Goal: Task Accomplishment & Management: Manage account settings

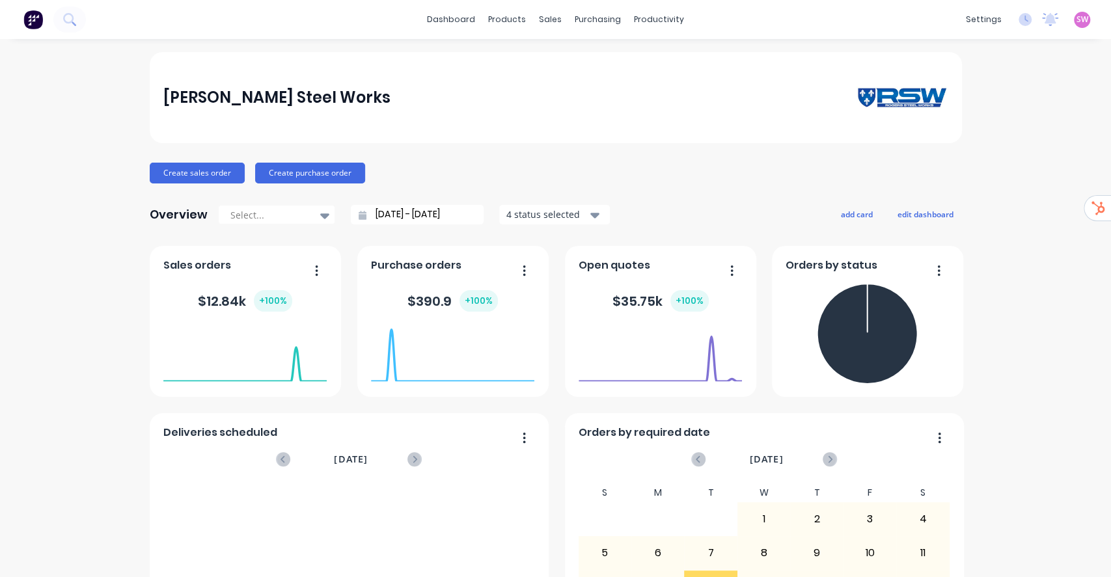
click at [1076, 16] on span "SW" at bounding box center [1082, 20] width 12 height 12
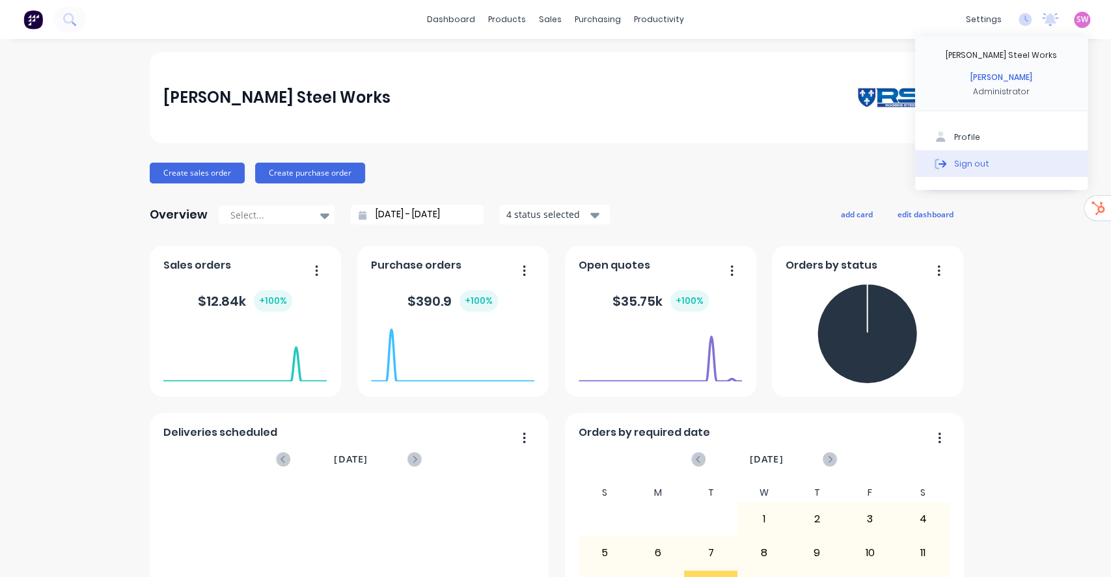
click at [989, 170] on button "Sign out" at bounding box center [1001, 163] width 172 height 26
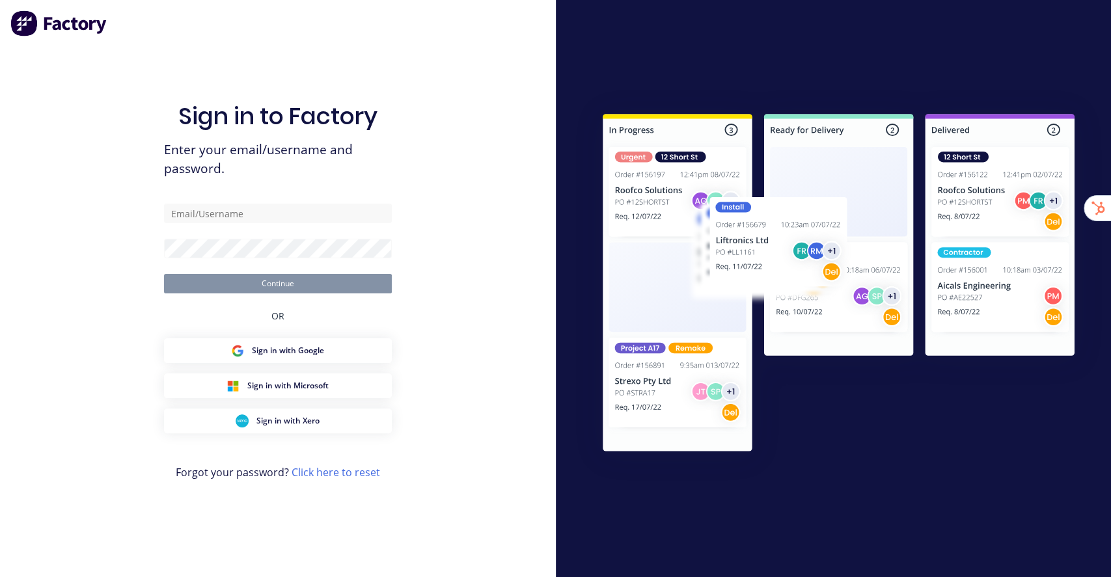
type input "[EMAIL_ADDRESS][DOMAIN_NAME]"
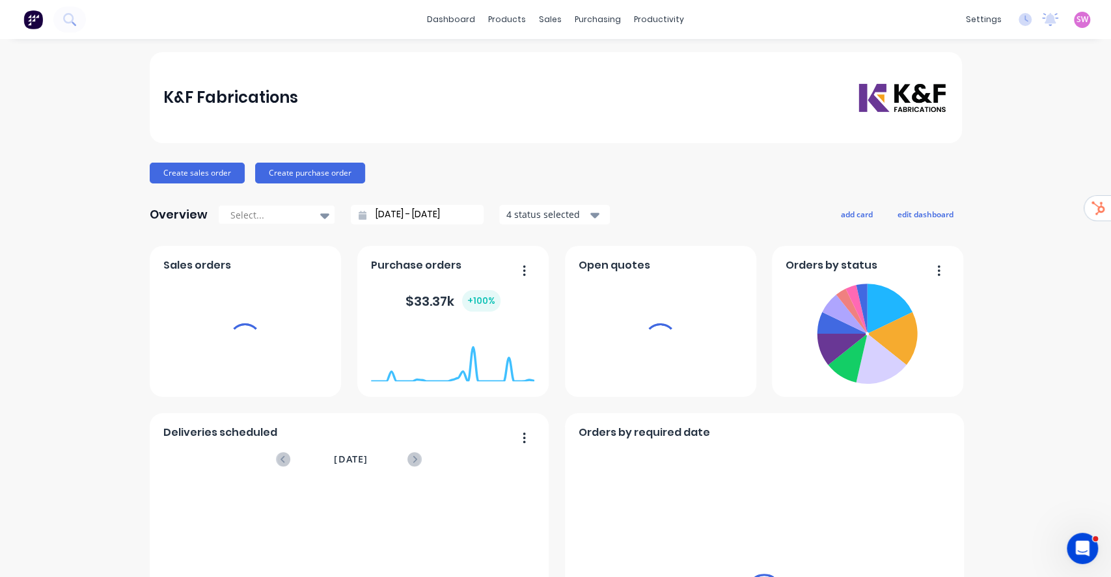
click at [492, 18] on div "products" at bounding box center [507, 20] width 51 height 20
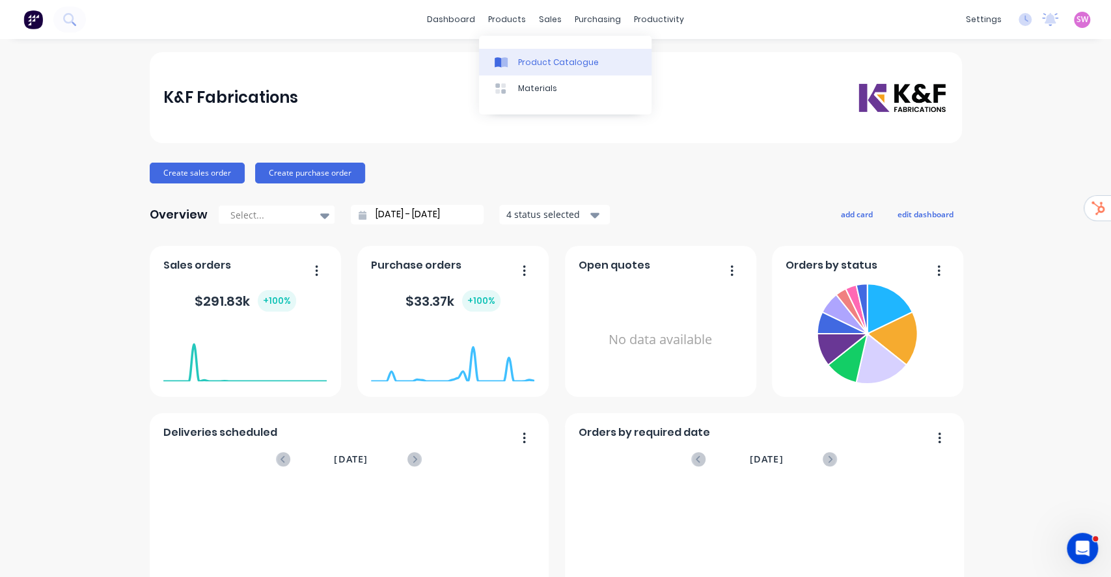
click at [523, 68] on link "Product Catalogue" at bounding box center [565, 62] width 172 height 26
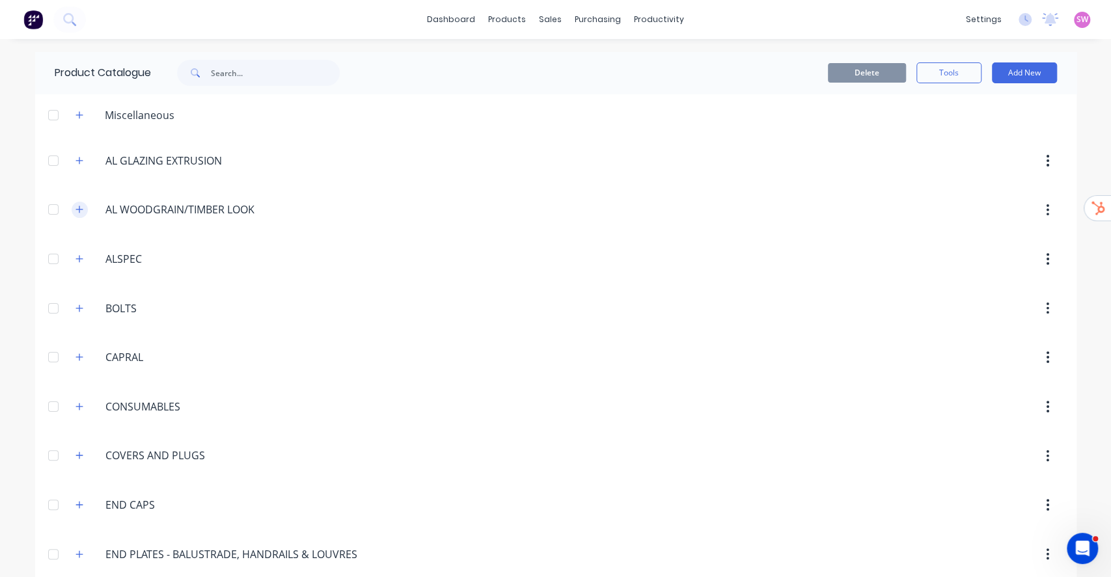
click at [75, 207] on icon "button" at bounding box center [79, 209] width 8 height 9
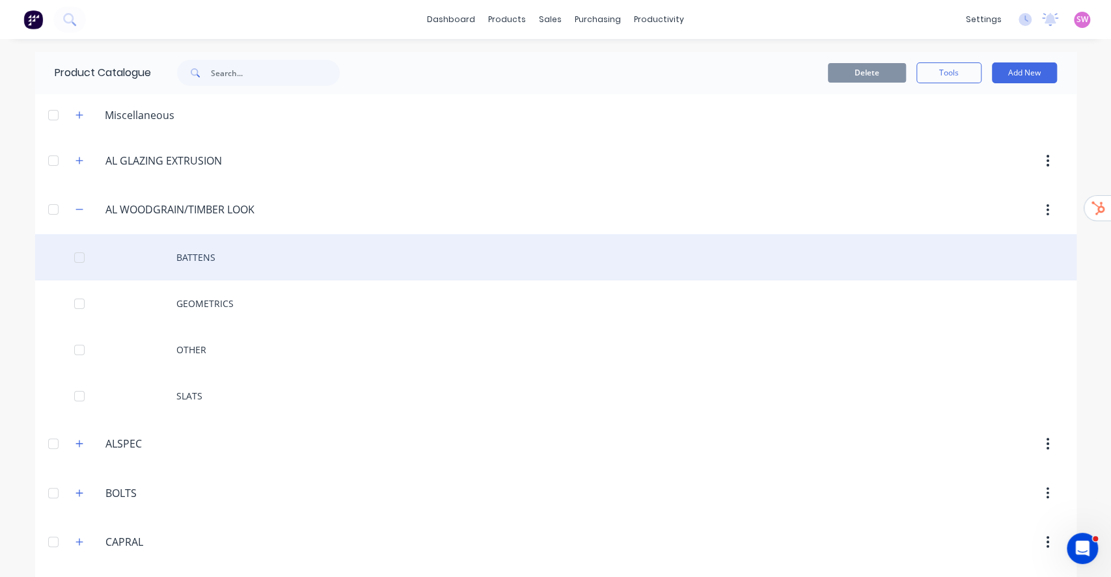
click at [200, 263] on div "BATTENS" at bounding box center [555, 257] width 1041 height 46
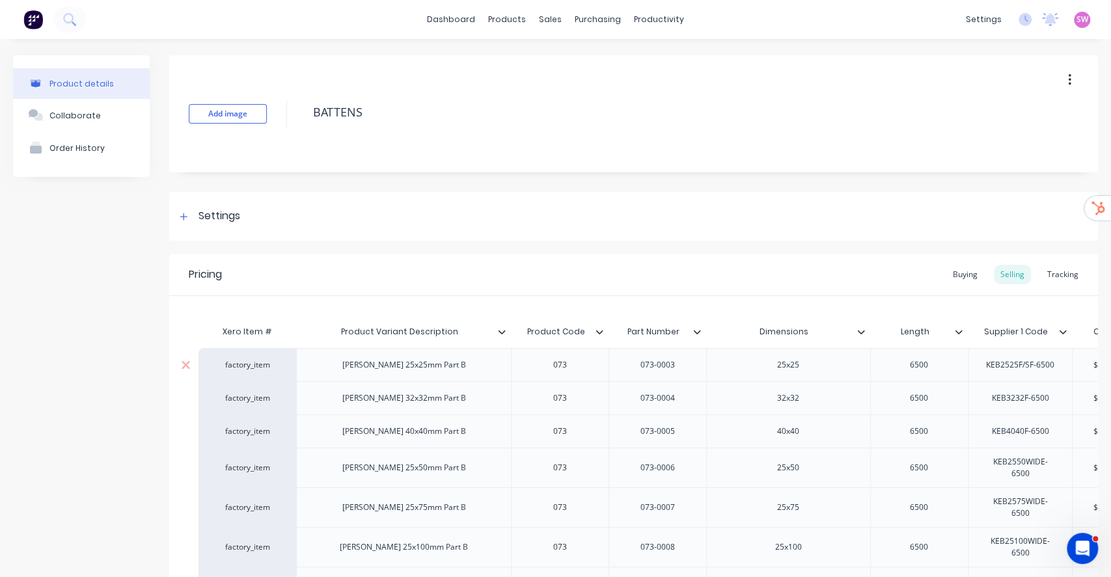
type textarea "x"
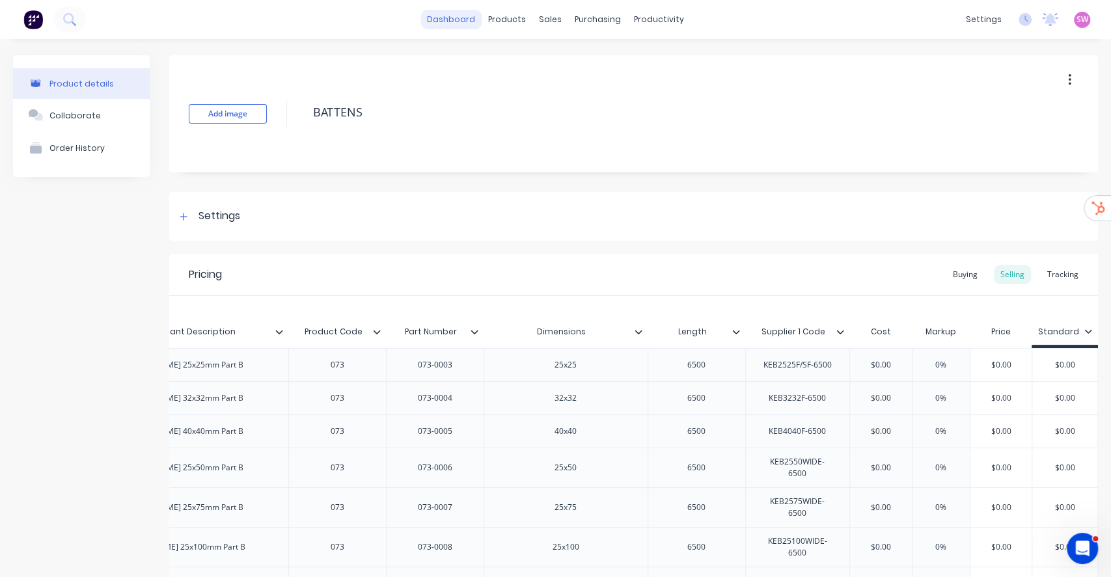
click at [433, 18] on link "dashboard" at bounding box center [450, 20] width 61 height 20
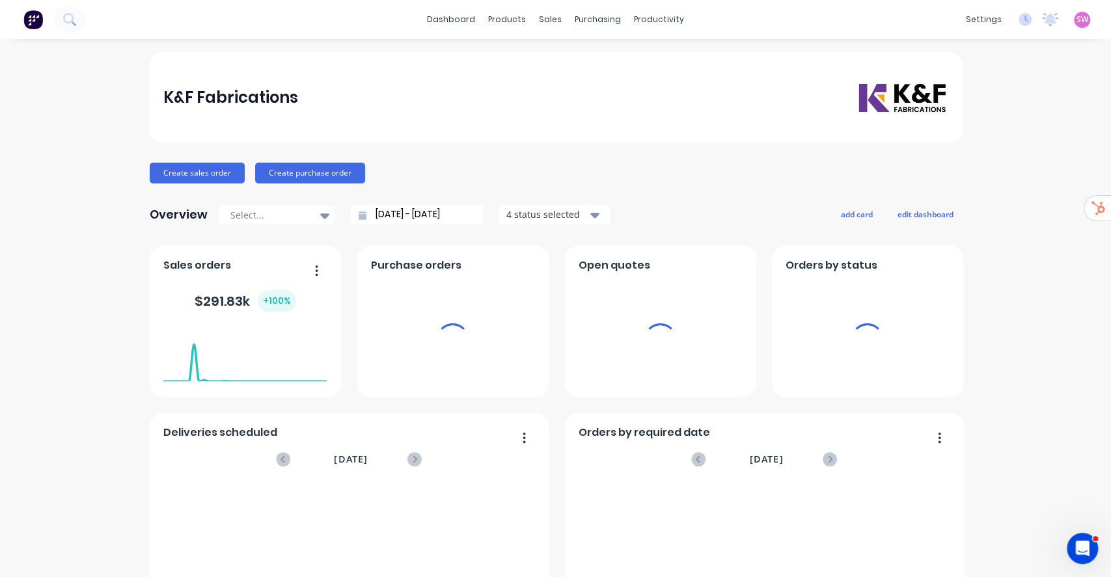
click at [1076, 16] on span "SW" at bounding box center [1082, 20] width 12 height 12
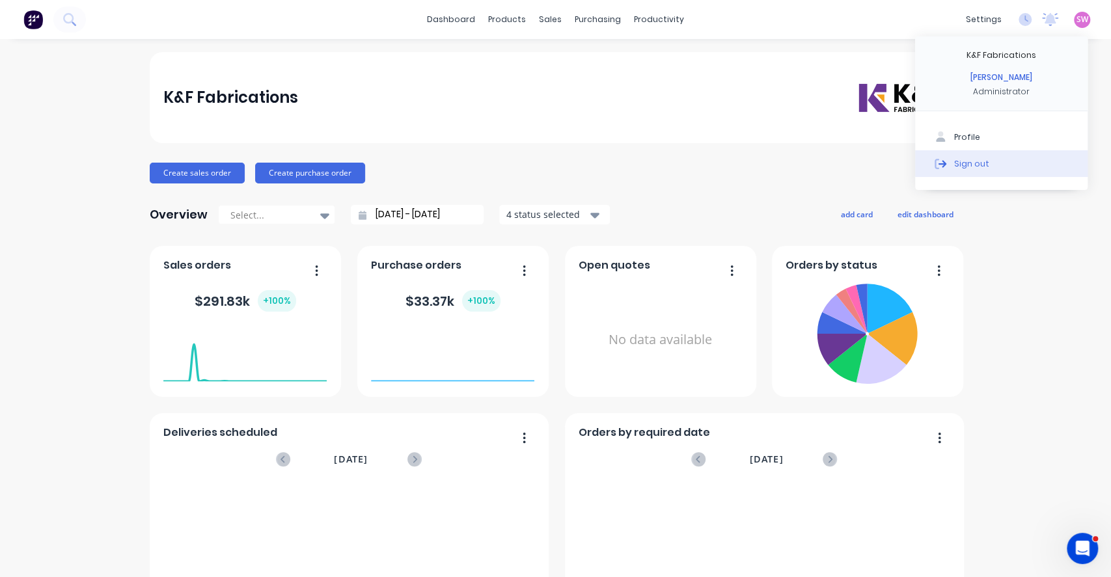
click at [1026, 163] on button "Sign out" at bounding box center [1001, 163] width 172 height 26
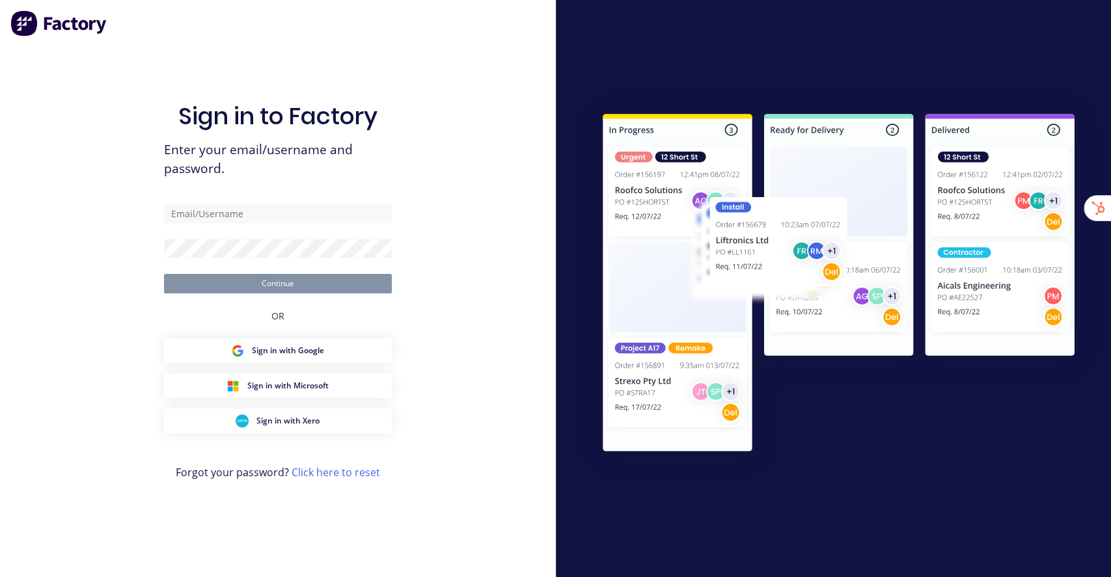
type input "[EMAIL_ADDRESS][DOMAIN_NAME]"
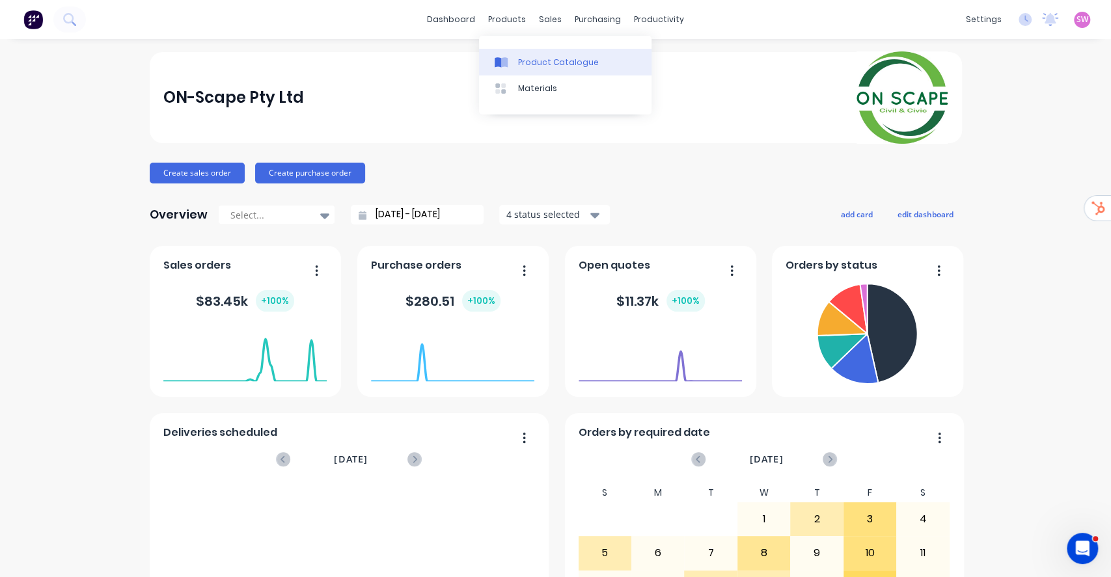
click at [518, 62] on div "Product Catalogue" at bounding box center [558, 63] width 81 height 12
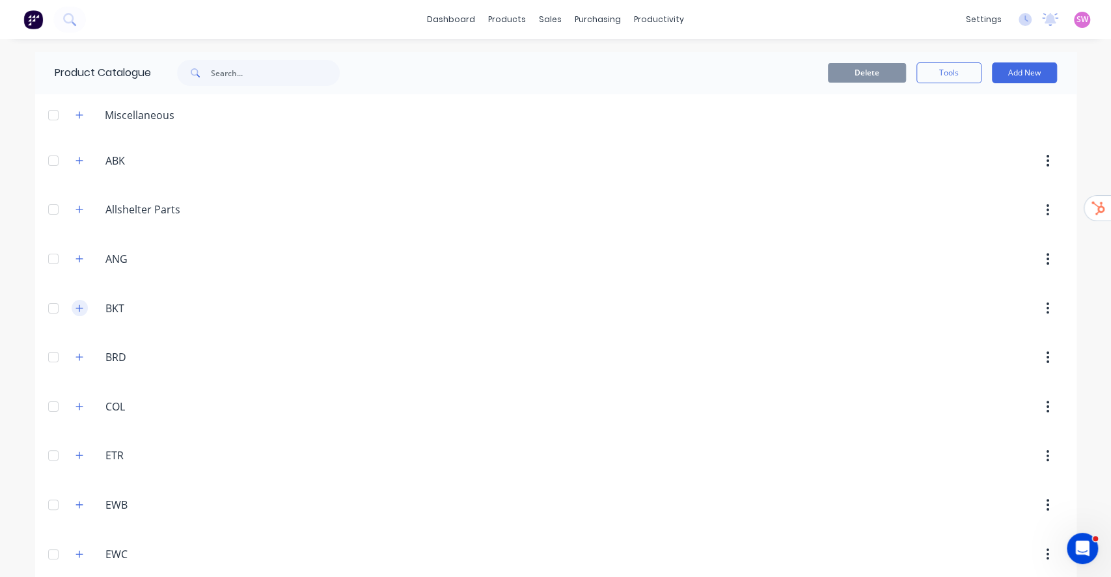
click at [75, 310] on icon "button" at bounding box center [79, 308] width 8 height 9
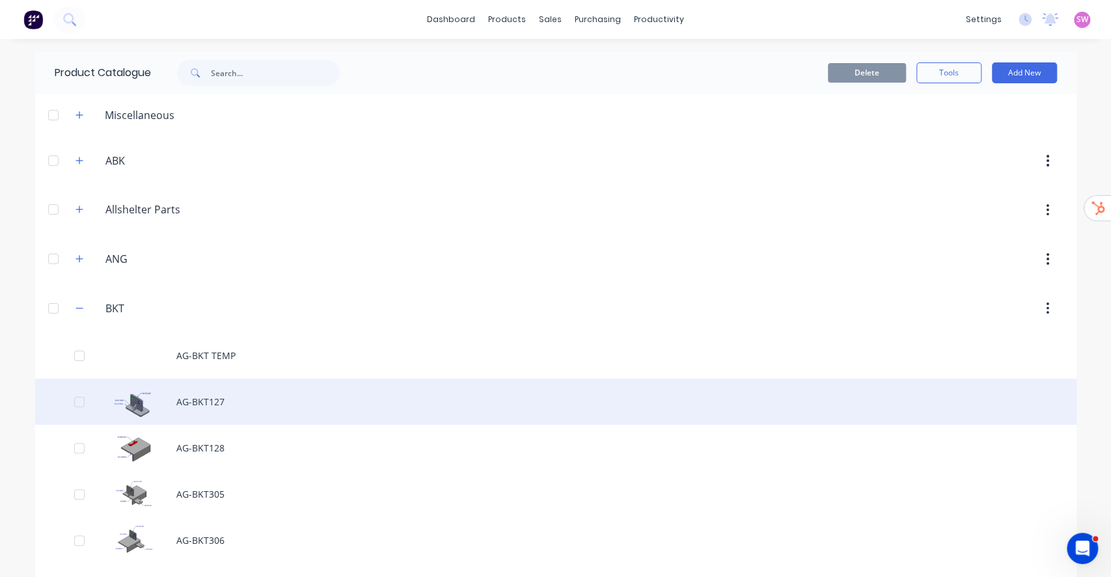
click at [198, 393] on div "AG-BKT127" at bounding box center [555, 402] width 1041 height 46
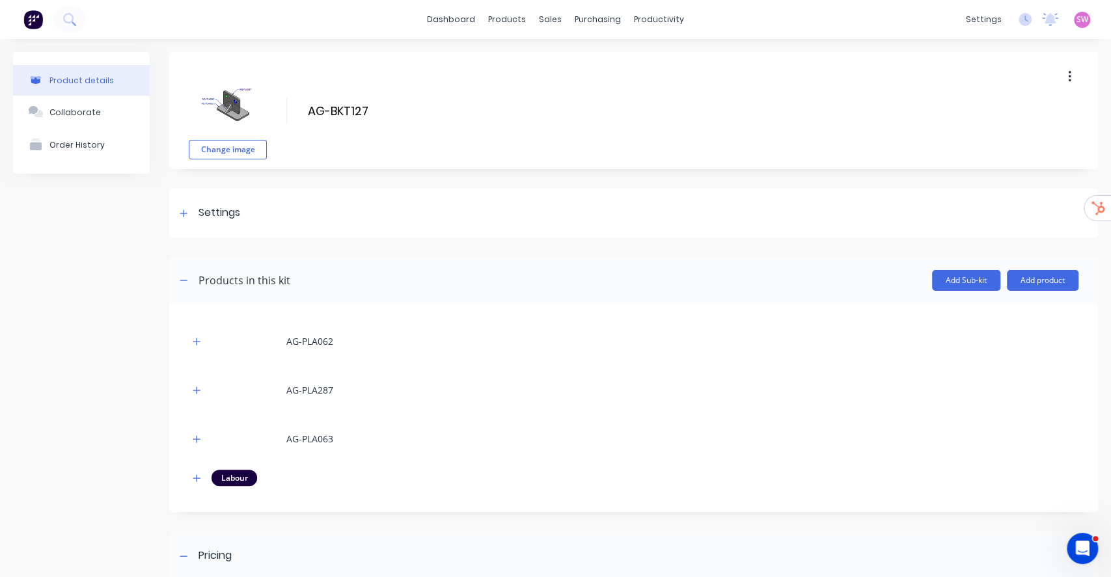
click at [80, 267] on div "Product details Collaborate Order History" at bounding box center [81, 414] width 137 height 724
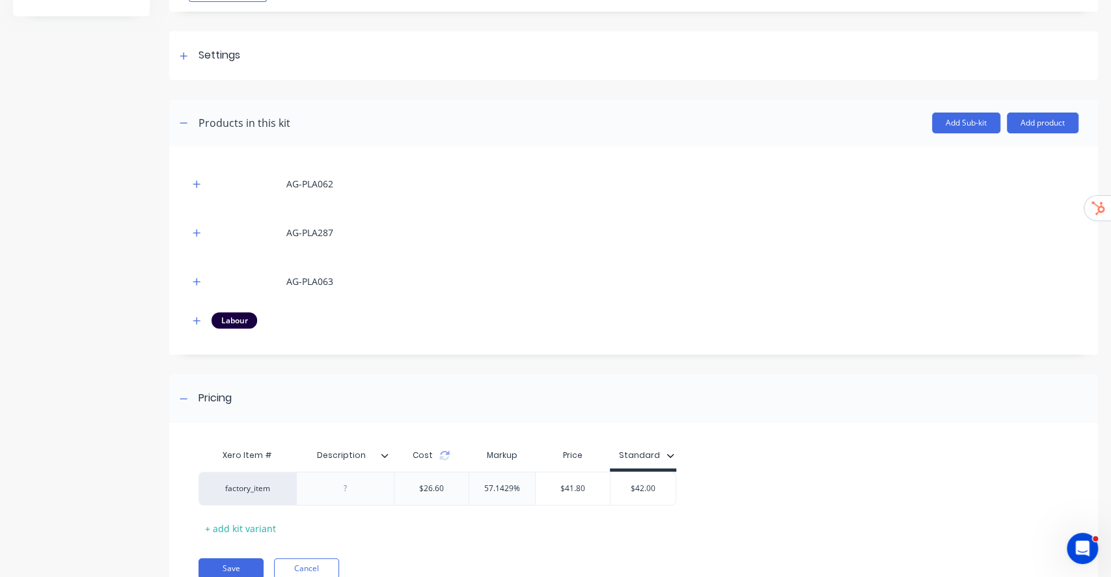
scroll to position [211, 0]
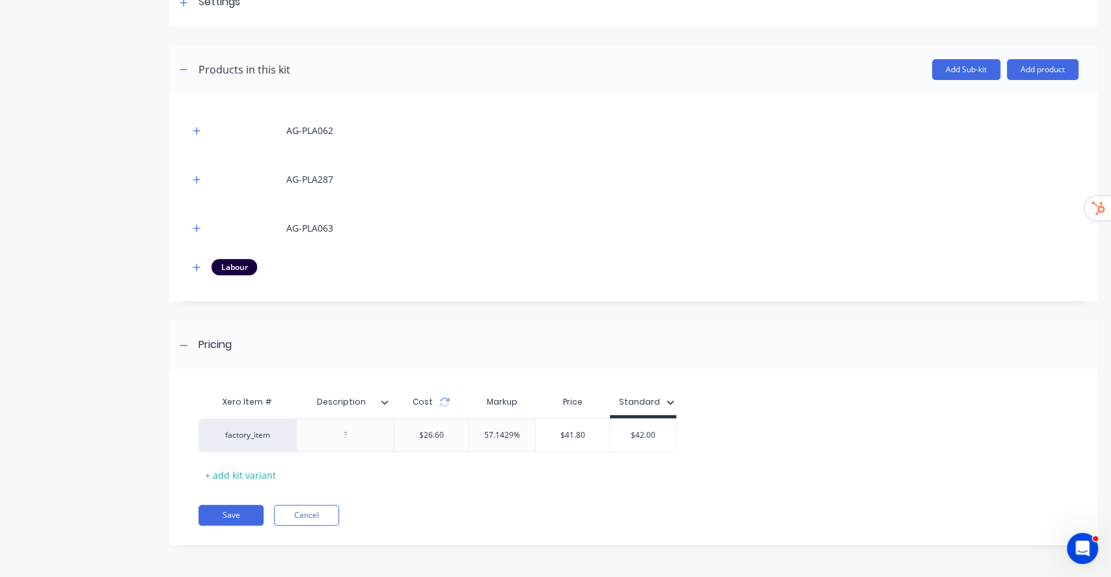
click at [390, 400] on div at bounding box center [390, 402] width 8 height 12
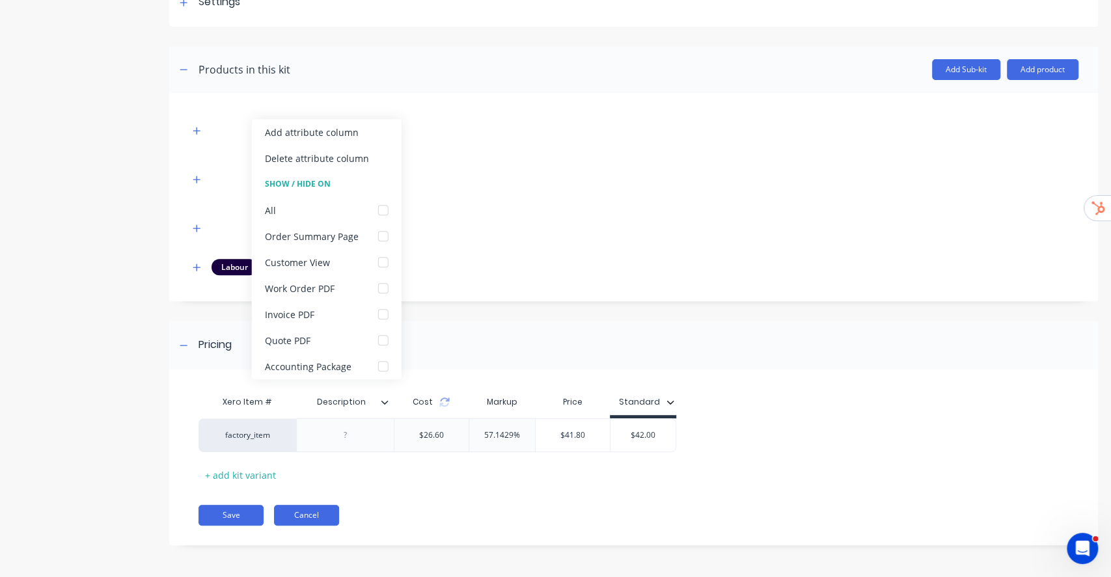
click at [317, 514] on button "Cancel" at bounding box center [306, 515] width 65 height 21
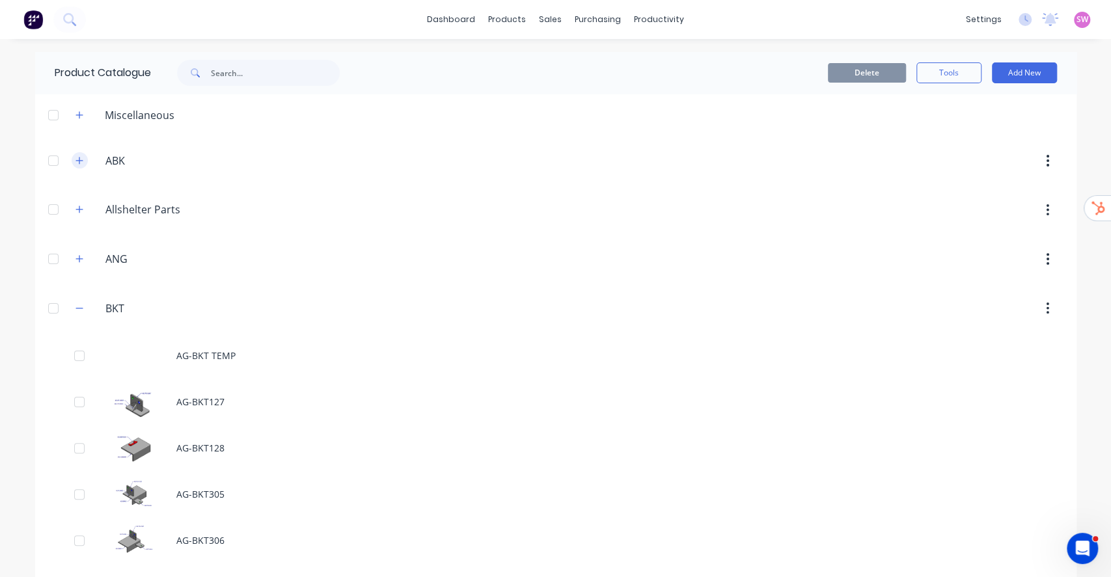
click at [73, 165] on button "button" at bounding box center [80, 160] width 16 height 16
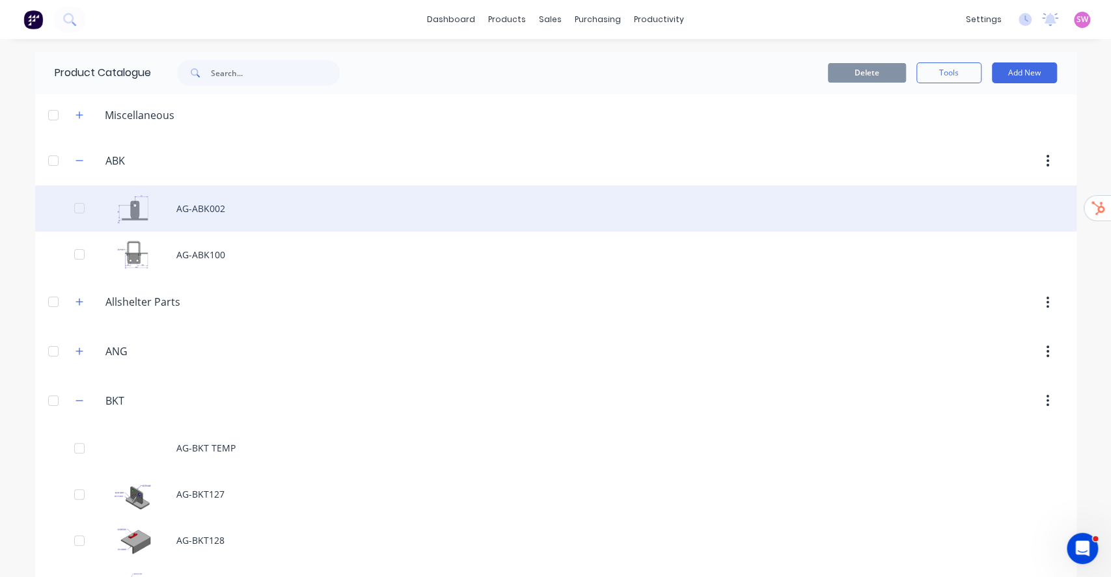
click at [199, 217] on div "AG-ABK002" at bounding box center [555, 208] width 1041 height 46
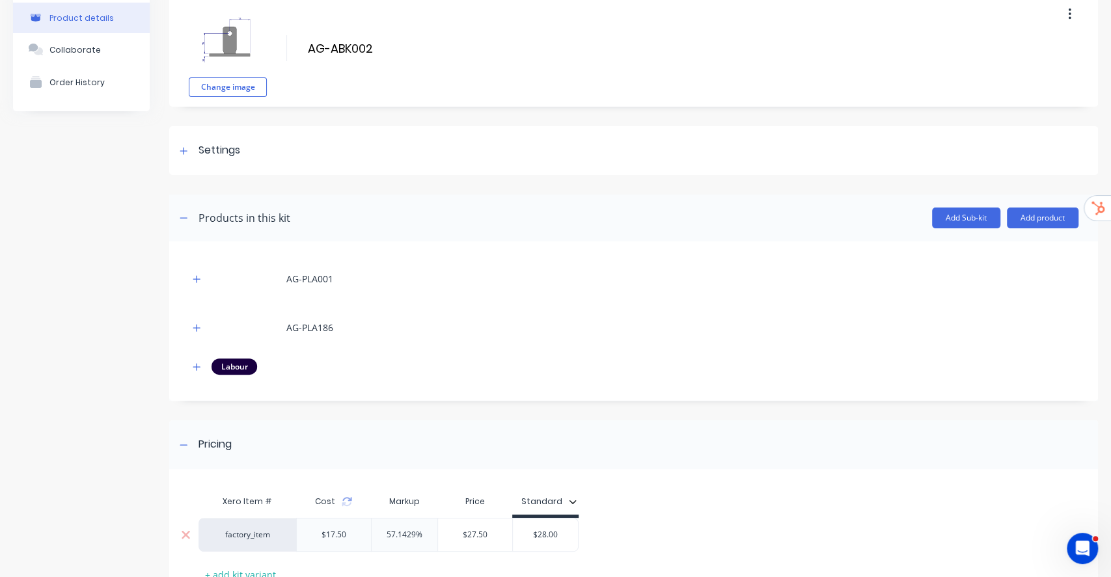
scroll to position [161, 0]
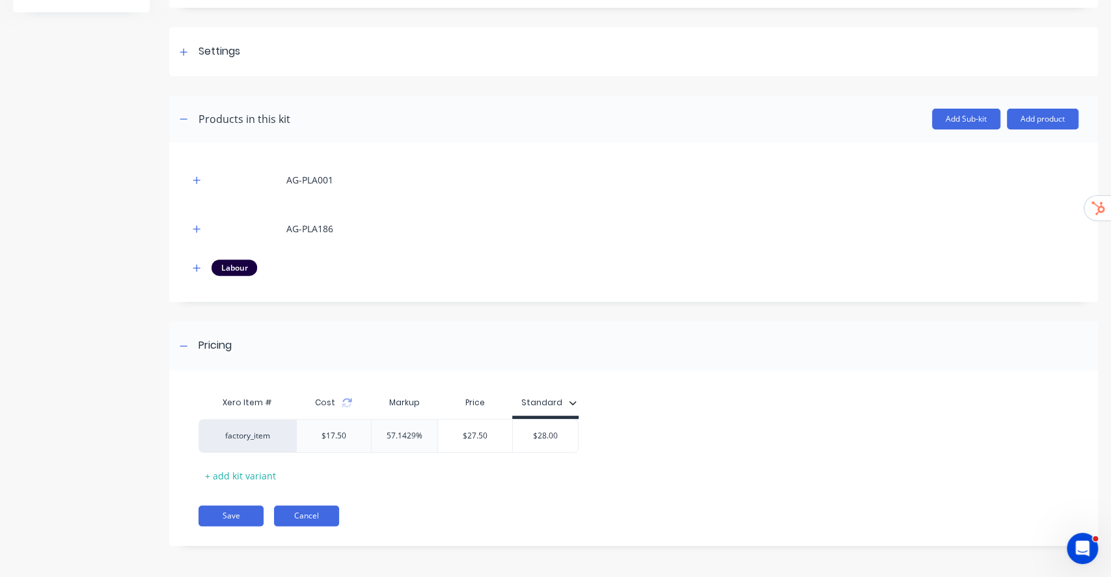
click at [320, 514] on button "Cancel" at bounding box center [306, 516] width 65 height 21
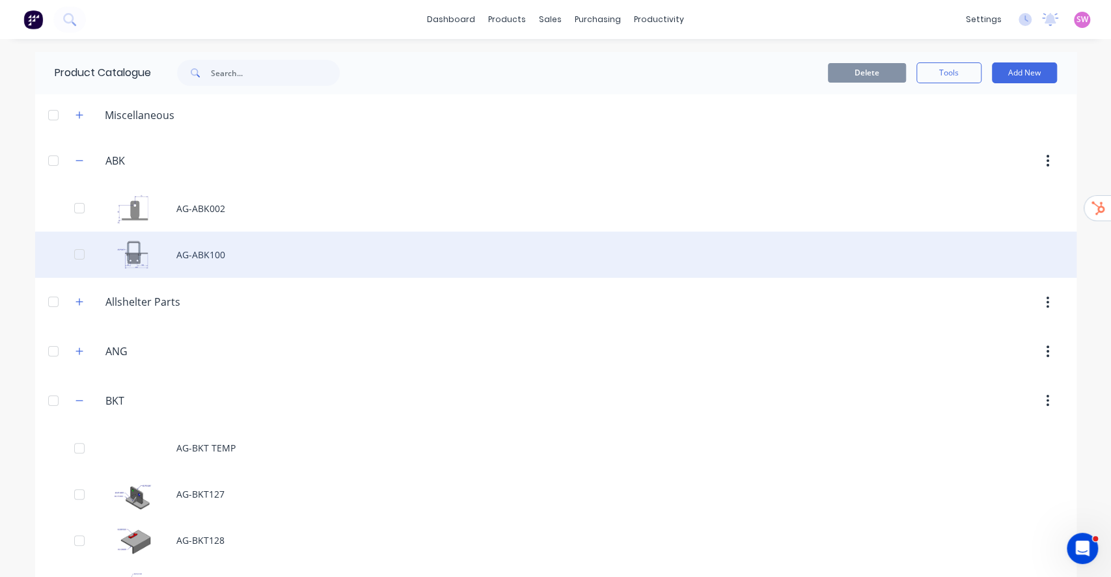
click at [198, 266] on div "AG-ABK100" at bounding box center [555, 255] width 1041 height 46
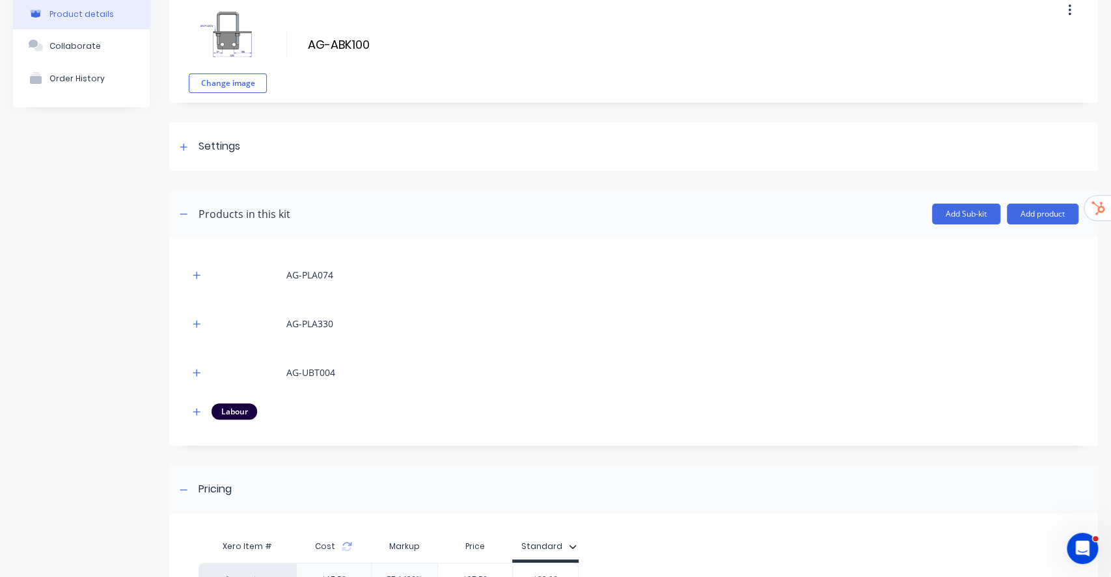
scroll to position [211, 0]
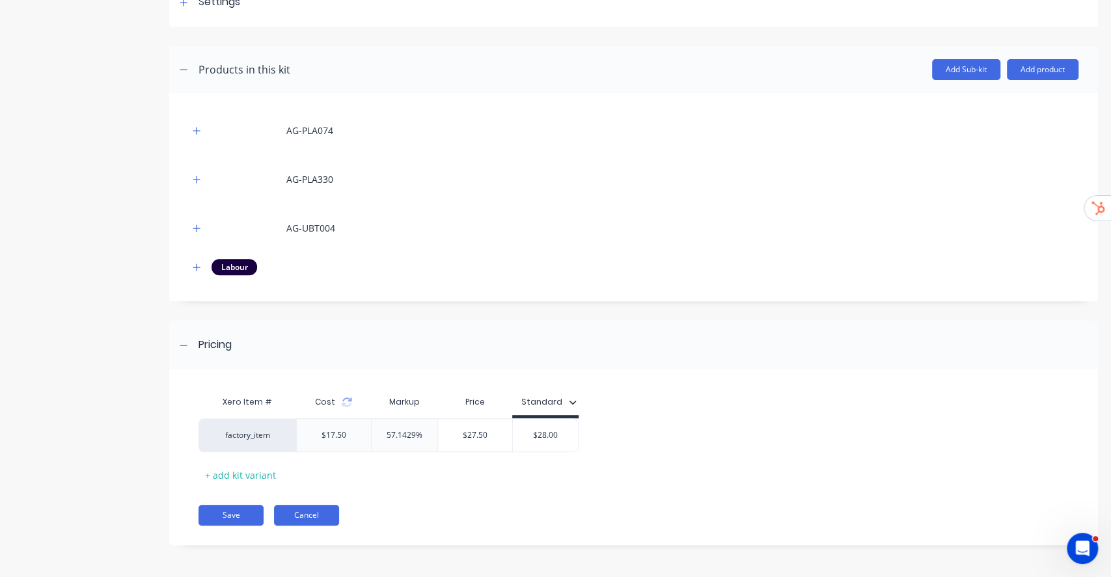
click at [318, 518] on button "Cancel" at bounding box center [306, 515] width 65 height 21
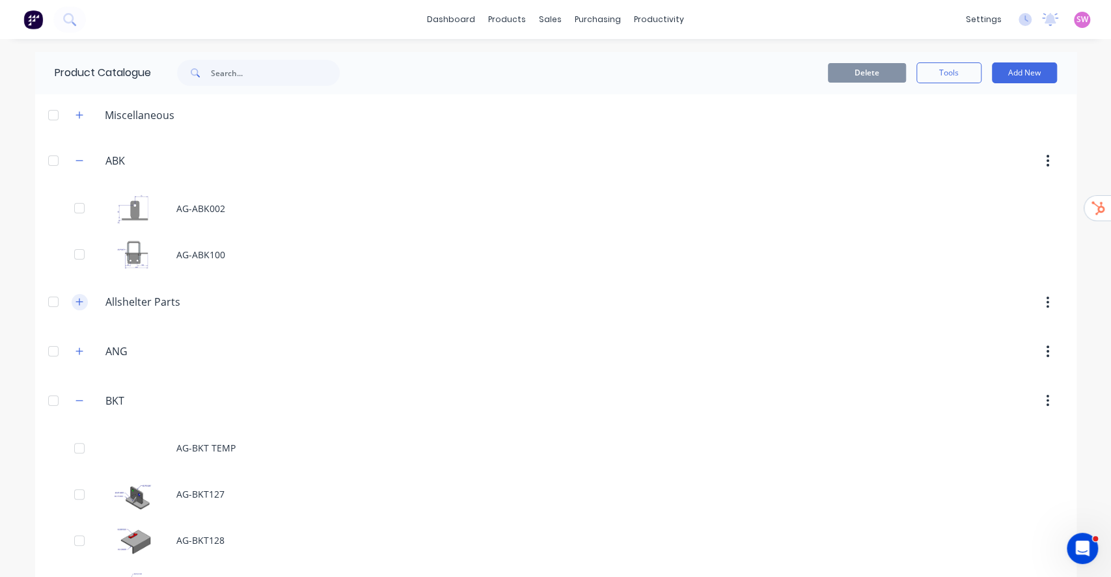
click at [75, 305] on icon "button" at bounding box center [78, 302] width 7 height 7
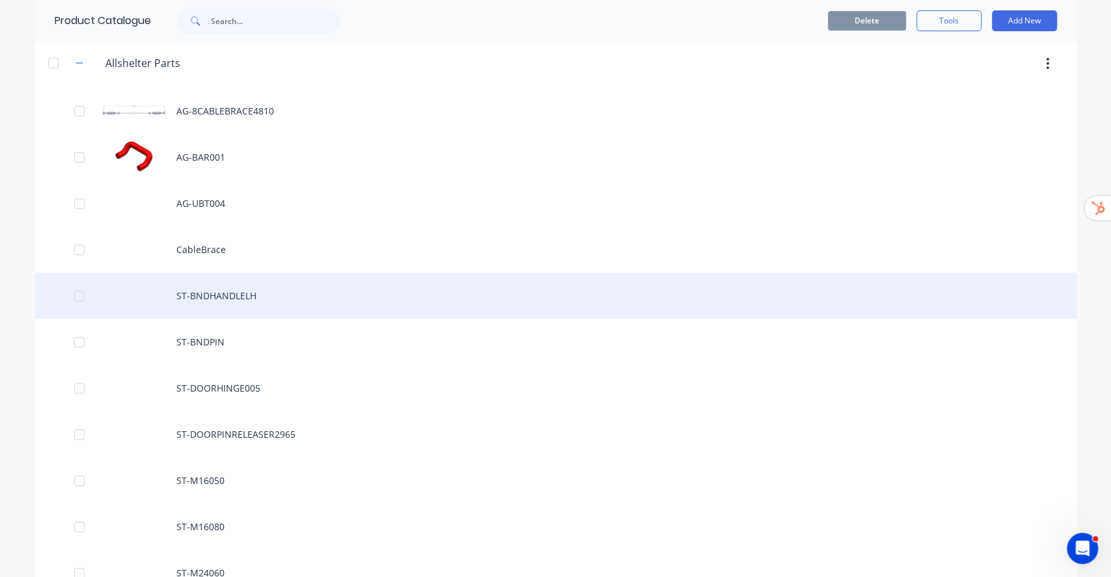
scroll to position [260, 0]
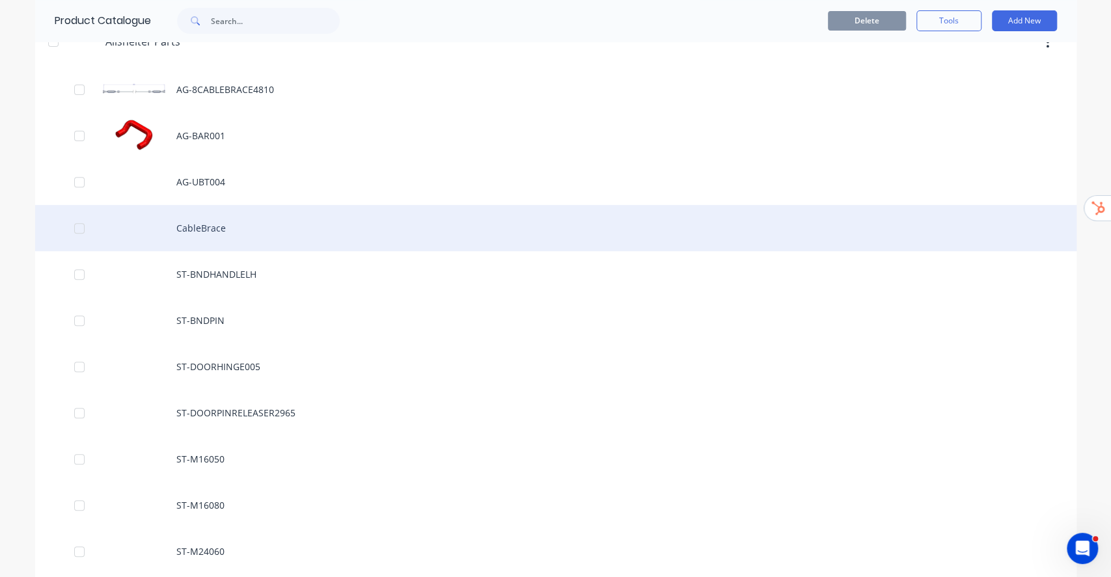
click at [240, 250] on div "CableBrace" at bounding box center [555, 228] width 1041 height 46
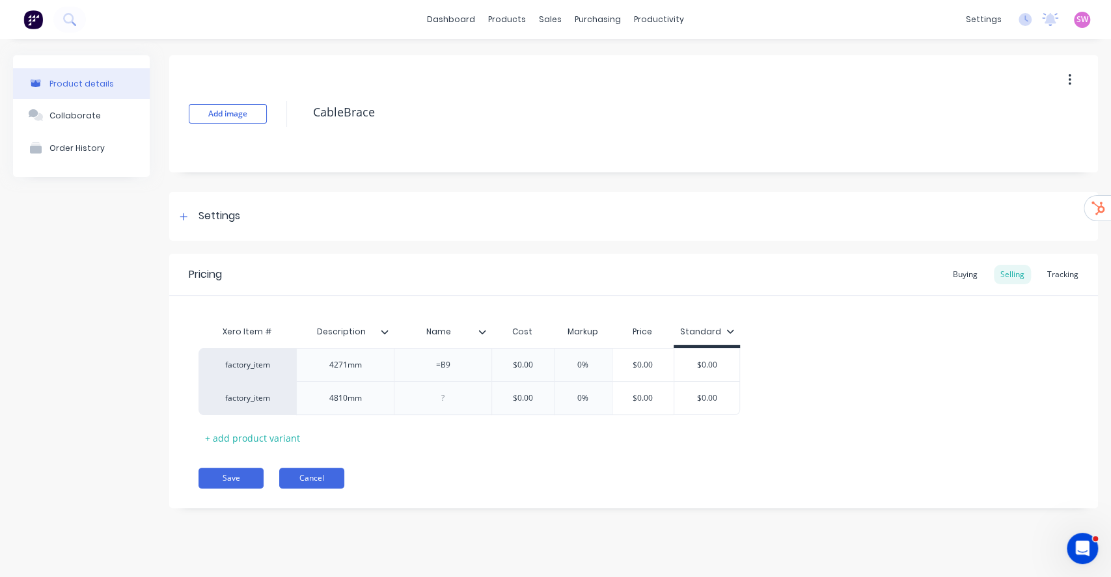
click at [327, 476] on button "Cancel" at bounding box center [311, 478] width 65 height 21
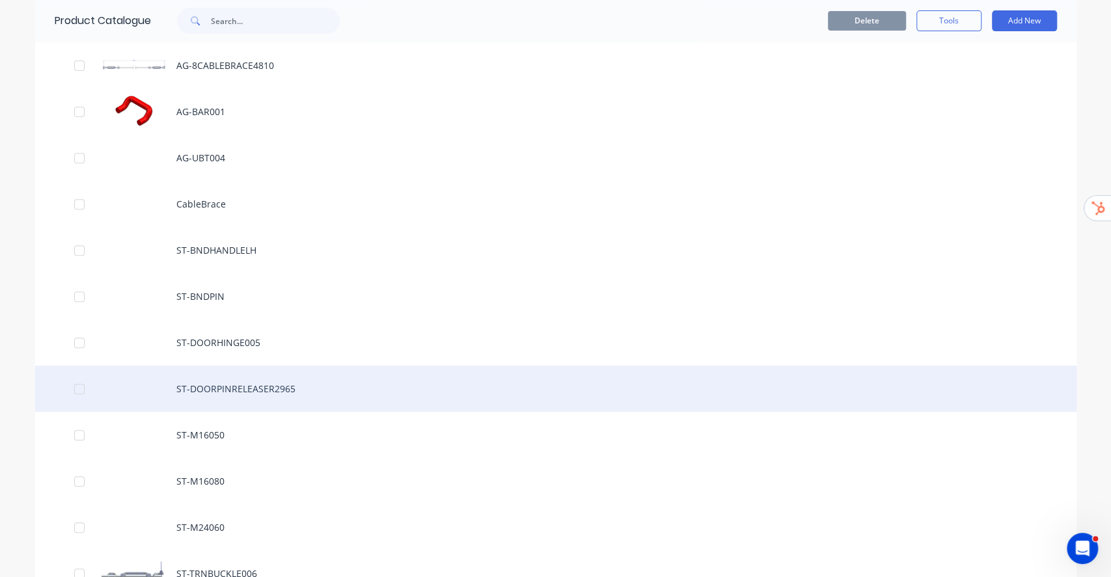
scroll to position [347, 0]
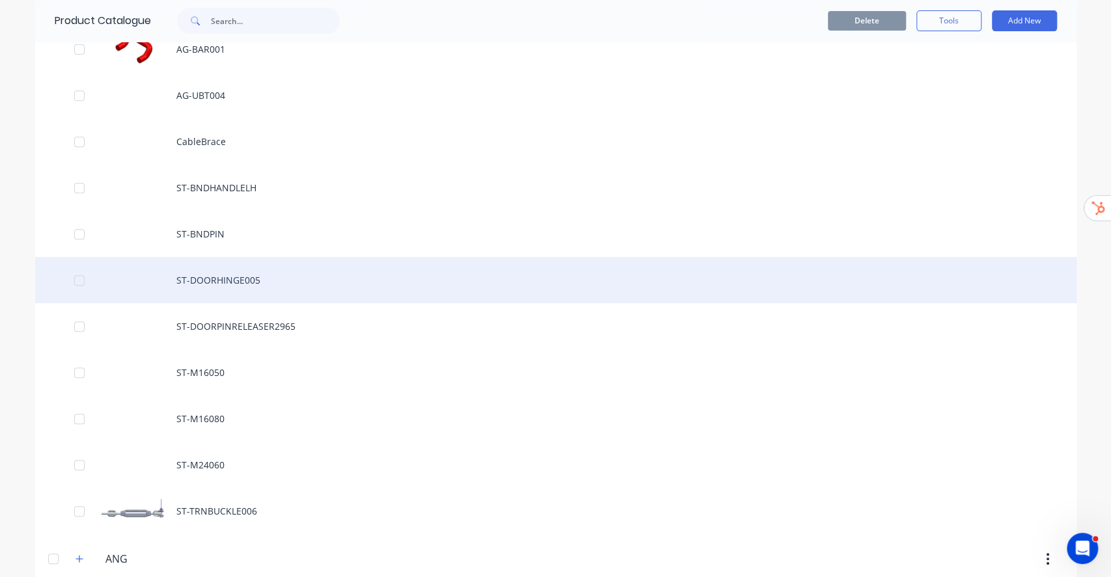
click at [236, 285] on div "ST-DOORHINGE005" at bounding box center [555, 280] width 1041 height 46
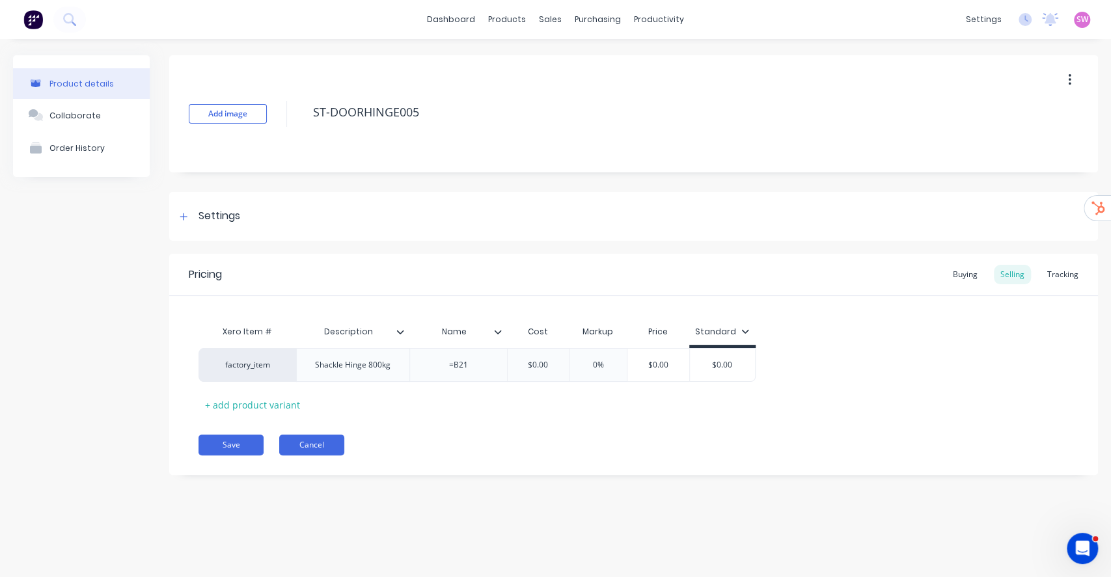
click at [318, 435] on button "Cancel" at bounding box center [311, 445] width 65 height 21
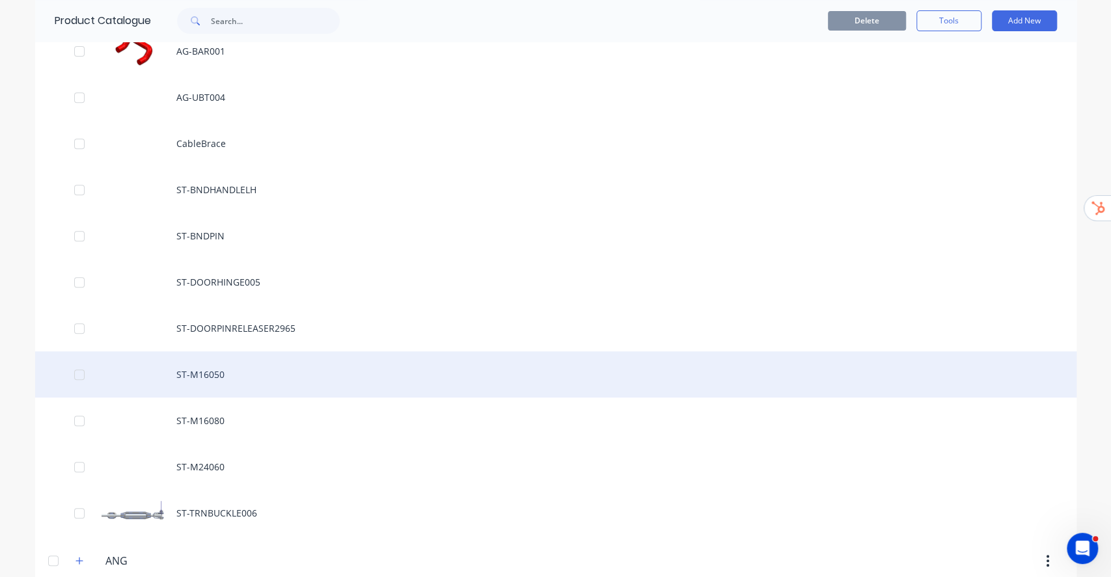
scroll to position [347, 0]
click at [267, 375] on div "ST-M16050" at bounding box center [555, 372] width 1041 height 46
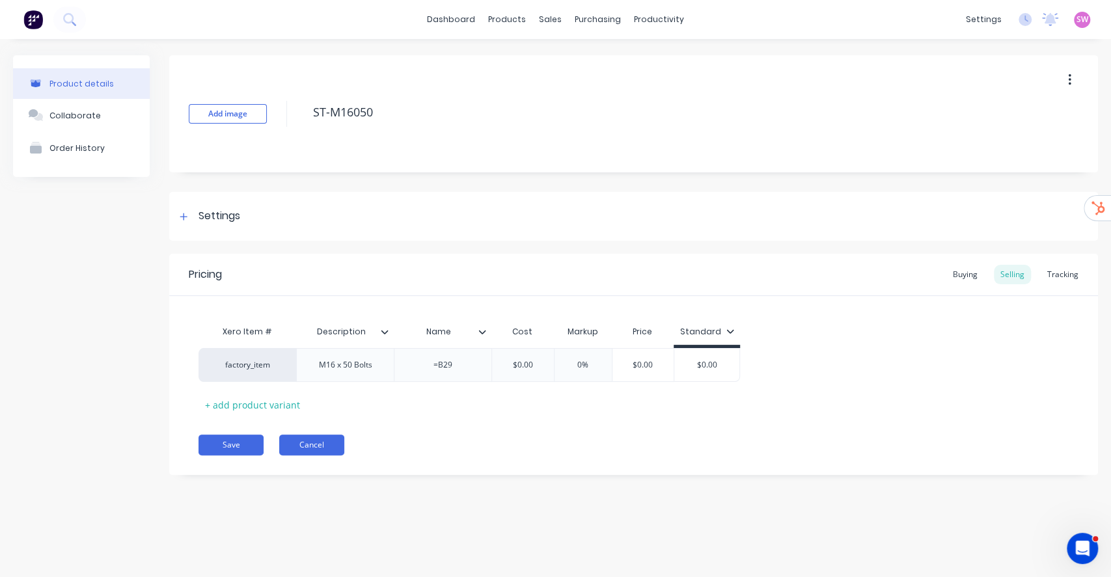
click at [318, 443] on button "Cancel" at bounding box center [311, 445] width 65 height 21
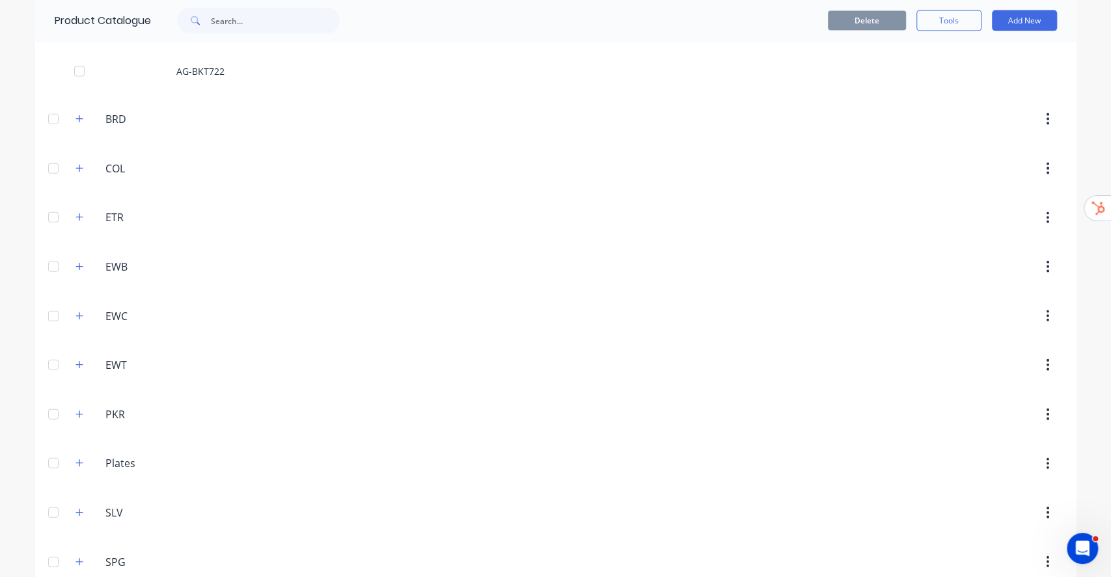
scroll to position [1995, 0]
click at [75, 411] on icon "button" at bounding box center [78, 412] width 7 height 7
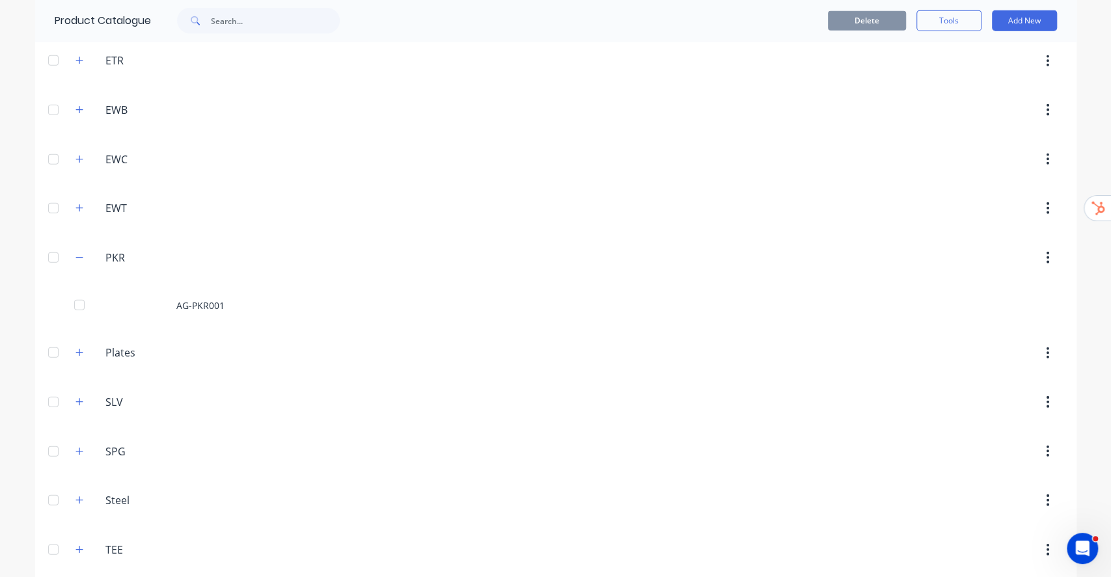
scroll to position [2208, 0]
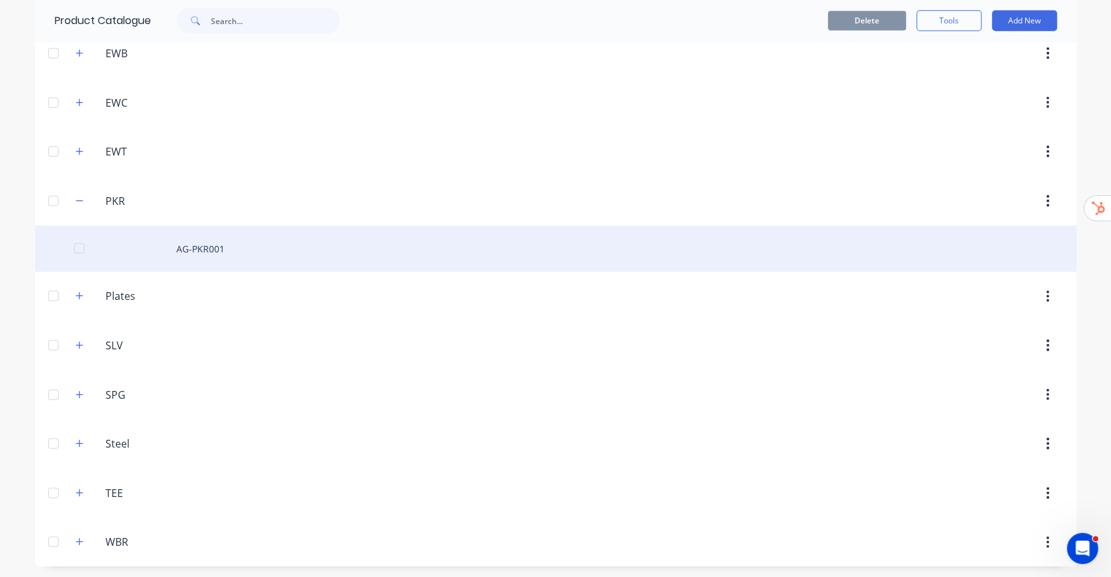
click at [197, 250] on div "AG-PKR001" at bounding box center [555, 249] width 1041 height 46
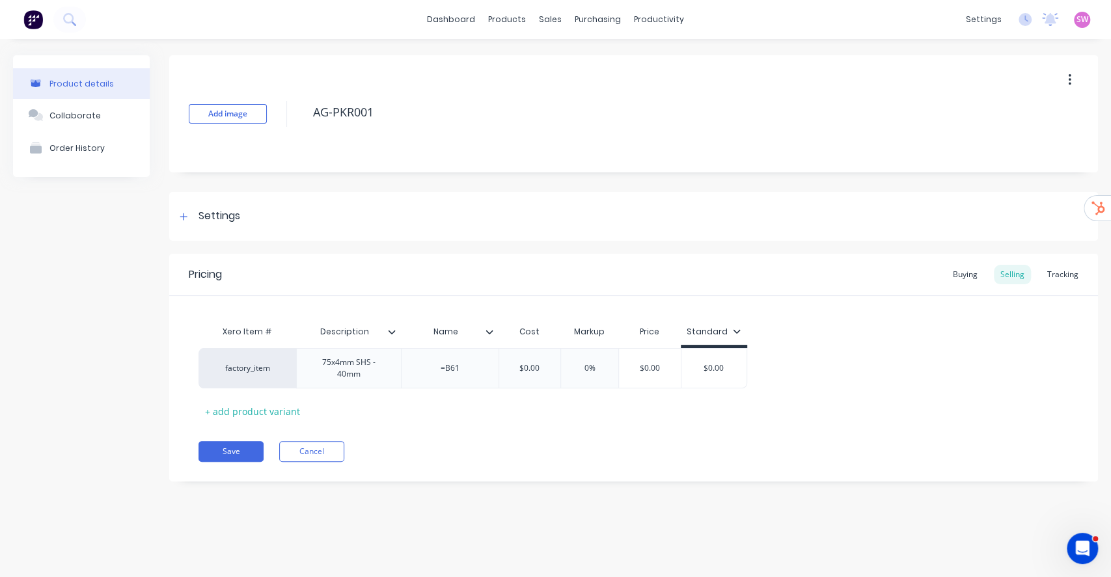
click at [493, 331] on div at bounding box center [495, 332] width 8 height 12
click at [392, 332] on icon at bounding box center [391, 332] width 7 height 4
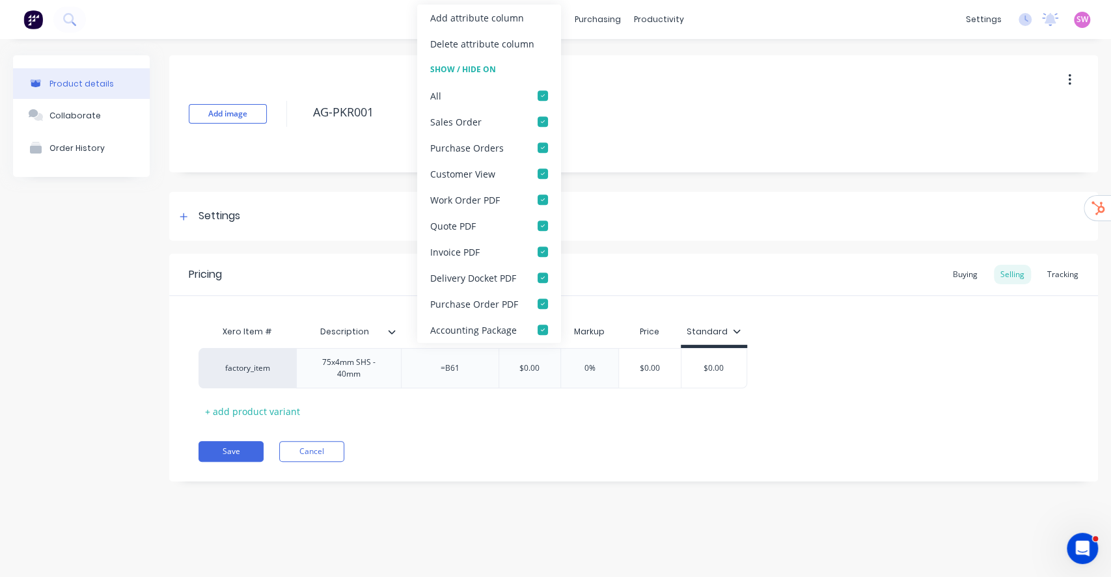
click at [113, 392] on div "Product details Collaborate Order History" at bounding box center [81, 278] width 137 height 446
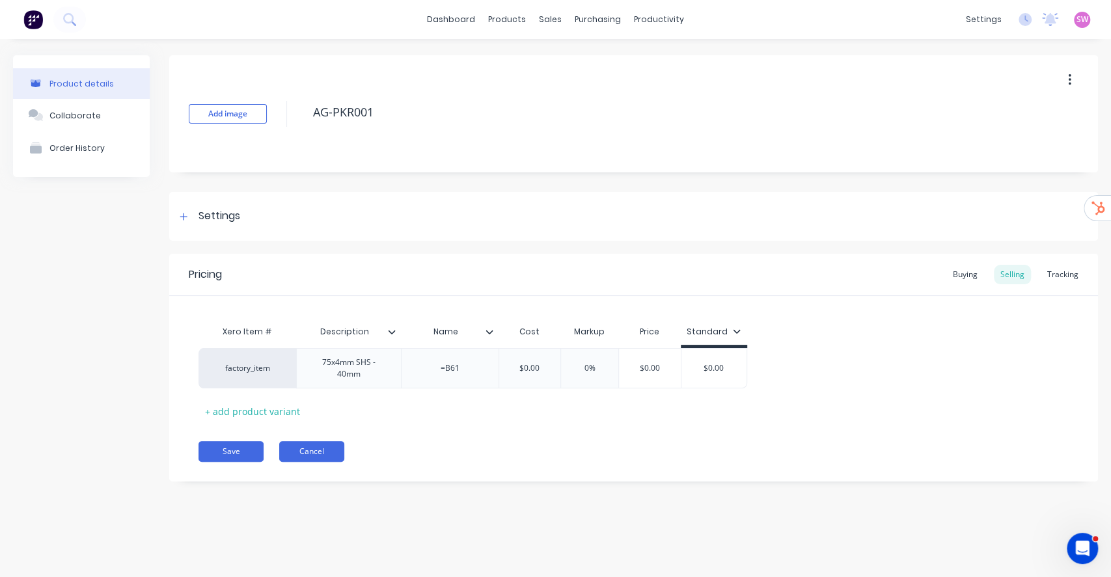
click at [312, 444] on button "Cancel" at bounding box center [311, 451] width 65 height 21
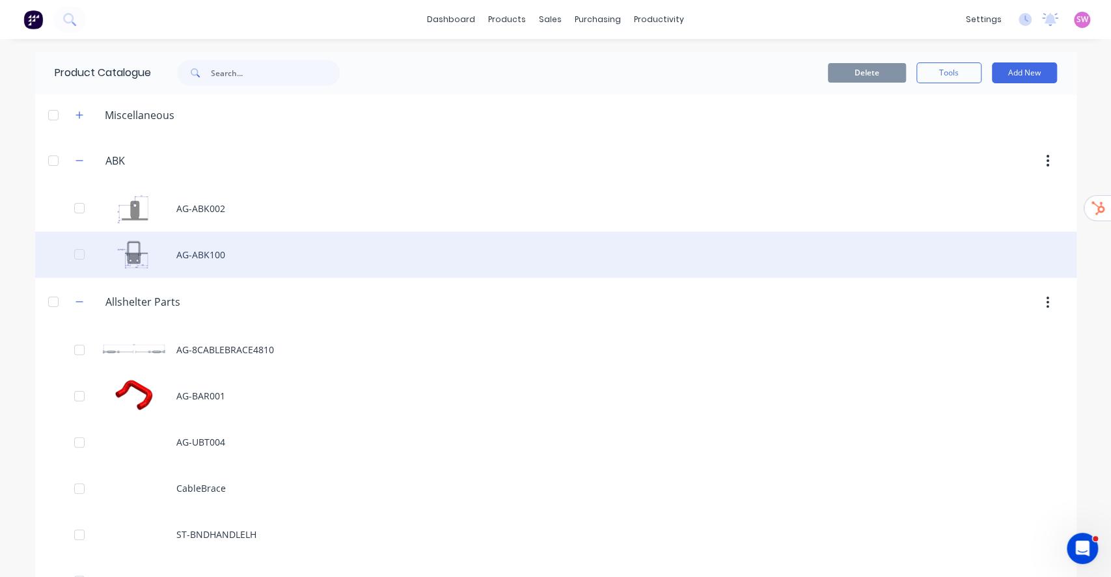
click at [198, 260] on div "AG-ABK100" at bounding box center [555, 255] width 1041 height 46
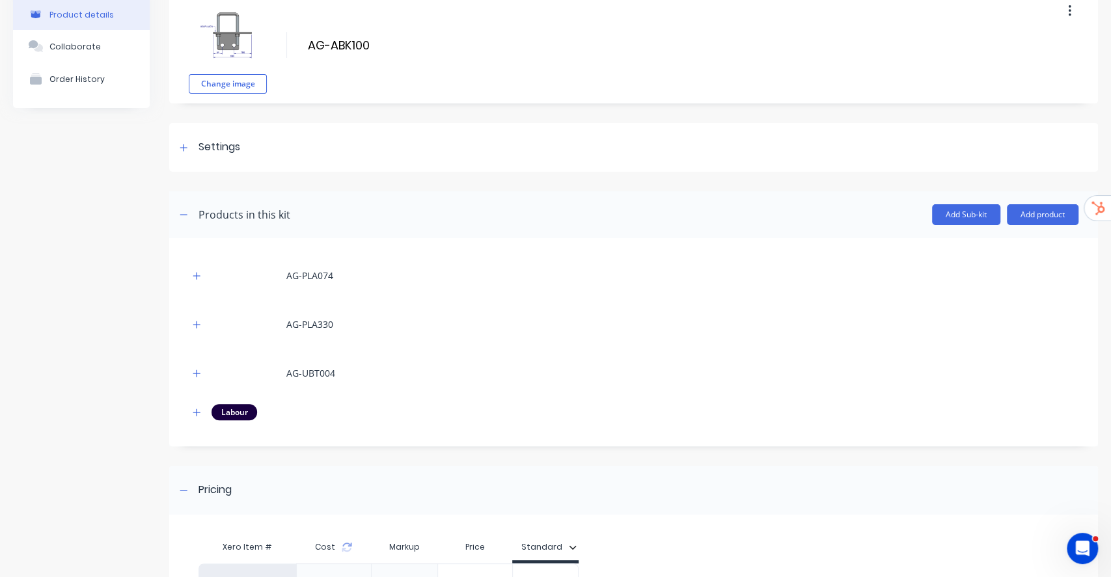
scroll to position [211, 0]
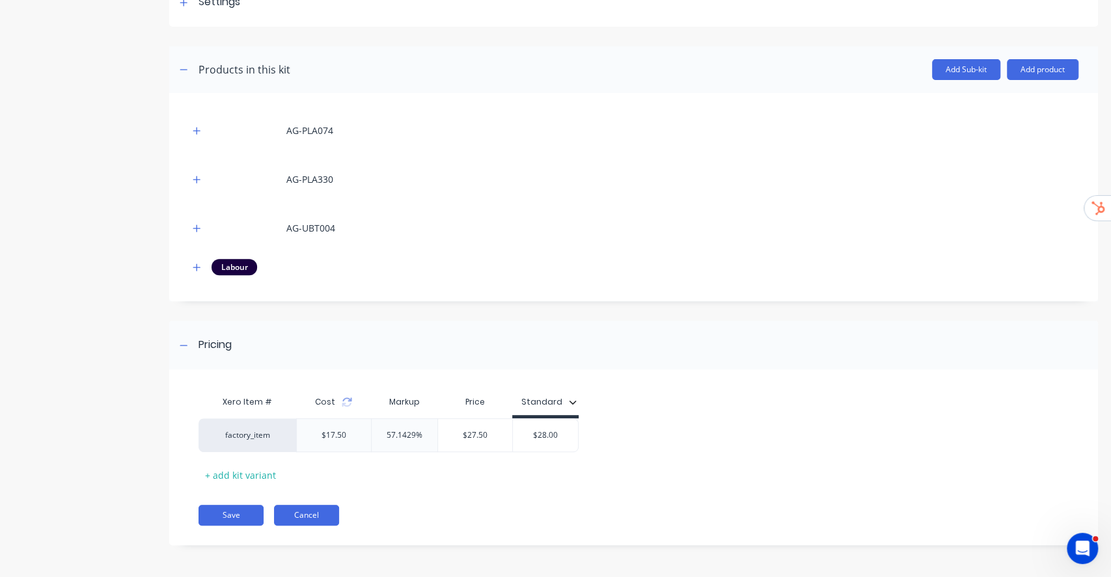
click at [320, 510] on button "Cancel" at bounding box center [306, 515] width 65 height 21
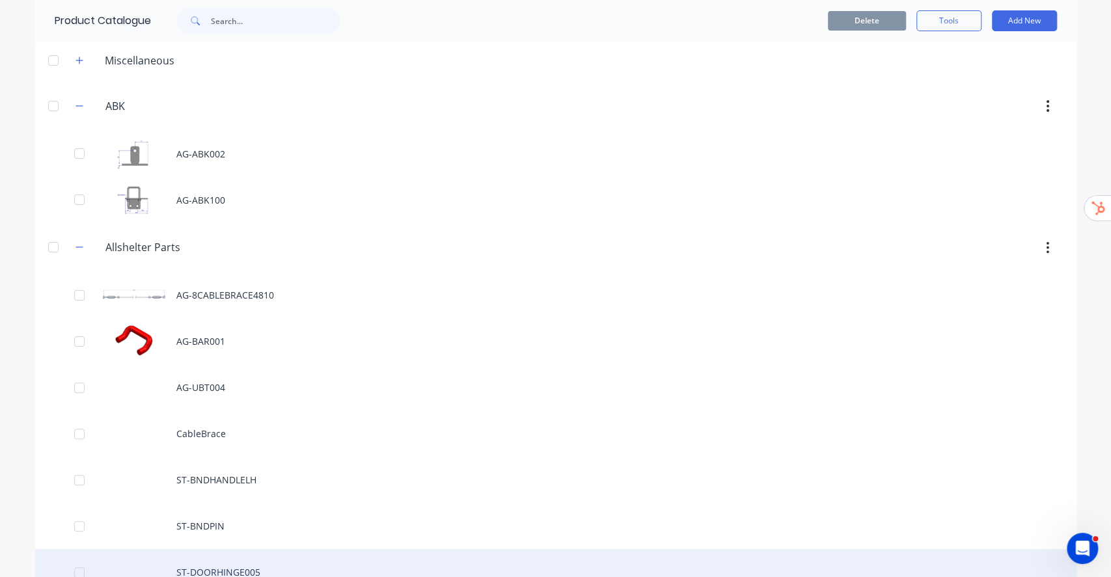
scroll to position [260, 0]
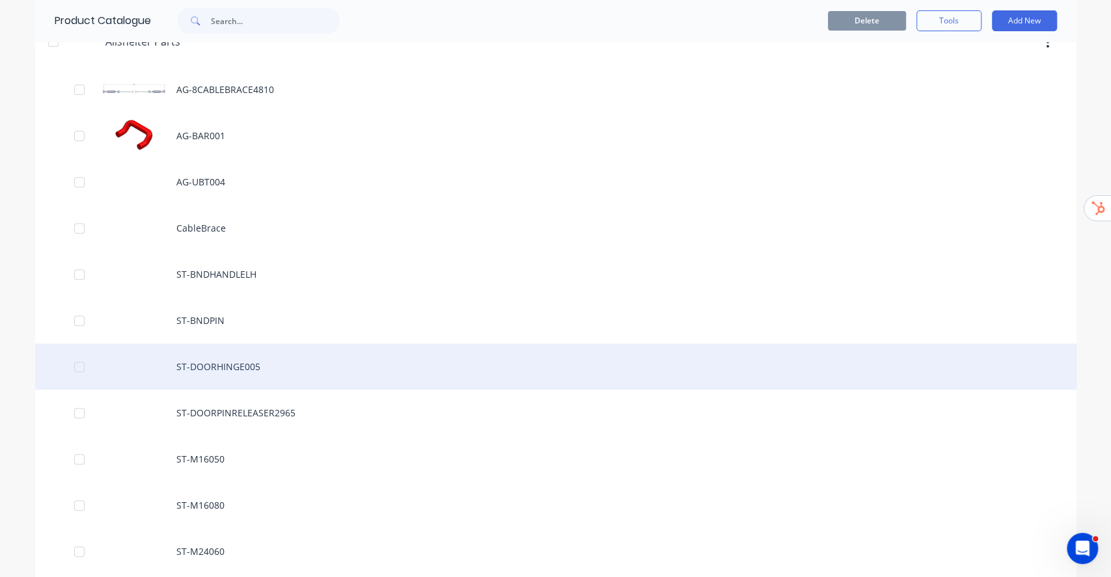
click at [229, 385] on div "ST-DOORHINGE005" at bounding box center [555, 367] width 1041 height 46
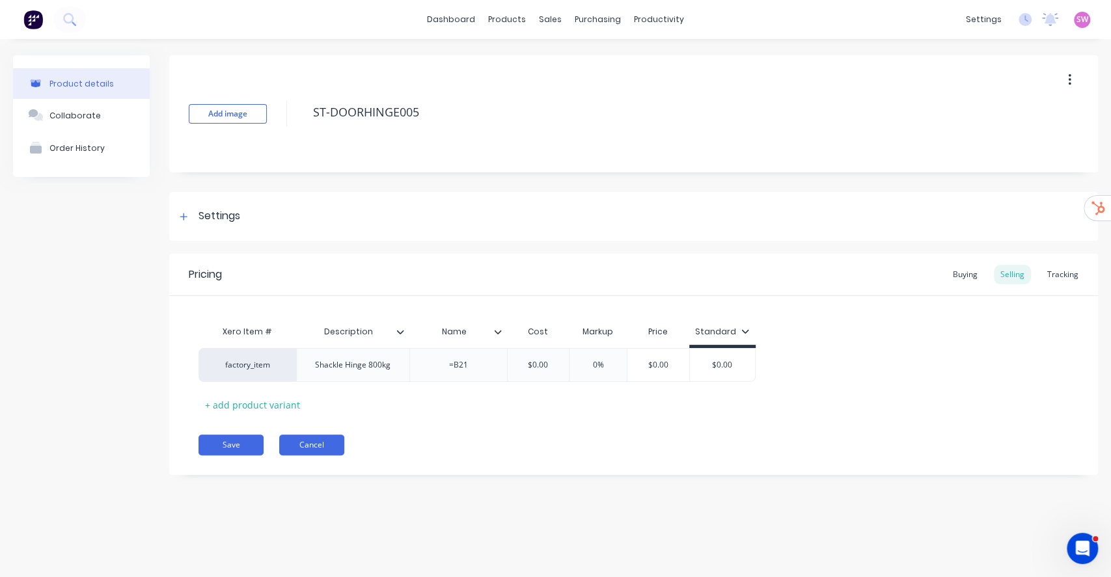
click at [327, 446] on button "Cancel" at bounding box center [311, 445] width 65 height 21
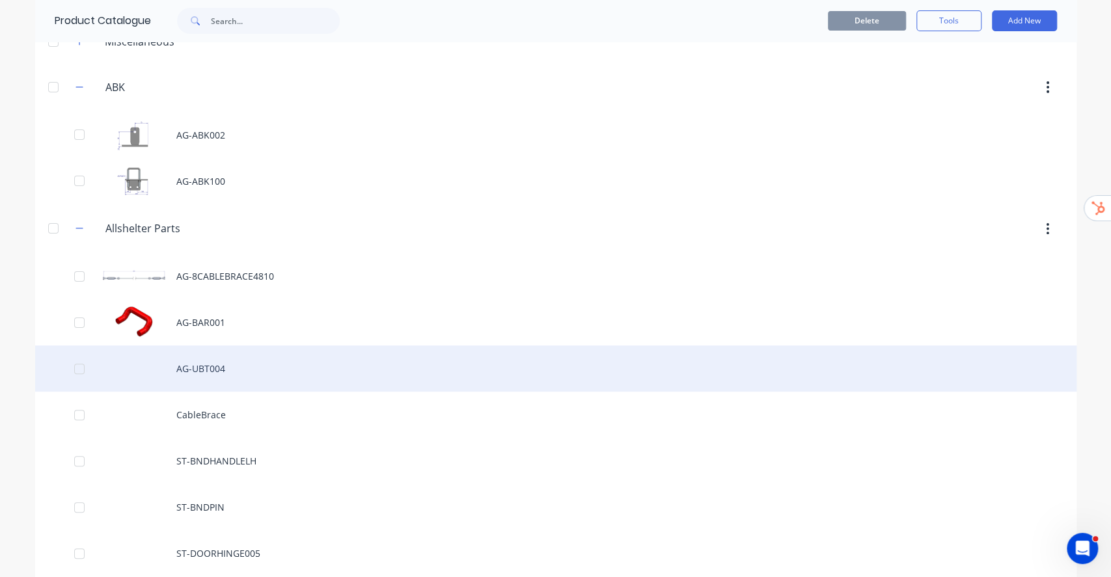
scroll to position [260, 0]
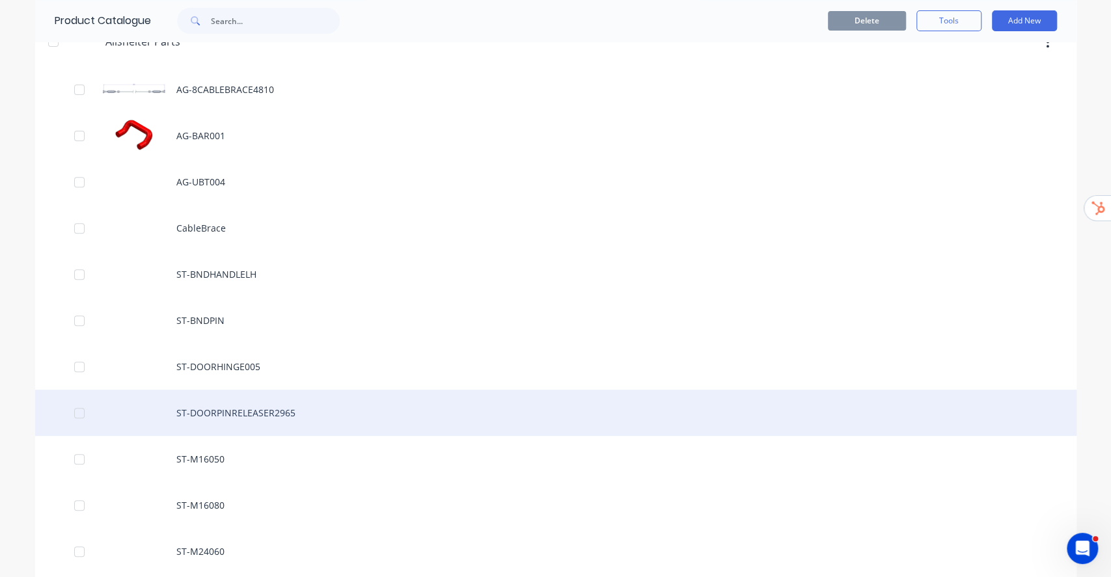
click at [293, 415] on div "ST-DOORPINRELEASER2965" at bounding box center [555, 413] width 1041 height 46
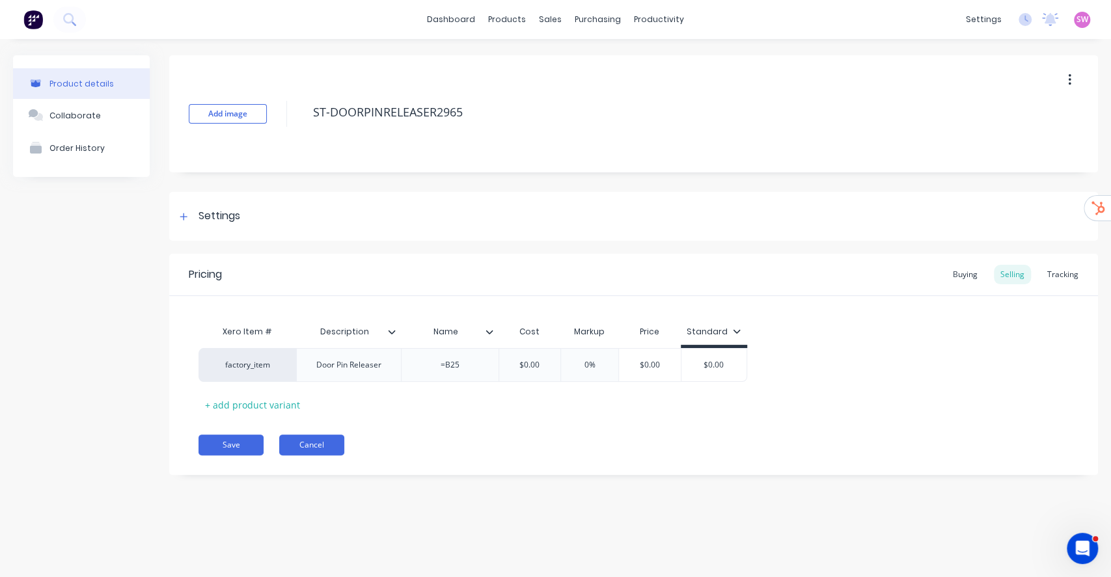
click at [328, 437] on button "Cancel" at bounding box center [311, 445] width 65 height 21
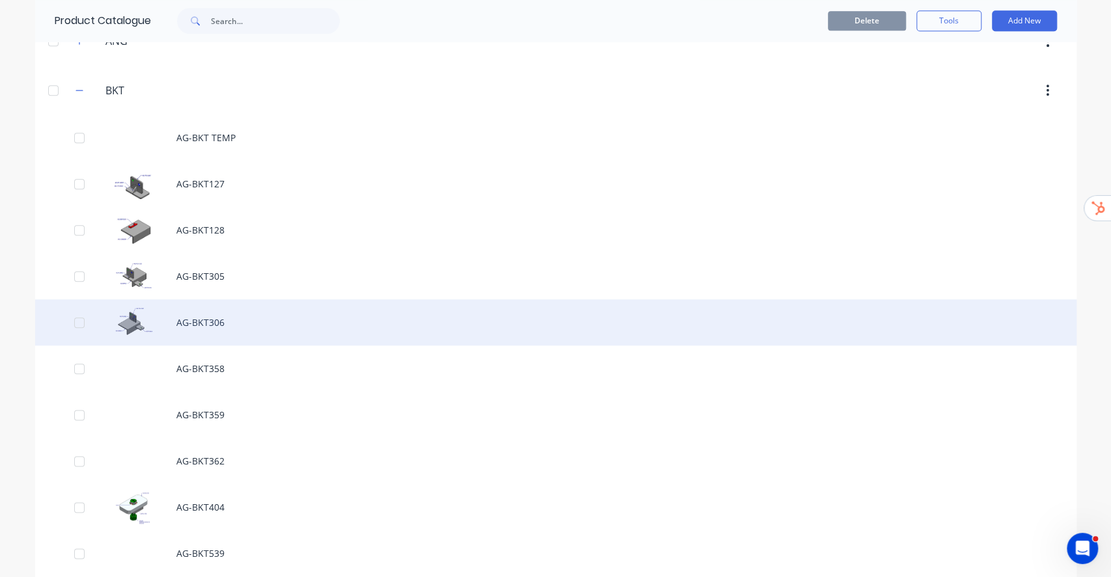
scroll to position [868, 0]
click at [200, 318] on div "AG-BKT306" at bounding box center [555, 320] width 1041 height 46
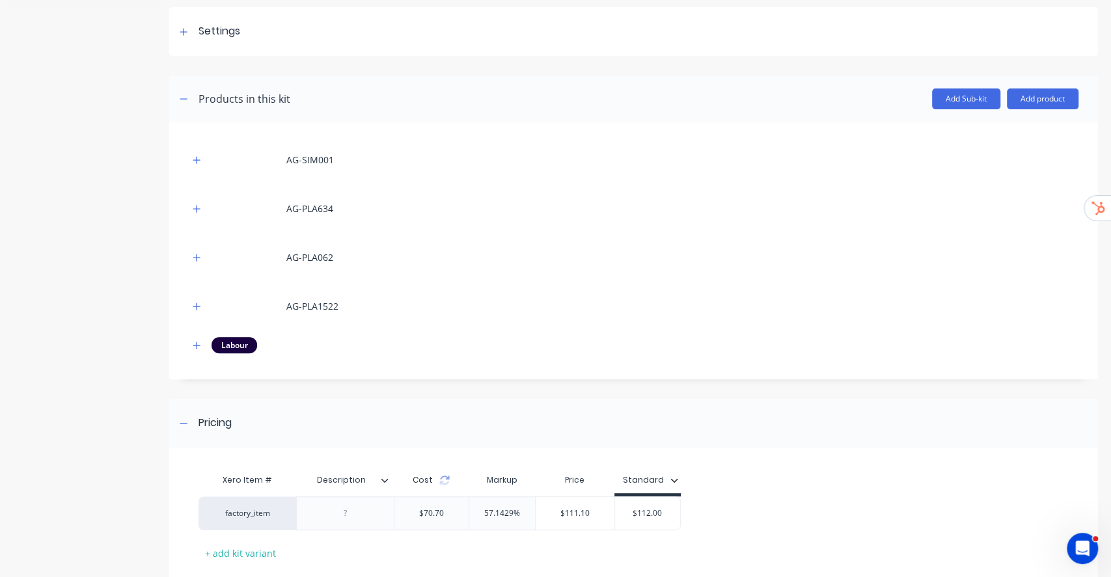
scroll to position [260, 0]
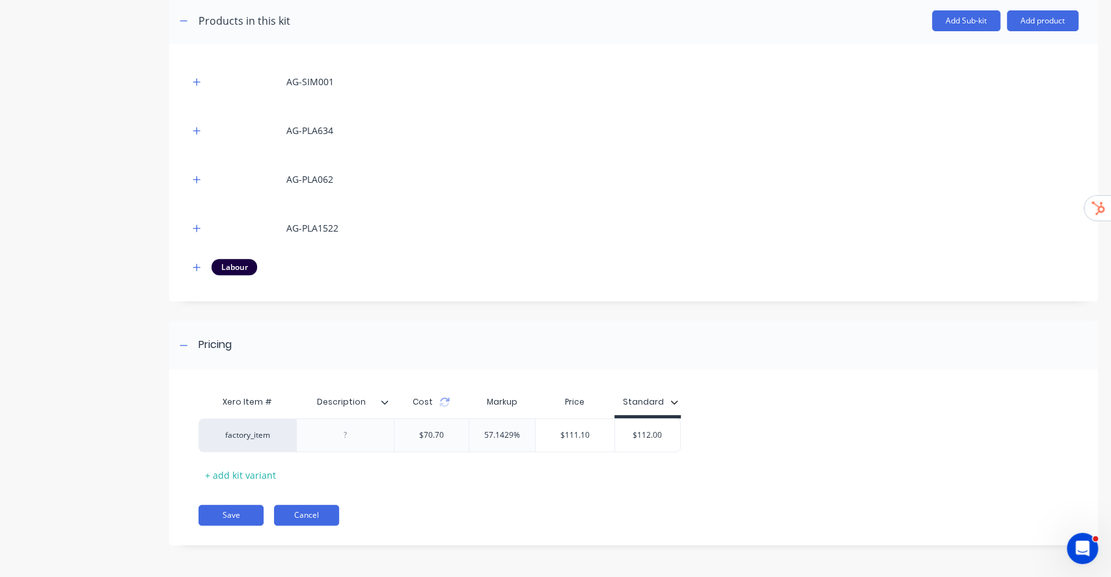
click at [320, 512] on button "Cancel" at bounding box center [306, 515] width 65 height 21
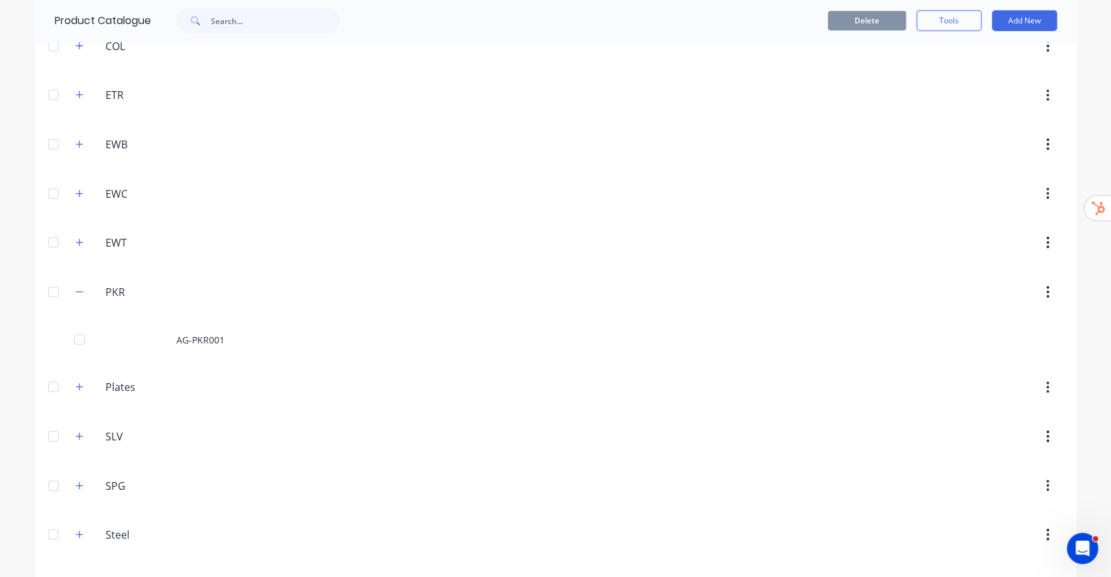
scroll to position [2208, 0]
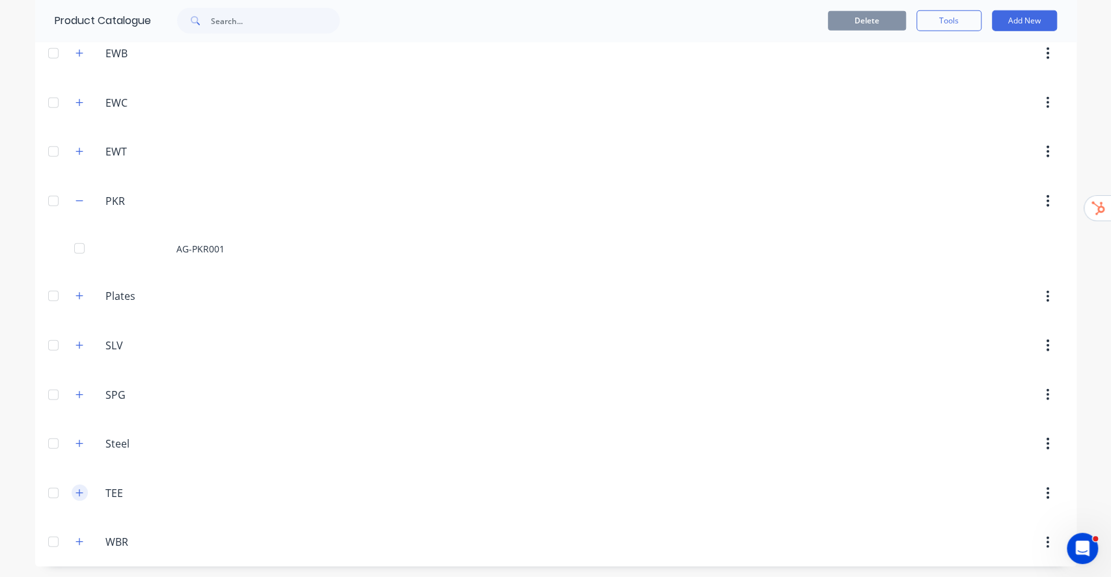
click at [75, 491] on icon "button" at bounding box center [78, 492] width 7 height 7
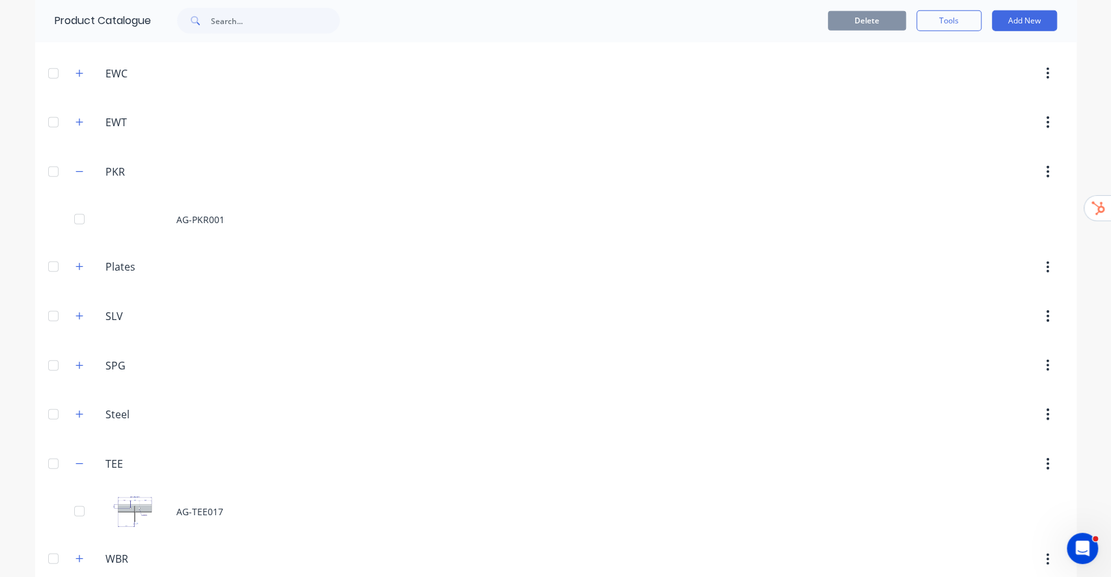
scroll to position [2254, 0]
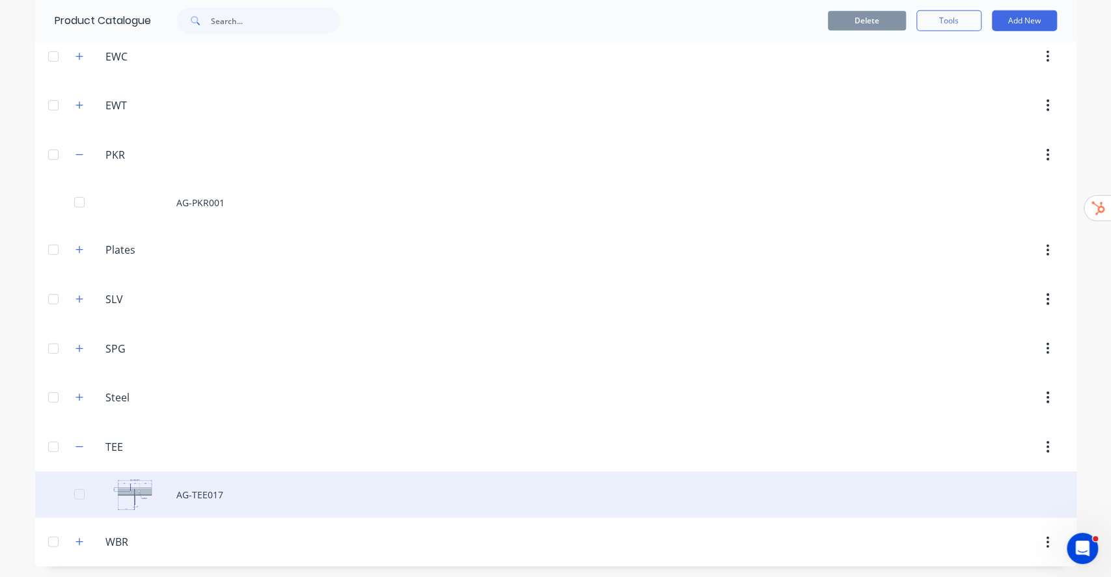
click at [212, 489] on div "AG-TEE017" at bounding box center [555, 495] width 1041 height 46
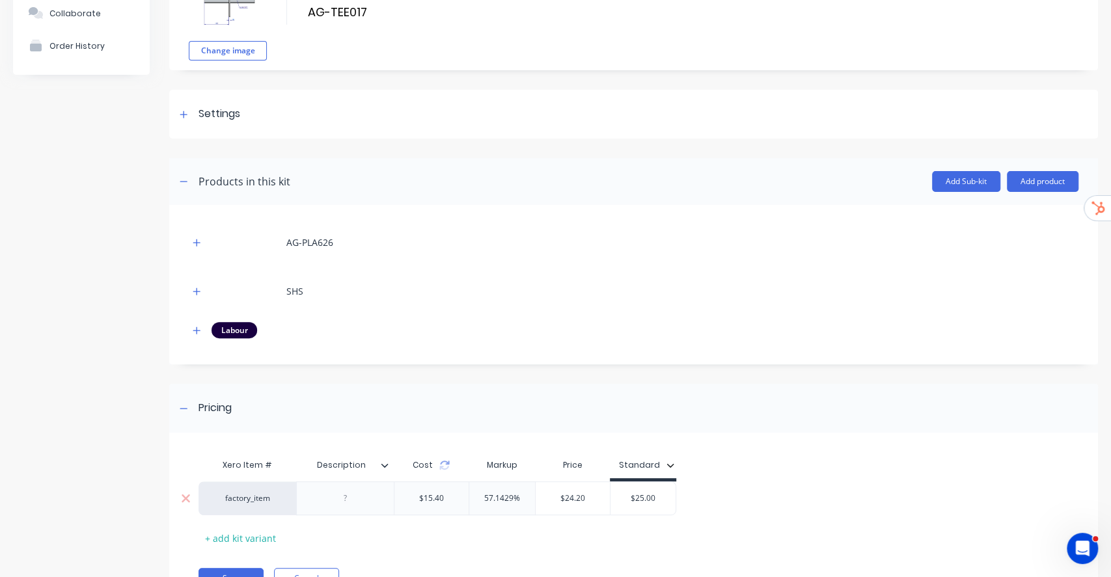
scroll to position [161, 0]
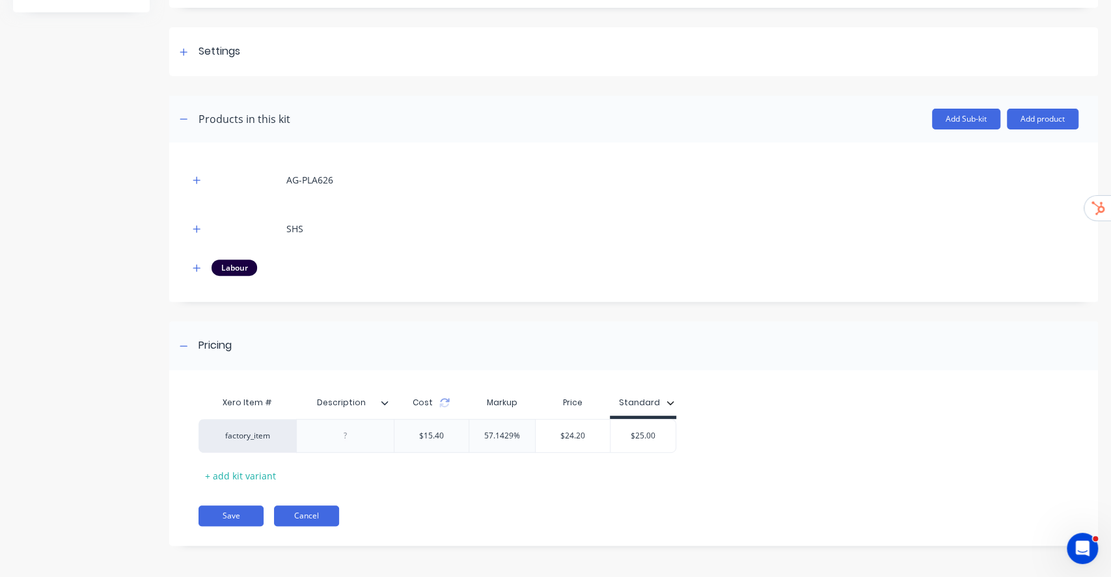
click at [296, 519] on button "Cancel" at bounding box center [306, 516] width 65 height 21
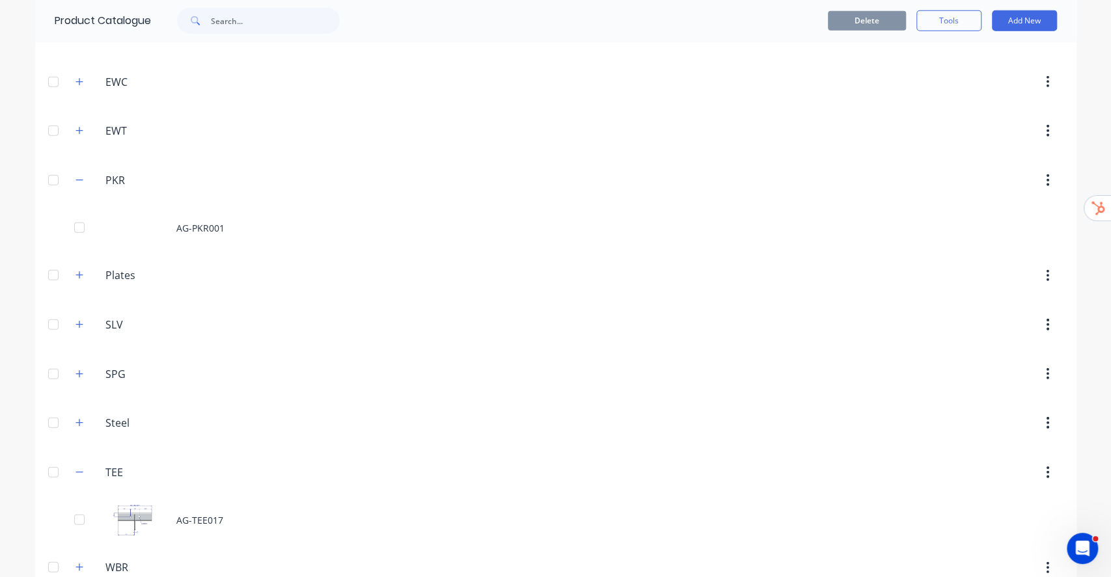
scroll to position [2254, 0]
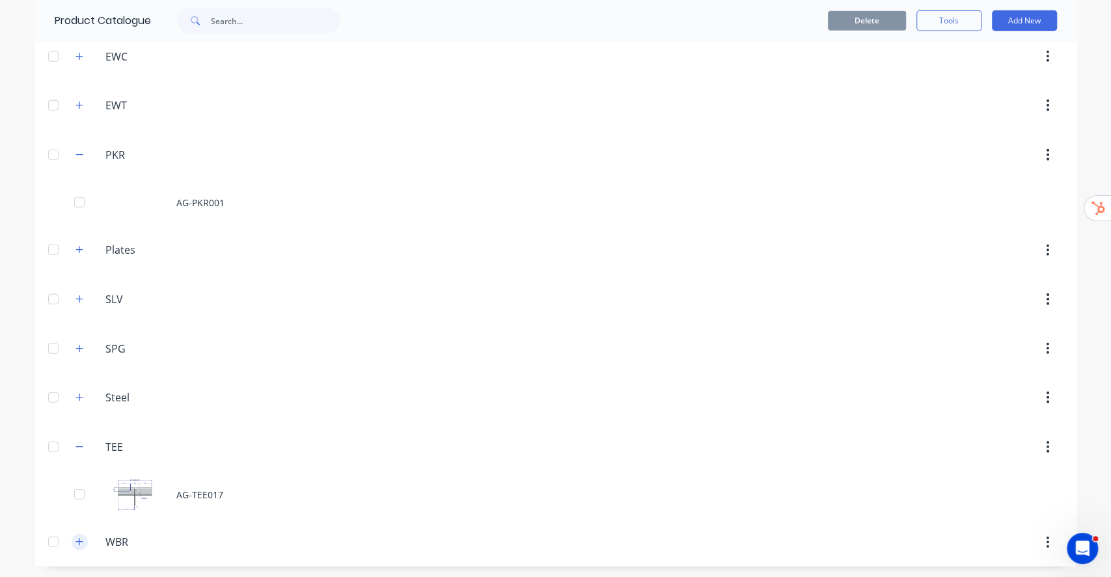
click at [79, 540] on button "button" at bounding box center [80, 542] width 16 height 16
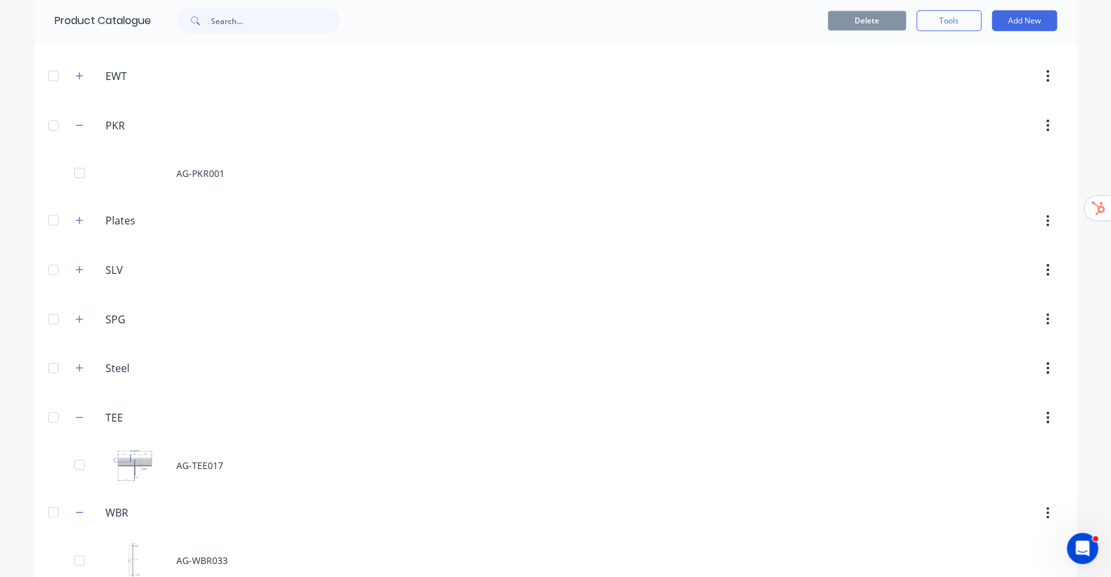
scroll to position [2300, 0]
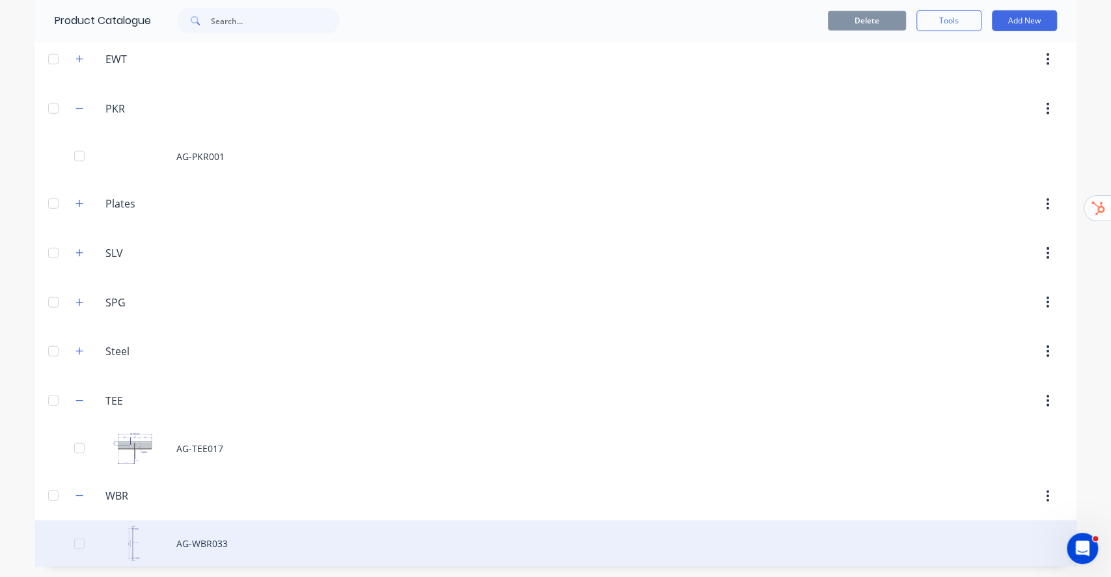
click at [212, 528] on div "AG-WBR033" at bounding box center [555, 544] width 1041 height 46
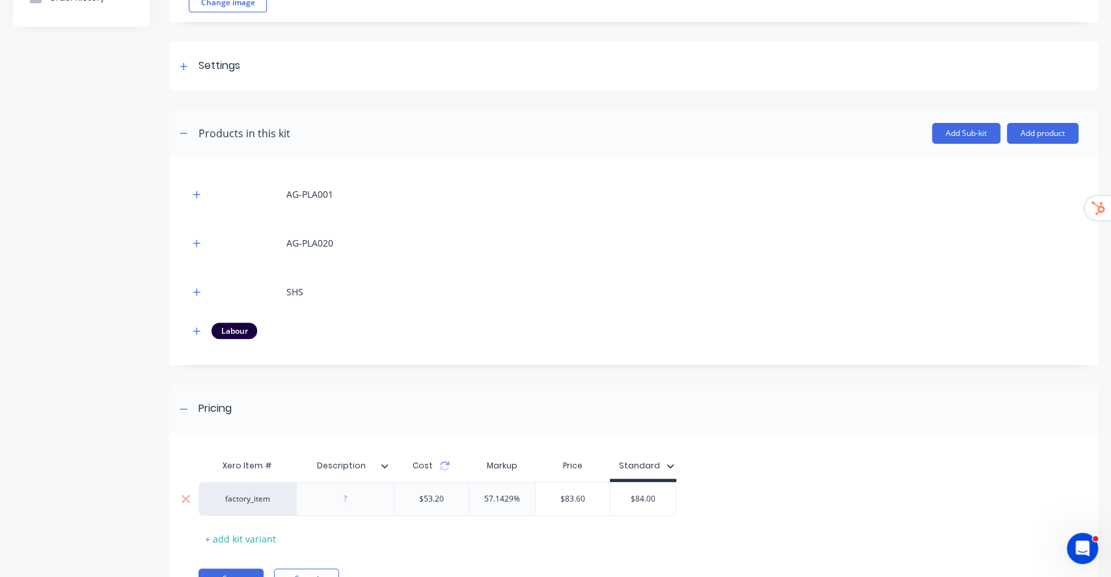
scroll to position [211, 0]
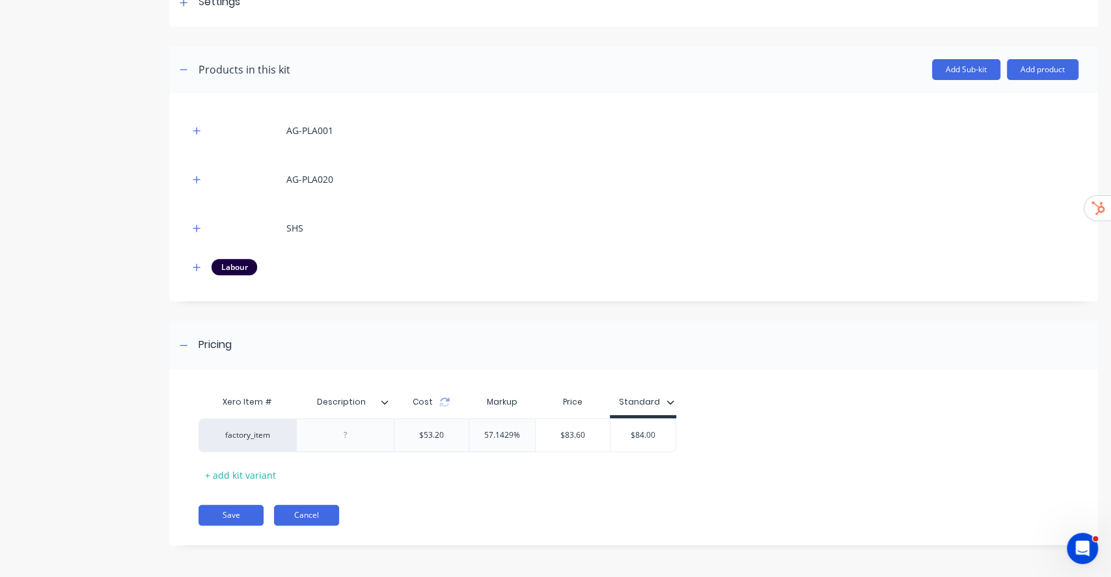
click at [319, 522] on button "Cancel" at bounding box center [306, 515] width 65 height 21
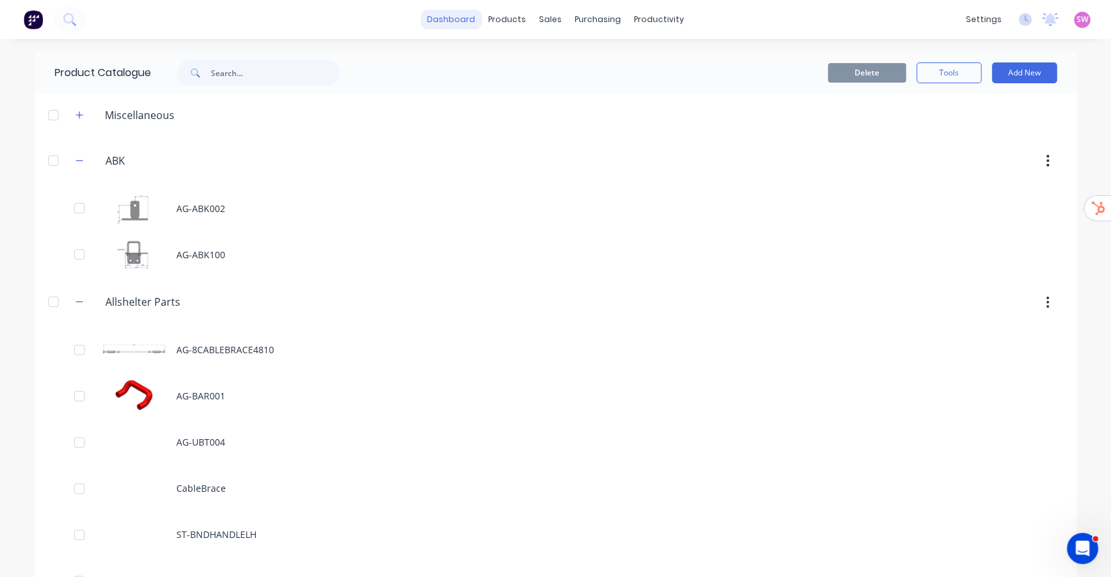
click at [446, 18] on link "dashboard" at bounding box center [450, 20] width 61 height 20
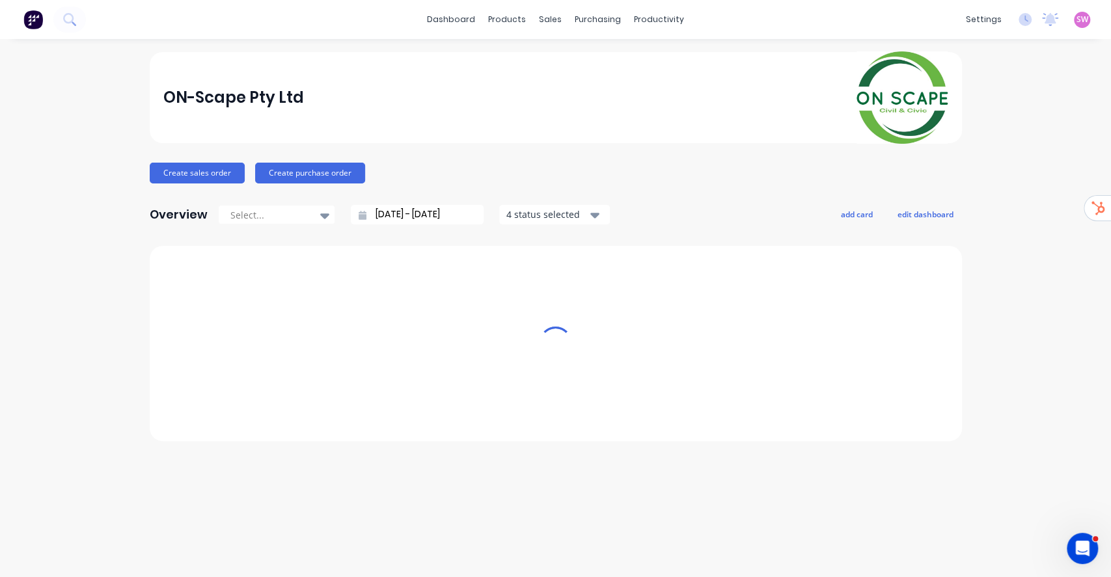
click at [1076, 22] on span "SW" at bounding box center [1082, 20] width 12 height 12
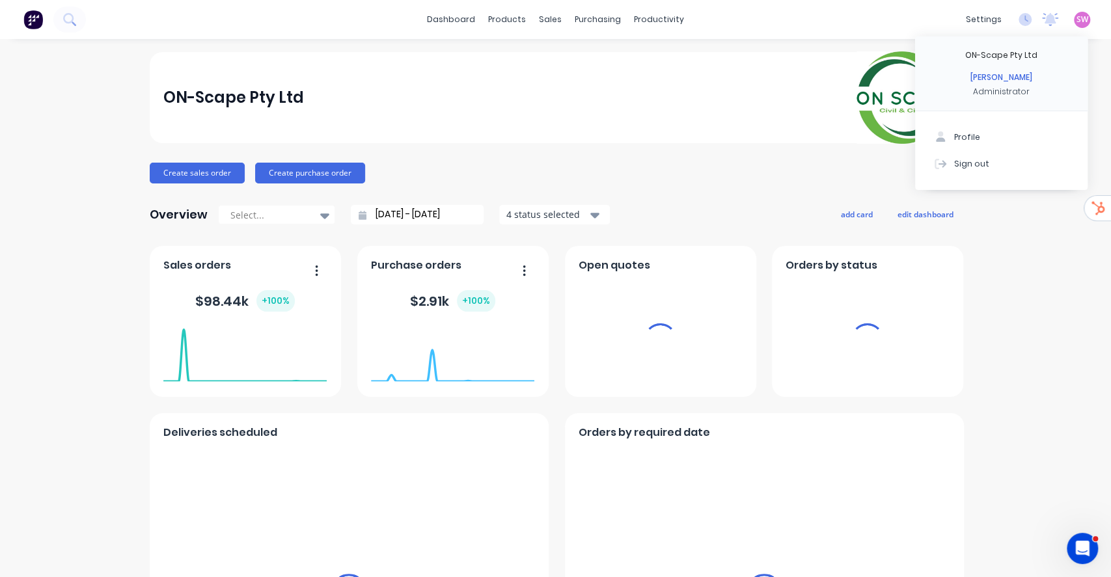
click at [993, 164] on button "Sign out" at bounding box center [1001, 163] width 172 height 26
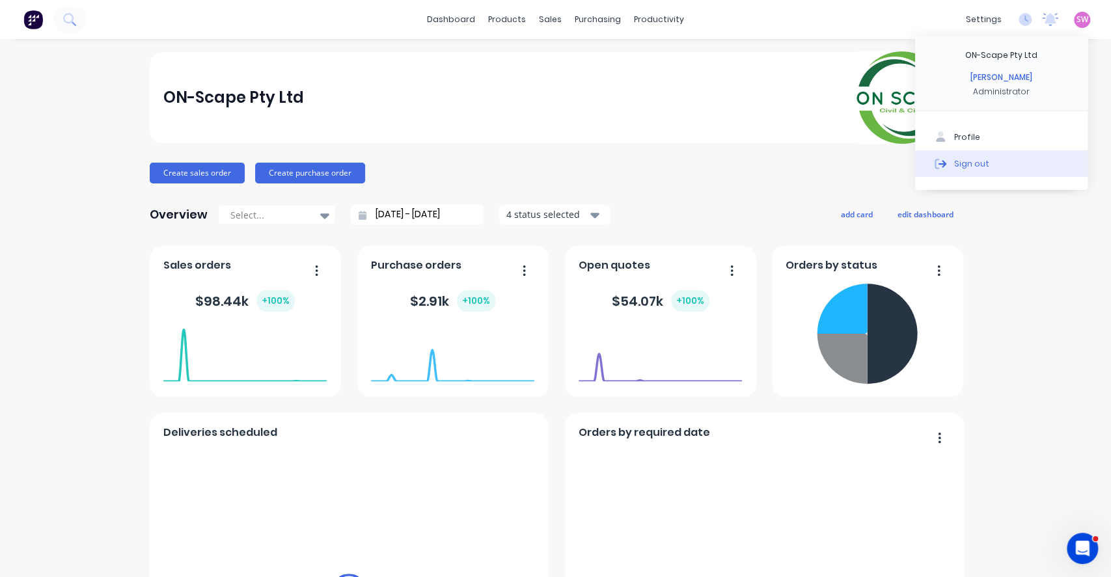
click at [970, 171] on button "Sign out" at bounding box center [1001, 163] width 172 height 26
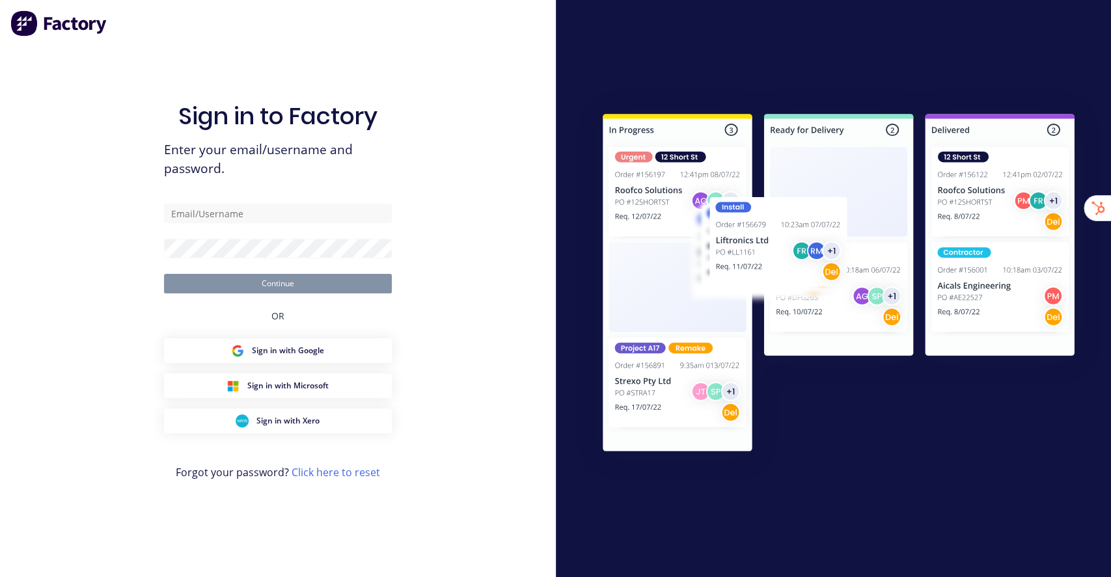
type input "[EMAIL_ADDRESS][DOMAIN_NAME]"
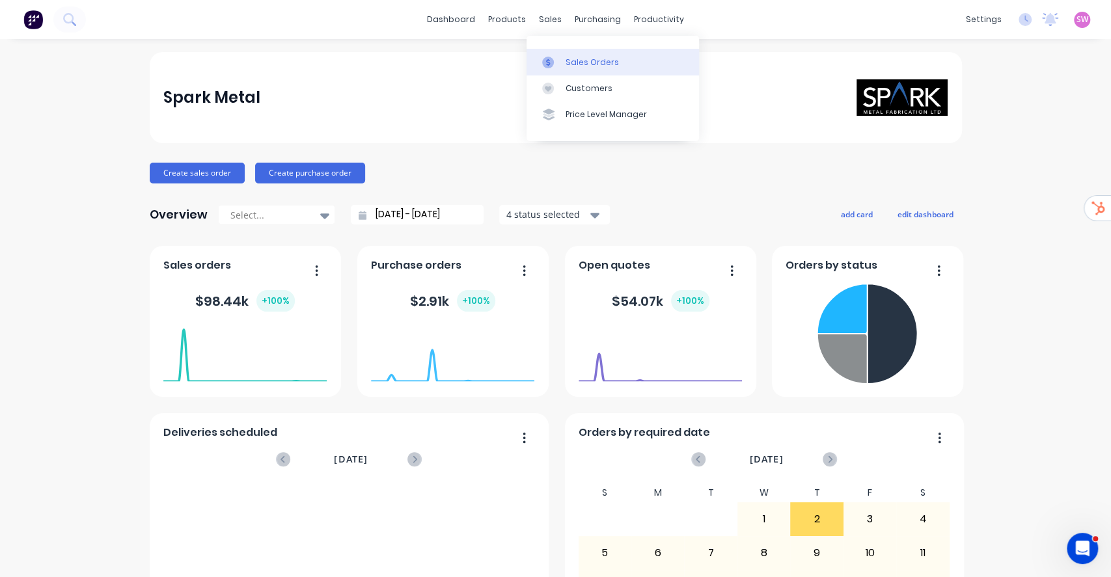
click at [580, 61] on div "Sales Orders" at bounding box center [592, 63] width 53 height 12
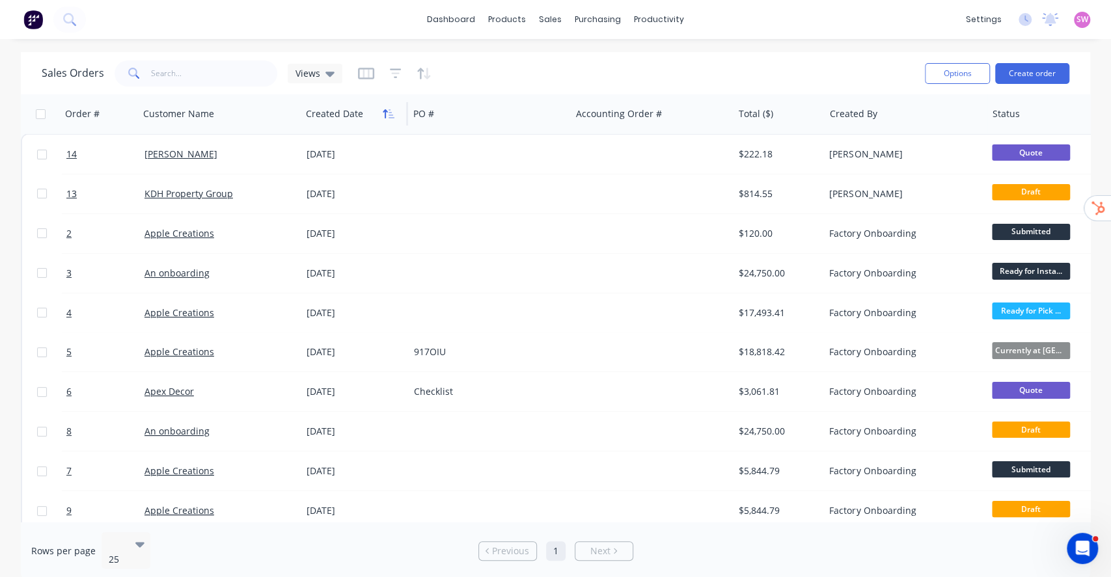
click at [391, 118] on button "button" at bounding box center [389, 114] width 20 height 20
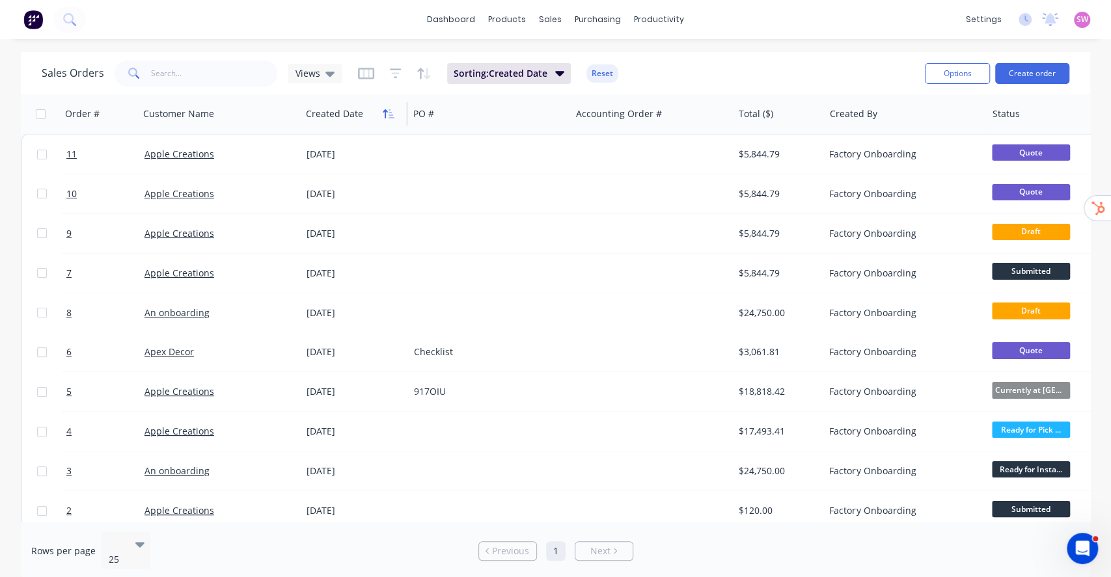
click at [391, 117] on icon "button" at bounding box center [392, 113] width 6 height 9
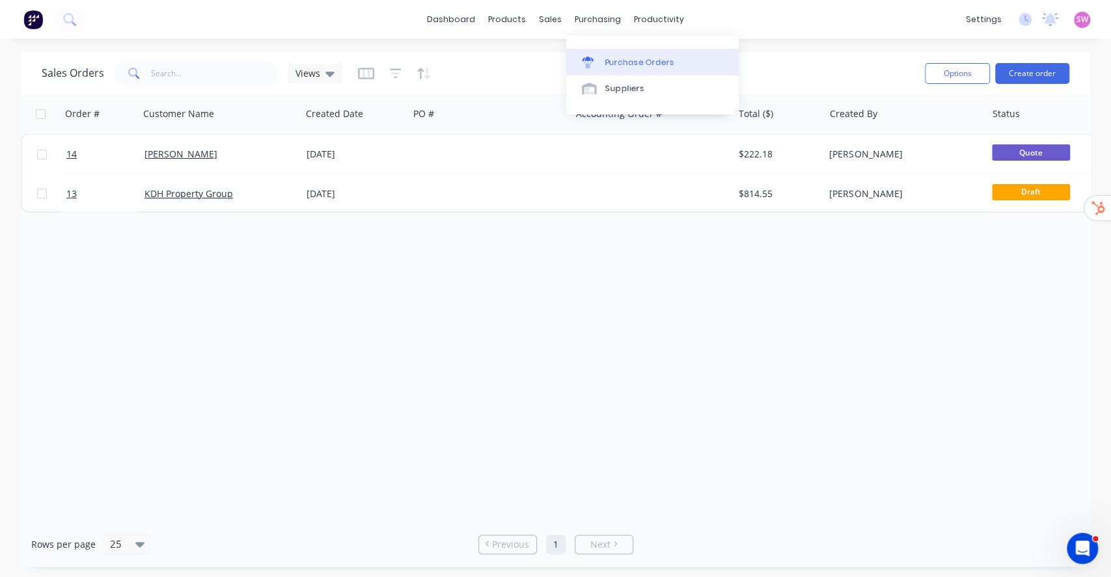
click at [625, 55] on link "Purchase Orders" at bounding box center [652, 62] width 172 height 26
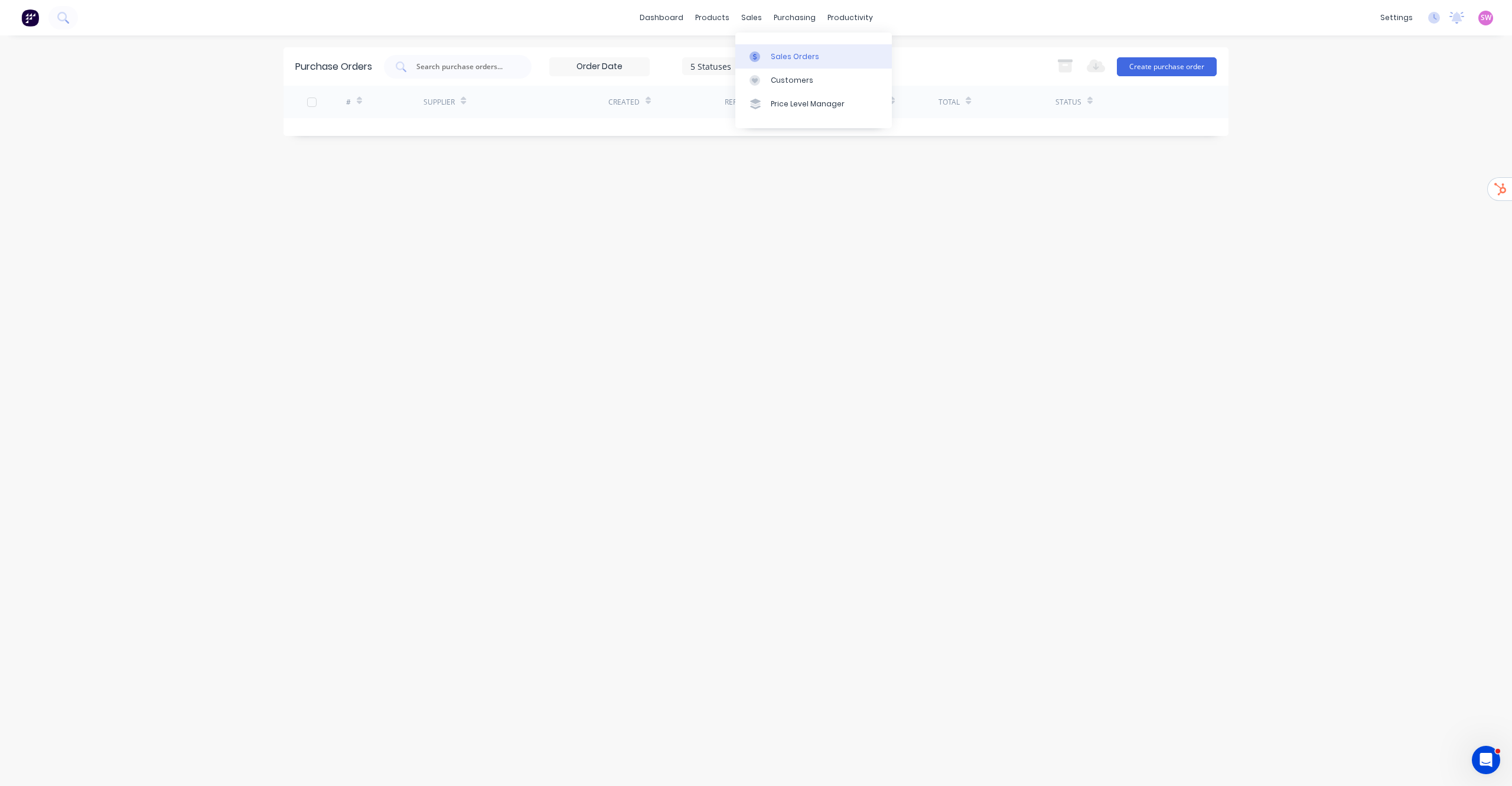
click at [783, 59] on div "Sales Orders" at bounding box center [794, 57] width 48 height 11
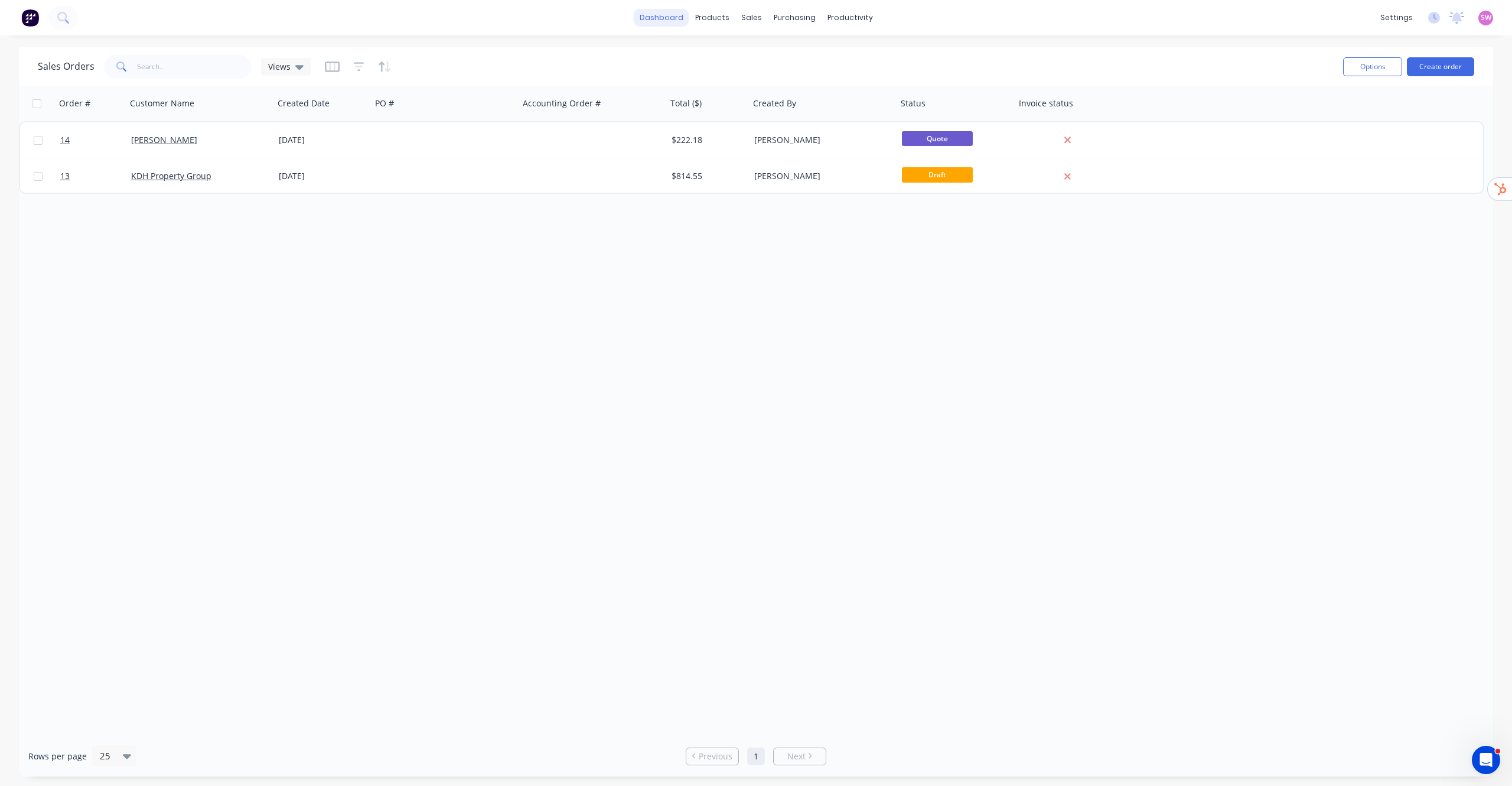
click at [658, 15] on link "dashboard" at bounding box center [661, 18] width 55 height 18
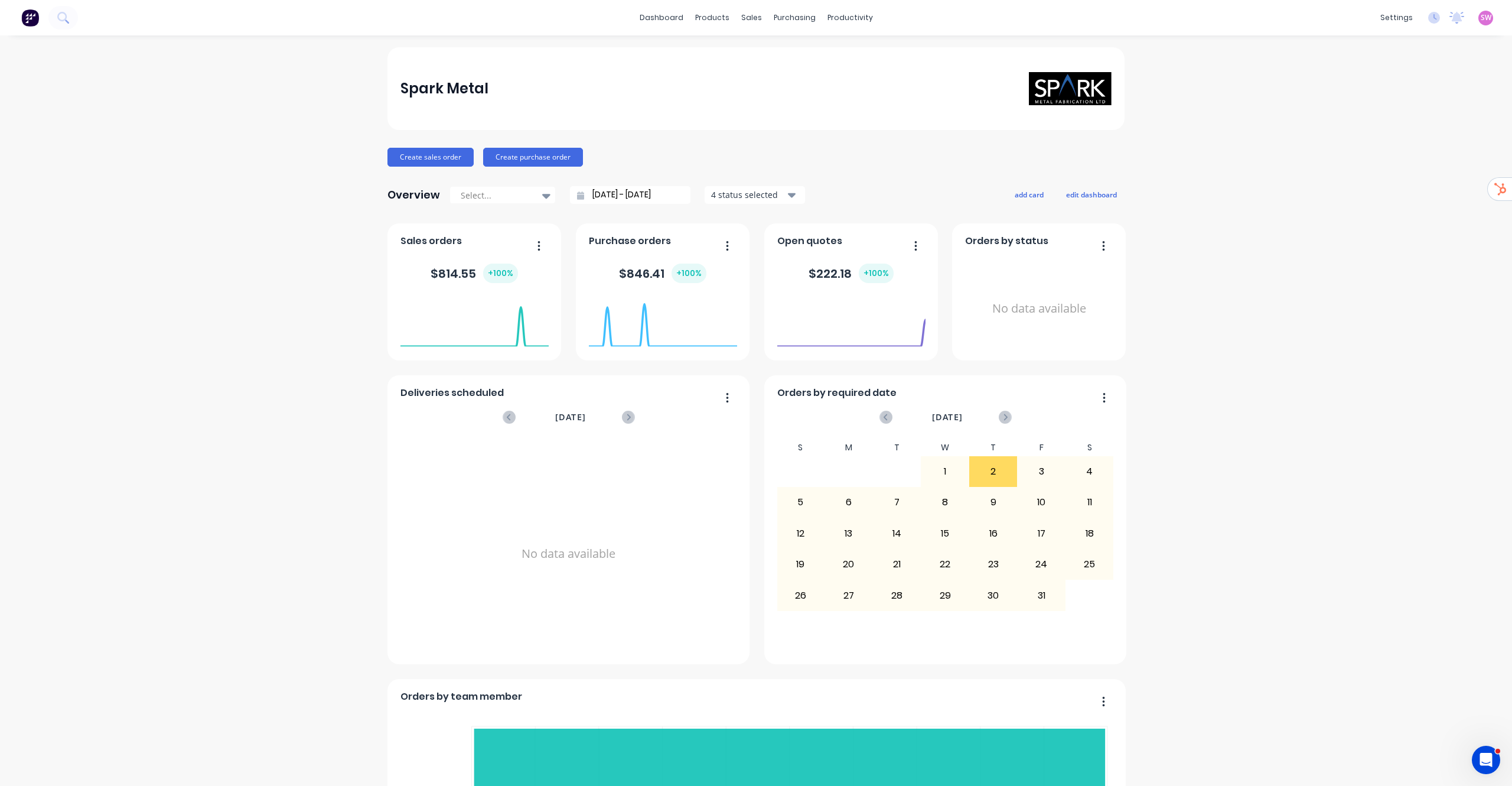
click at [1481, 20] on span "SW" at bounding box center [1487, 18] width 11 height 11
click at [1354, 141] on button "Sign out" at bounding box center [1412, 148] width 156 height 24
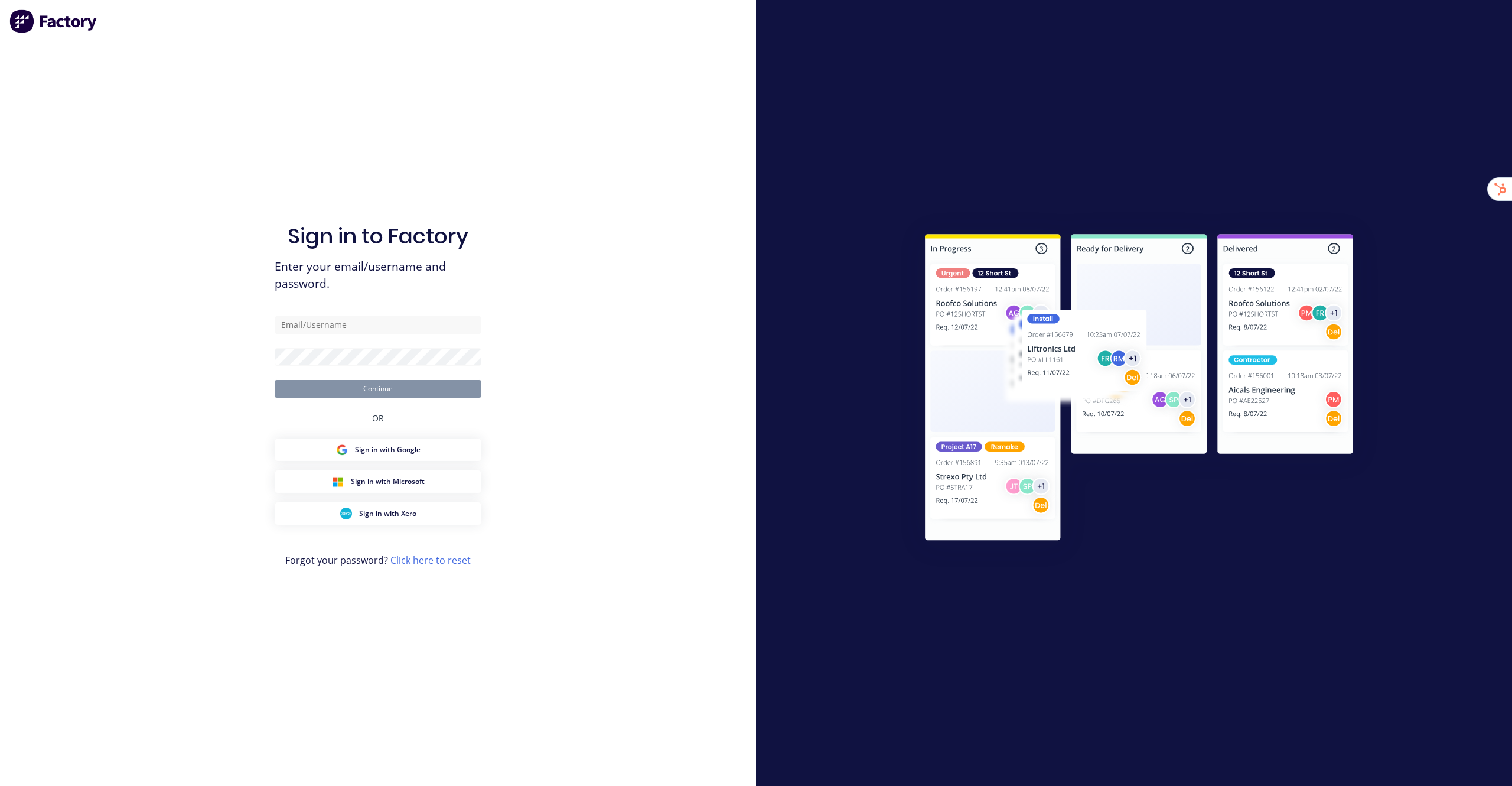
type input "[EMAIL_ADDRESS][DOMAIN_NAME]"
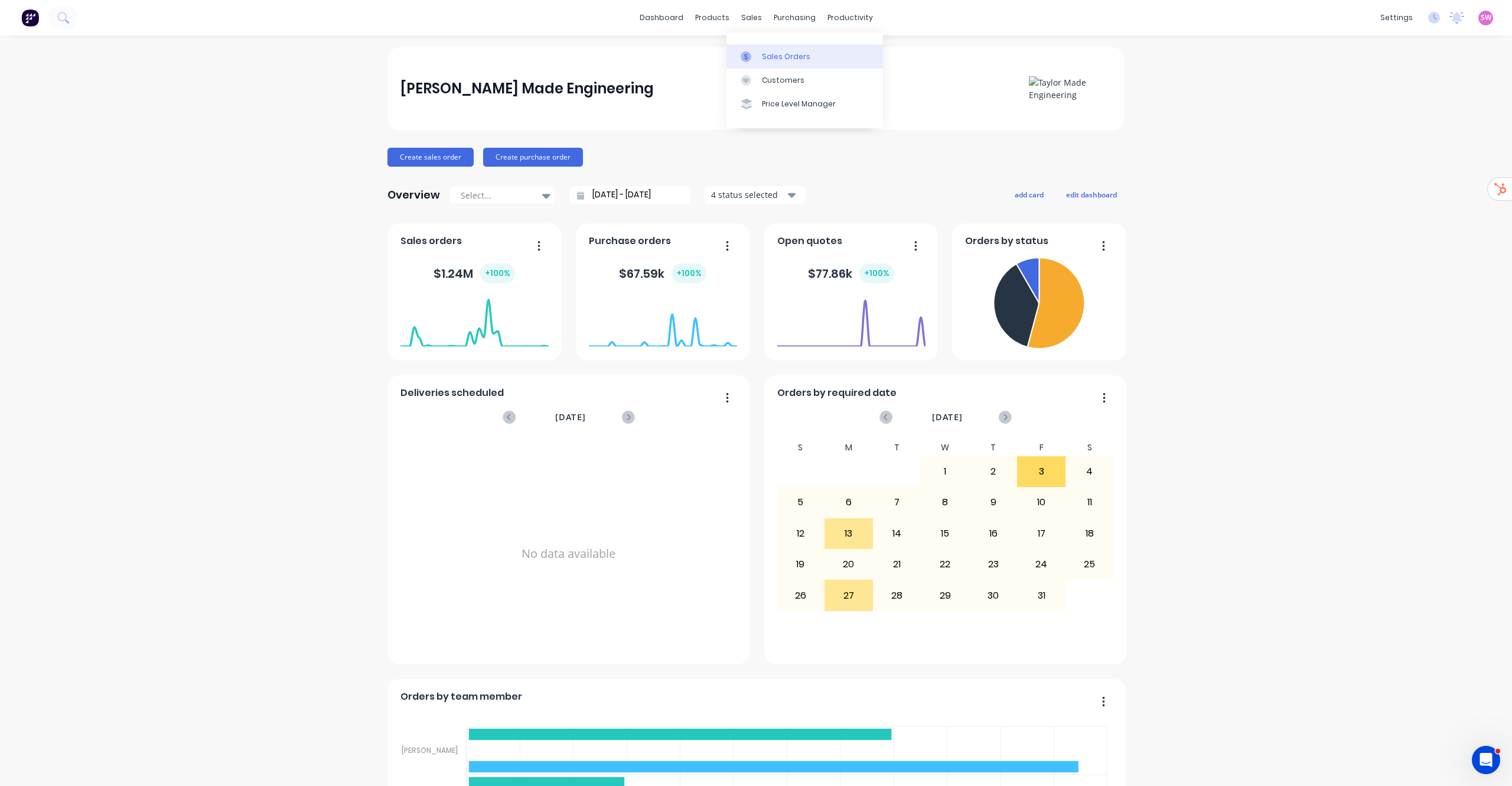
click at [769, 54] on div "Sales Orders" at bounding box center [786, 57] width 48 height 11
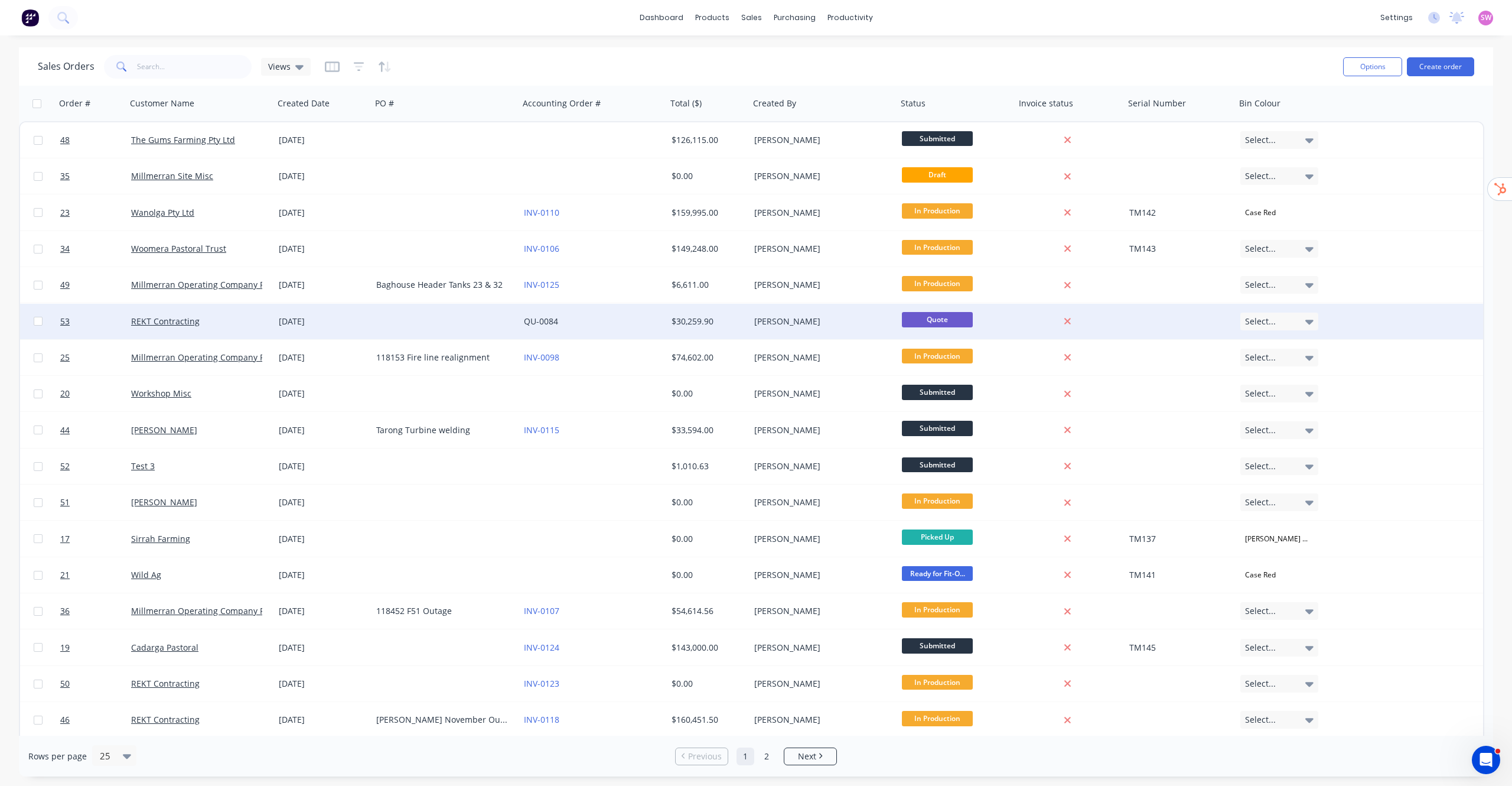
click at [679, 326] on div "$30,259.90" at bounding box center [706, 321] width 70 height 12
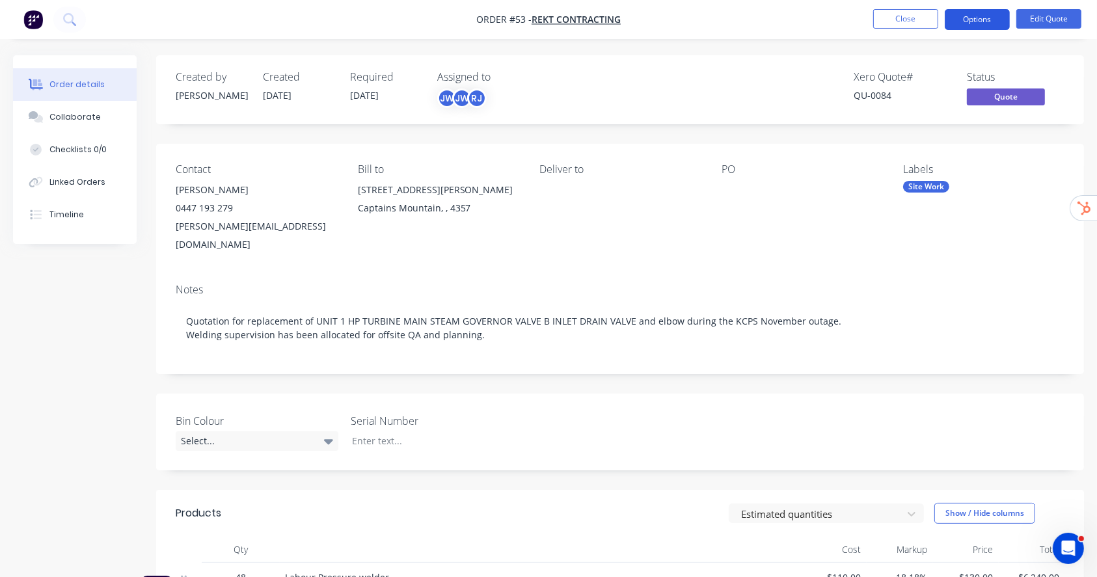
click at [989, 20] on button "Options" at bounding box center [977, 19] width 65 height 21
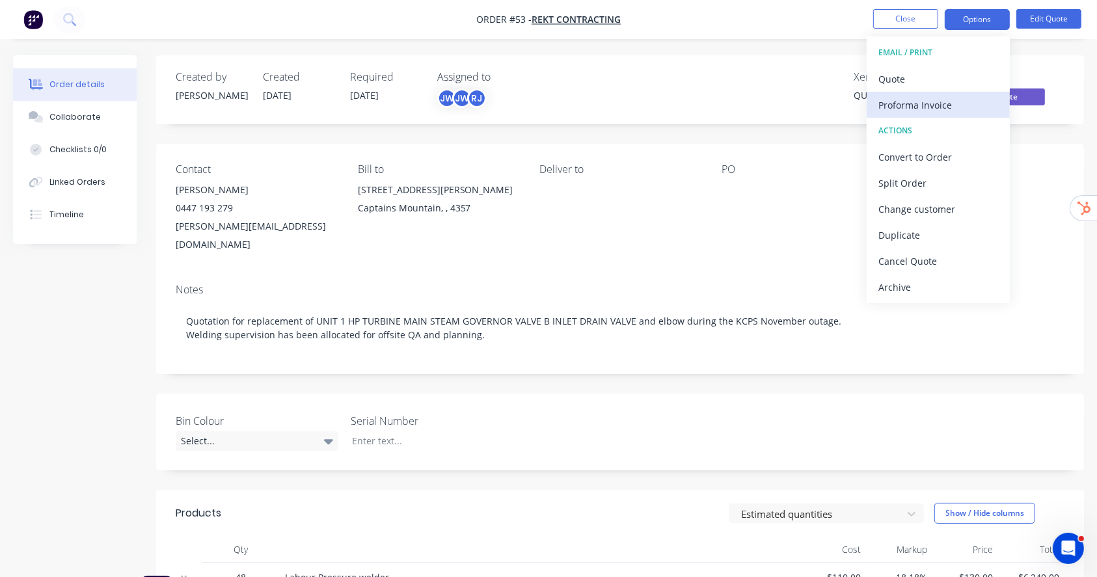
click at [944, 102] on div "Proforma Invoice" at bounding box center [939, 105] width 120 height 19
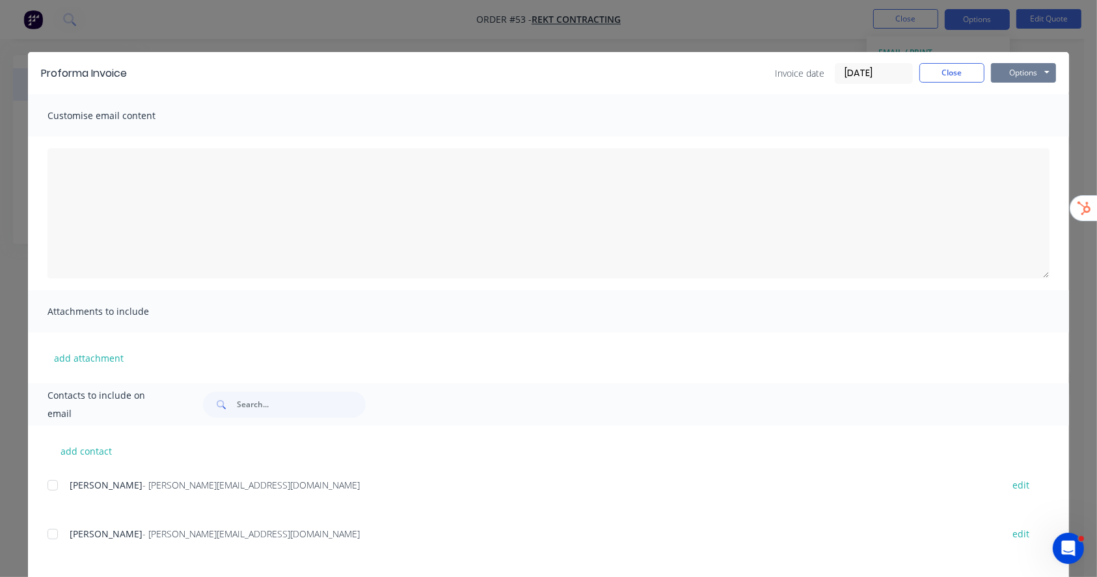
click at [1009, 67] on button "Options" at bounding box center [1023, 73] width 65 height 20
click at [777, 14] on div "Proforma Invoice Invoice date 08/10/25 Close Options Preview Print Email Custom…" at bounding box center [548, 288] width 1097 height 577
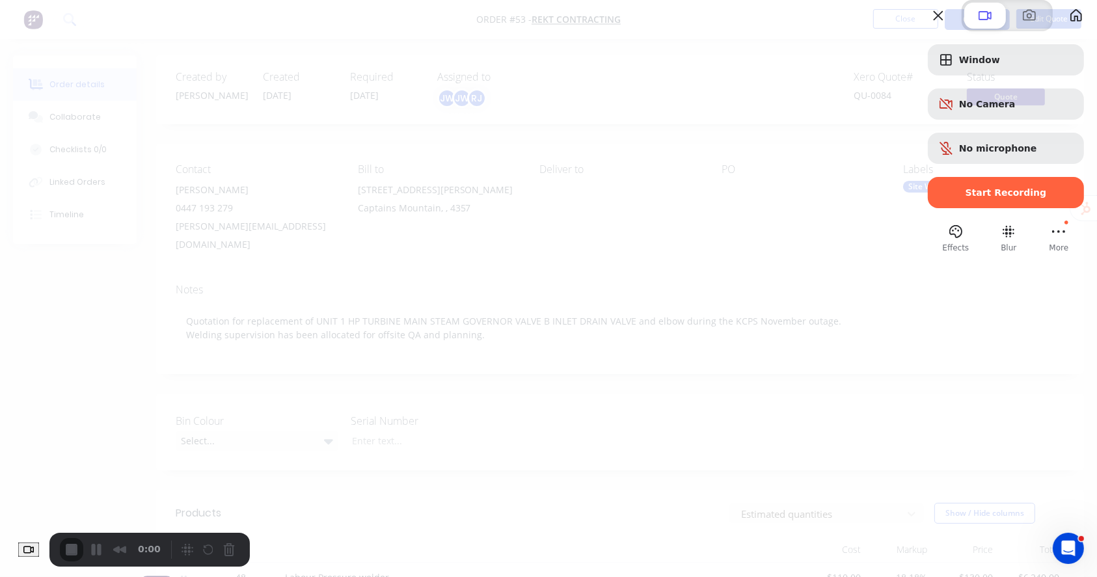
click at [717, 69] on div at bounding box center [548, 288] width 1097 height 577
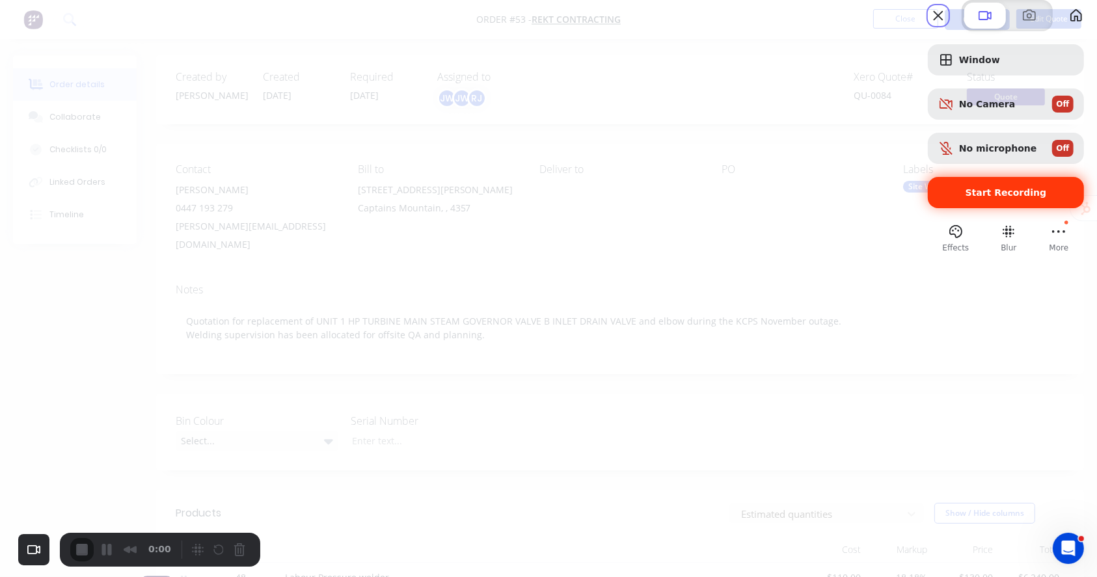
click at [975, 198] on span "Start Recording" at bounding box center [1006, 192] width 81 height 10
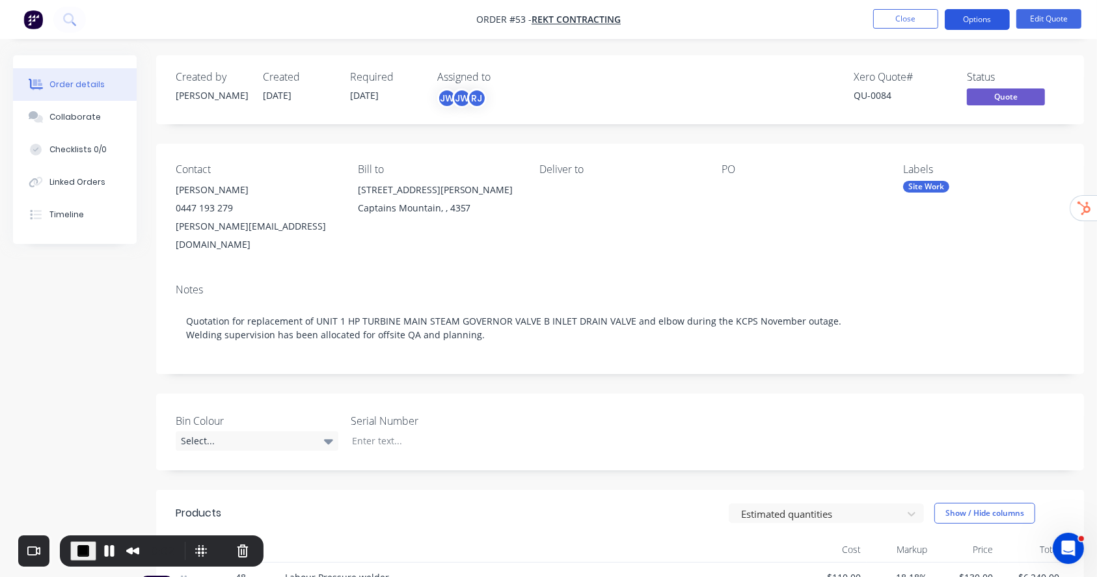
click at [987, 23] on button "Options" at bounding box center [977, 19] width 65 height 21
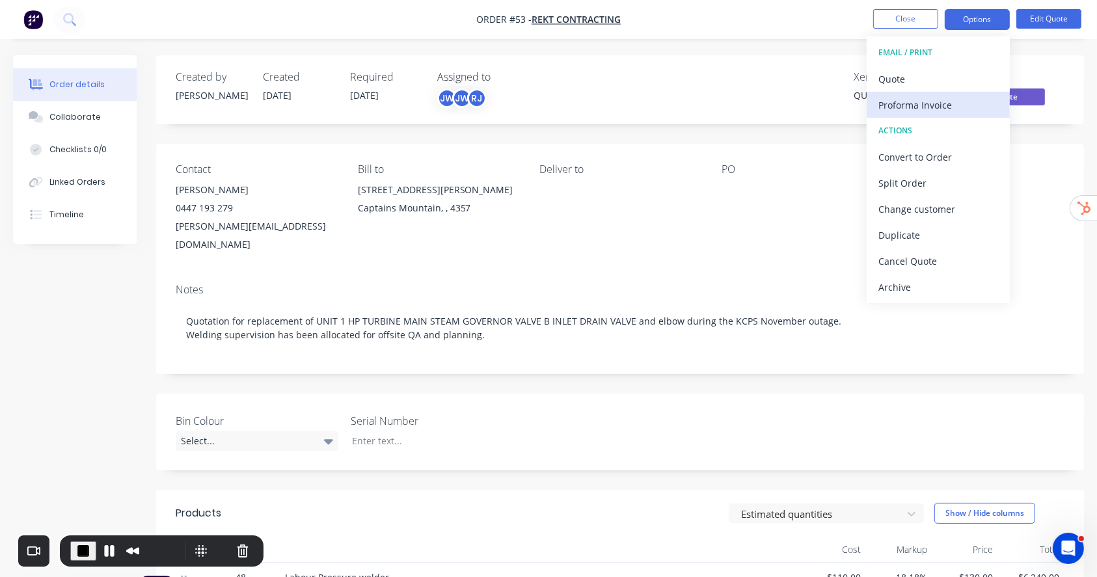
click at [958, 105] on div "Proforma Invoice" at bounding box center [939, 105] width 120 height 19
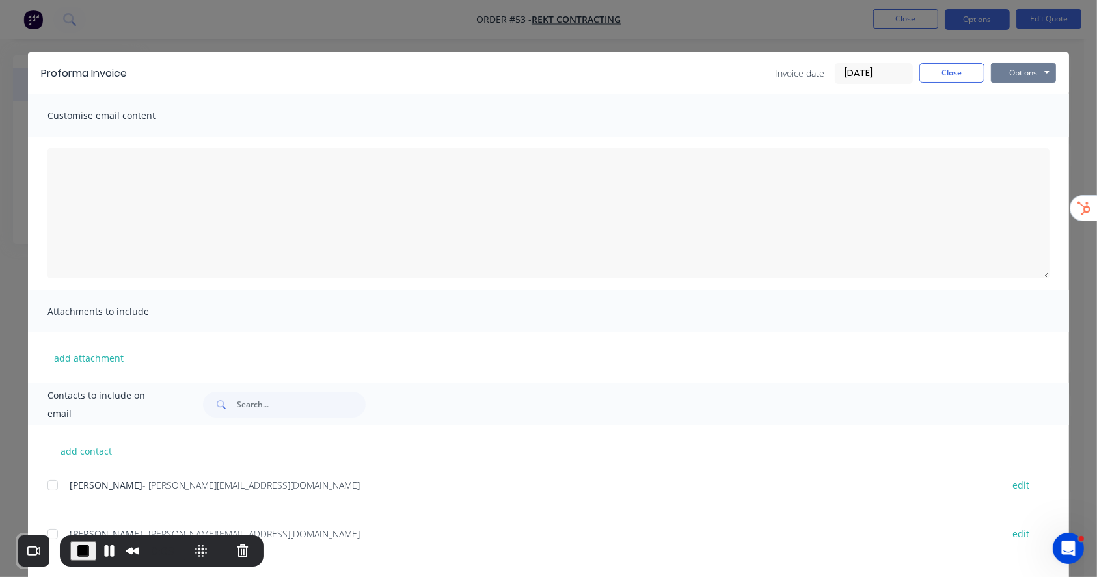
click at [1010, 77] on button "Options" at bounding box center [1023, 73] width 65 height 20
click at [1031, 98] on button "Preview" at bounding box center [1032, 95] width 83 height 21
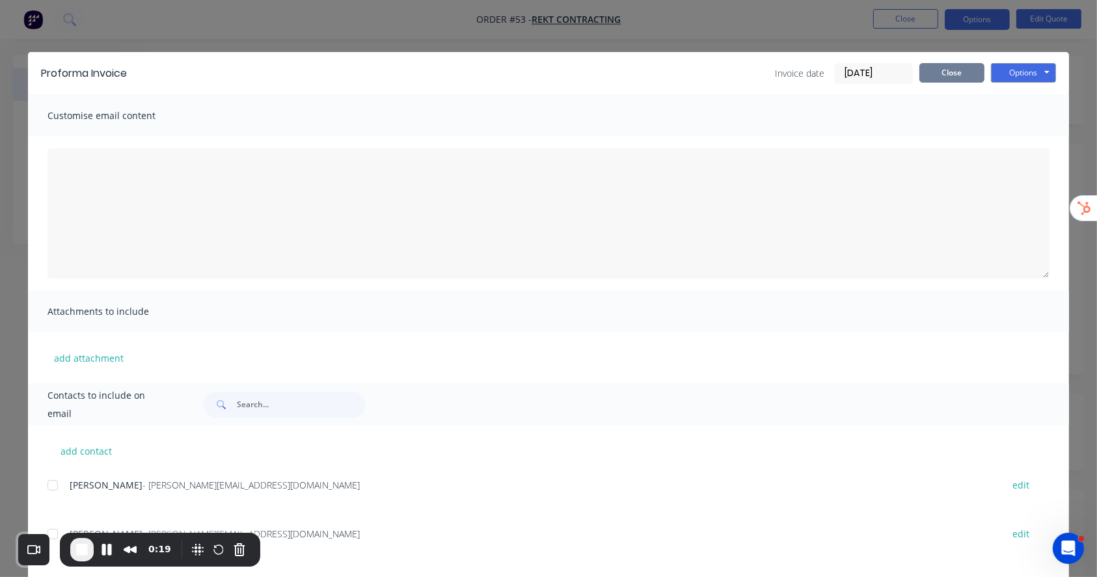
click at [951, 74] on button "Close" at bounding box center [952, 73] width 65 height 20
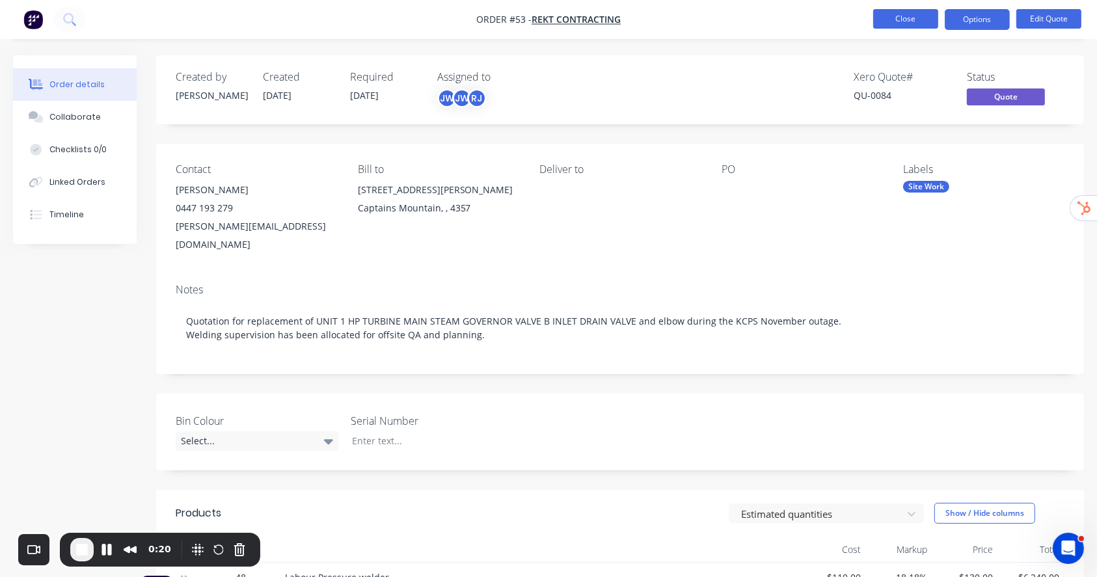
click at [911, 27] on button "Close" at bounding box center [905, 19] width 65 height 20
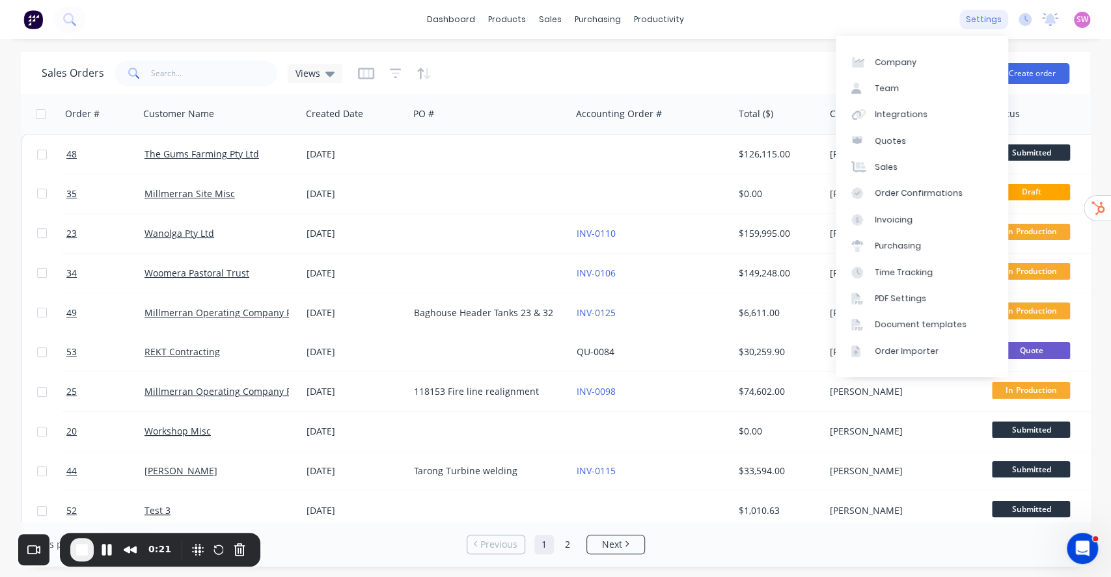
click at [990, 18] on div "settings" at bounding box center [983, 20] width 49 height 20
click at [946, 318] on link "Document templates" at bounding box center [922, 325] width 172 height 26
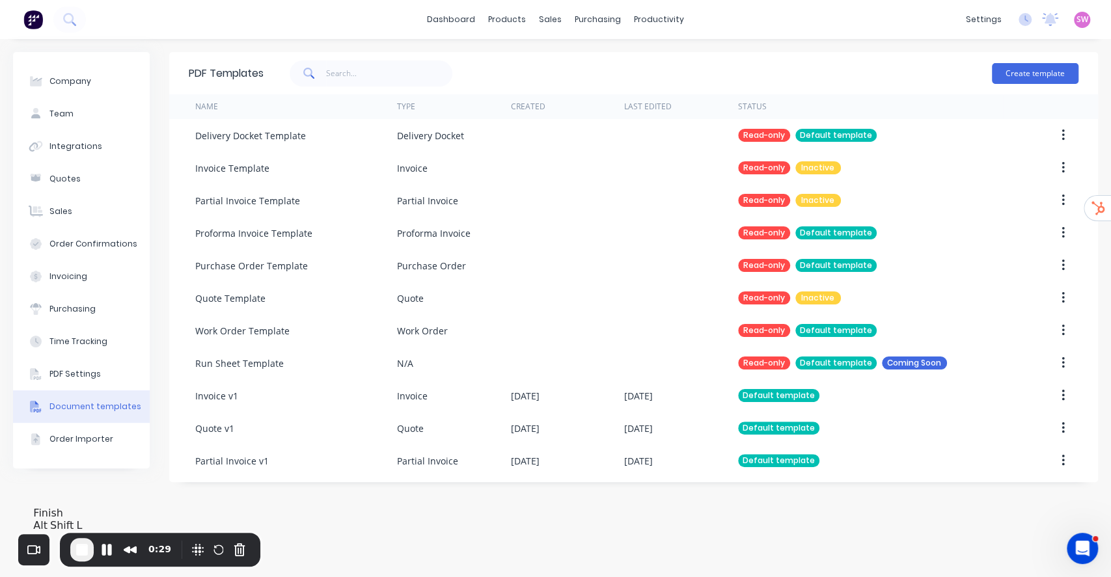
click at [83, 554] on span "End Recording" at bounding box center [82, 550] width 16 height 16
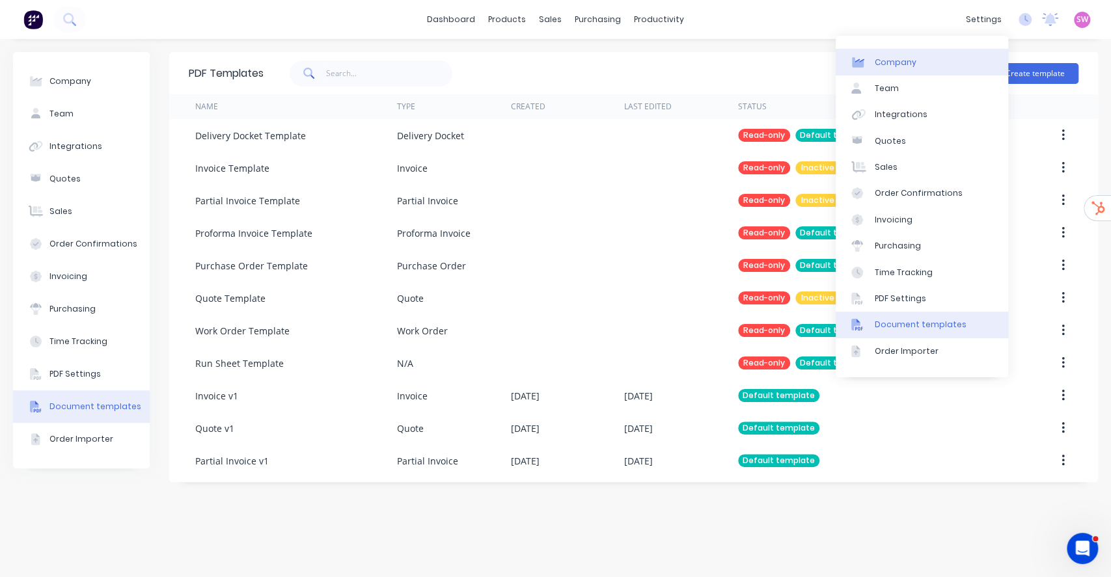
click at [961, 65] on link "Company" at bounding box center [922, 62] width 172 height 26
select select "AU"
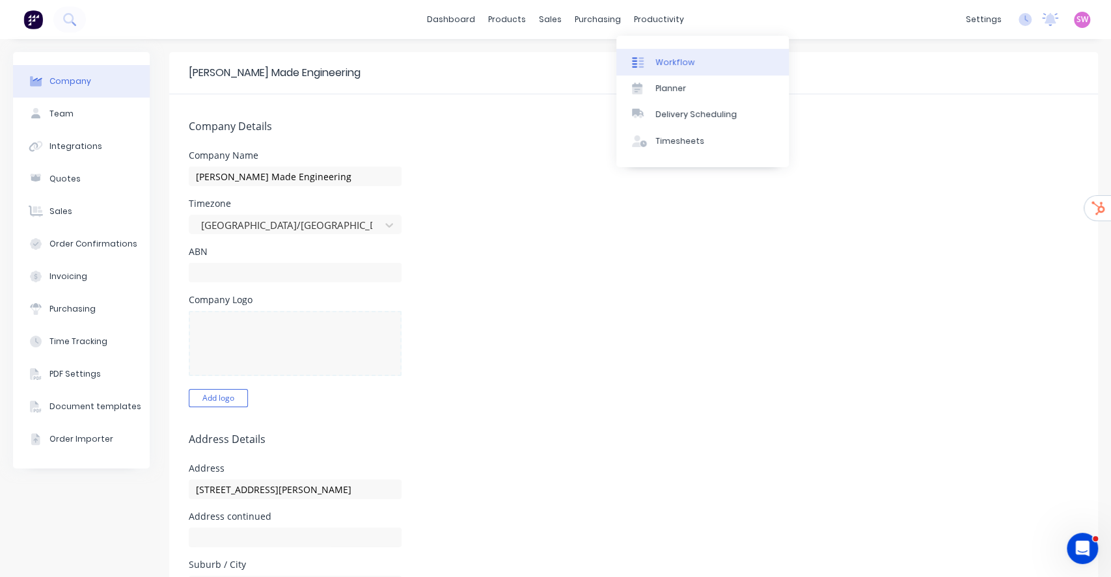
click at [656, 58] on div "Workflow" at bounding box center [674, 63] width 39 height 12
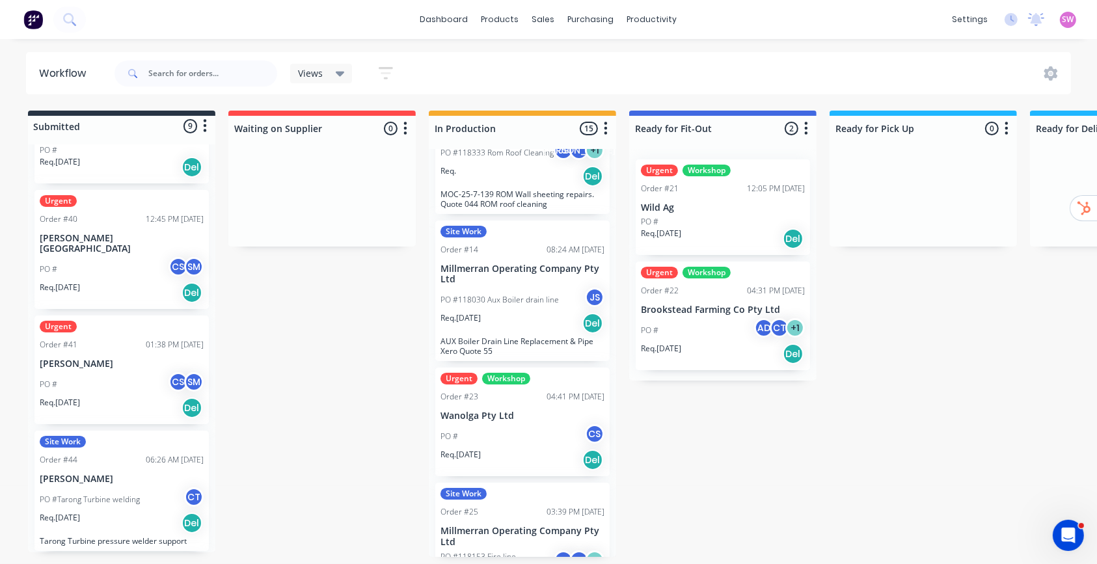
scroll to position [433, 0]
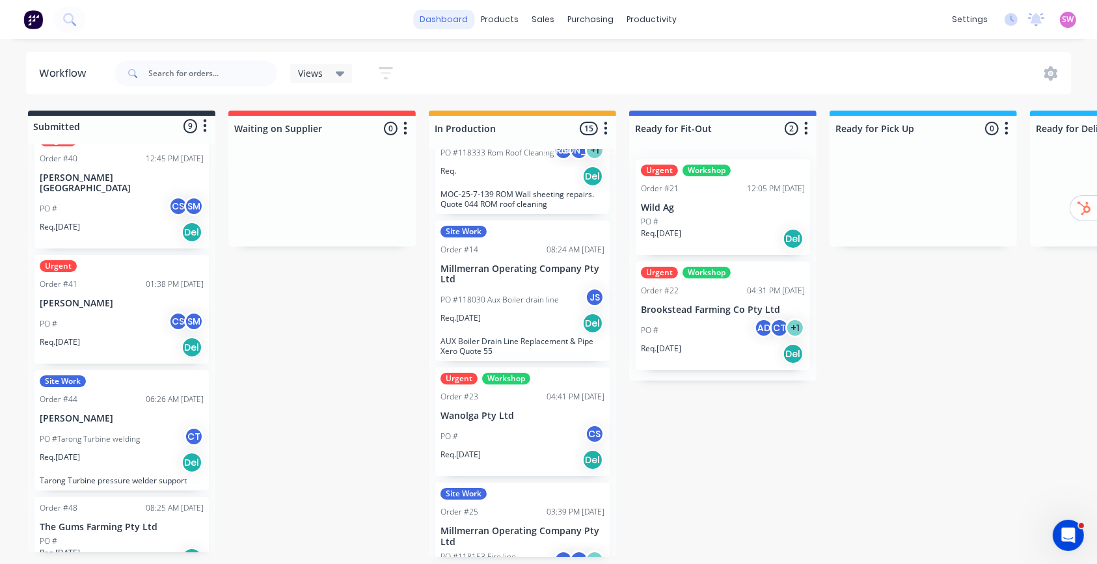
click at [452, 10] on link "dashboard" at bounding box center [444, 20] width 61 height 20
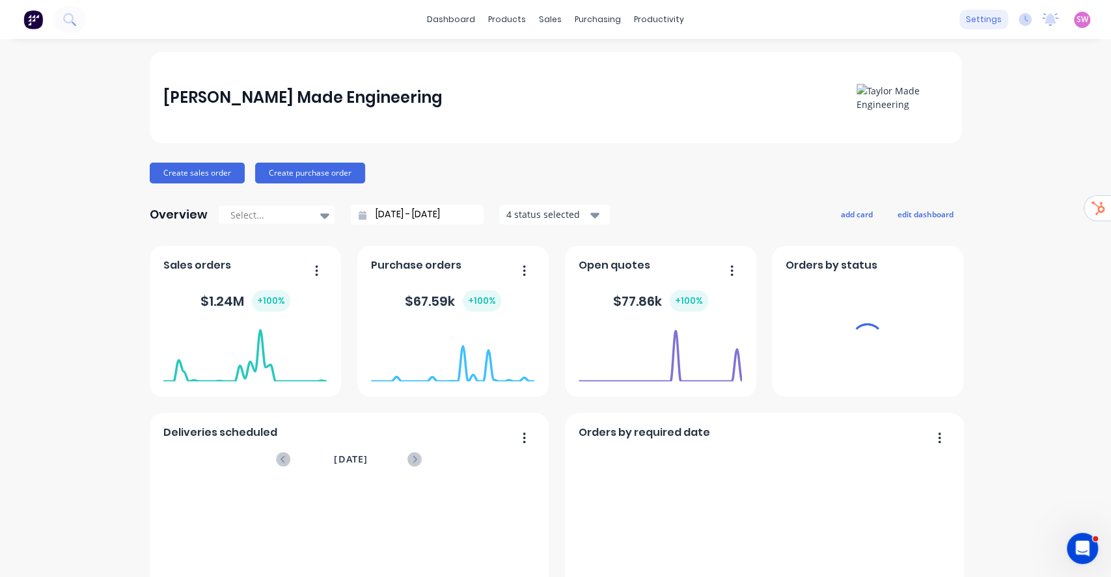
click at [972, 18] on div "settings" at bounding box center [983, 20] width 49 height 20
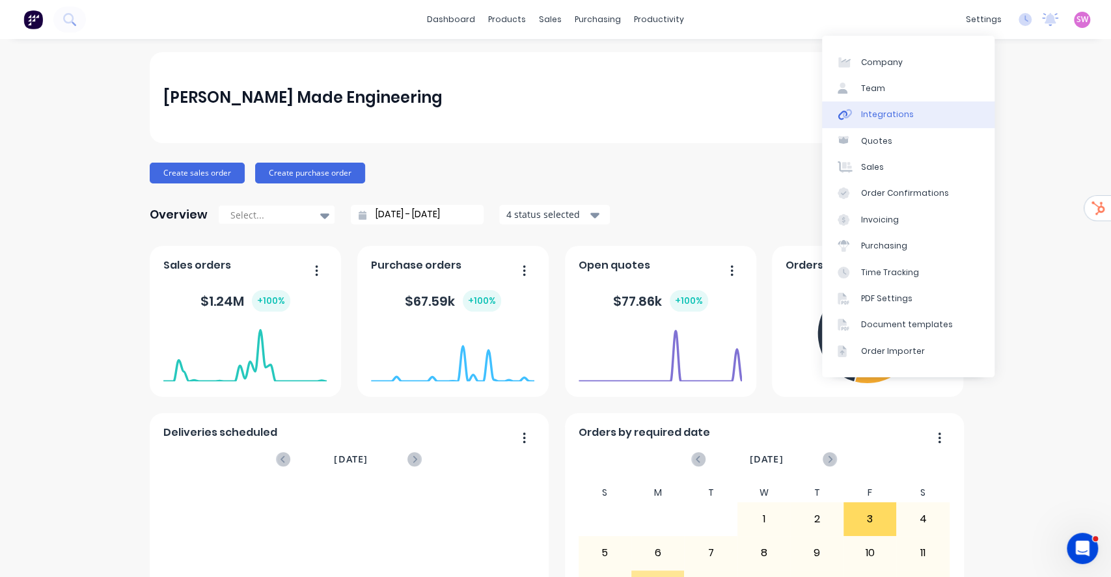
click at [905, 113] on div "Integrations" at bounding box center [887, 115] width 53 height 12
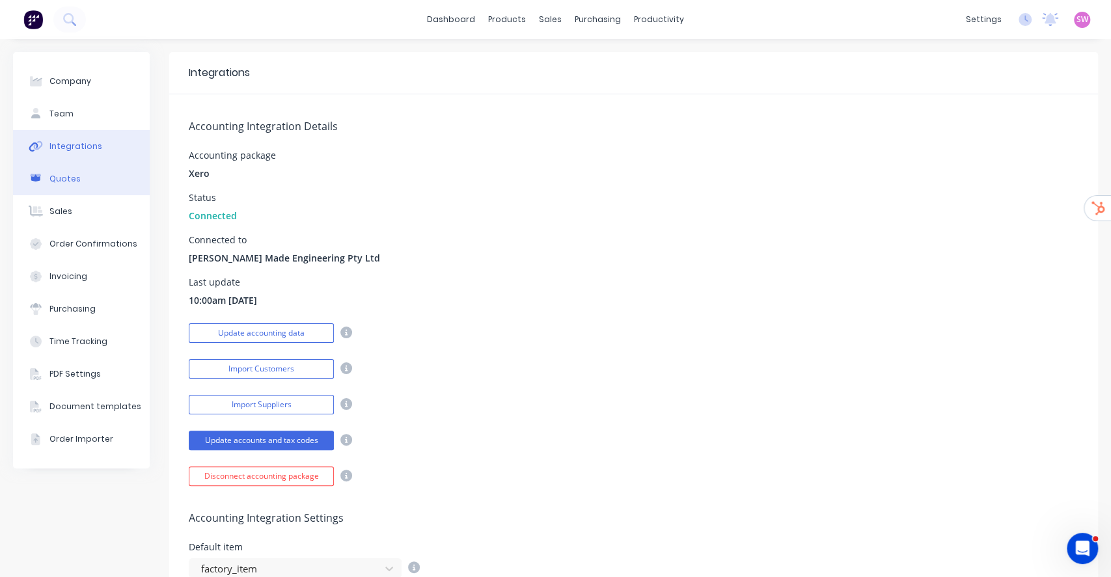
click at [68, 180] on div "Quotes" at bounding box center [64, 179] width 31 height 12
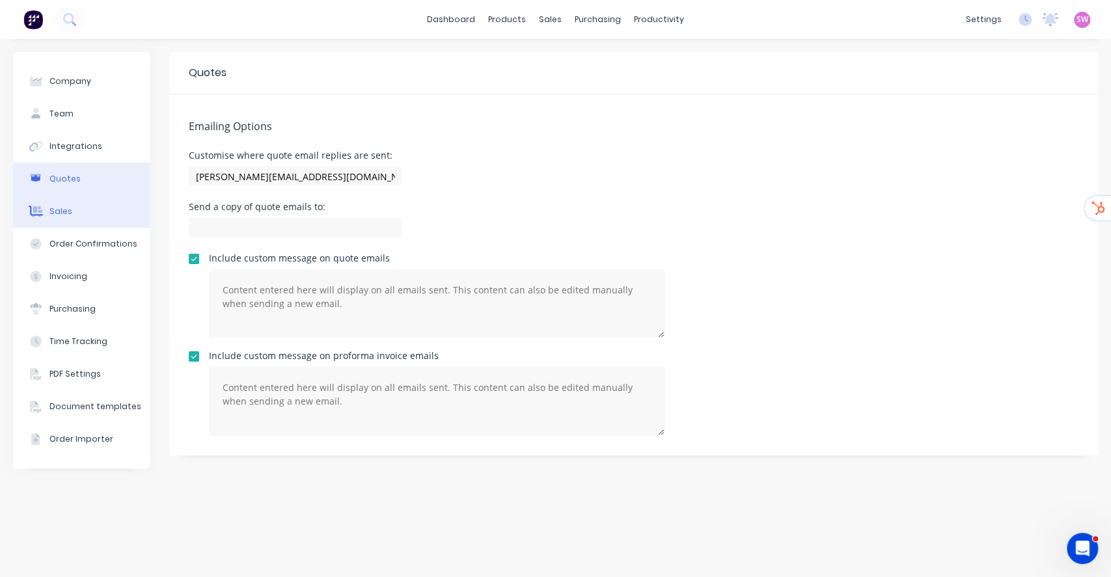
click at [66, 217] on button "Sales" at bounding box center [81, 211] width 137 height 33
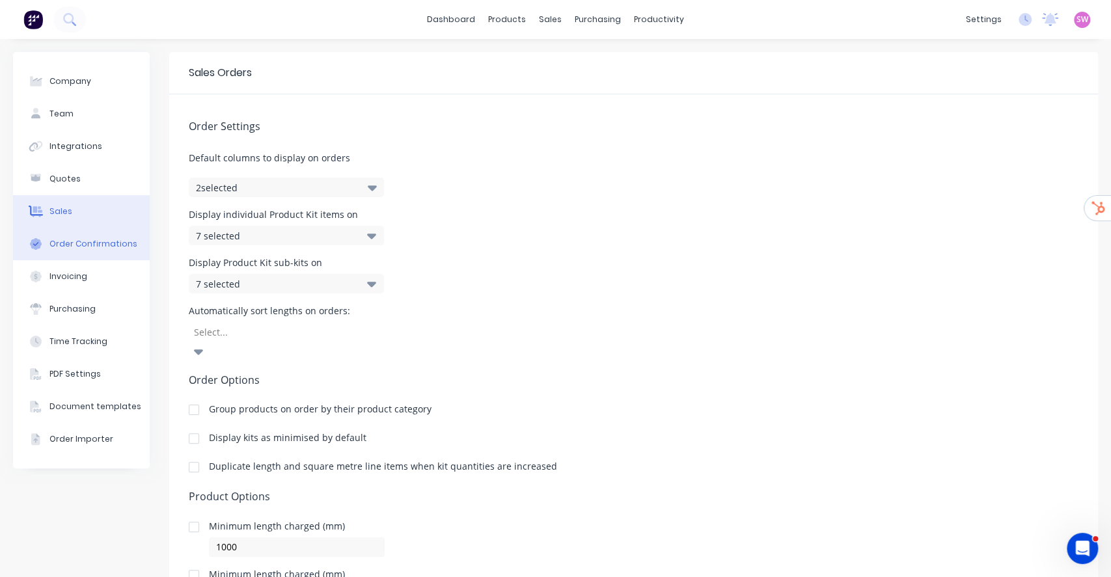
click at [62, 229] on button "Order Confirmations" at bounding box center [81, 244] width 137 height 33
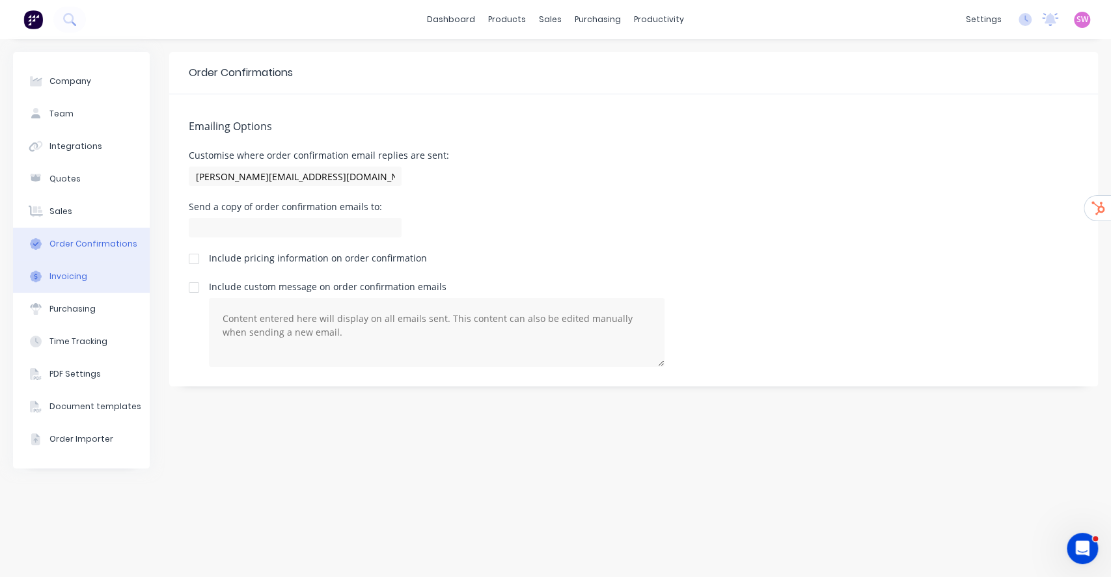
click at [82, 281] on div "Invoicing" at bounding box center [68, 277] width 38 height 12
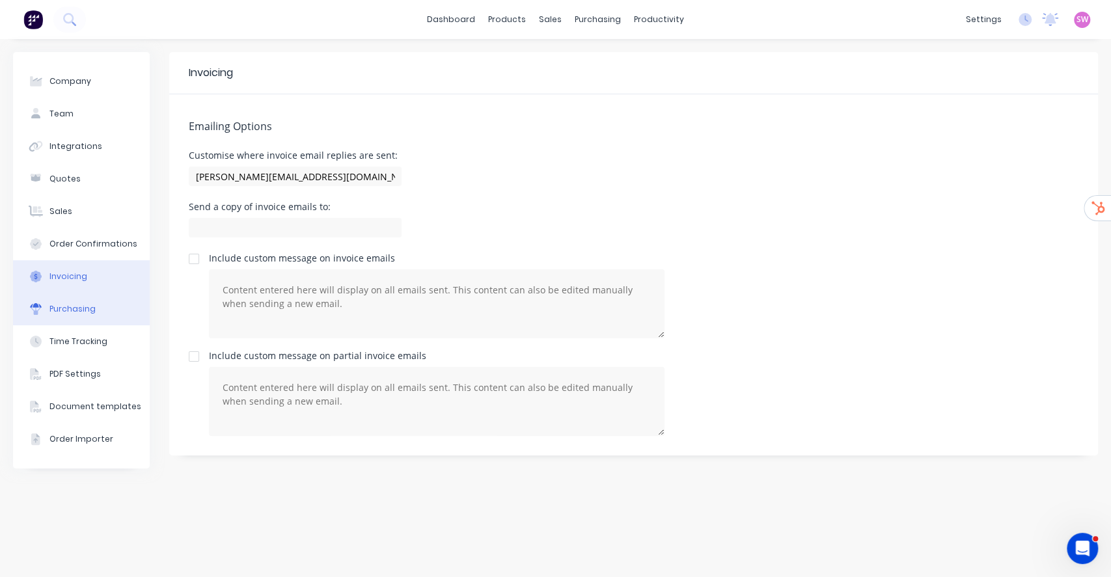
click at [73, 307] on div "Purchasing" at bounding box center [72, 309] width 46 height 12
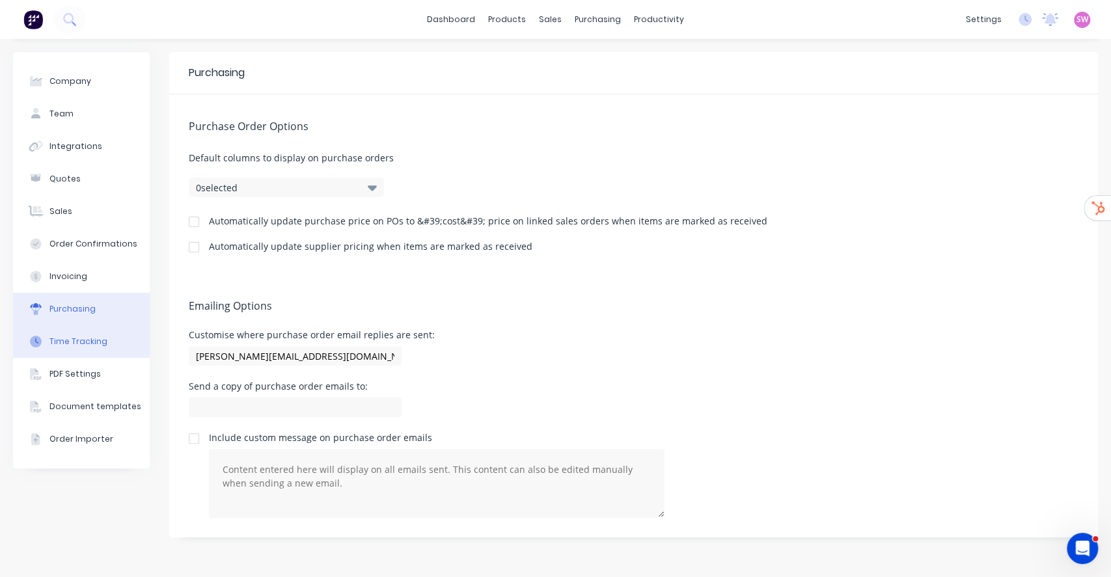
click at [89, 346] on div "Time Tracking" at bounding box center [78, 342] width 58 height 12
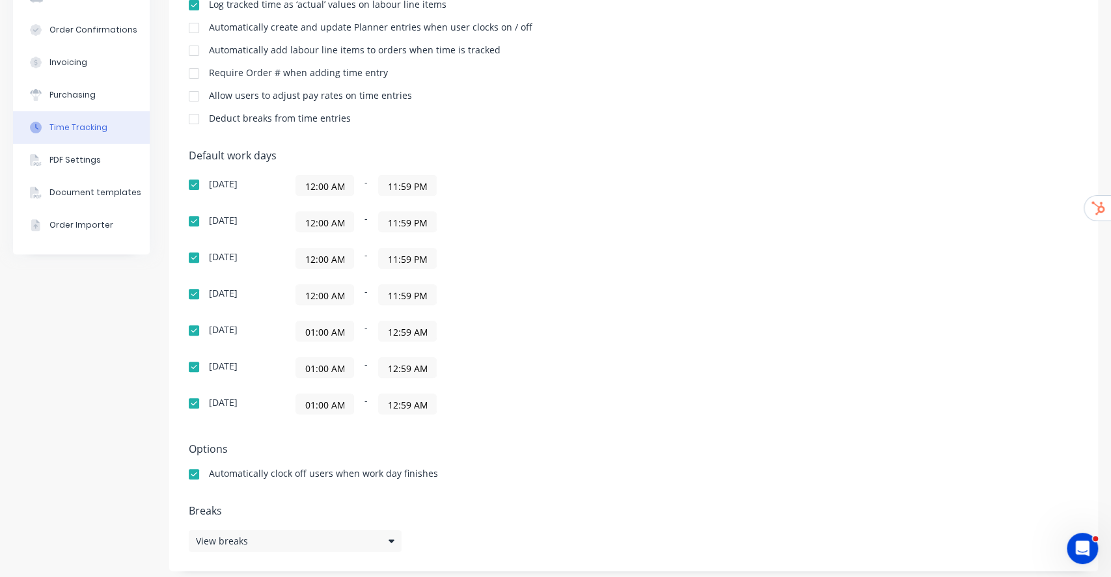
scroll to position [219, 0]
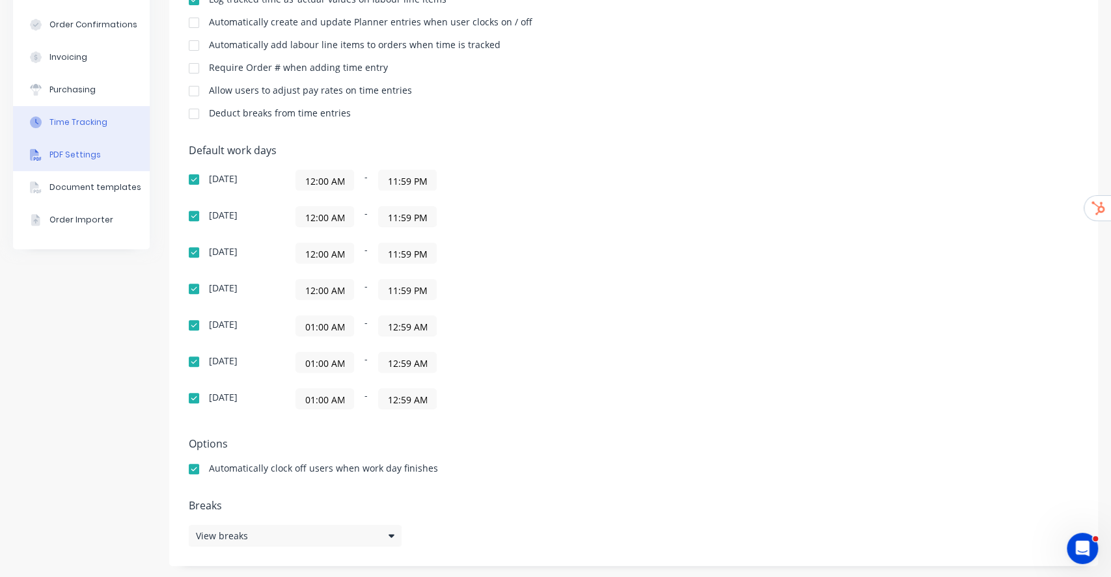
click at [61, 161] on button "PDF Settings" at bounding box center [81, 155] width 137 height 33
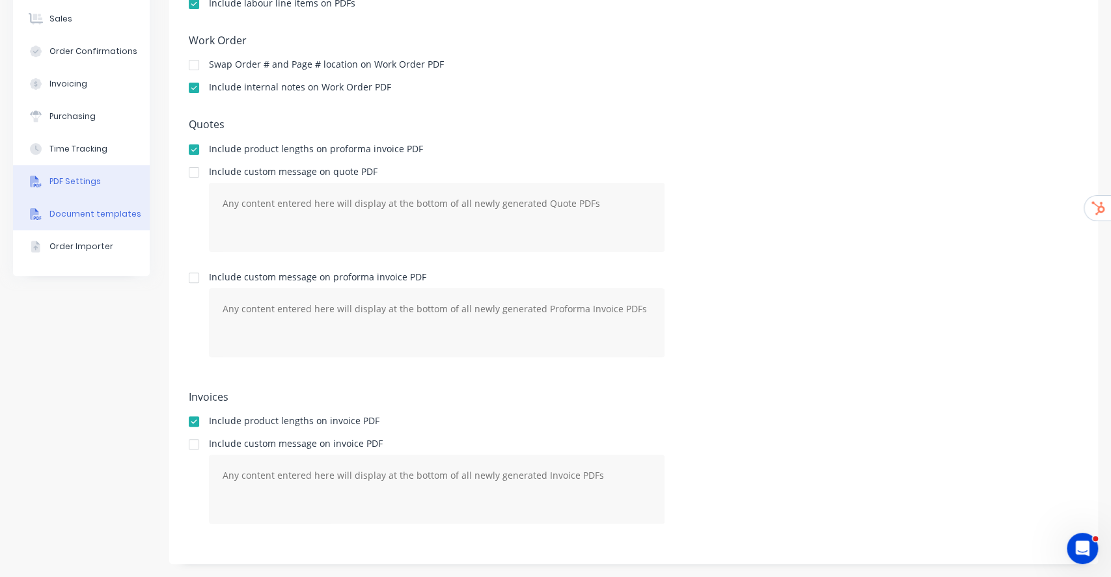
click at [71, 216] on div "Document templates" at bounding box center [95, 214] width 92 height 12
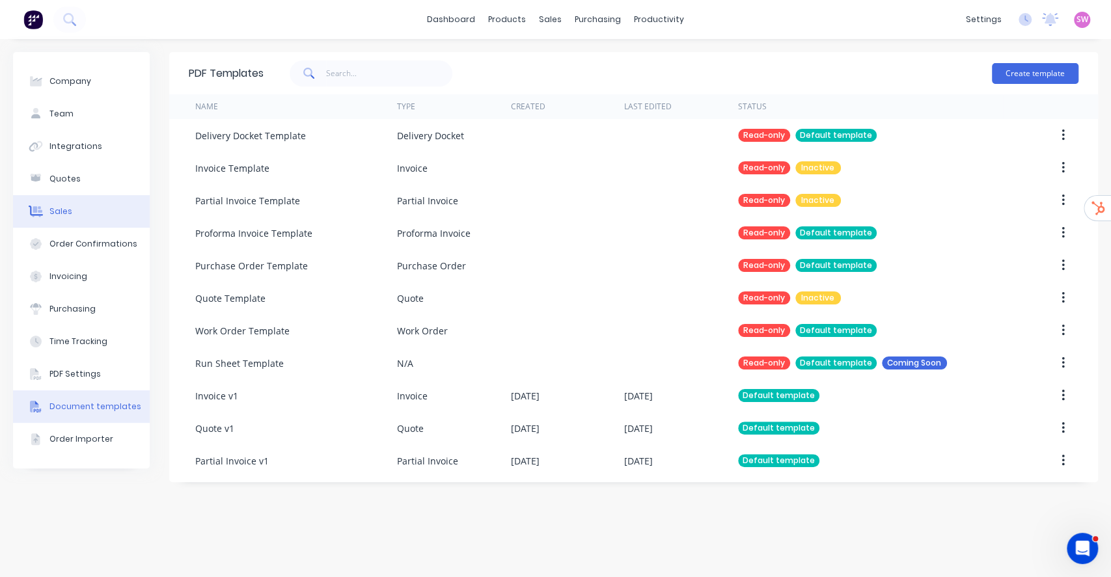
click at [48, 219] on button "Sales" at bounding box center [81, 211] width 137 height 33
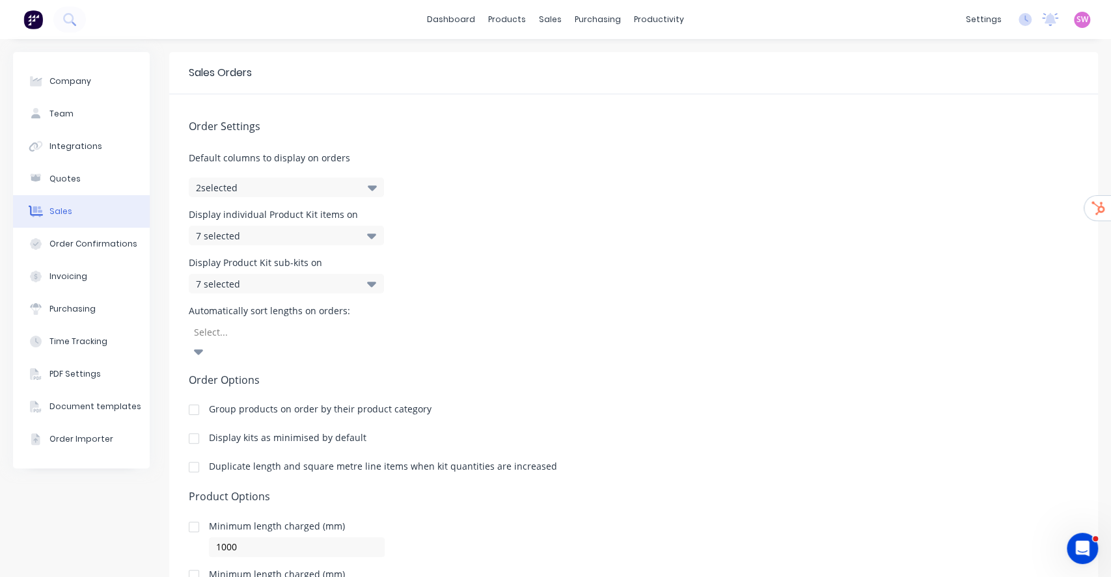
click at [196, 454] on div at bounding box center [194, 467] width 26 height 26
click at [61, 306] on div "Purchasing" at bounding box center [72, 309] width 46 height 12
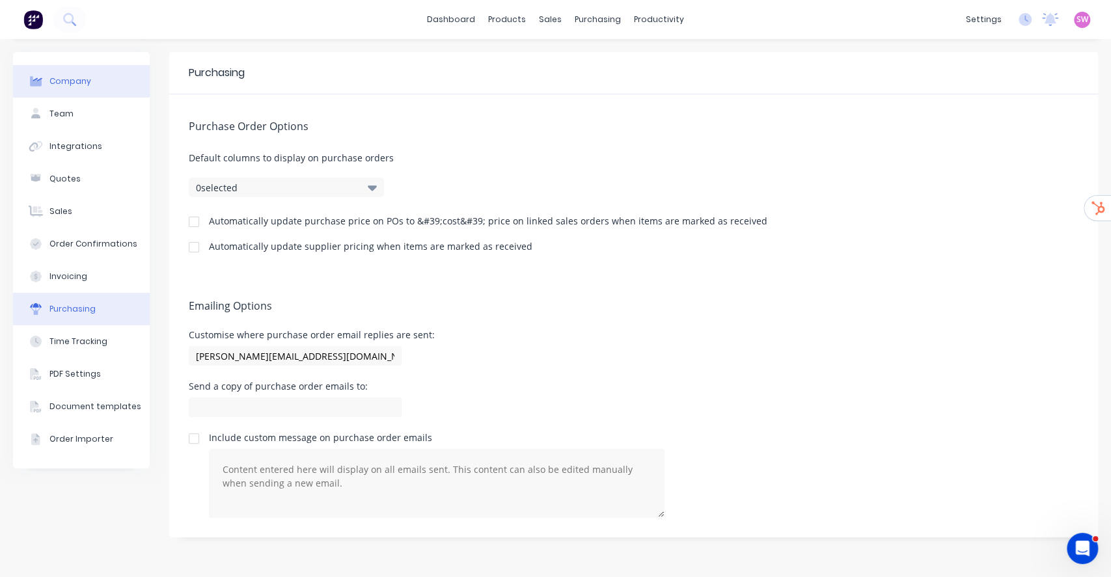
click at [83, 94] on button "Company" at bounding box center [81, 81] width 137 height 33
select select "AU"
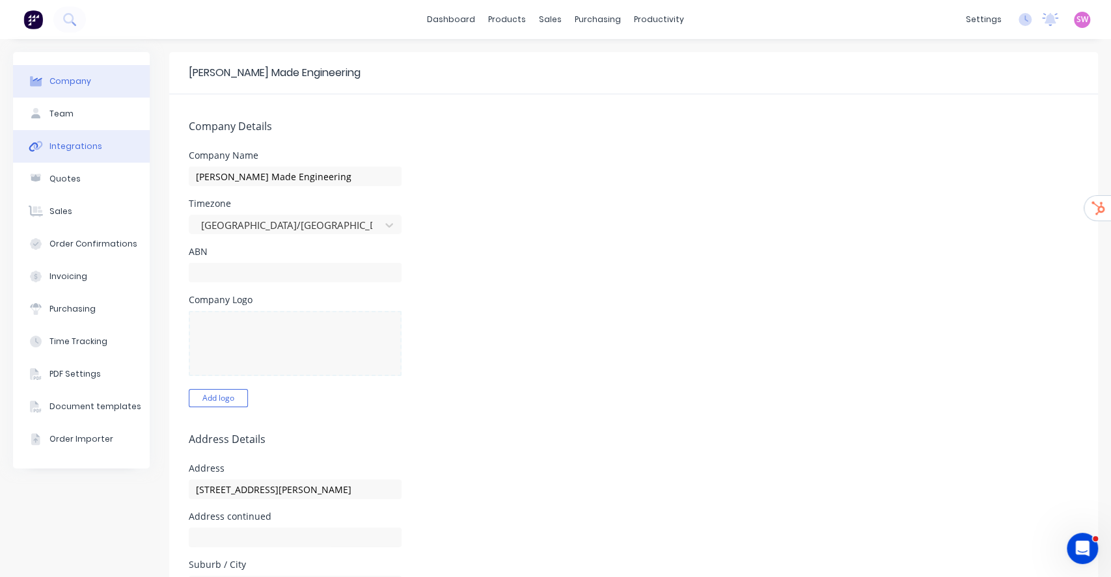
drag, startPoint x: 70, startPoint y: 139, endPoint x: 71, endPoint y: 146, distance: 7.2
click at [70, 142] on button "Integrations" at bounding box center [81, 146] width 137 height 33
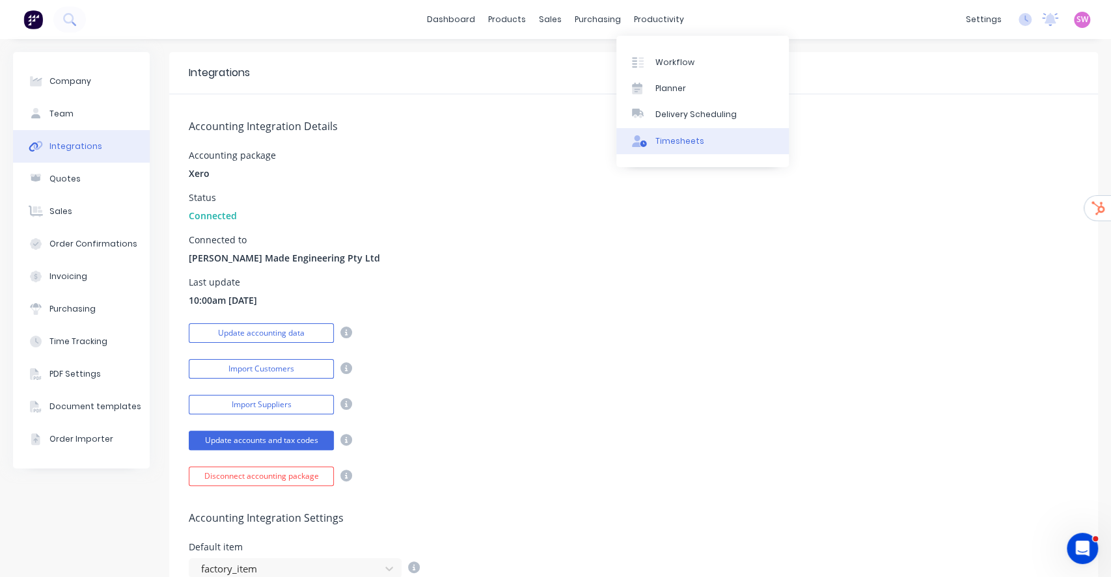
click at [683, 137] on div "Timesheets" at bounding box center [679, 141] width 49 height 12
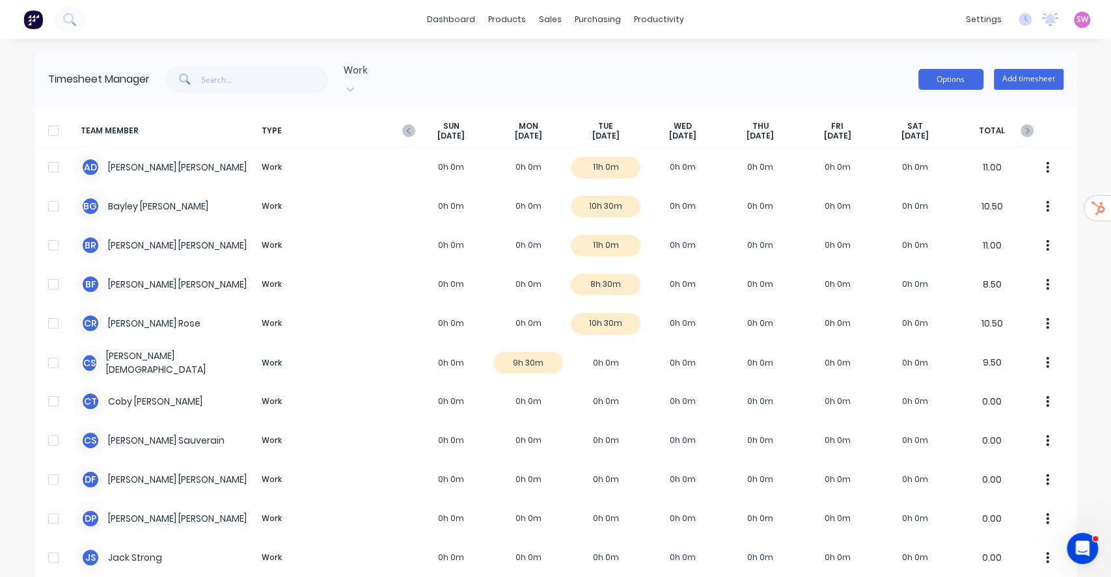
click at [932, 78] on button "Options" at bounding box center [950, 79] width 65 height 21
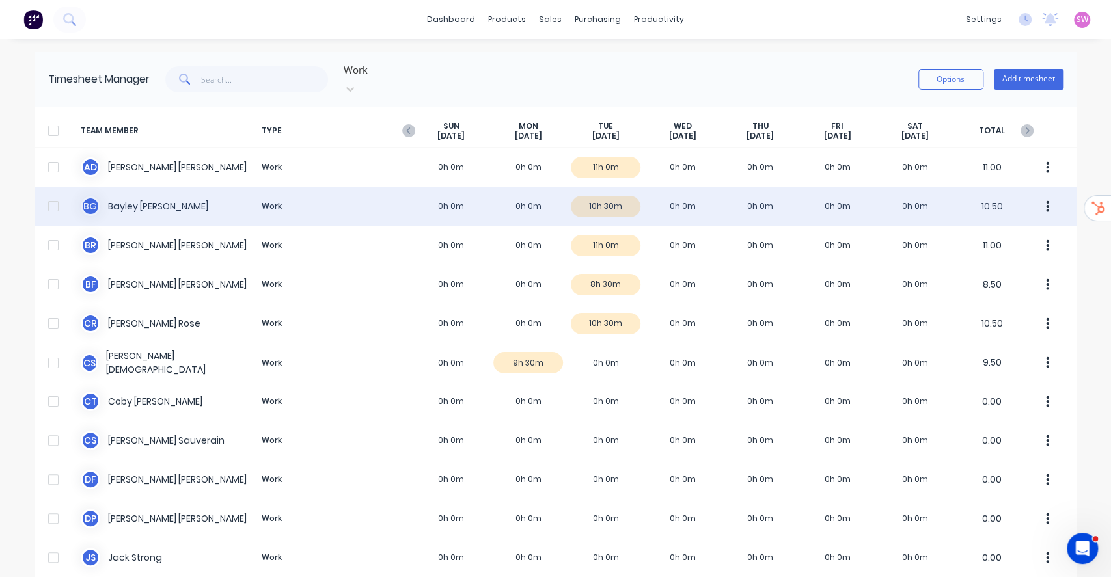
click at [51, 197] on div at bounding box center [53, 206] width 26 height 26
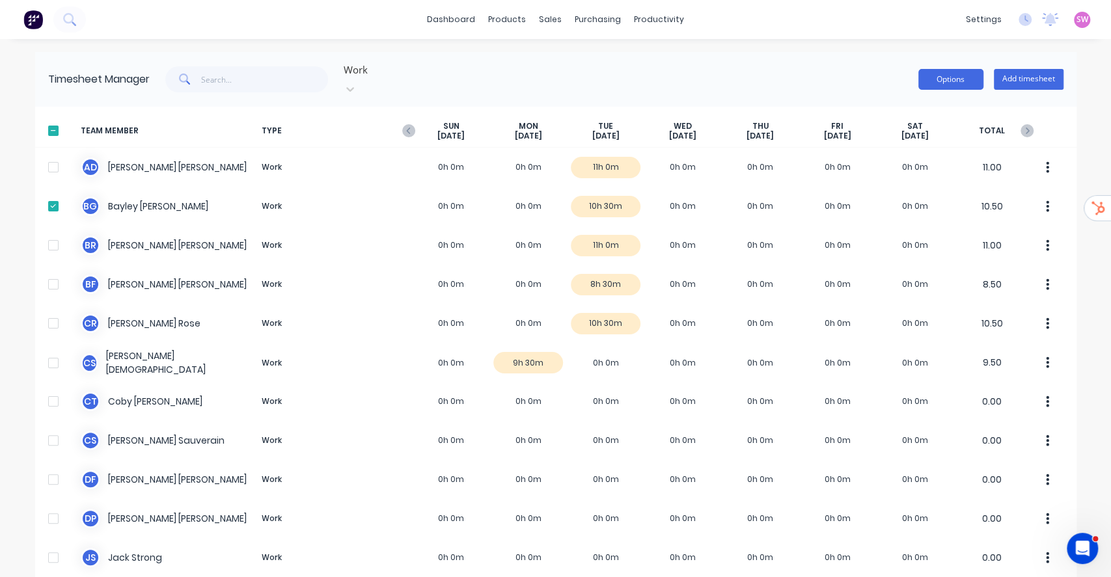
click at [947, 74] on button "Options" at bounding box center [950, 79] width 65 height 21
click at [890, 195] on button "Export" at bounding box center [922, 191] width 124 height 26
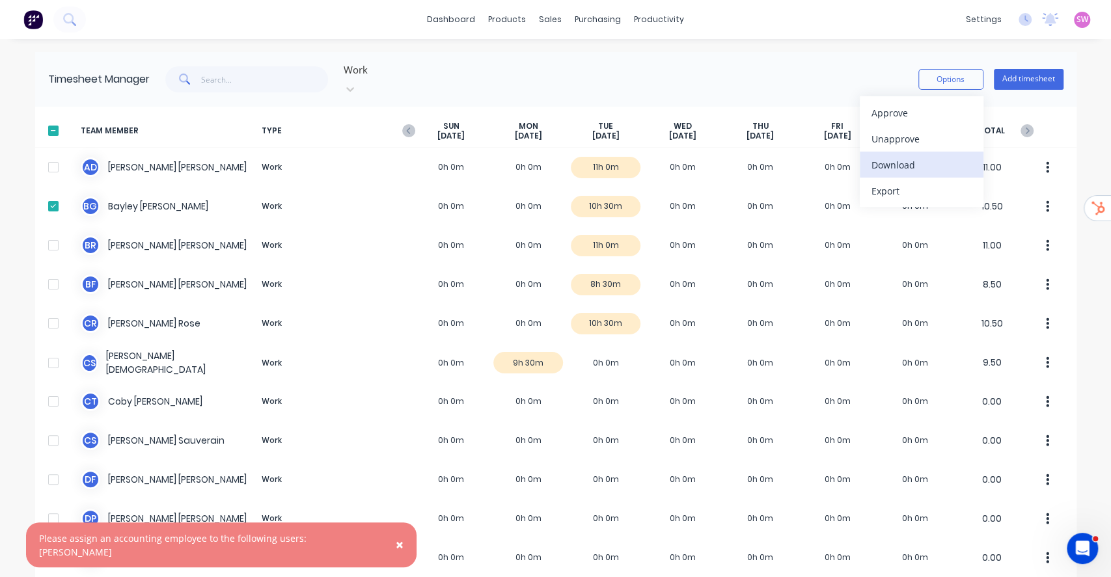
click at [894, 165] on div "Download" at bounding box center [921, 165] width 100 height 19
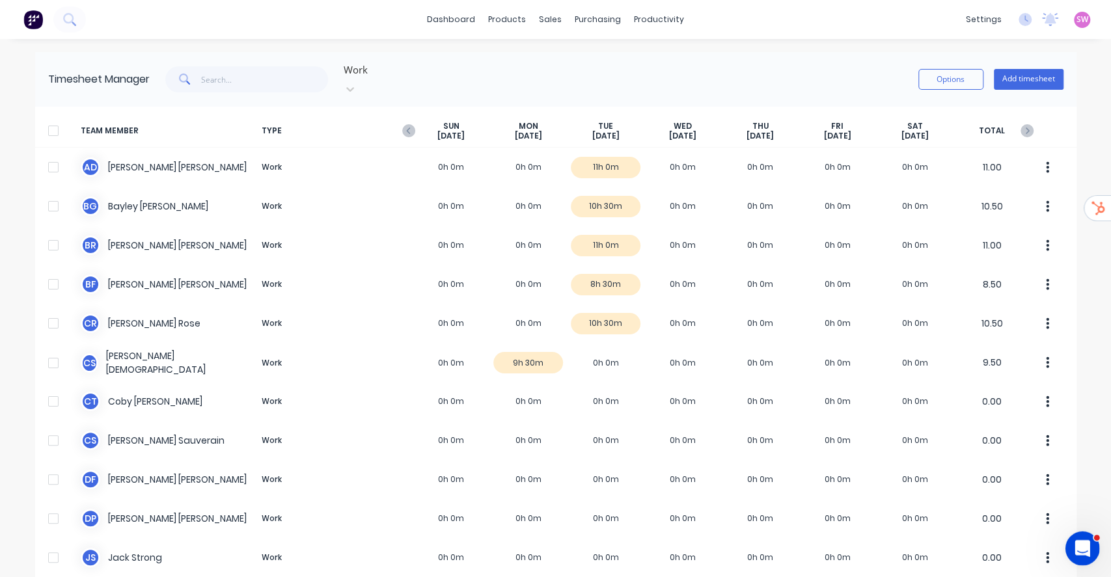
click at [1081, 544] on icon "Open Intercom Messenger" at bounding box center [1080, 546] width 9 height 10
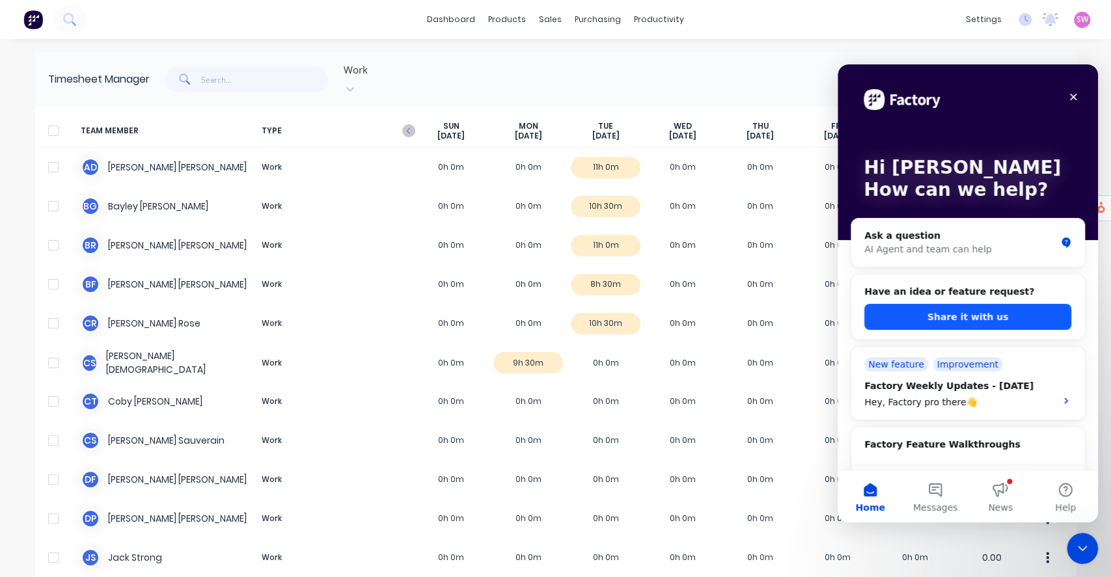
click at [933, 322] on button "Share it with us" at bounding box center [967, 317] width 207 height 26
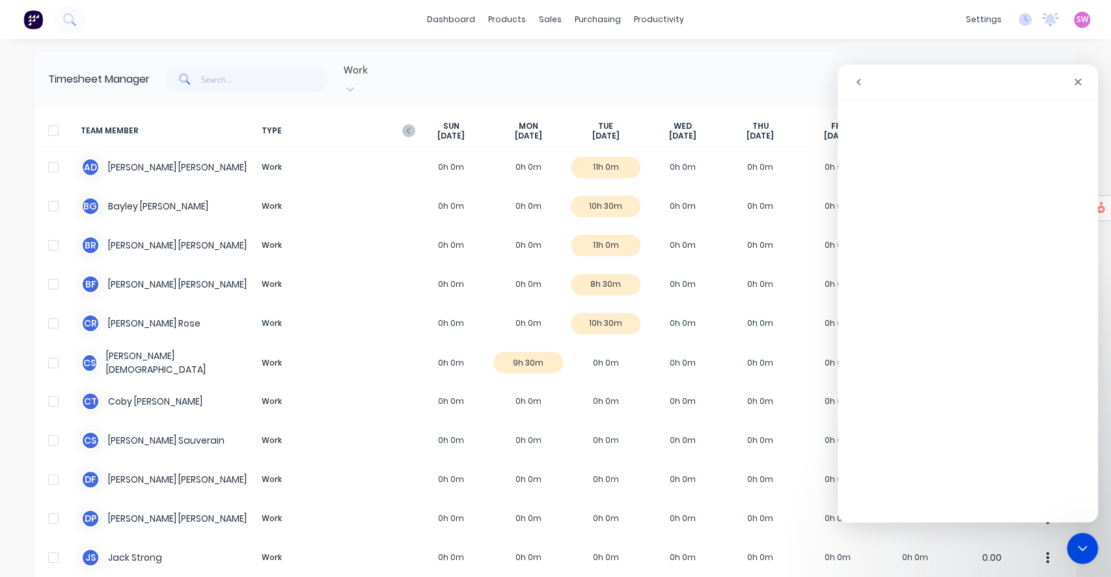
click at [860, 90] on button "go back" at bounding box center [858, 82] width 25 height 25
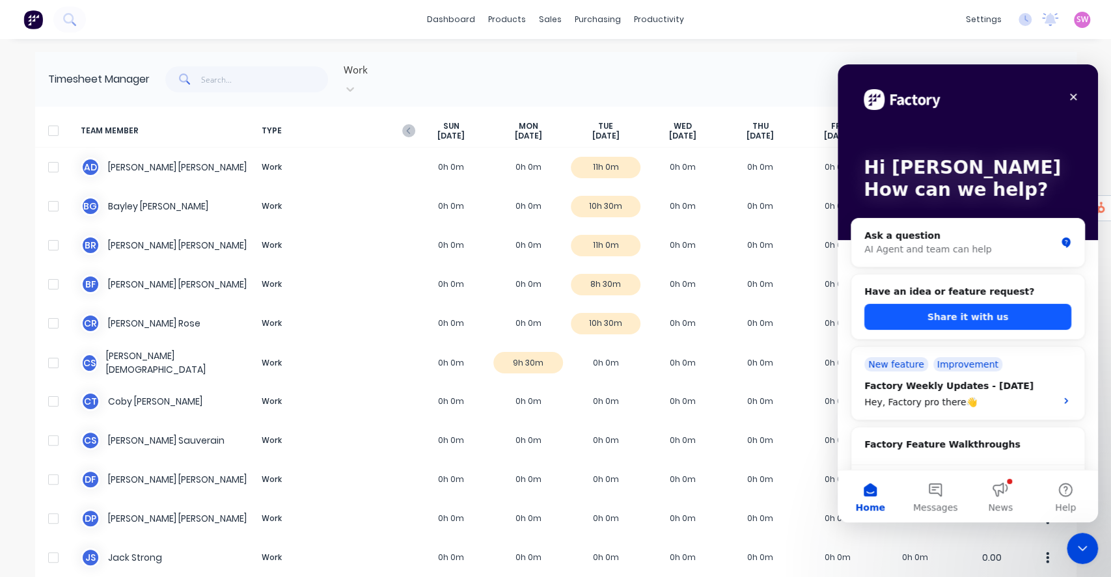
click at [955, 307] on button "Share it with us" at bounding box center [967, 317] width 207 height 26
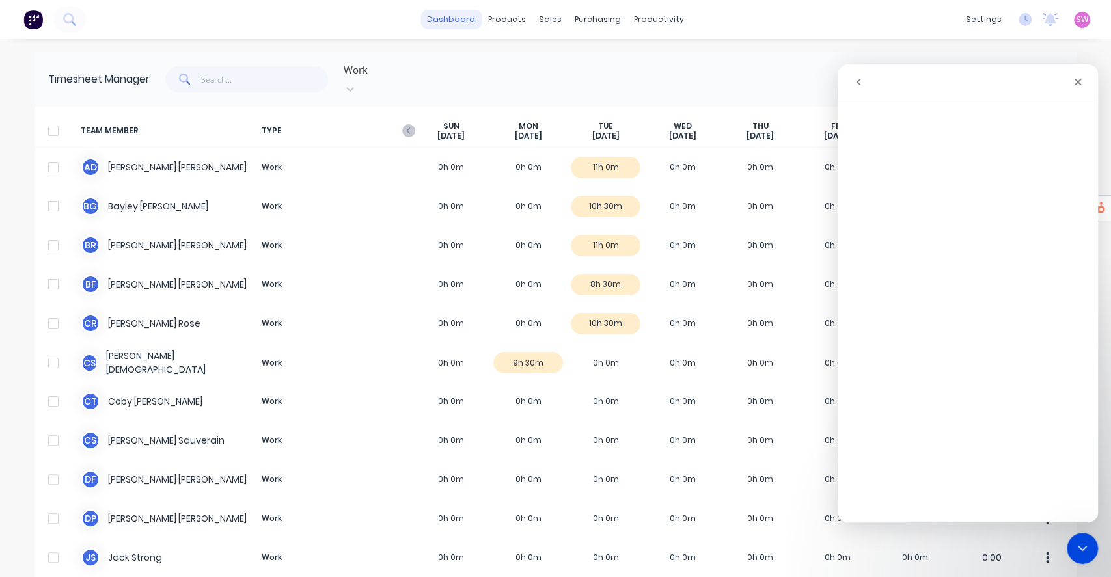
click at [458, 18] on link "dashboard" at bounding box center [450, 20] width 61 height 20
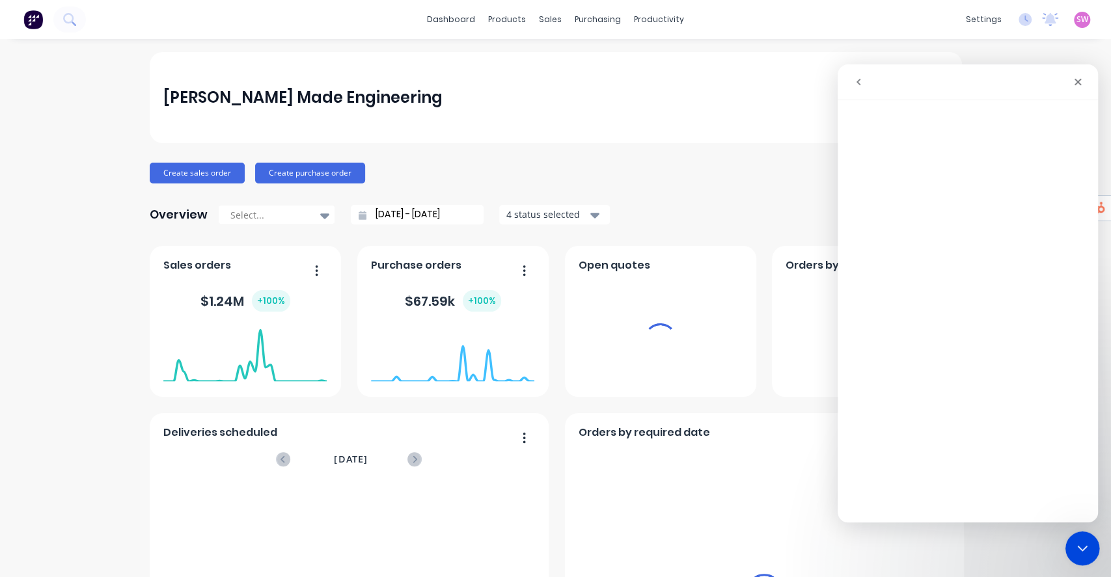
click at [1073, 551] on icon "Close Intercom Messenger" at bounding box center [1081, 547] width 16 height 16
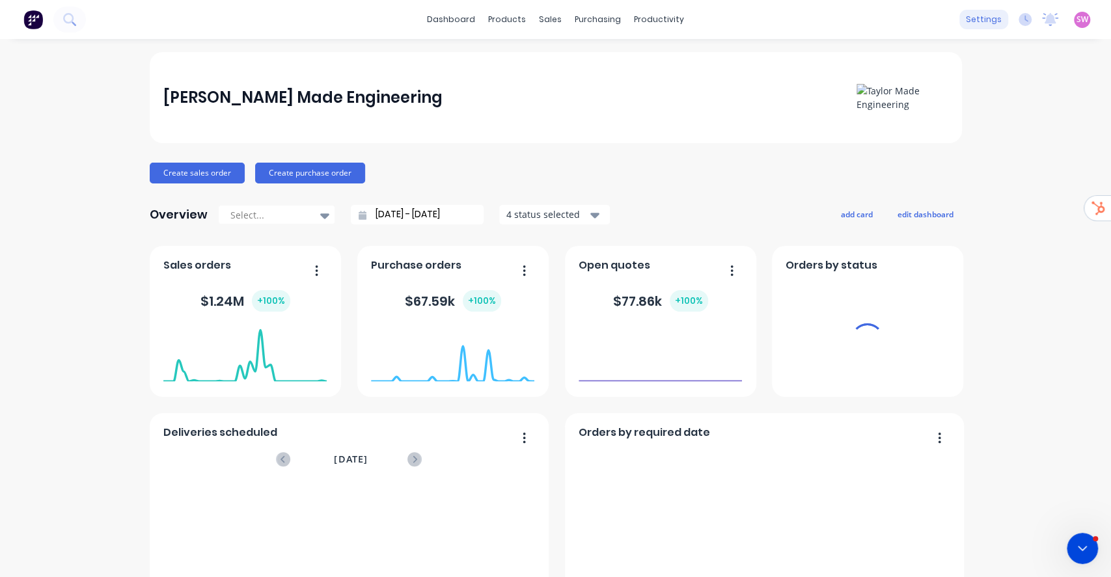
click at [962, 17] on div "settings" at bounding box center [983, 20] width 49 height 20
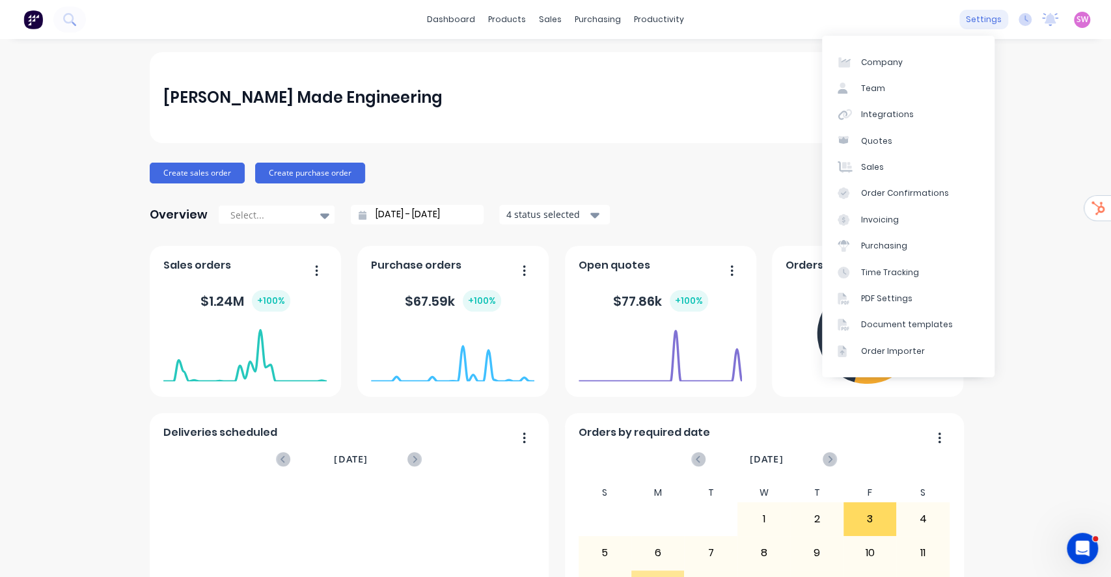
click at [979, 19] on div "settings" at bounding box center [983, 20] width 49 height 20
click at [902, 87] on link "Team" at bounding box center [908, 88] width 172 height 26
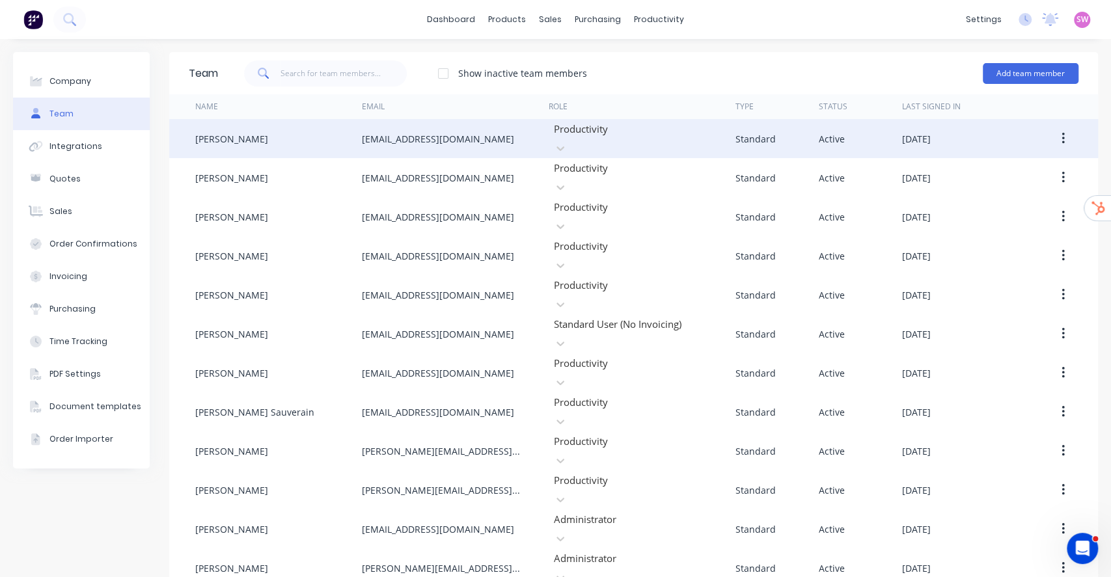
click at [1048, 135] on button "button" at bounding box center [1063, 138] width 31 height 23
click at [1020, 163] on div "Edit" at bounding box center [1016, 172] width 100 height 19
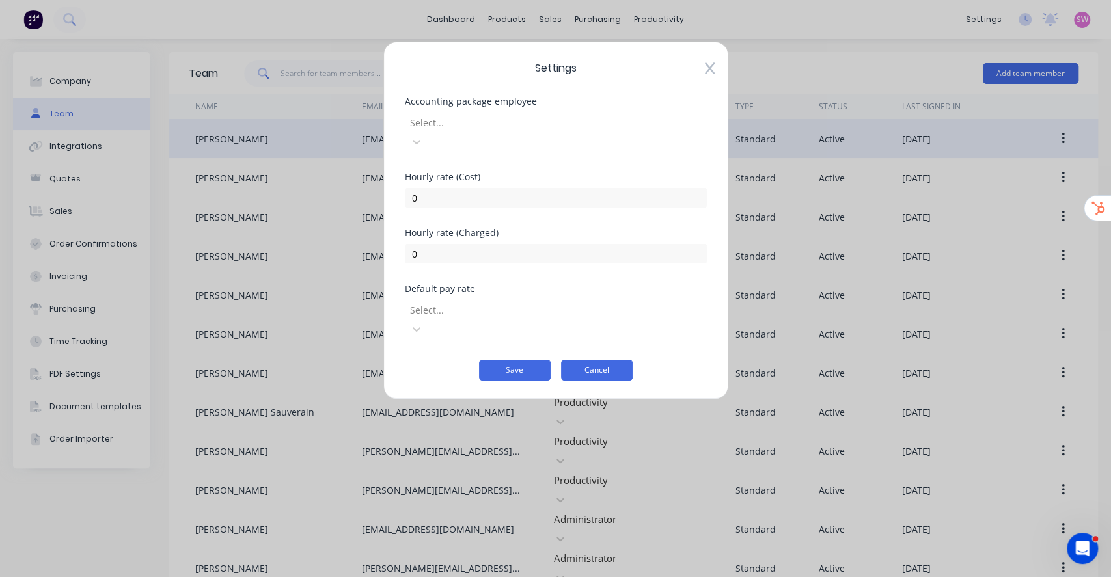
click at [598, 360] on button "Cancel" at bounding box center [597, 370] width 72 height 21
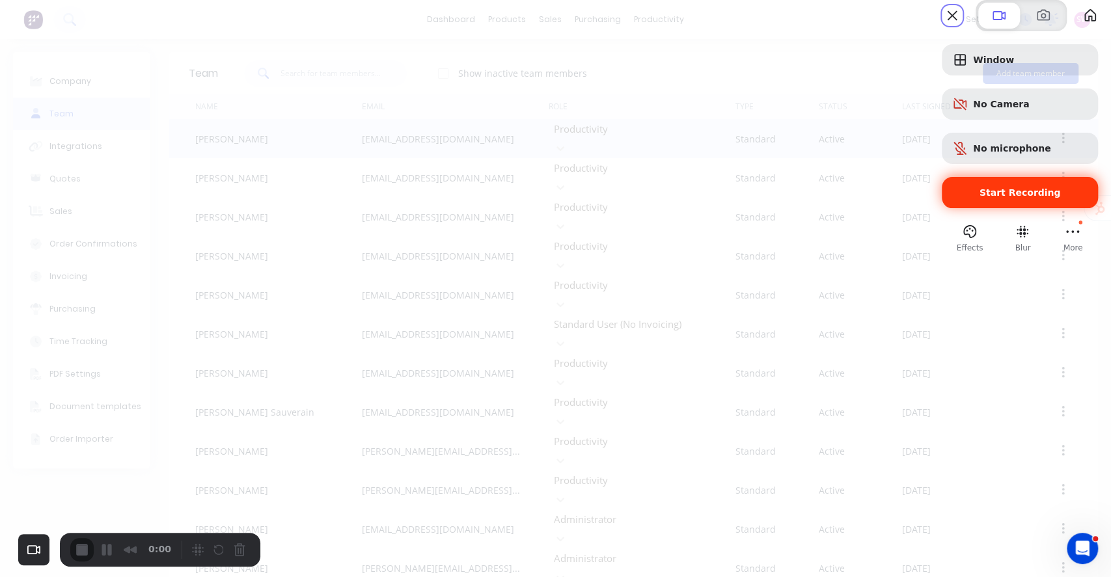
click at [983, 208] on div "Start Recording" at bounding box center [1020, 192] width 156 height 31
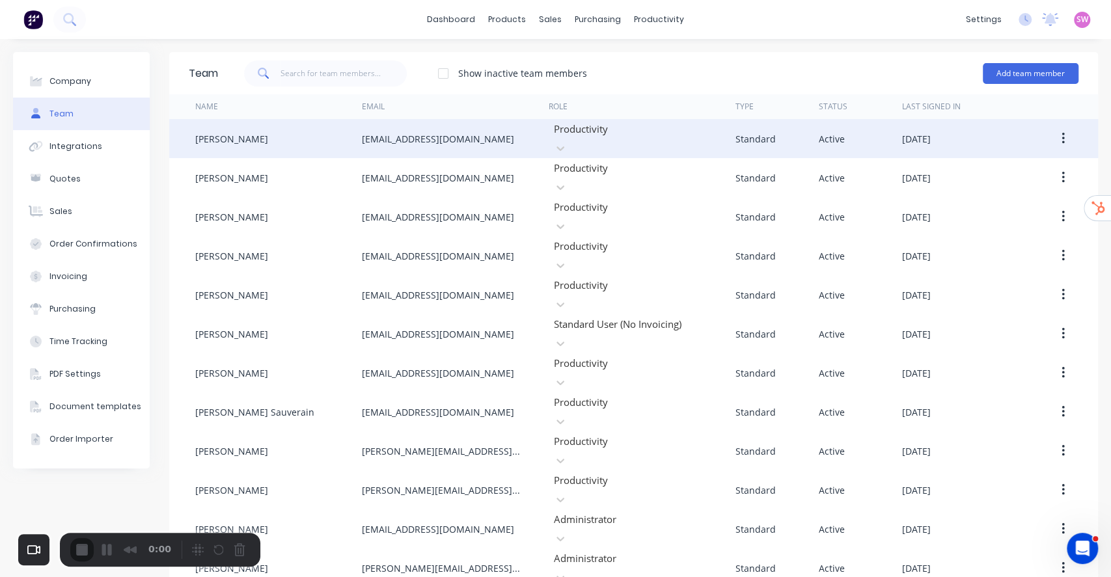
click at [907, 75] on div "Show inactive team members Add team member" at bounding box center [648, 73] width 860 height 39
click at [1048, 135] on button "button" at bounding box center [1063, 138] width 31 height 23
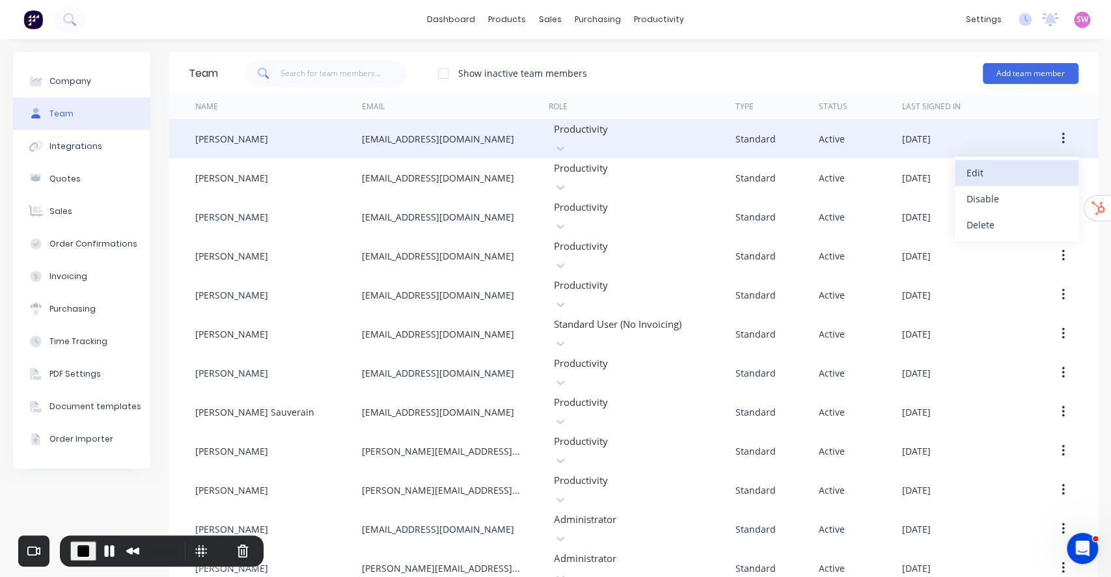
click at [985, 169] on div "Edit" at bounding box center [1016, 172] width 100 height 19
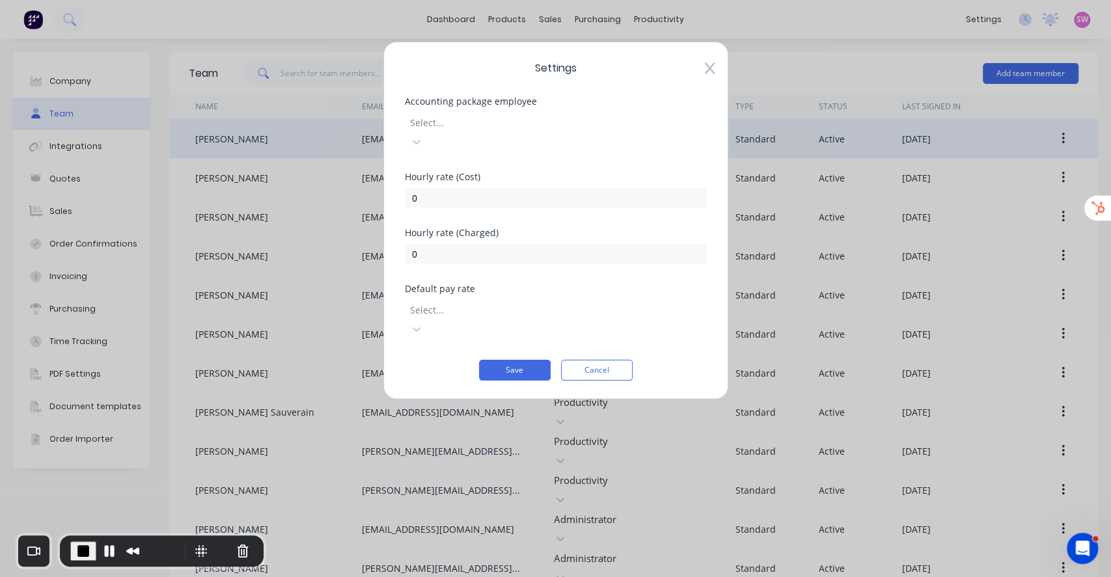
click at [451, 113] on div "Select..." at bounding box center [502, 123] width 195 height 20
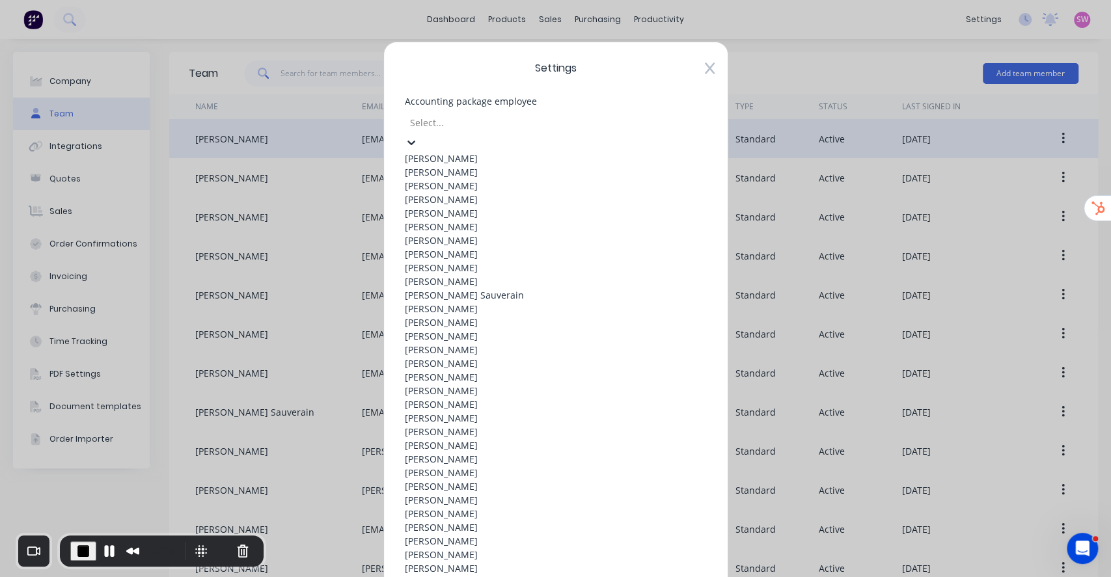
click at [453, 154] on div "Anthony Dean" at bounding box center [556, 159] width 302 height 14
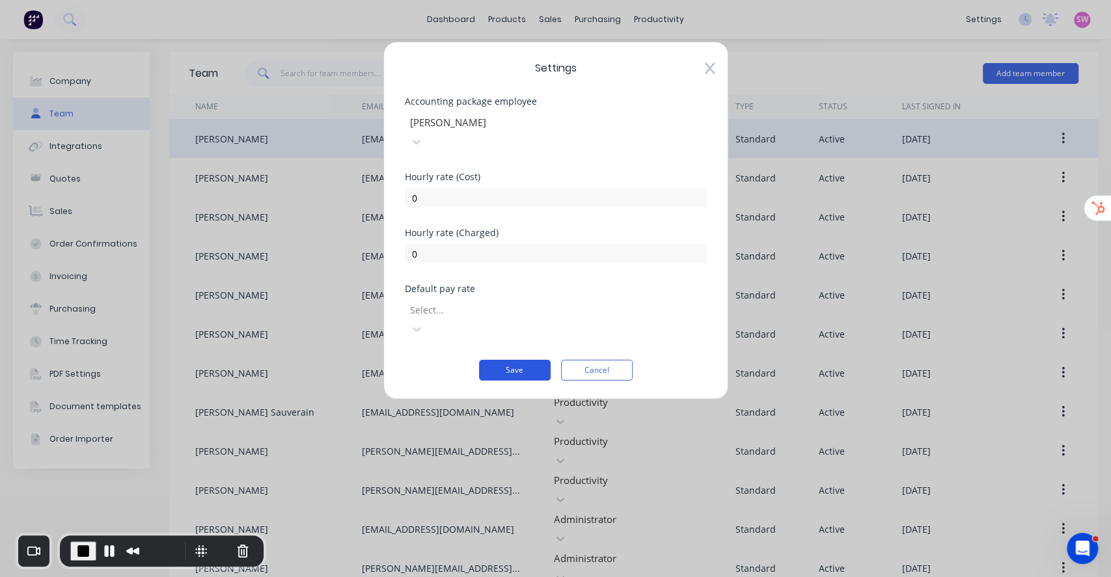
click at [523, 360] on button "Save" at bounding box center [515, 370] width 72 height 21
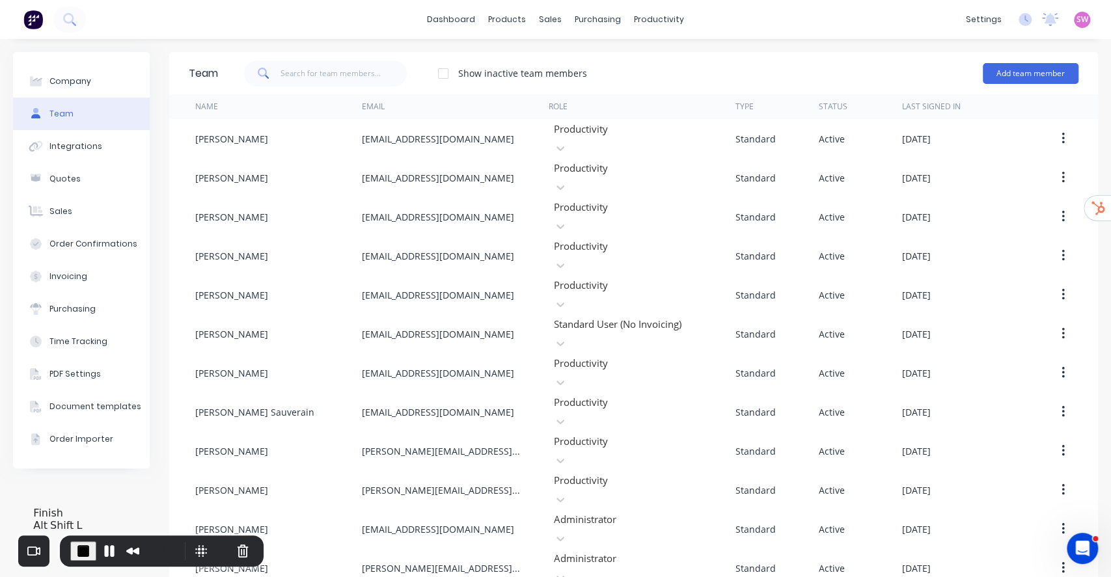
click at [83, 551] on span "End Recording" at bounding box center [83, 551] width 16 height 16
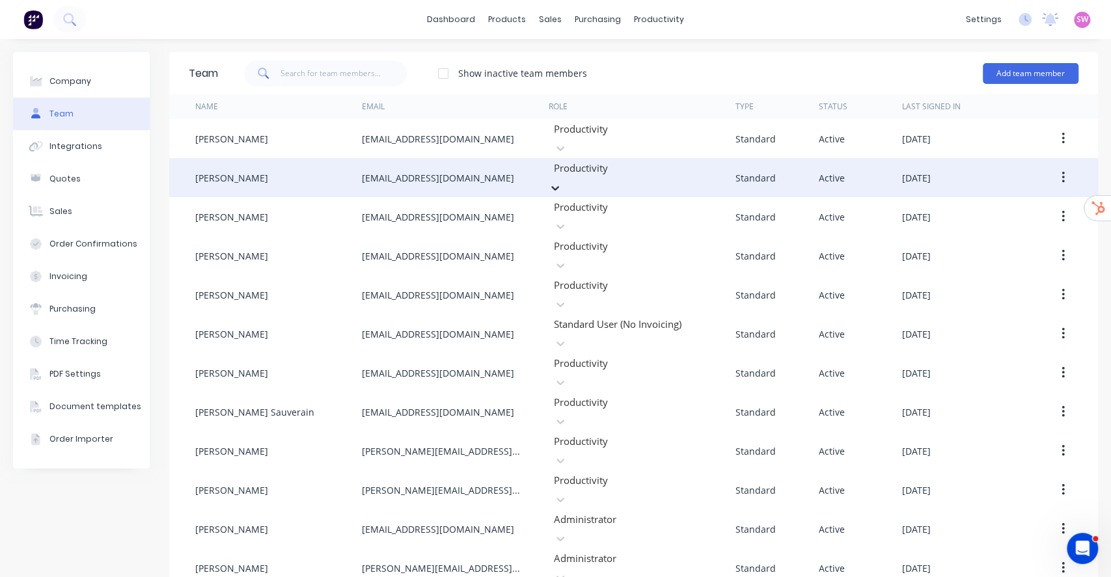
click at [635, 161] on div at bounding box center [646, 168] width 187 height 16
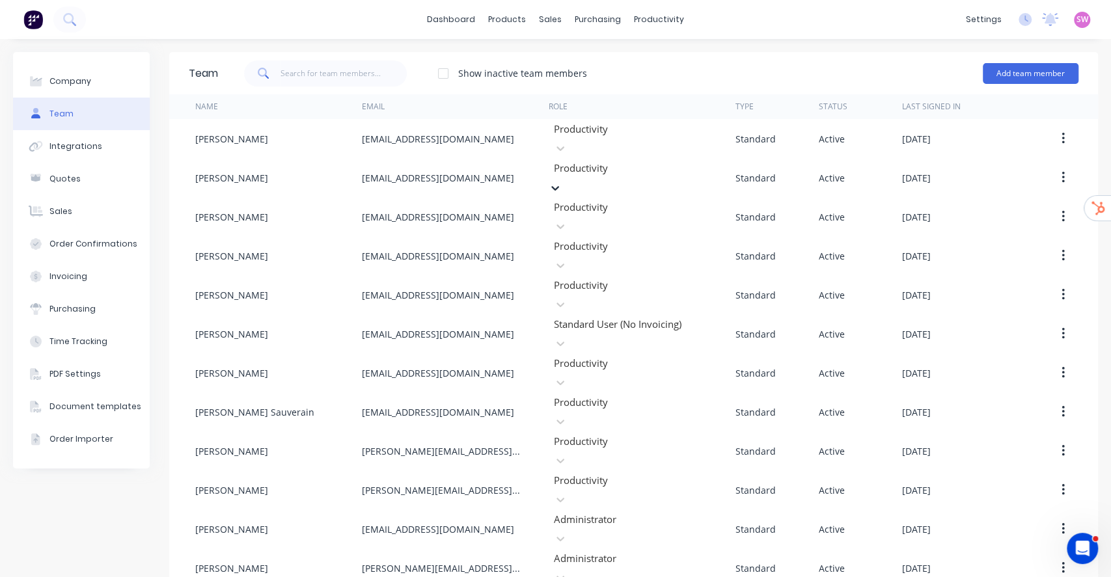
click at [899, 72] on div "Show inactive team members Add team member" at bounding box center [648, 73] width 860 height 39
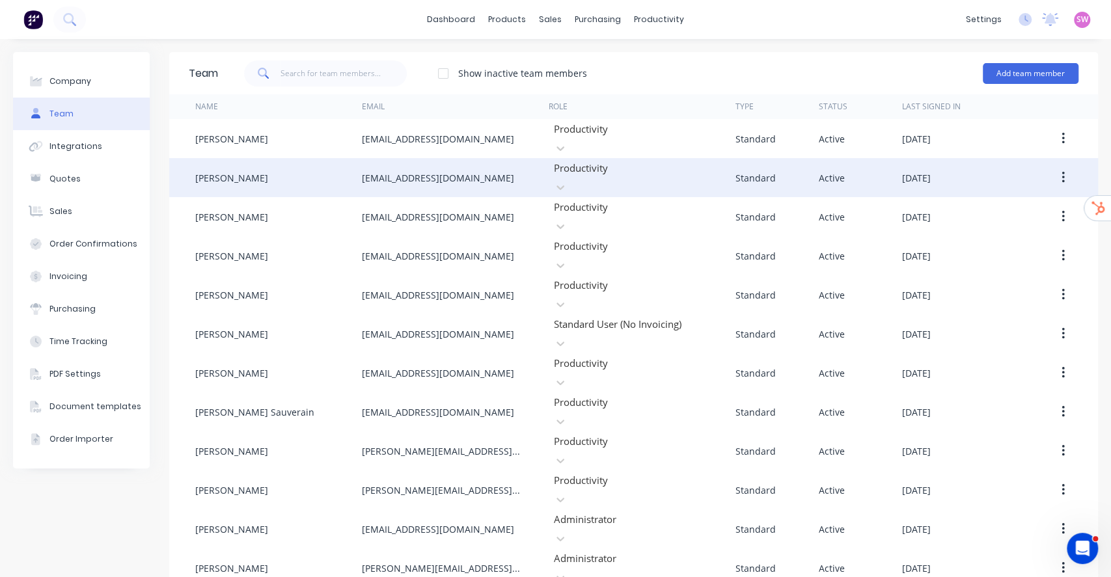
click at [1048, 166] on button "button" at bounding box center [1063, 177] width 31 height 23
click at [1005, 202] on div "Edit" at bounding box center [1016, 211] width 100 height 19
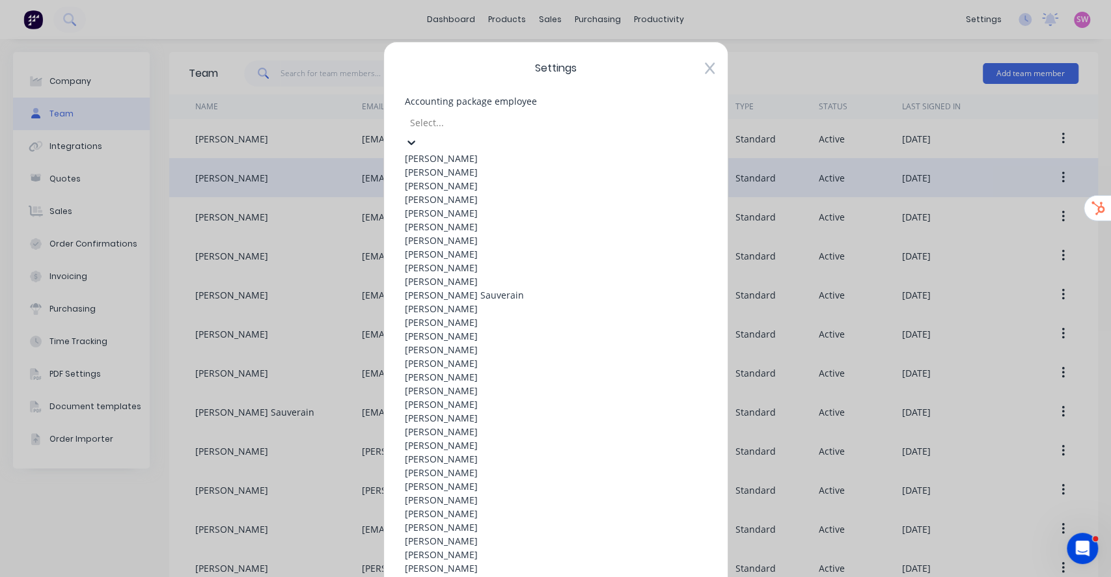
click at [573, 115] on div at bounding box center [502, 123] width 187 height 16
type input "n"
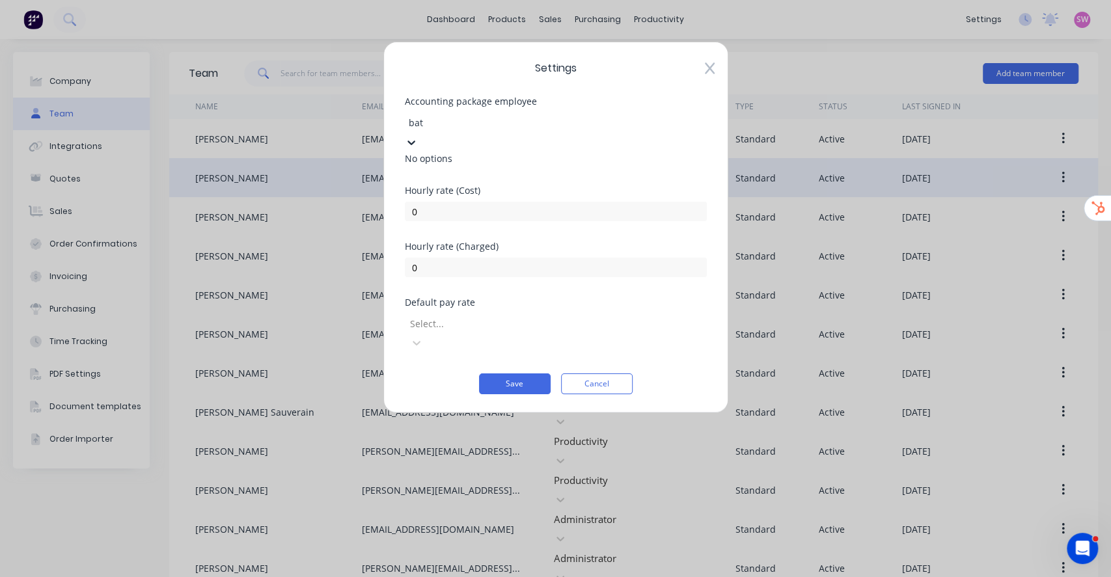
type input "ba"
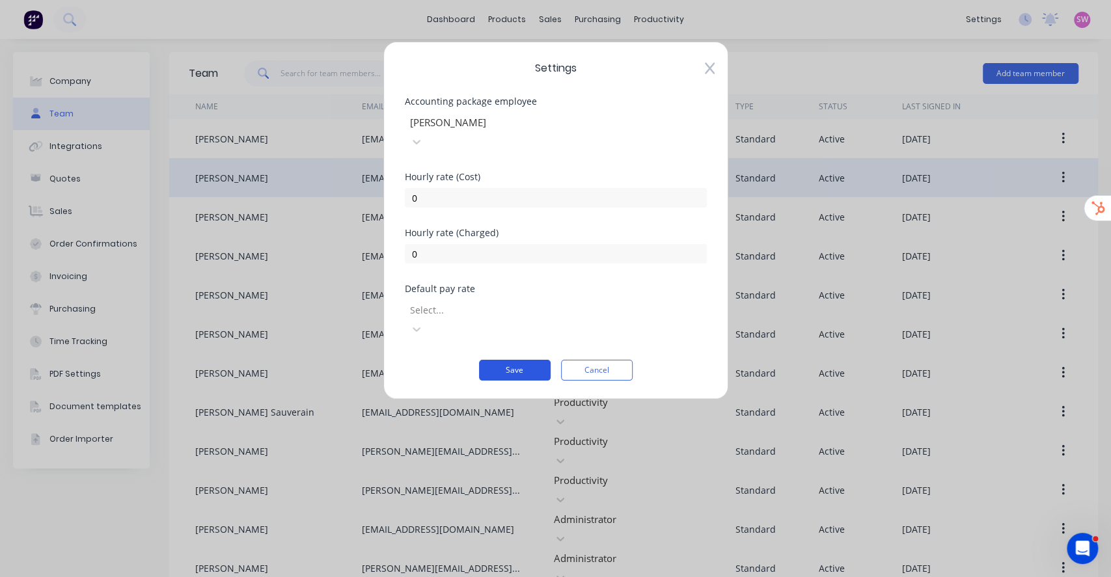
click at [498, 360] on button "Save" at bounding box center [515, 370] width 72 height 21
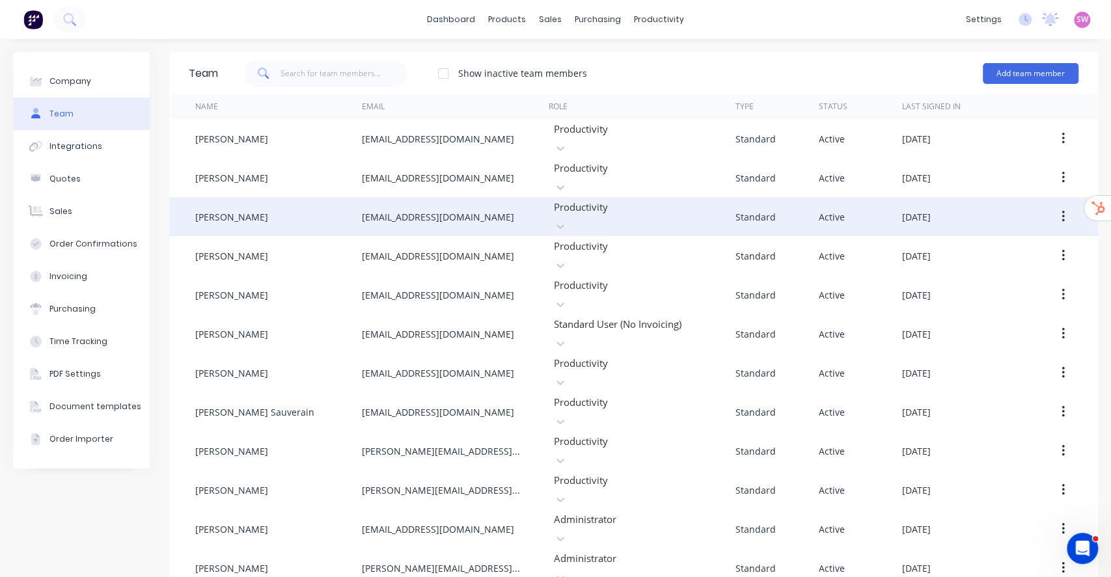
click at [1052, 205] on button "button" at bounding box center [1063, 216] width 31 height 23
click at [970, 241] on div "Edit" at bounding box center [1016, 250] width 100 height 19
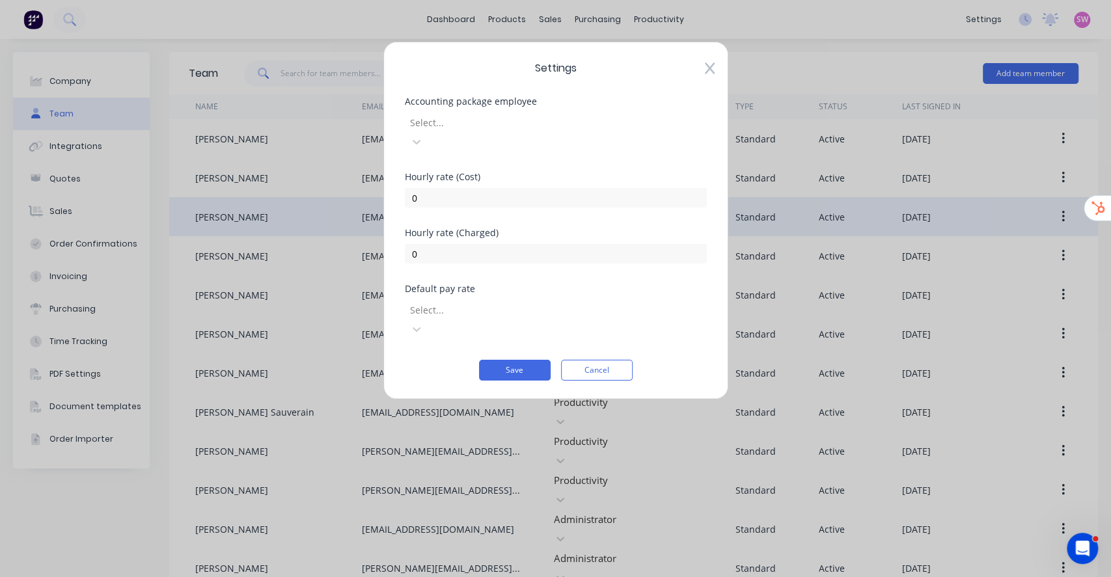
click at [538, 128] on div at bounding box center [502, 123] width 187 height 16
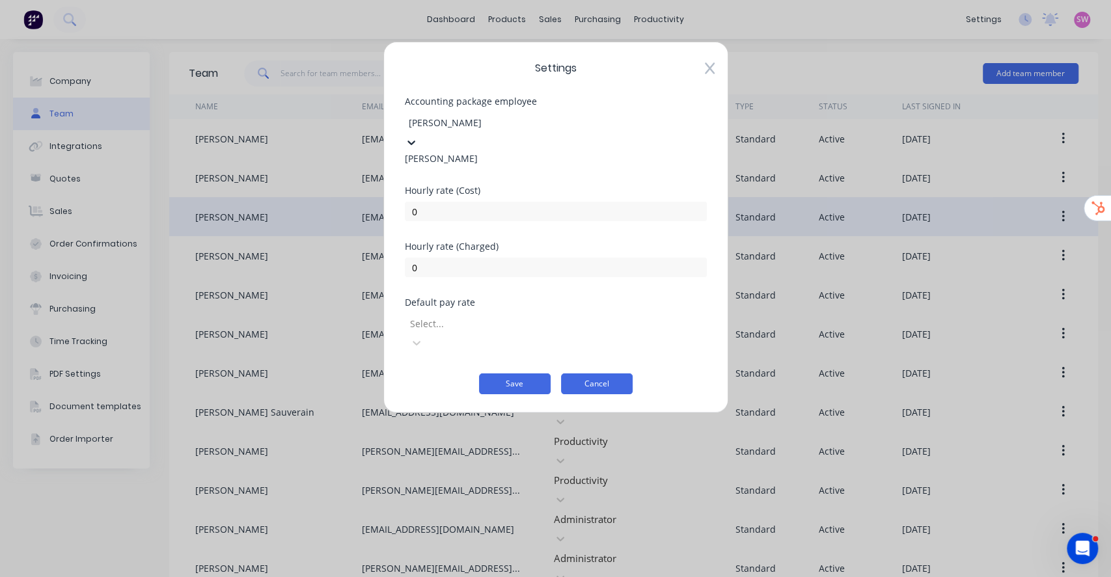
type input "brad"
click at [614, 374] on button "Cancel" at bounding box center [597, 384] width 72 height 21
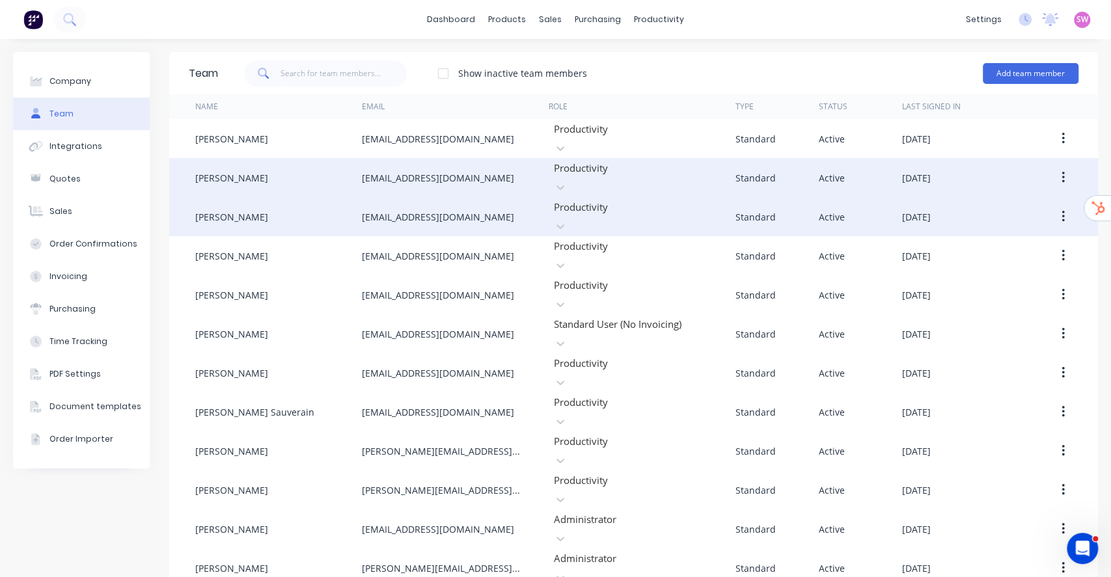
click at [1061, 171] on icon "button" at bounding box center [1062, 178] width 3 height 14
click at [987, 209] on div "Edit" at bounding box center [1016, 211] width 100 height 19
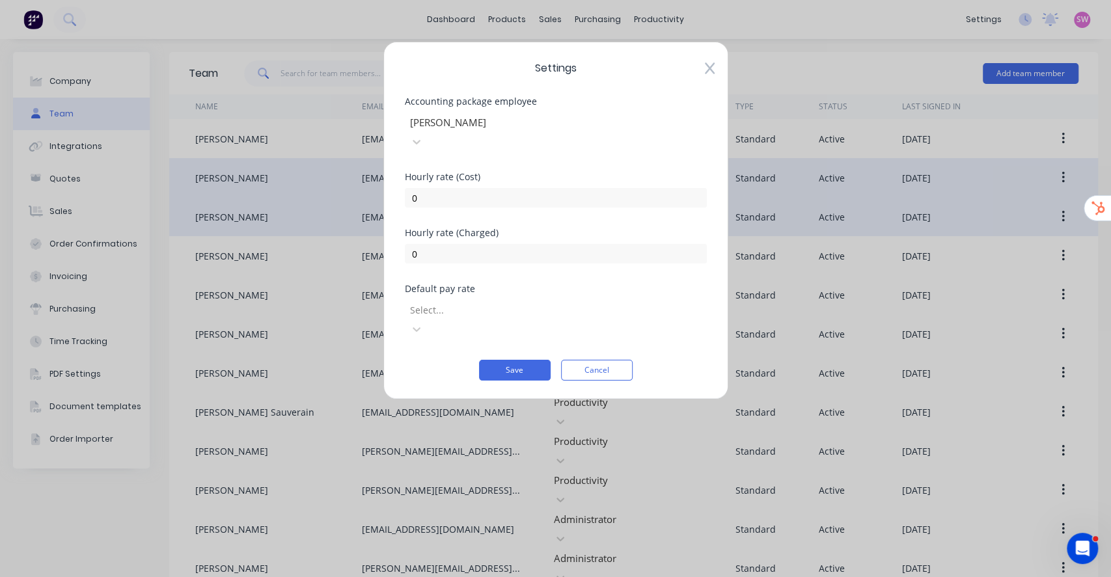
click at [557, 117] on div at bounding box center [502, 123] width 187 height 16
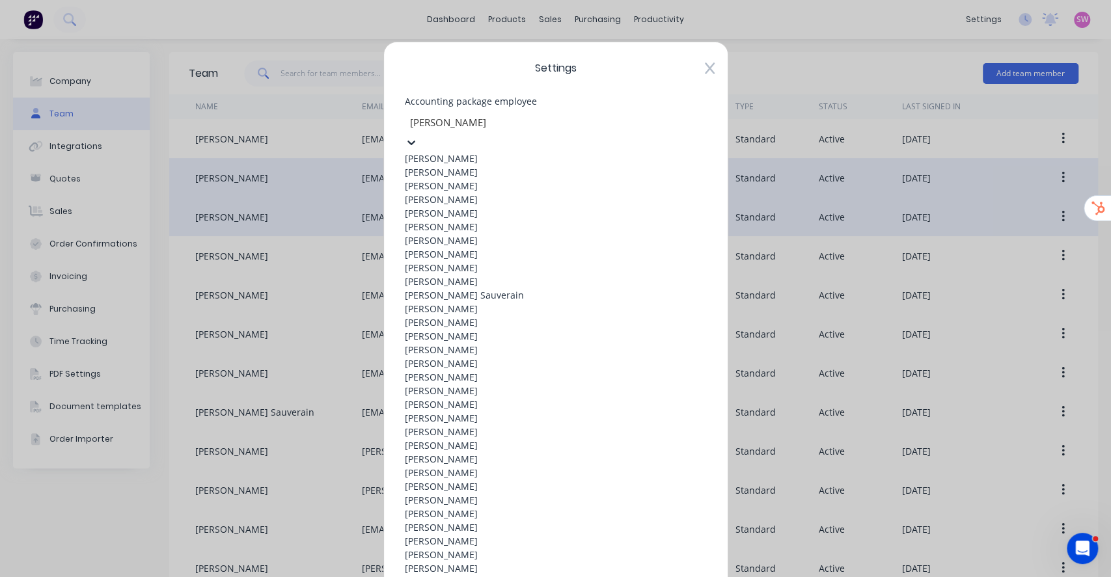
scroll to position [1082, 0]
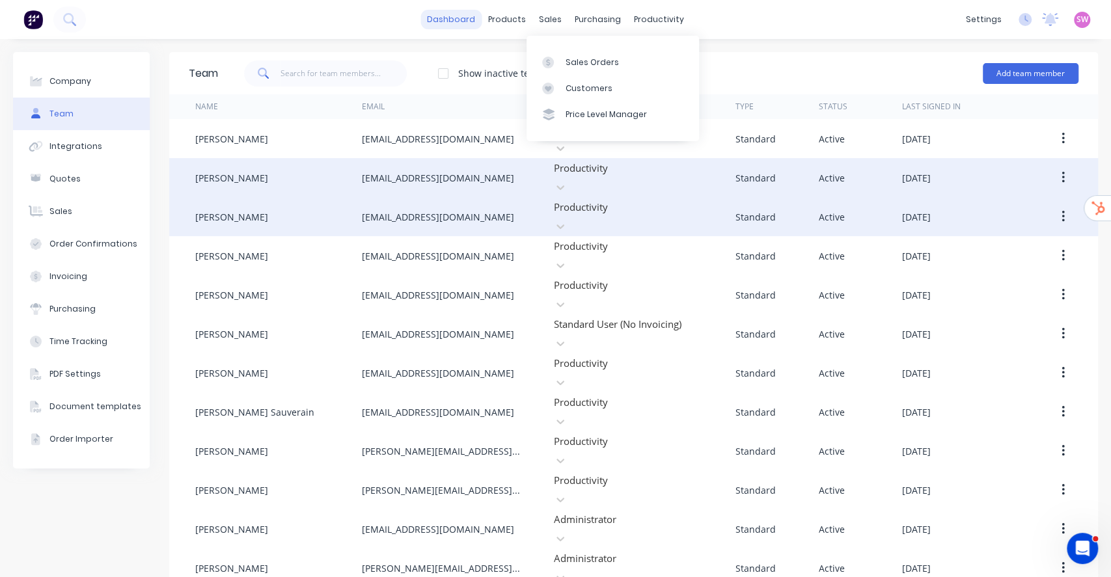
click at [459, 16] on link "dashboard" at bounding box center [450, 20] width 61 height 20
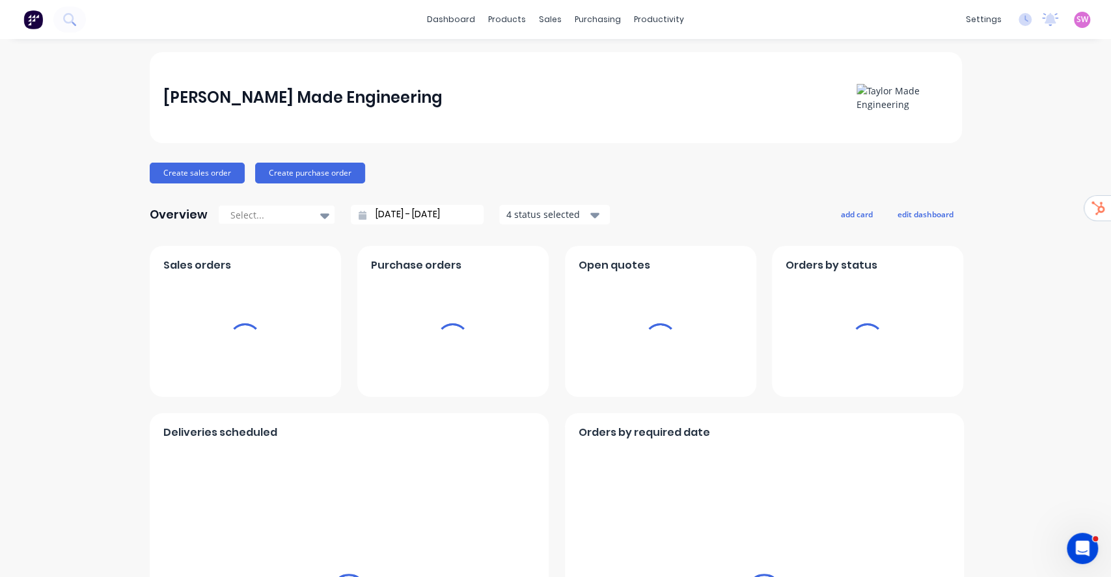
click at [1075, 20] on div "SW Taylor Made Engineering Stuart Wheatley Administrator Profile Sign out" at bounding box center [1082, 20] width 16 height 16
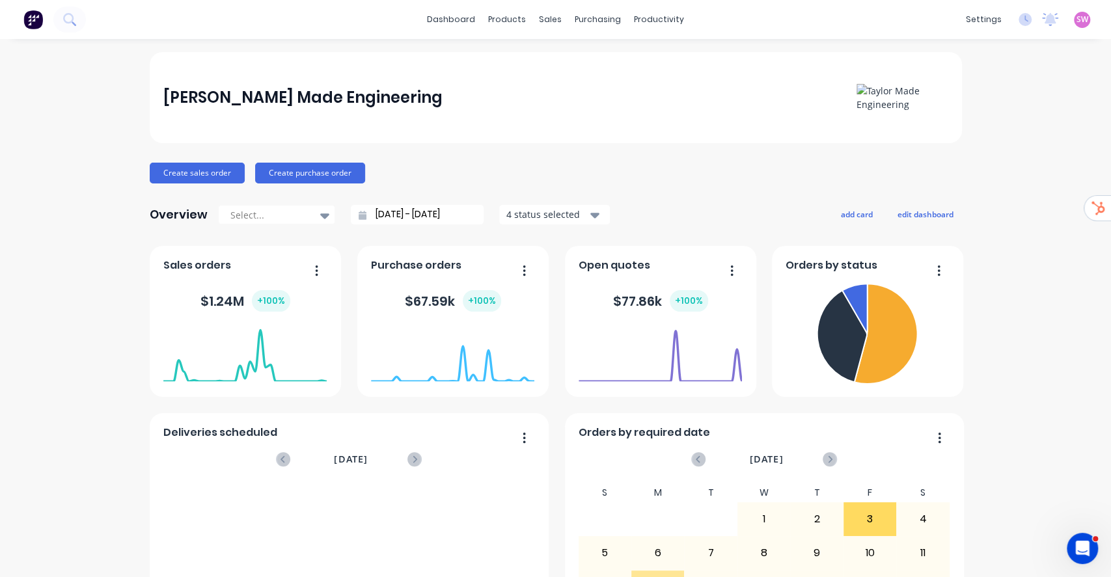
click at [1076, 18] on span "SW" at bounding box center [1082, 20] width 12 height 12
click at [961, 176] on div "Profile Sign out" at bounding box center [1001, 150] width 172 height 79
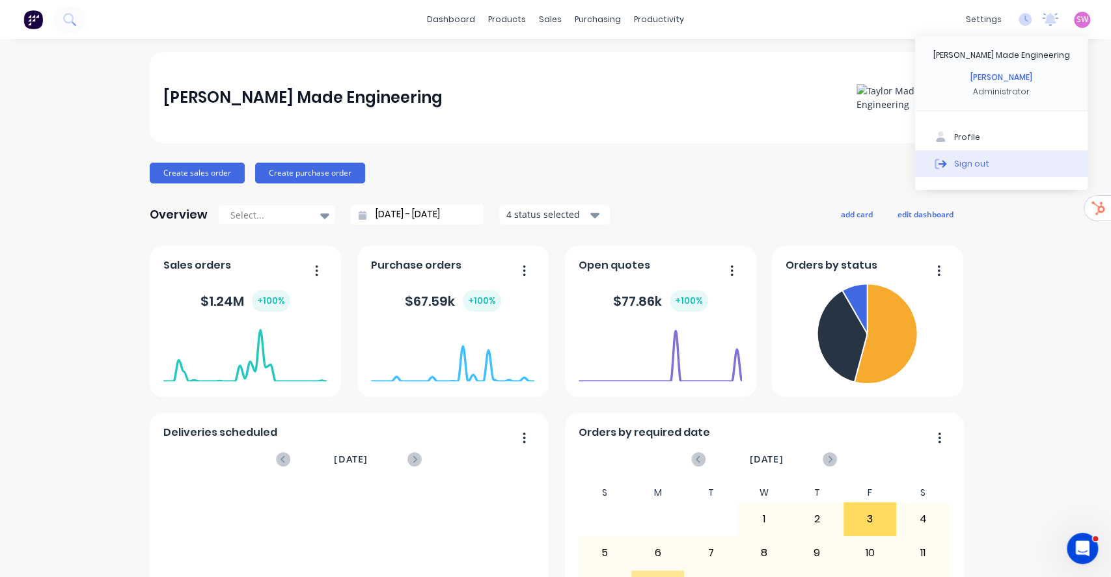
click at [964, 168] on div "Sign out" at bounding box center [971, 163] width 35 height 12
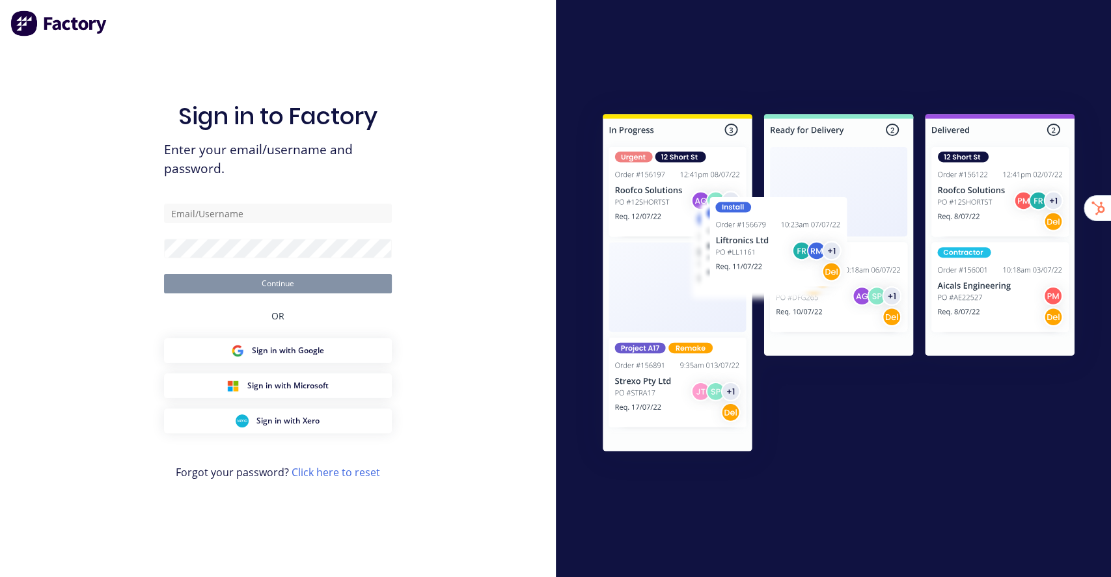
type input "stuart@factory.app"
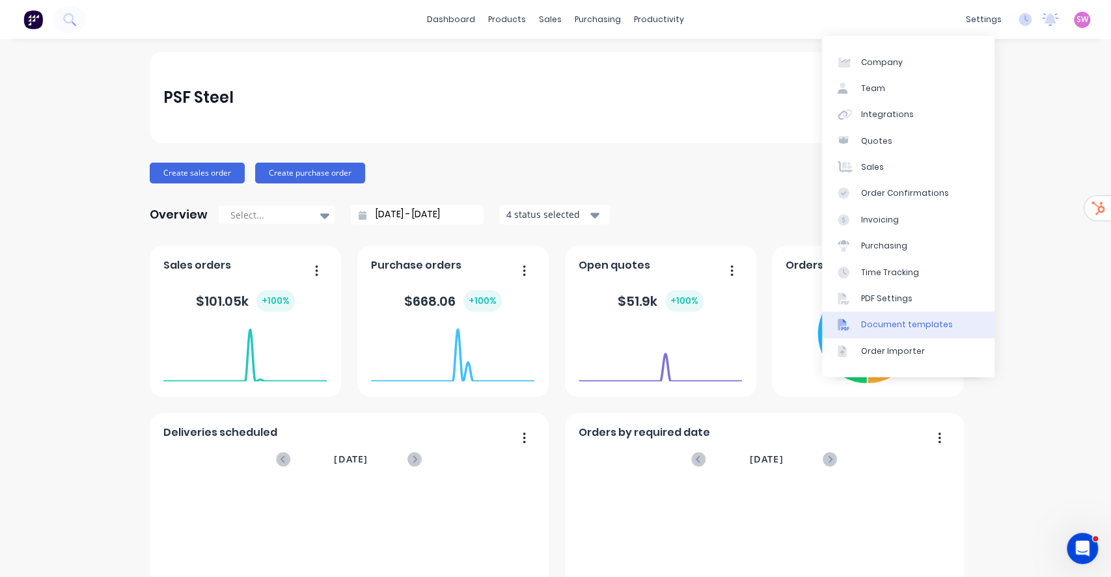
click at [912, 317] on link "Document templates" at bounding box center [908, 325] width 172 height 26
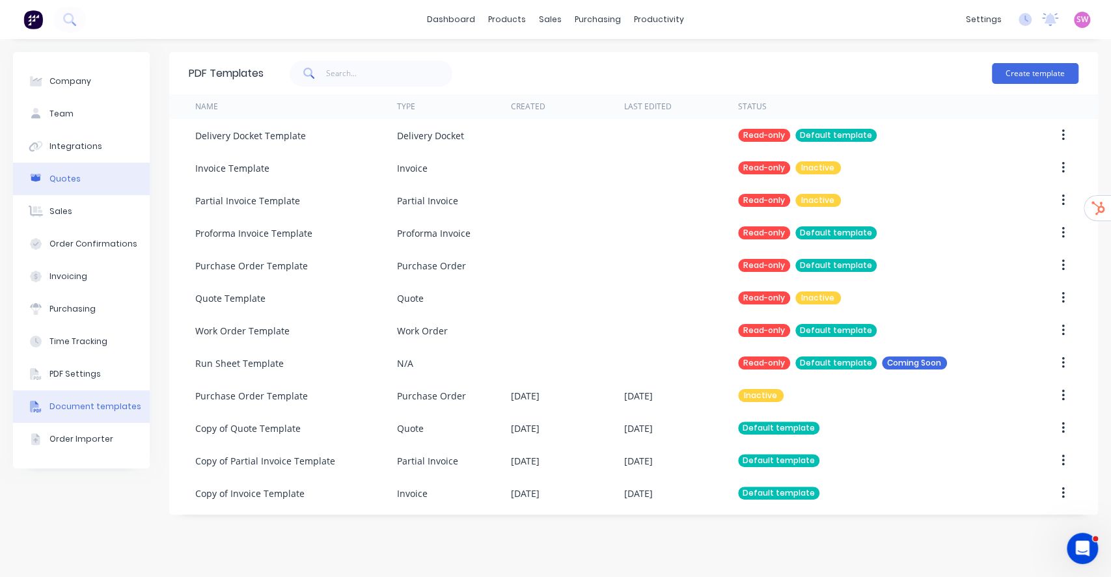
click at [61, 180] on div "Quotes" at bounding box center [64, 179] width 31 height 12
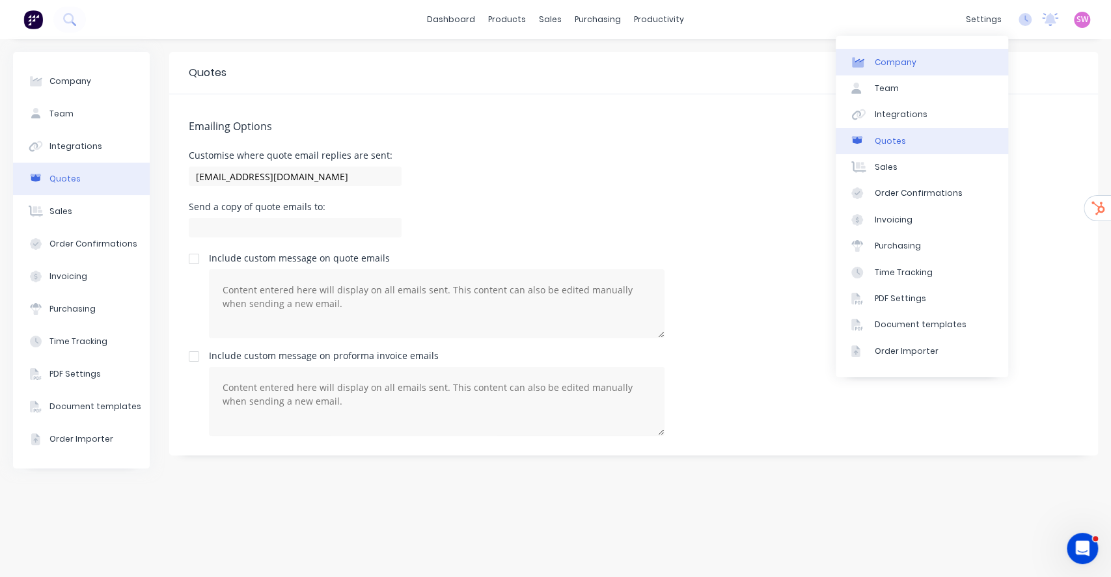
click at [959, 55] on link "Company" at bounding box center [922, 62] width 172 height 26
select select "AU"
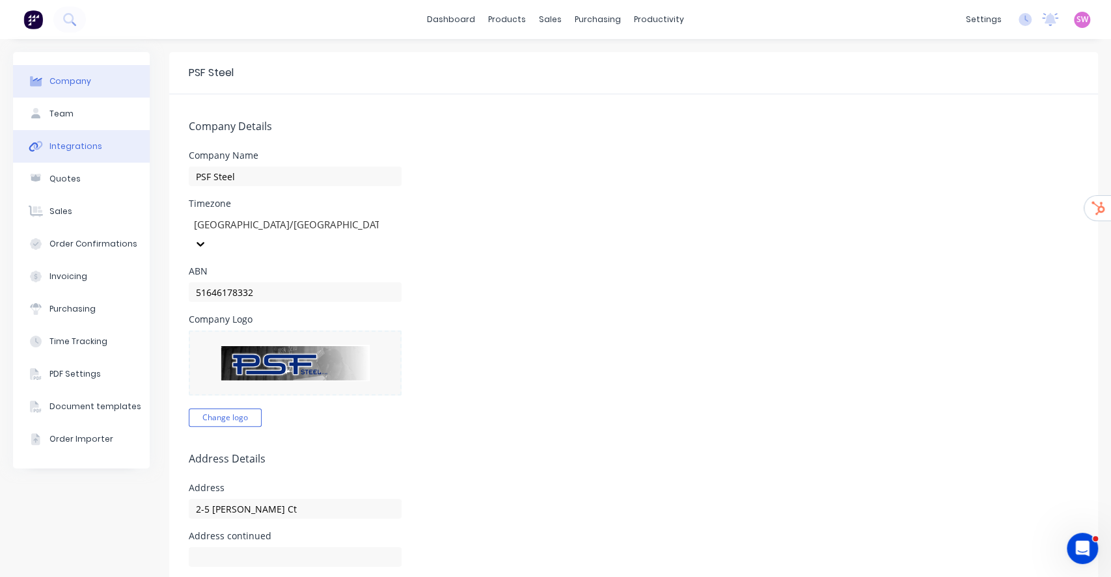
click at [78, 141] on div "Integrations" at bounding box center [75, 147] width 53 height 12
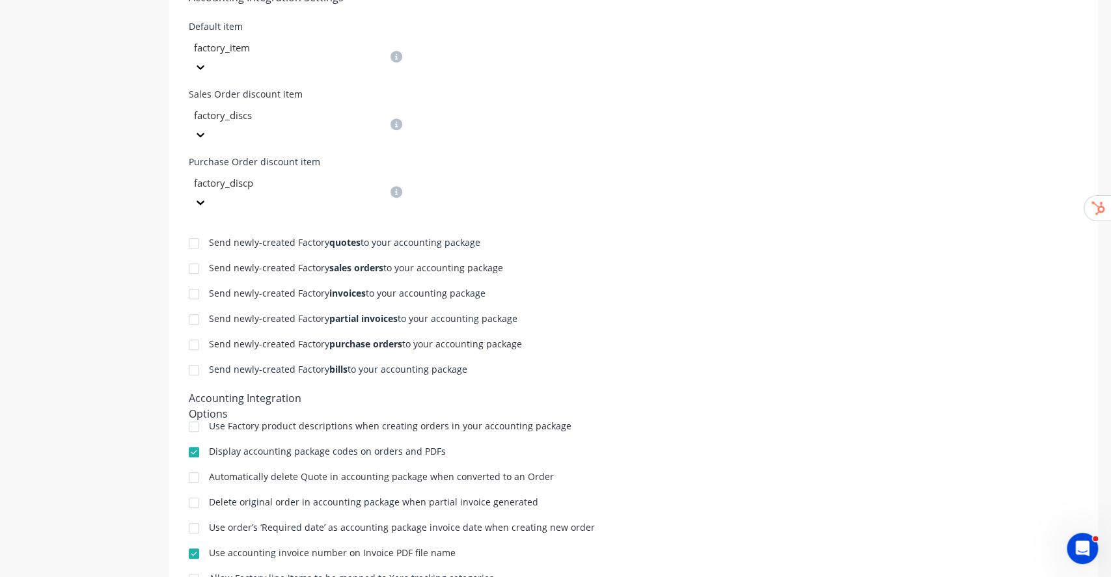
scroll to position [523, 0]
click at [197, 412] on div at bounding box center [194, 425] width 26 height 26
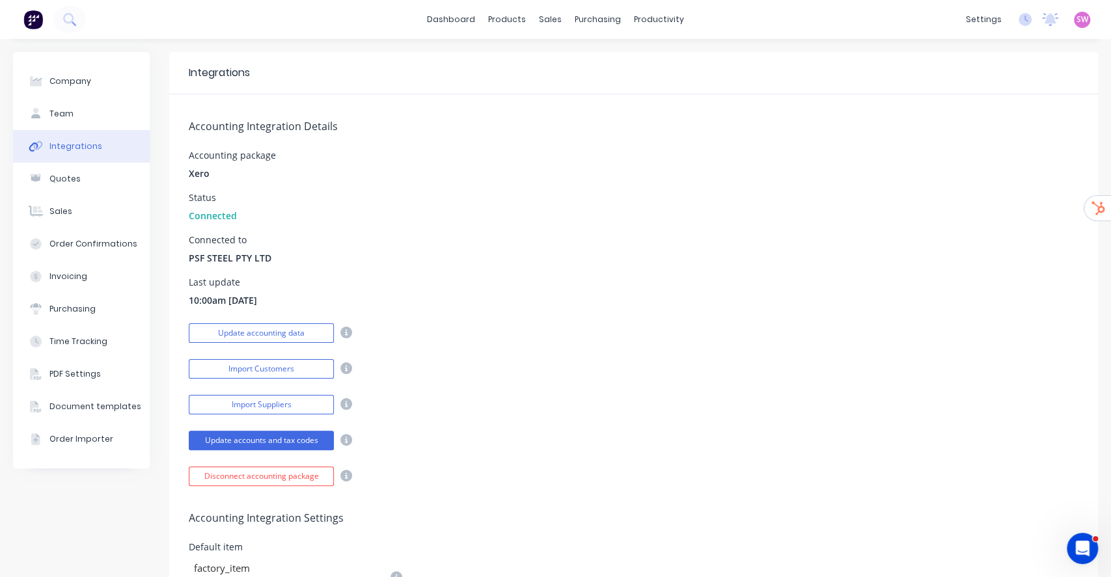
scroll to position [0, 0]
click at [528, 59] on div "Product Catalogue" at bounding box center [558, 63] width 81 height 12
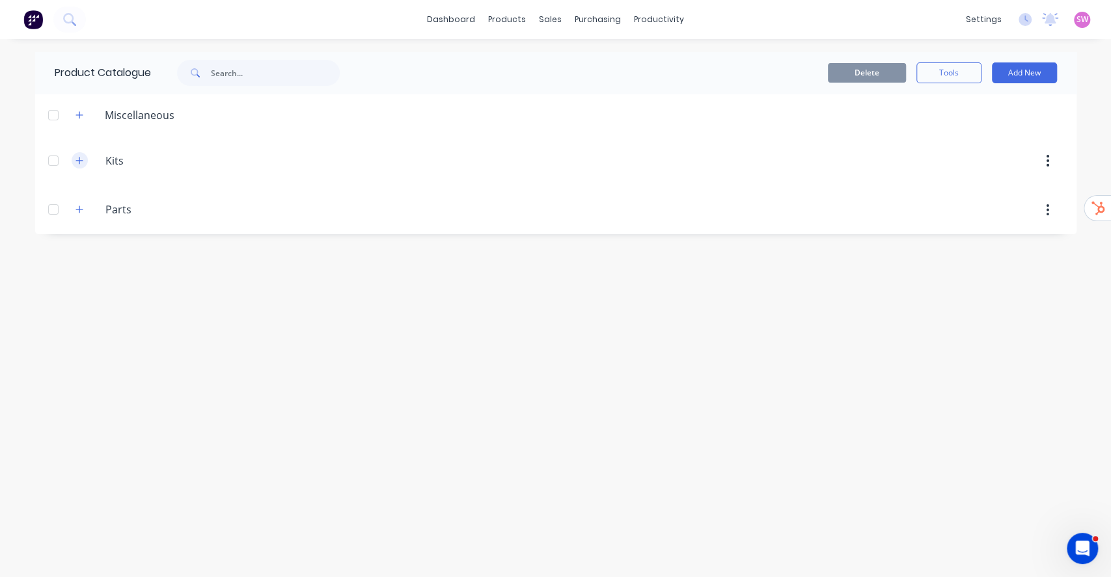
click at [81, 160] on icon "button" at bounding box center [78, 160] width 7 height 7
click at [1023, 90] on div "Delete Tools Add New" at bounding box center [724, 73] width 704 height 42
click at [1032, 75] on button "Add New" at bounding box center [1024, 72] width 65 height 21
click at [966, 150] on div "Product Kit" at bounding box center [995, 158] width 100 height 19
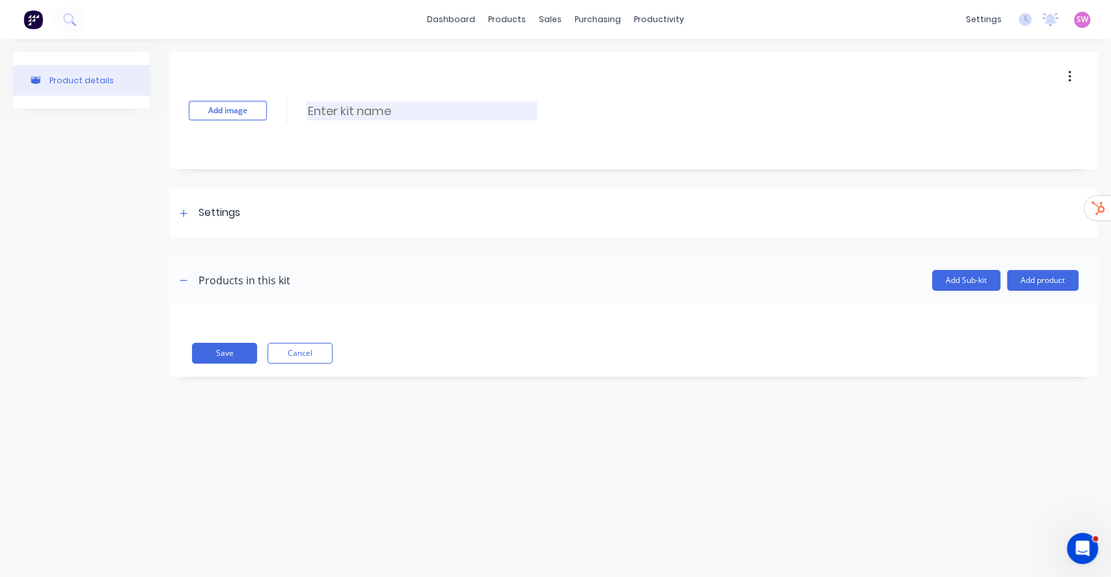
drag, startPoint x: 370, startPoint y: 117, endPoint x: 368, endPoint y: 104, distance: 13.2
click at [370, 116] on input at bounding box center [422, 111] width 230 height 19
type input "Job Template Kit"
click at [189, 221] on div "Settings" at bounding box center [633, 213] width 929 height 49
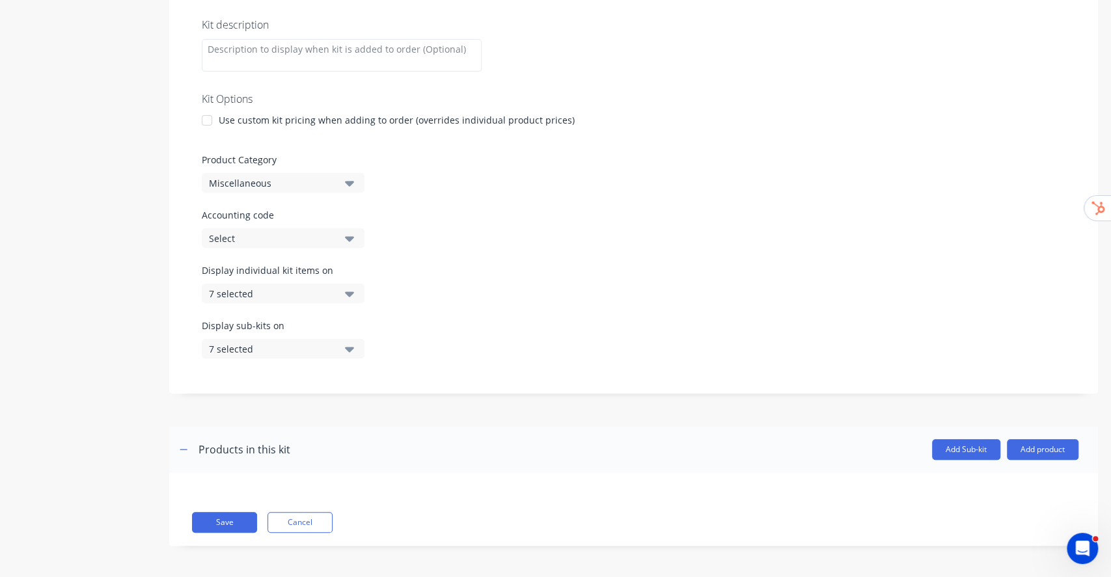
scroll to position [241, 0]
click at [319, 274] on label "Display individual kit items on" at bounding box center [283, 270] width 163 height 14
click at [305, 292] on div "7 selected" at bounding box center [272, 293] width 126 height 14
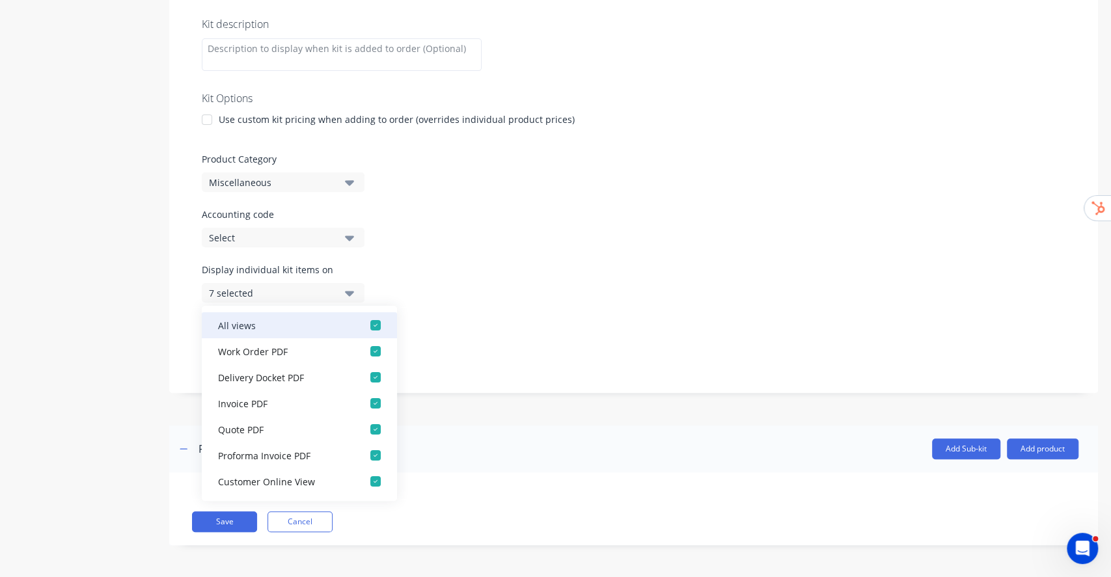
click at [284, 325] on div "All views" at bounding box center [283, 325] width 130 height 14
click at [476, 274] on div "Display individual kit items on None" at bounding box center [634, 290] width 864 height 55
click at [334, 284] on button "None" at bounding box center [283, 293] width 163 height 20
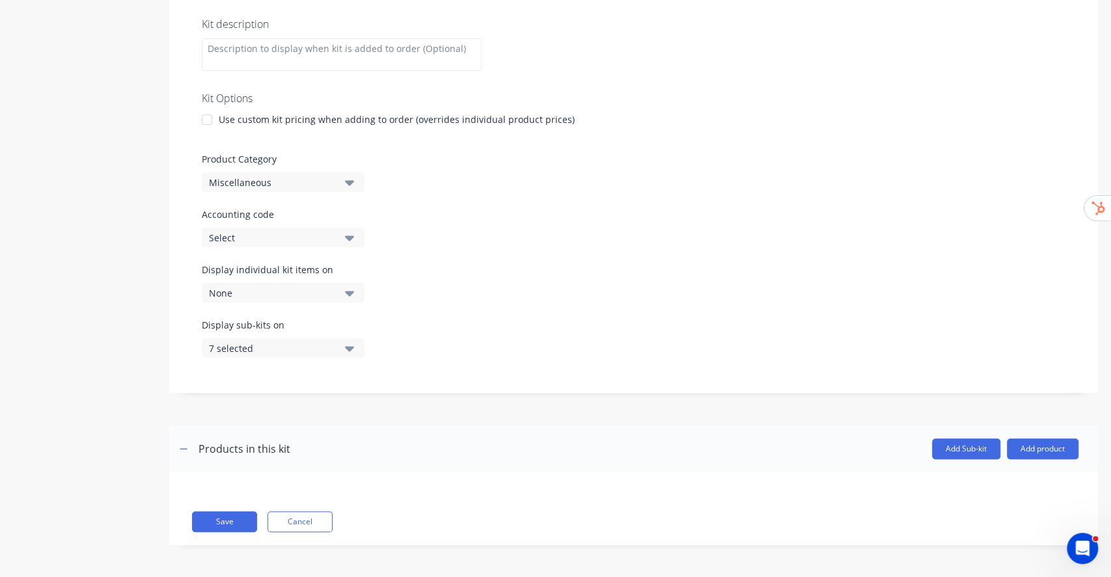
click at [351, 345] on icon "button" at bounding box center [349, 348] width 9 height 14
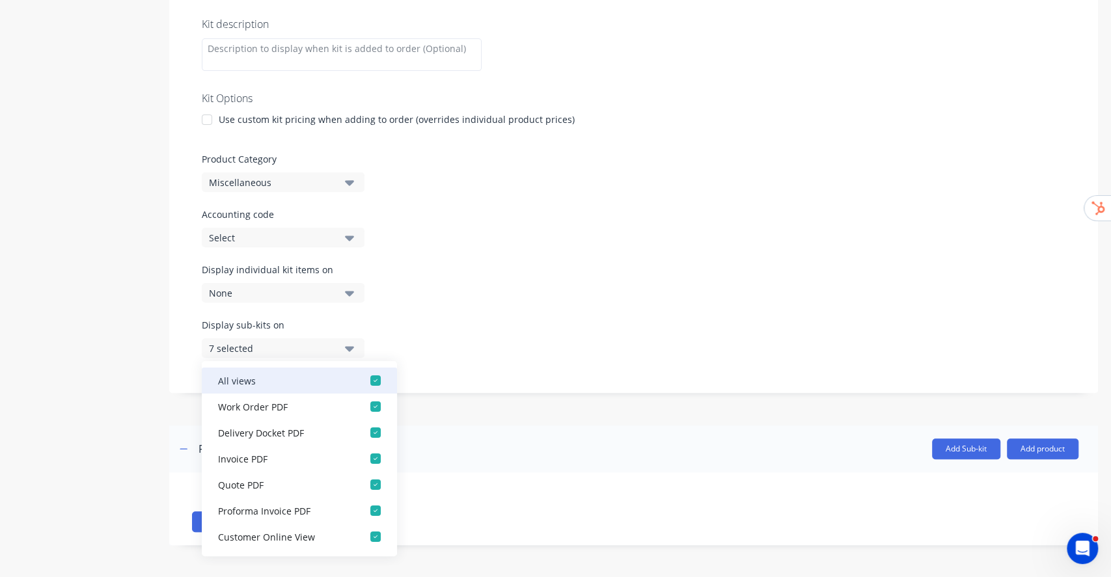
click at [363, 374] on div "button" at bounding box center [376, 381] width 26 height 26
click at [422, 322] on div "Display sub-kits on None" at bounding box center [634, 345] width 864 height 55
click at [324, 291] on div "None" at bounding box center [272, 293] width 126 height 14
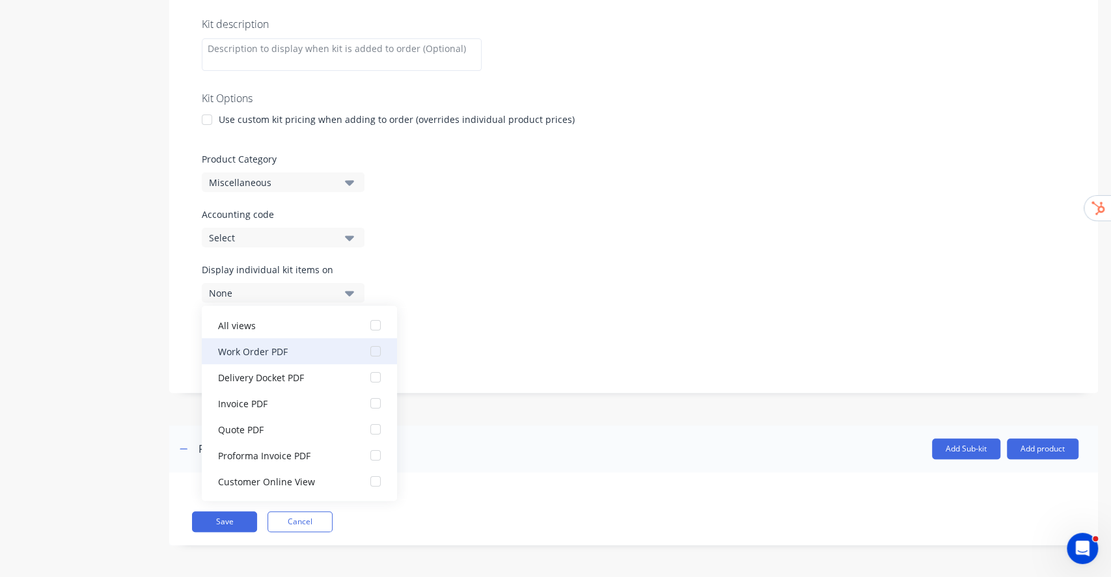
click at [363, 344] on div "button" at bounding box center [376, 351] width 26 height 26
drag, startPoint x: 443, startPoint y: 293, endPoint x: 396, endPoint y: 299, distance: 47.3
click at [443, 294] on div "Display individual kit items on 1 selected" at bounding box center [634, 290] width 864 height 55
click at [338, 294] on button "1 selected" at bounding box center [283, 293] width 163 height 20
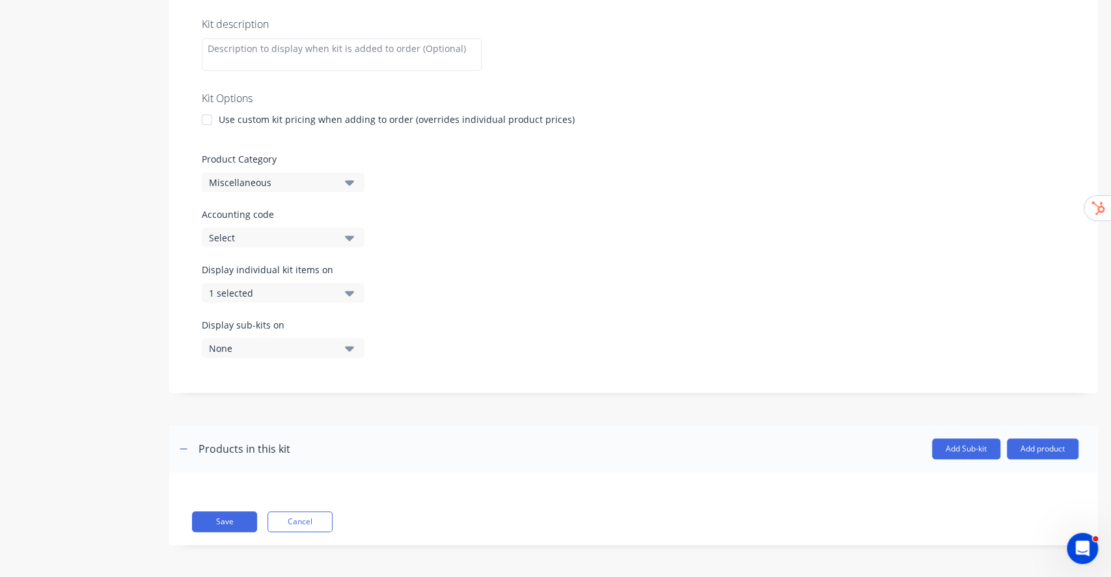
click at [343, 352] on button "None" at bounding box center [283, 348] width 163 height 20
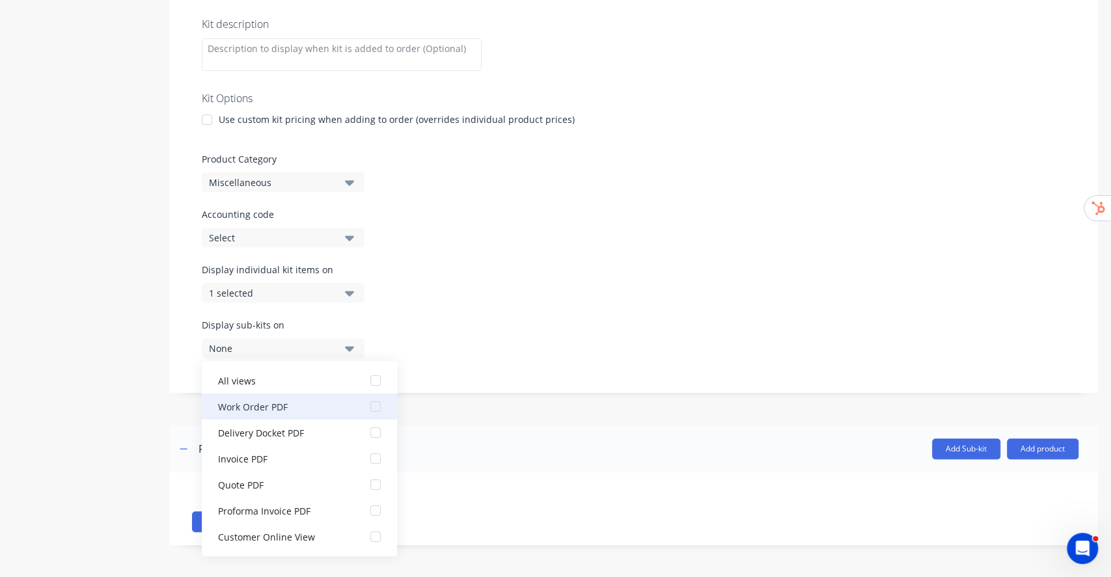
click at [363, 407] on div "button" at bounding box center [376, 407] width 26 height 26
click at [496, 320] on div "Display sub-kits on 1 selected" at bounding box center [634, 345] width 864 height 55
click at [459, 213] on label "Accounting code" at bounding box center [634, 215] width 864 height 14
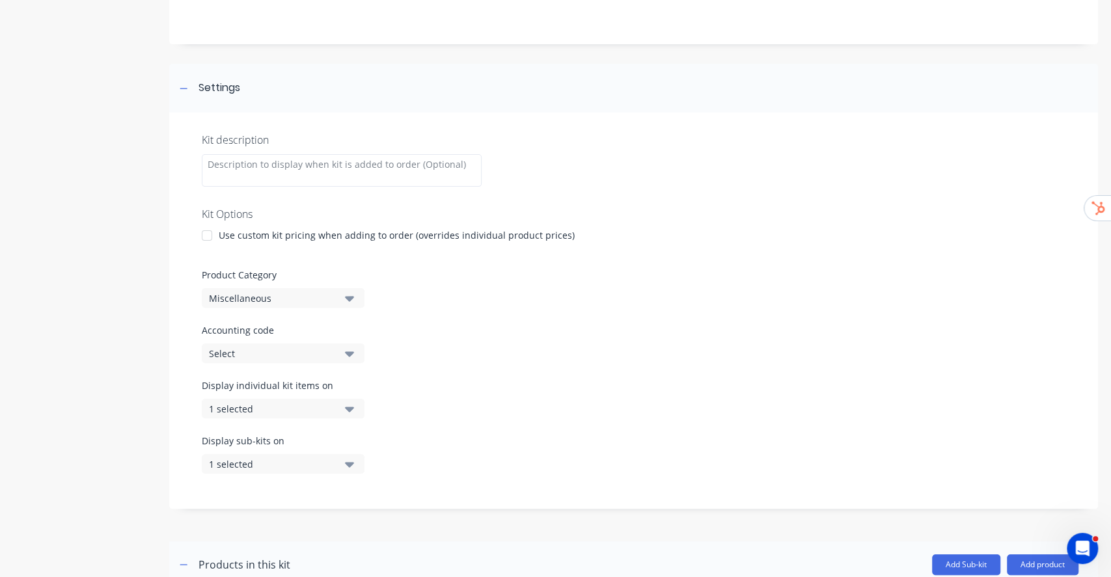
scroll to position [68, 0]
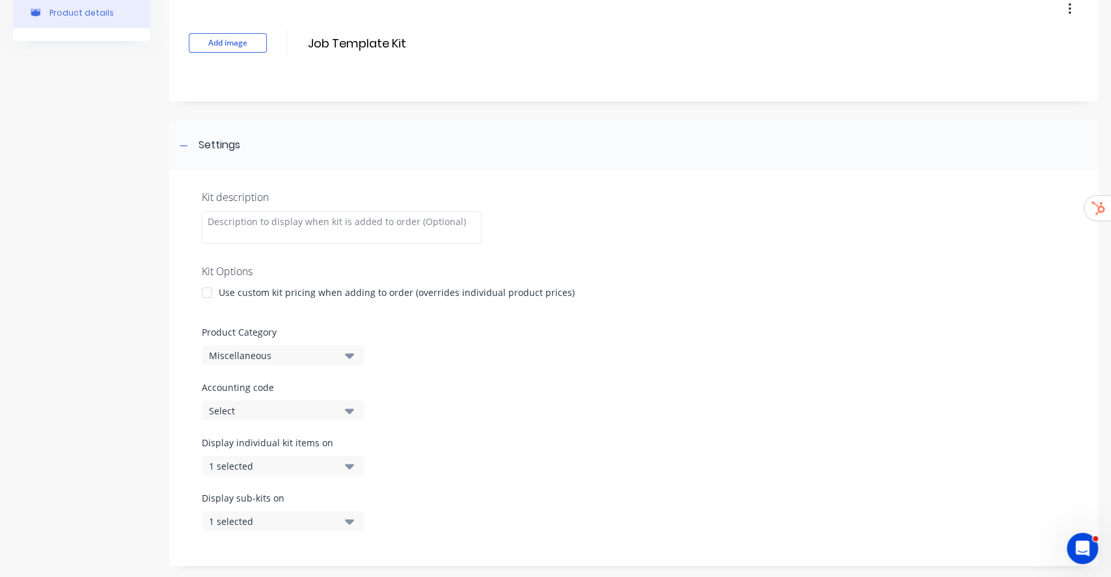
click at [286, 357] on div "Miscellaneous" at bounding box center [272, 356] width 126 height 14
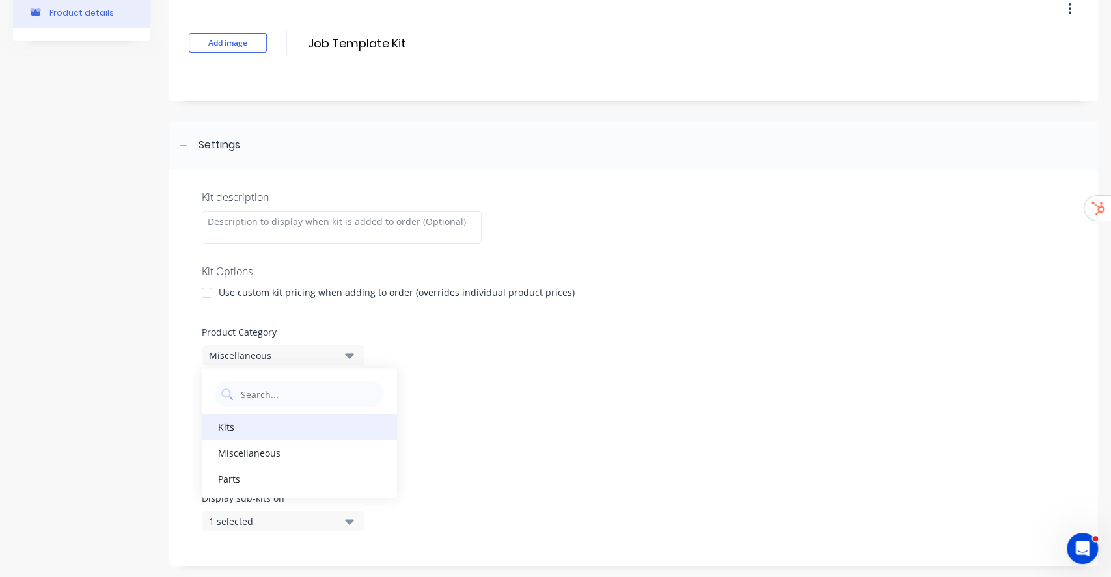
click at [233, 433] on div "Kits" at bounding box center [299, 427] width 195 height 26
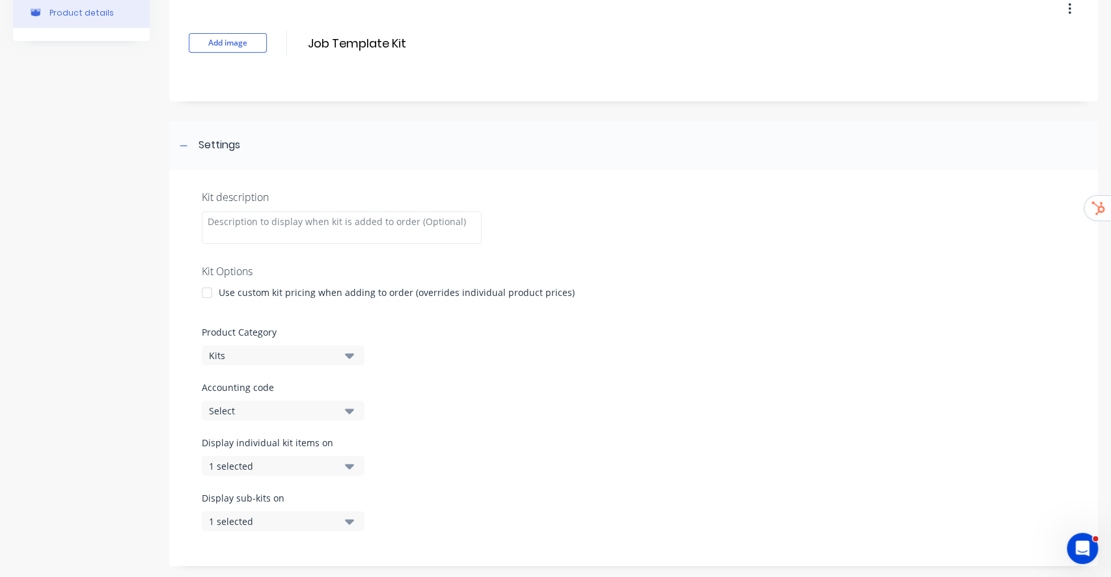
click at [470, 319] on div at bounding box center [634, 316] width 864 height 20
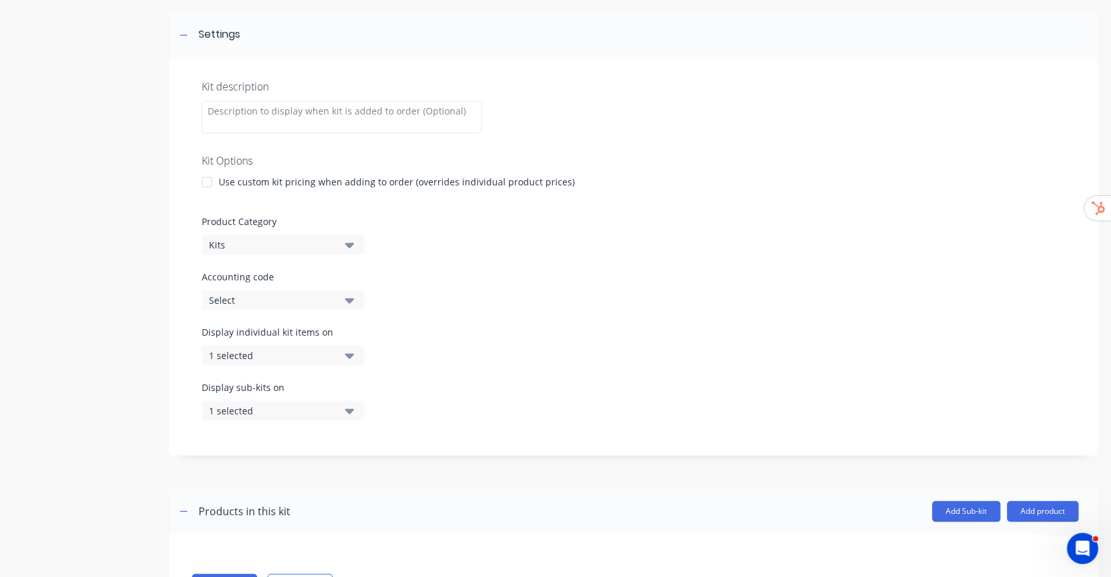
scroll to position [241, 0]
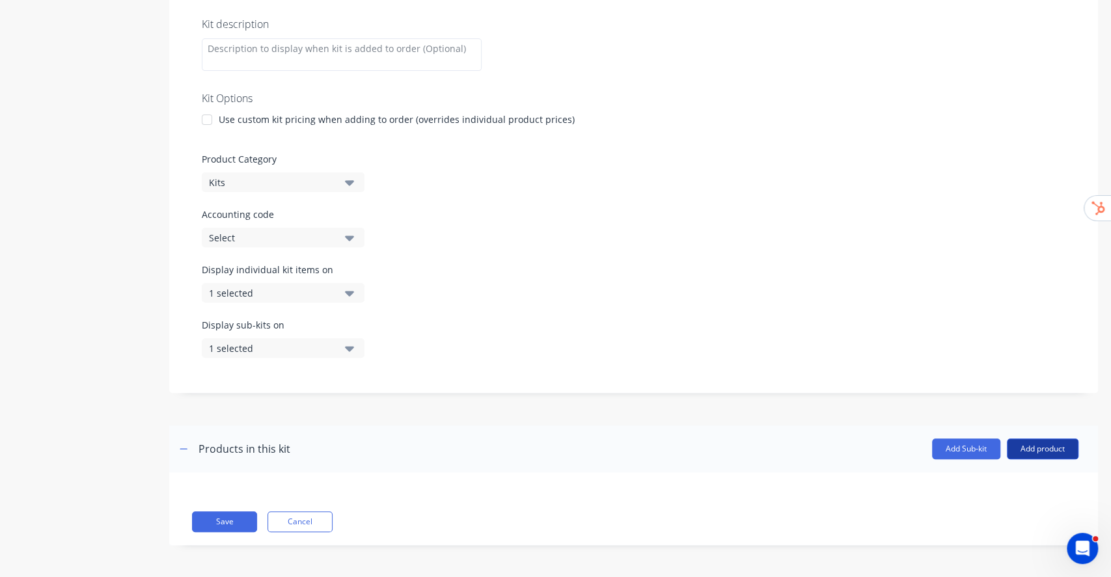
click at [1026, 448] on button "Add product" at bounding box center [1043, 449] width 72 height 21
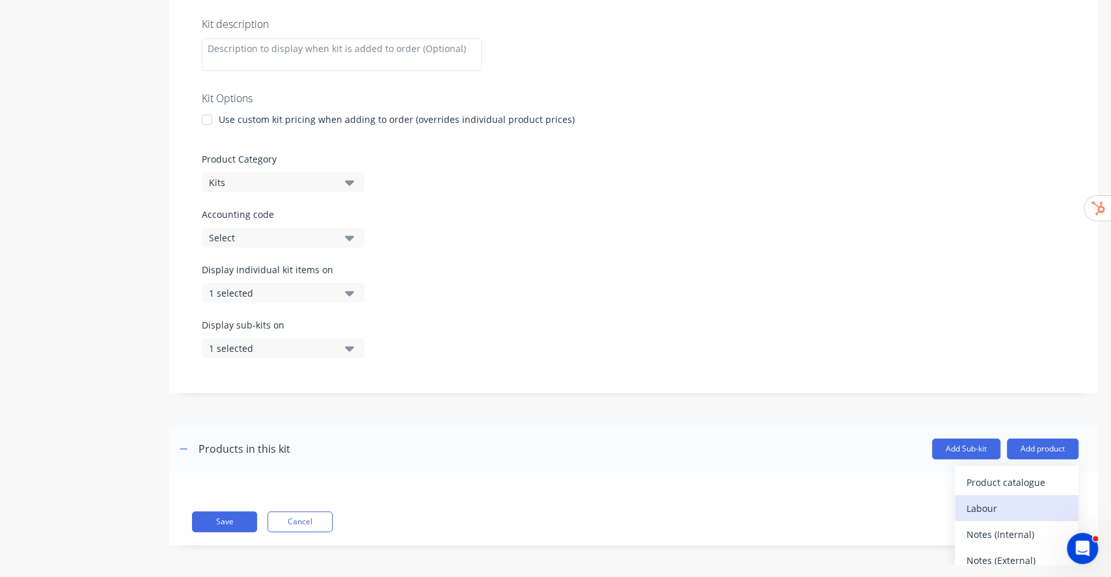
click at [968, 508] on div "Labour" at bounding box center [1016, 508] width 100 height 19
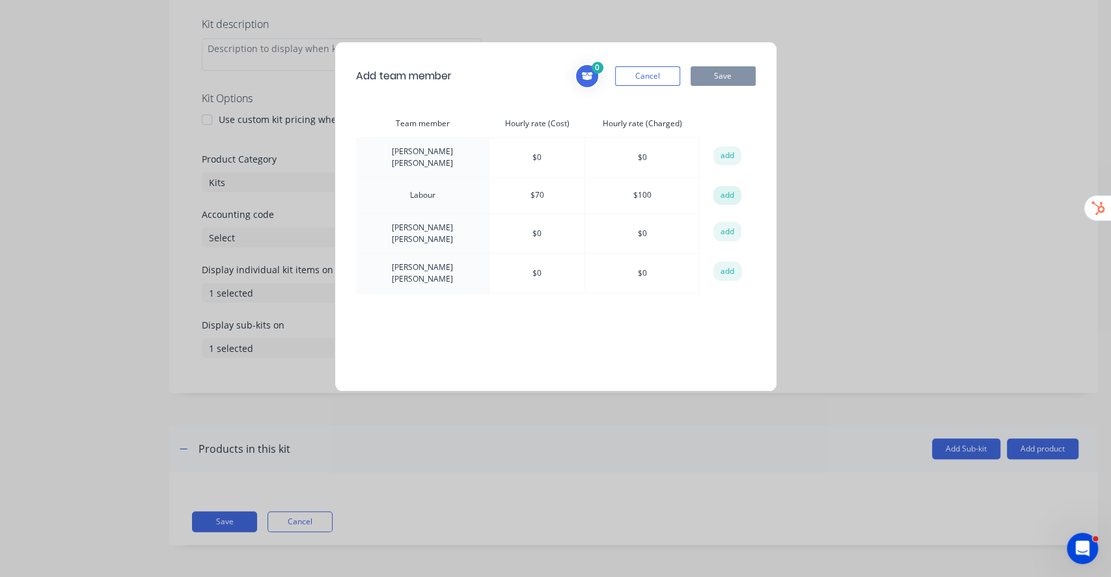
click at [732, 190] on button "add" at bounding box center [727, 196] width 29 height 20
click at [723, 71] on button "Save" at bounding box center [723, 76] width 65 height 20
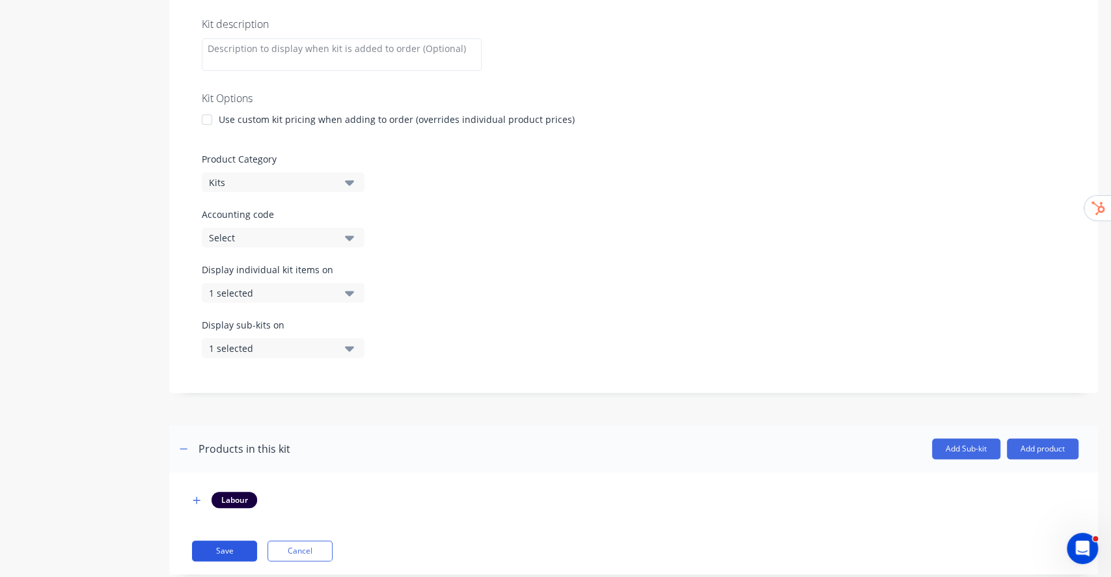
click at [219, 551] on button "Save" at bounding box center [224, 551] width 65 height 21
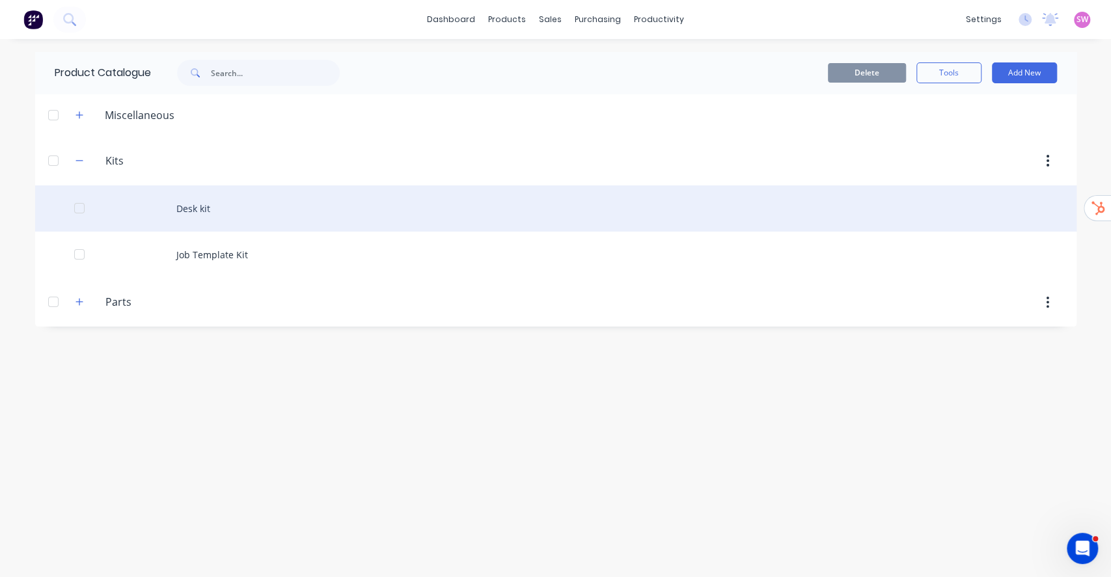
click at [81, 205] on div at bounding box center [79, 208] width 26 height 26
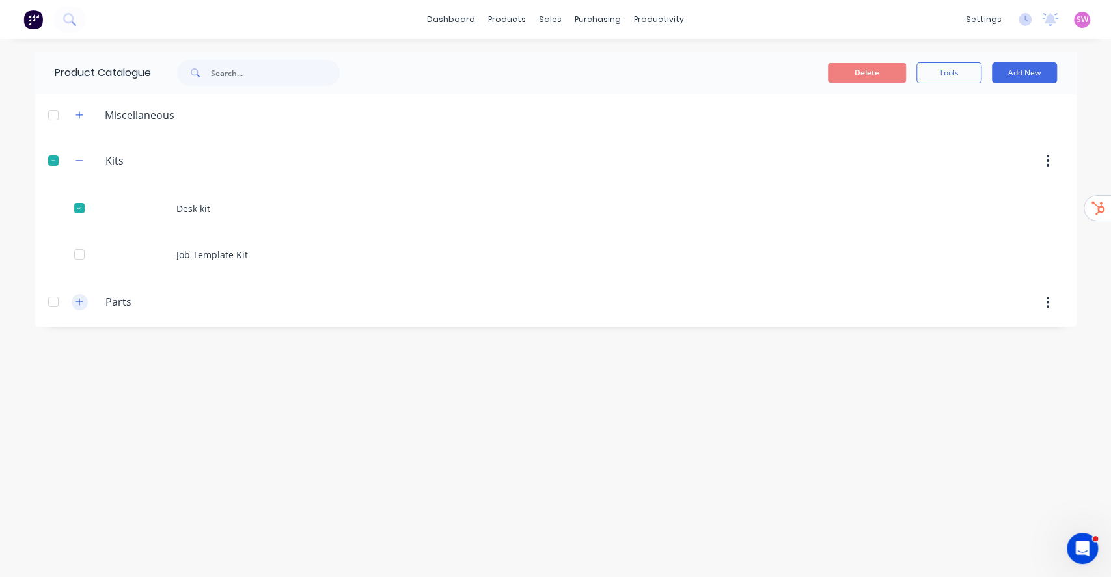
click at [85, 305] on button "button" at bounding box center [80, 302] width 16 height 16
click at [53, 295] on div at bounding box center [53, 302] width 26 height 26
click at [849, 65] on button "Delete" at bounding box center [867, 73] width 78 height 20
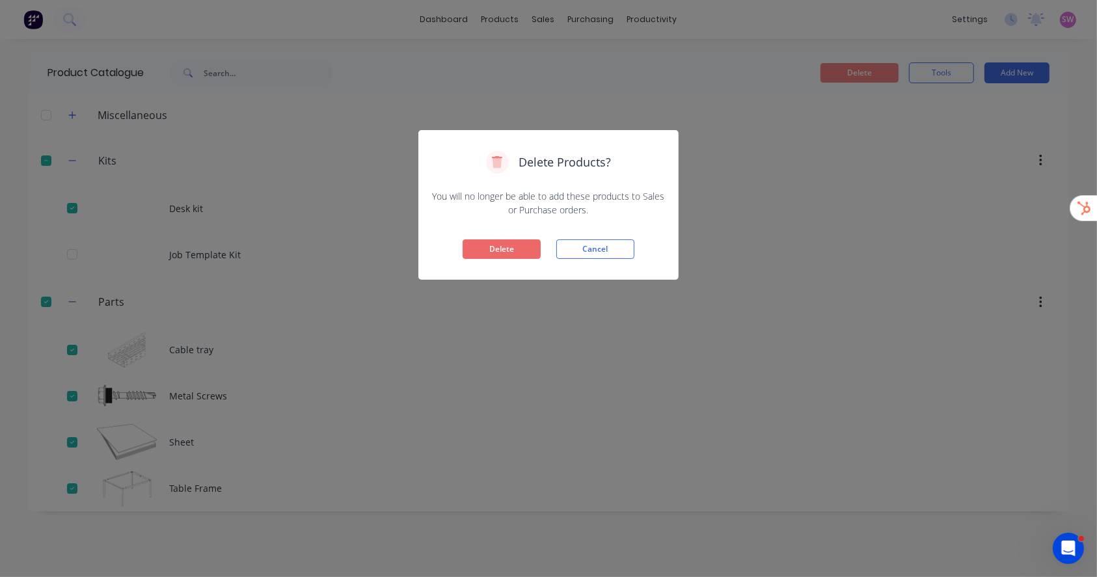
click at [511, 246] on button "Delete" at bounding box center [502, 250] width 78 height 20
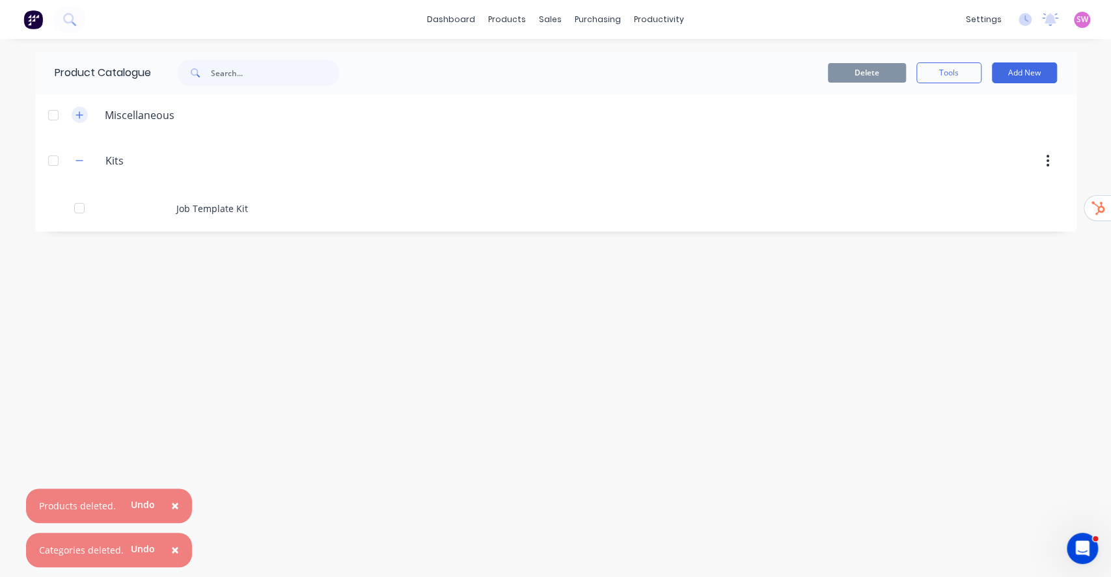
click at [75, 115] on icon "button" at bounding box center [79, 115] width 8 height 9
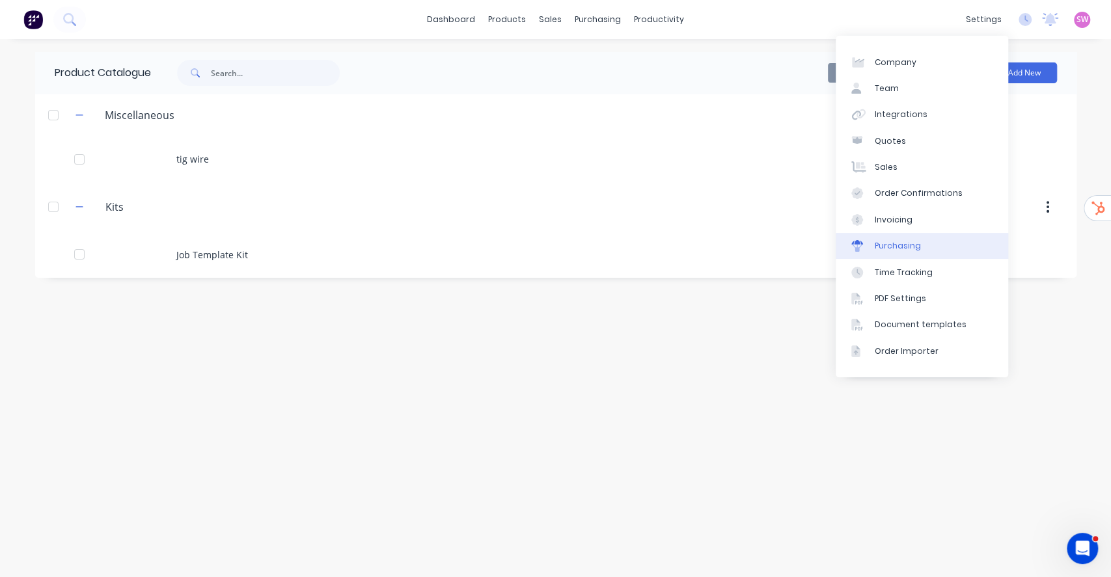
click at [918, 244] on link "Purchasing" at bounding box center [922, 246] width 172 height 26
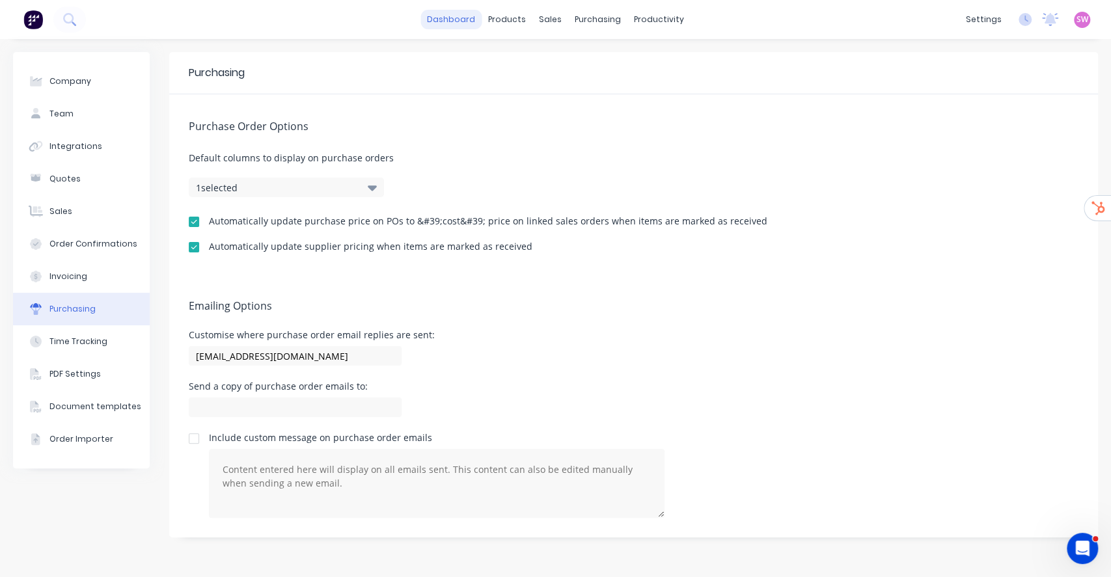
click at [453, 20] on link "dashboard" at bounding box center [450, 20] width 61 height 20
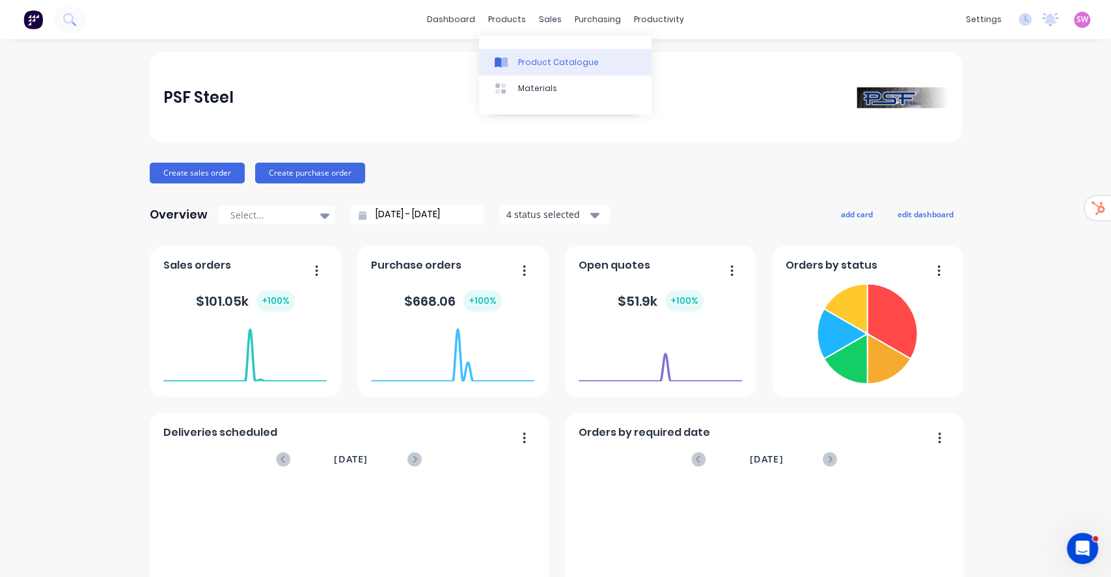
click at [507, 61] on icon at bounding box center [504, 62] width 7 height 10
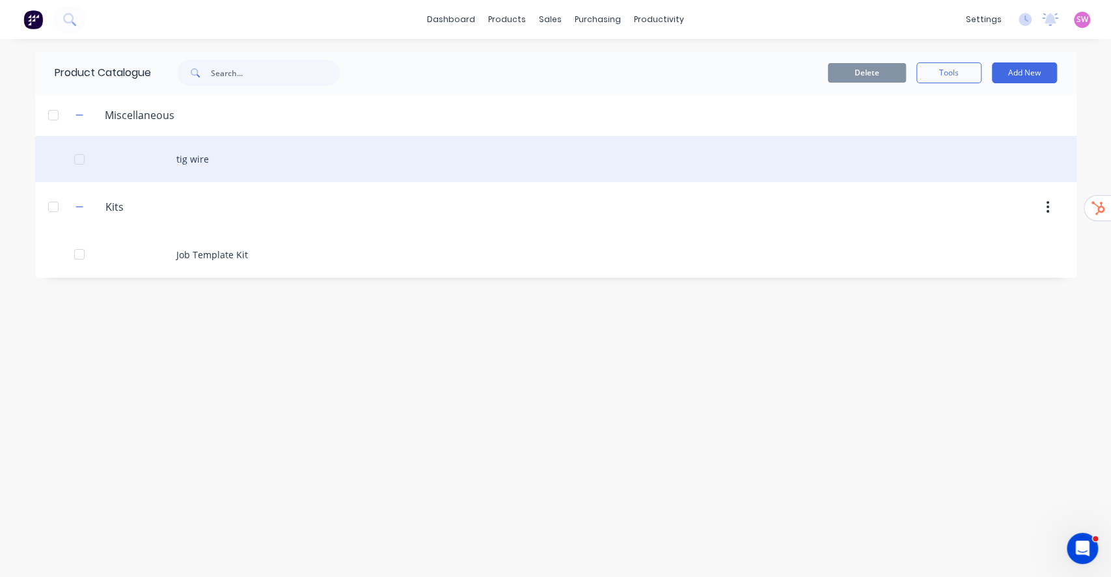
click at [178, 154] on div "tig wire" at bounding box center [555, 159] width 1041 height 46
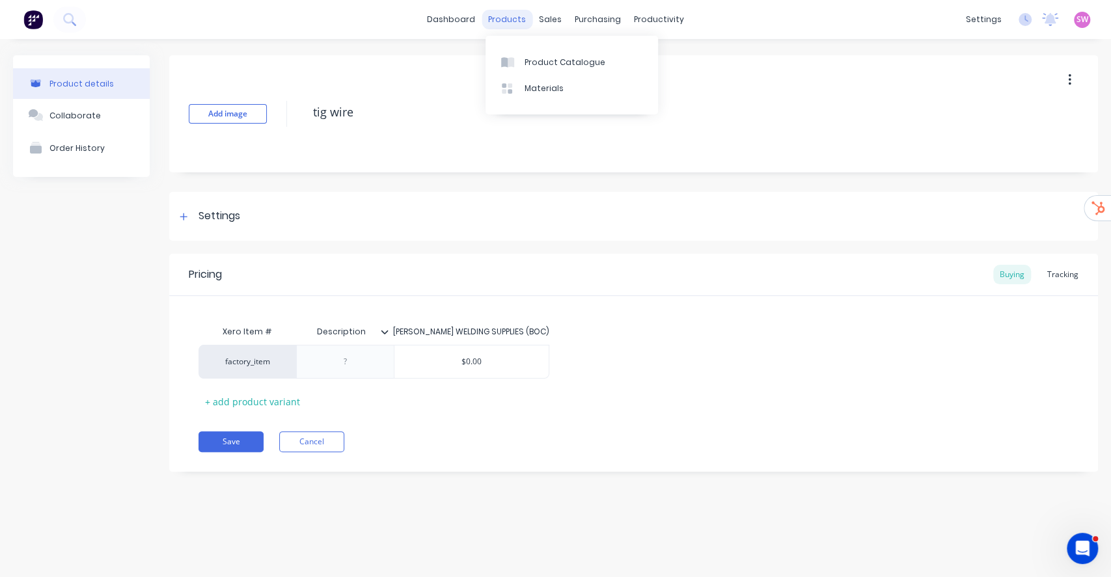
click at [515, 22] on div "products" at bounding box center [507, 20] width 51 height 20
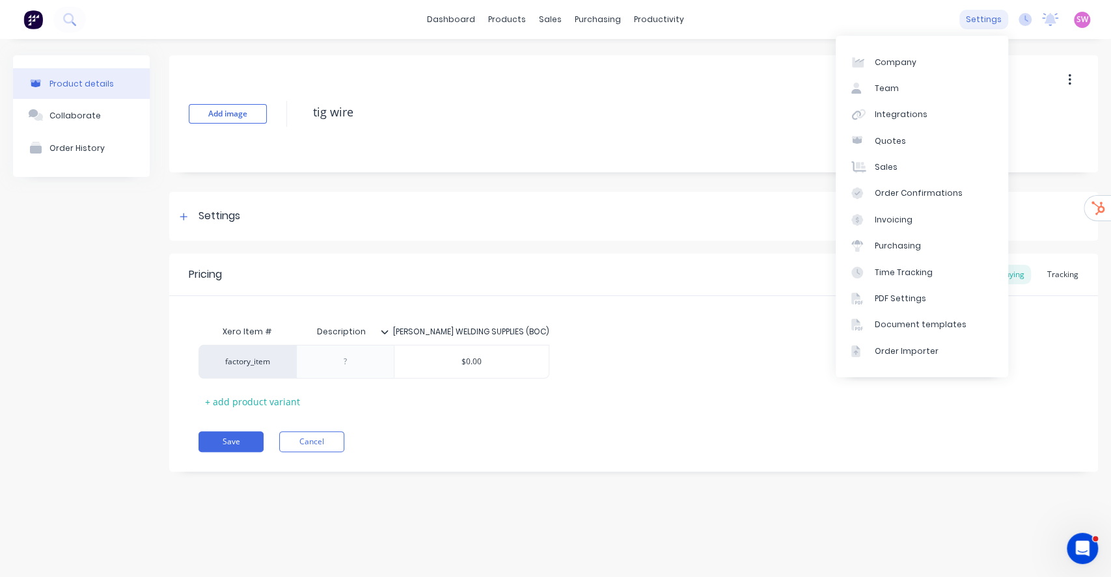
click at [998, 25] on div "settings" at bounding box center [983, 20] width 49 height 20
click at [892, 111] on div "Integrations" at bounding box center [901, 115] width 53 height 12
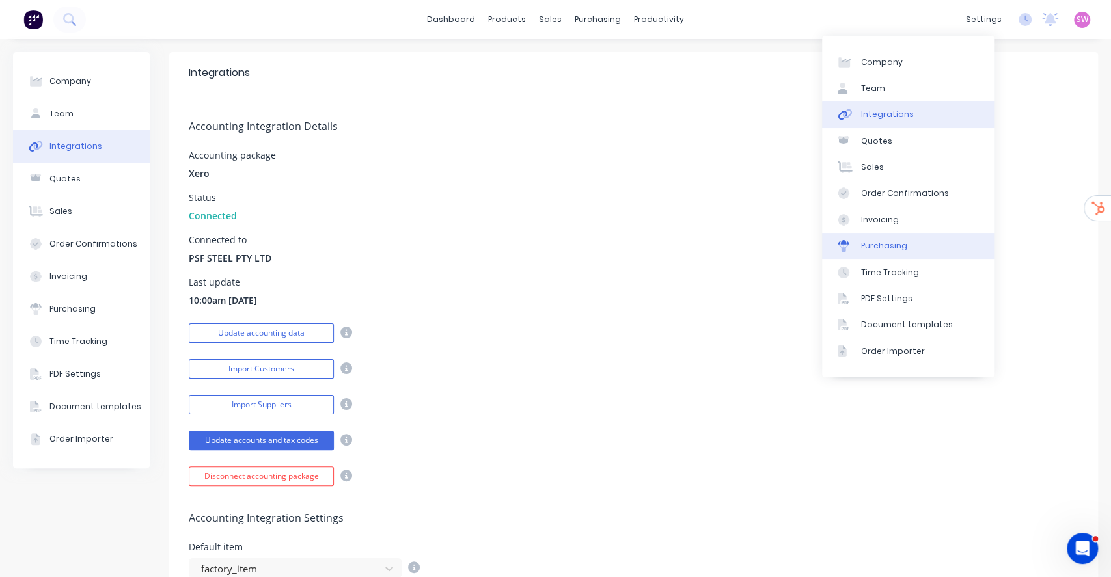
click at [877, 249] on div "Purchasing" at bounding box center [884, 246] width 46 height 12
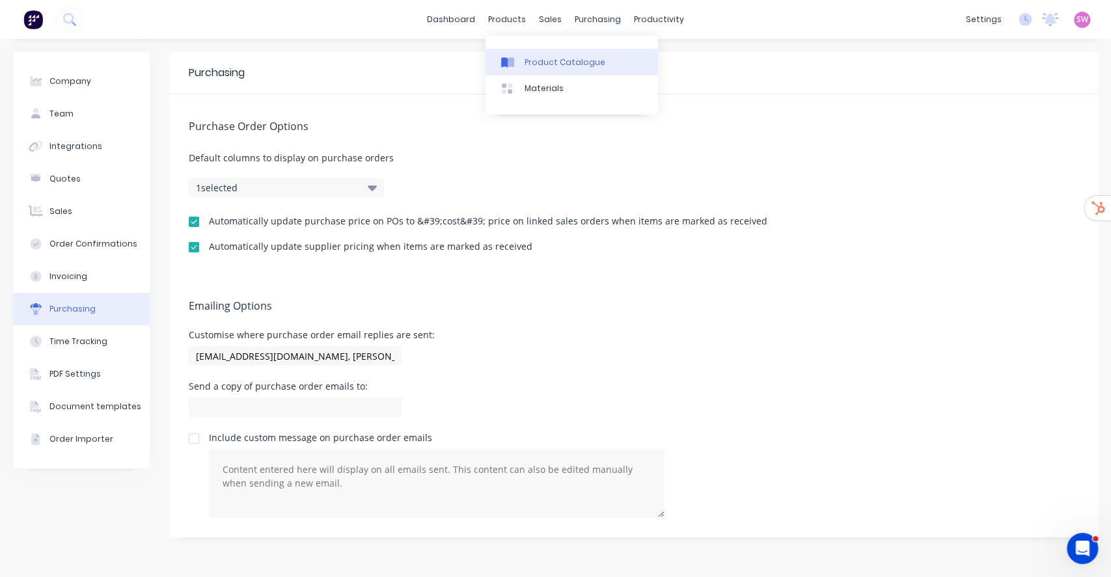
click at [532, 49] on div "Product Catalogue Materials" at bounding box center [572, 75] width 172 height 79
click at [531, 53] on link "Product Catalogue" at bounding box center [572, 62] width 172 height 26
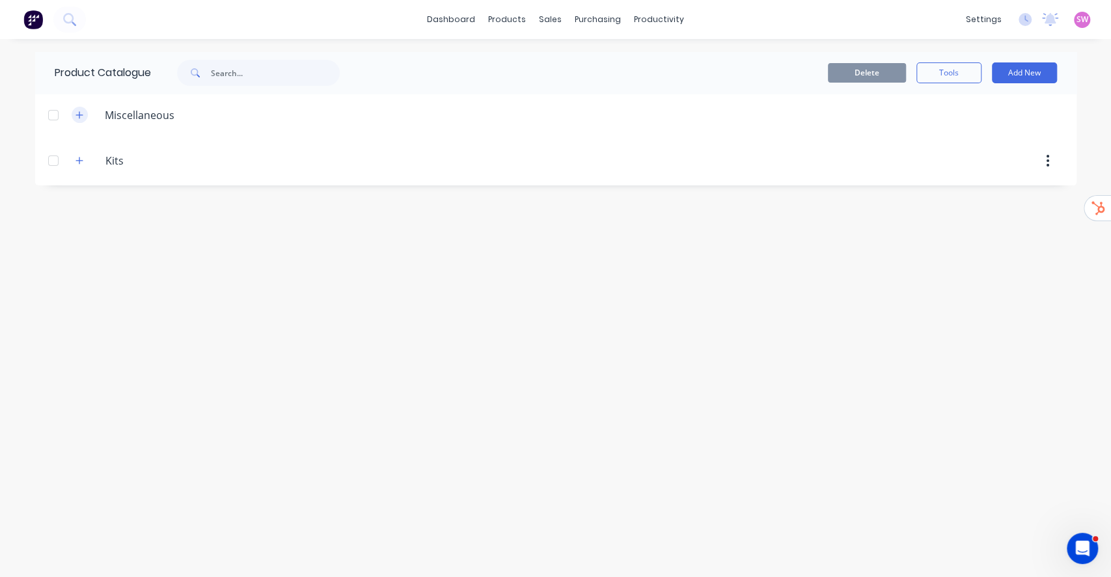
click at [75, 116] on icon "button" at bounding box center [79, 115] width 8 height 9
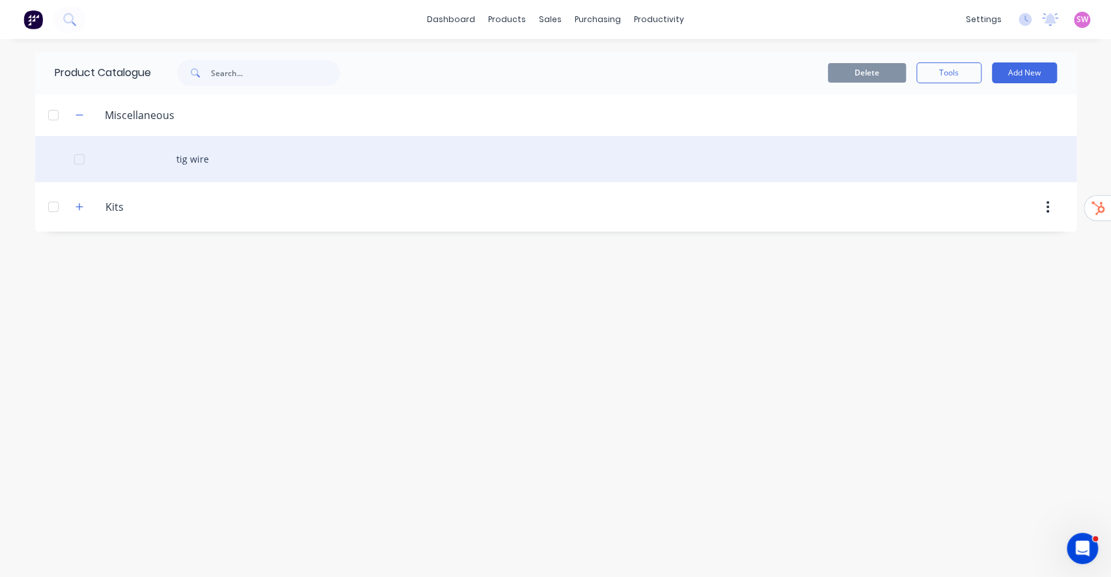
click at [206, 154] on div "tig wire" at bounding box center [555, 159] width 1041 height 46
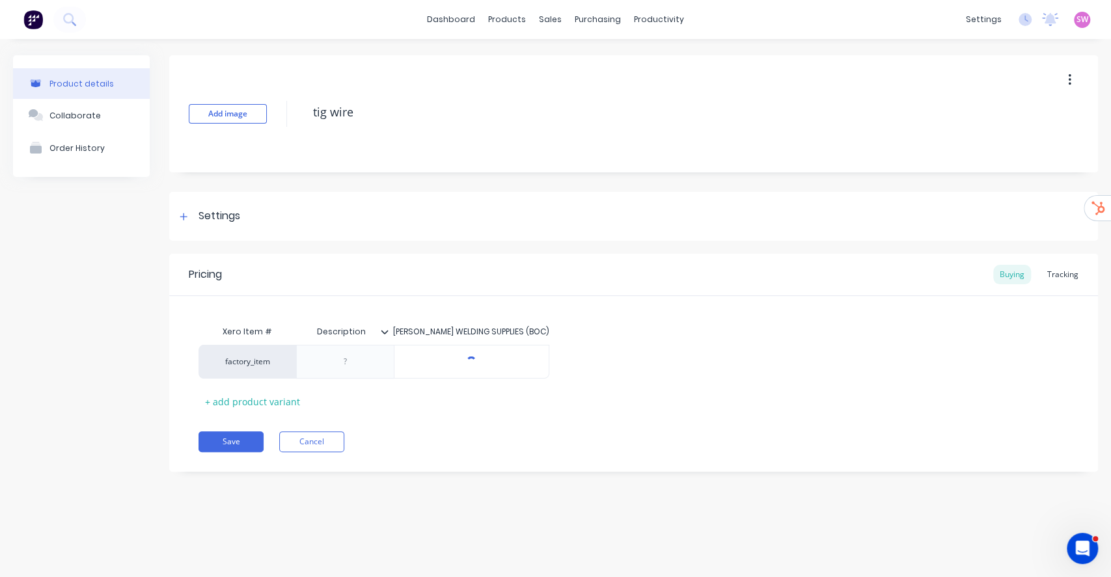
type textarea "x"
drag, startPoint x: 413, startPoint y: 329, endPoint x: 549, endPoint y: 354, distance: 138.4
click at [546, 343] on div "[PERSON_NAME] WELDING SUPPLIES (BOC)" at bounding box center [472, 332] width 156 height 26
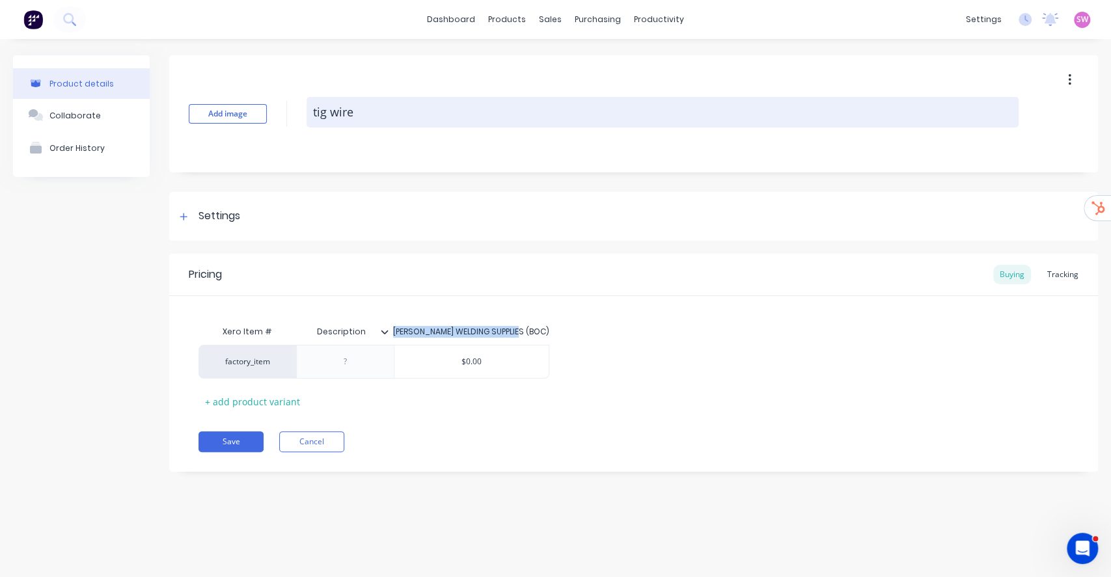
copy div "[PERSON_NAME] WELDING SUPPLIES (BOC)"
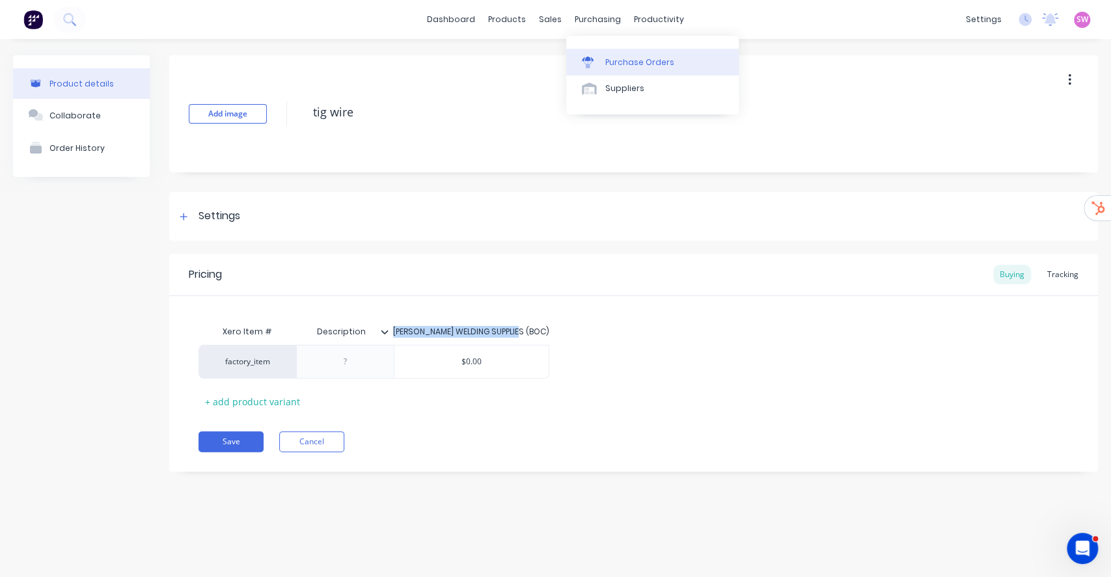
click at [610, 52] on link "Purchase Orders" at bounding box center [652, 62] width 172 height 26
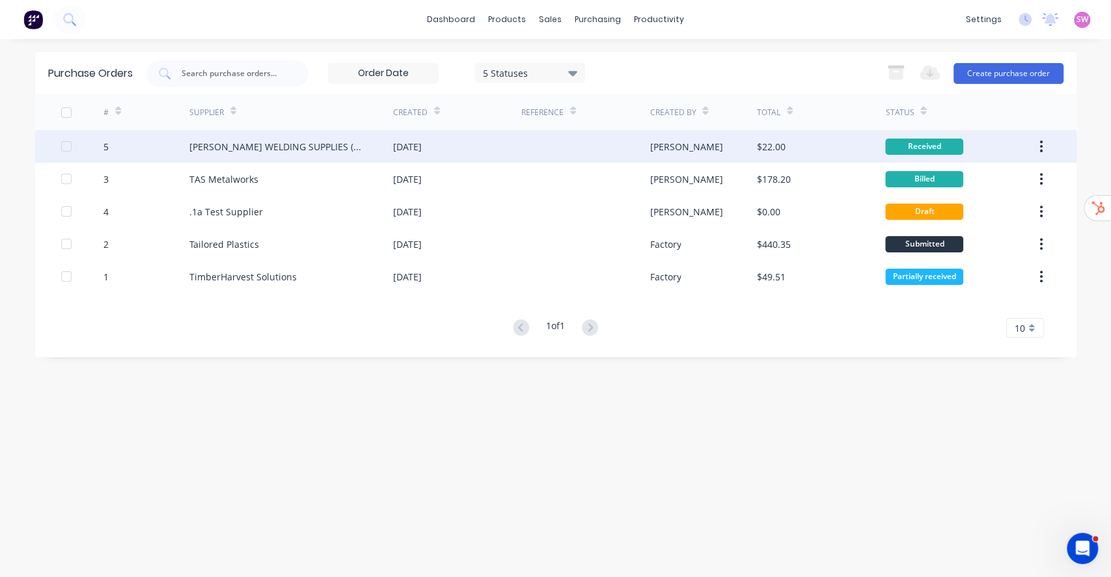
click at [510, 148] on div "[DATE]" at bounding box center [457, 146] width 128 height 33
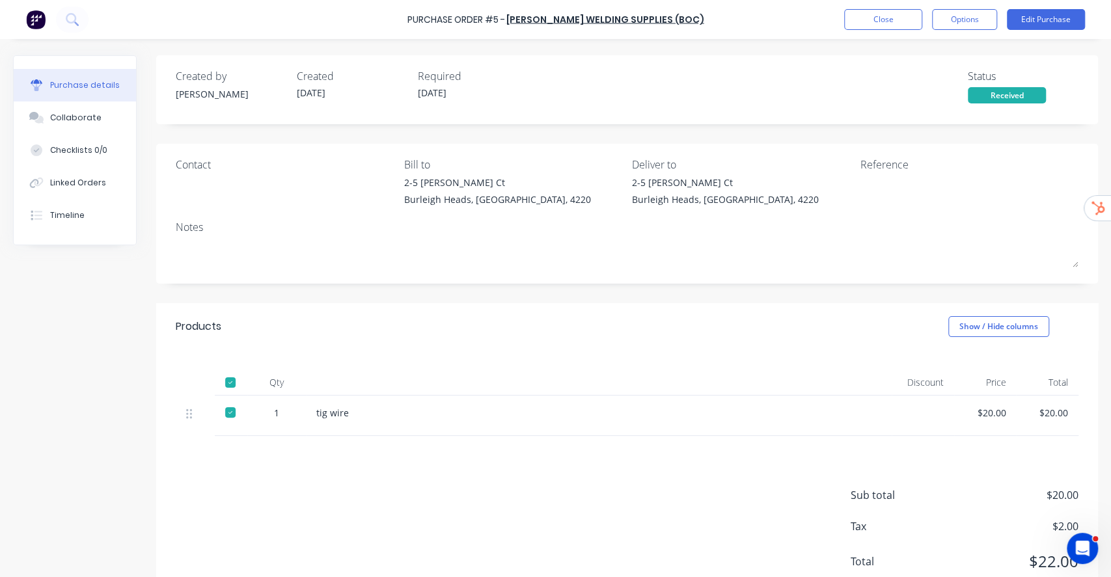
click at [225, 413] on div at bounding box center [230, 413] width 26 height 26
click at [230, 411] on div at bounding box center [230, 413] width 26 height 26
click at [864, 10] on button "Close" at bounding box center [883, 19] width 78 height 21
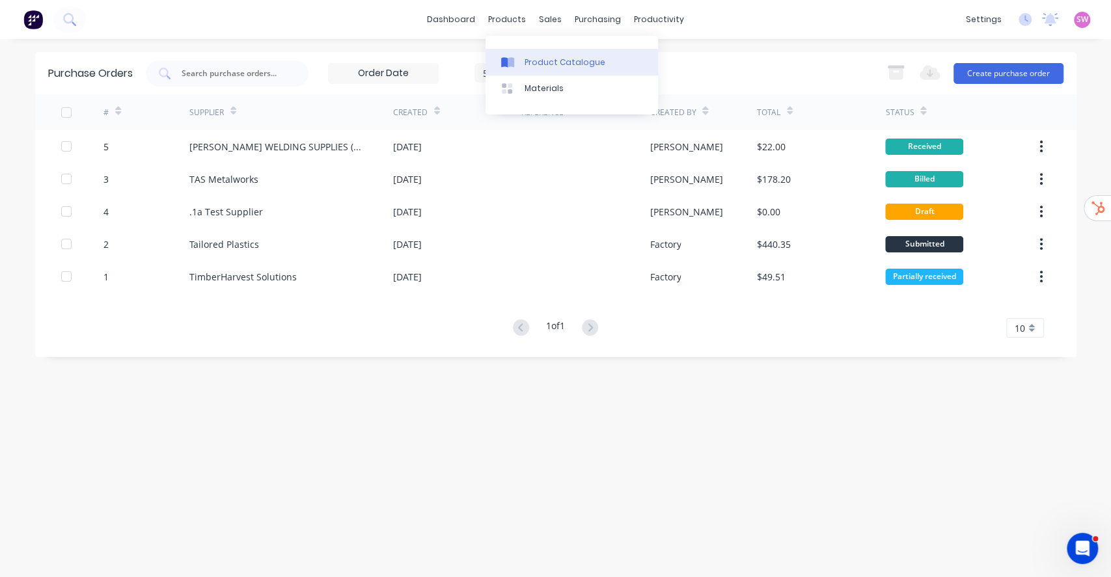
click at [526, 51] on link "Product Catalogue" at bounding box center [572, 62] width 172 height 26
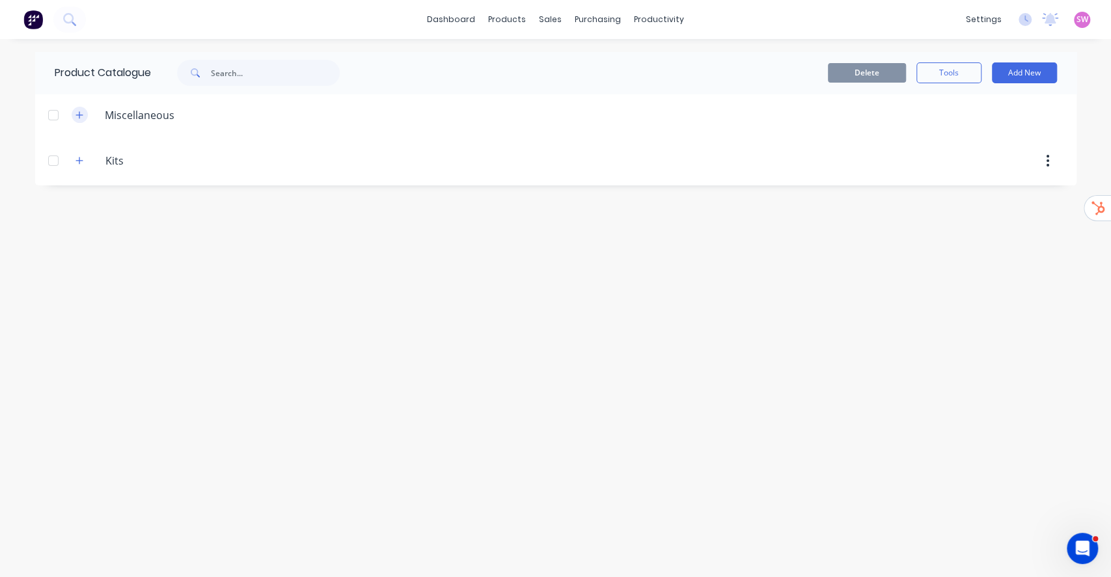
click at [71, 115] on div "Miscellaneous" at bounding box center [125, 115] width 120 height 16
click at [70, 109] on div "Miscellaneous" at bounding box center [125, 115] width 120 height 16
click at [76, 112] on icon "button" at bounding box center [79, 115] width 8 height 9
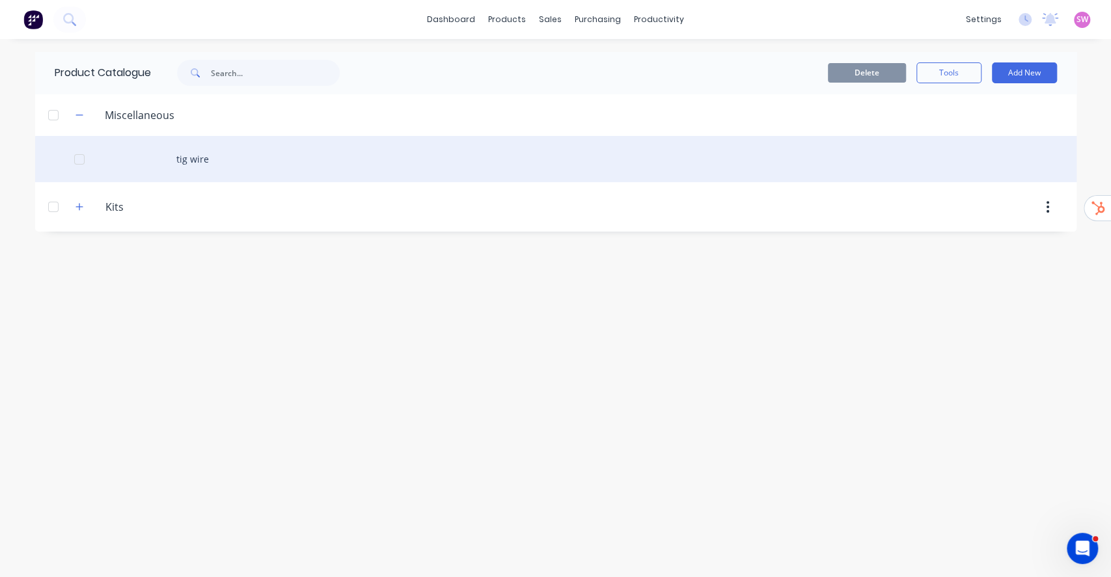
click at [184, 156] on div "tig wire" at bounding box center [555, 159] width 1041 height 46
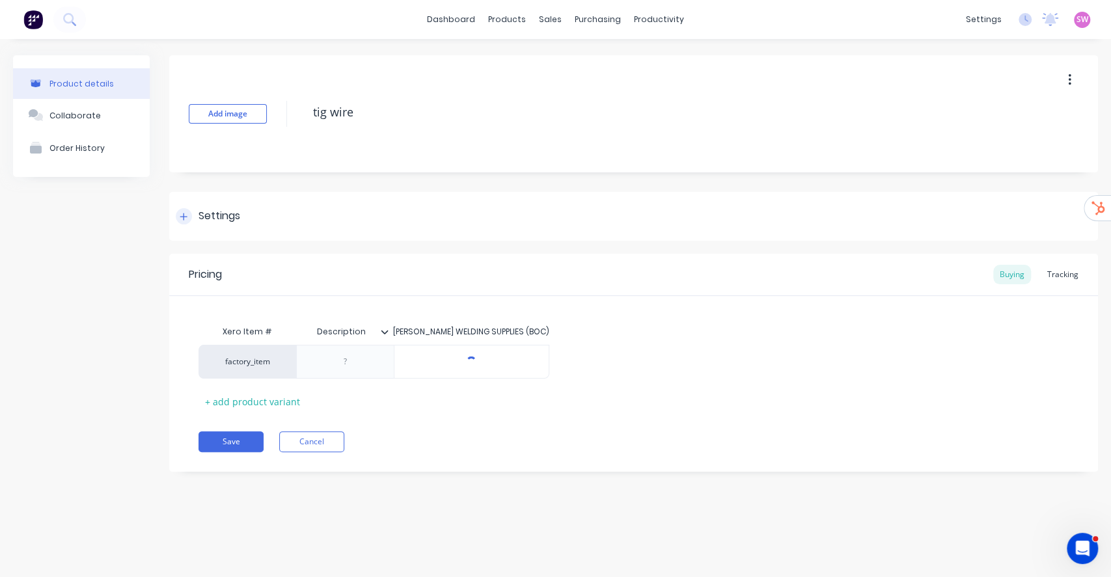
type textarea "x"
click at [1054, 277] on div "Tracking" at bounding box center [1063, 275] width 44 height 20
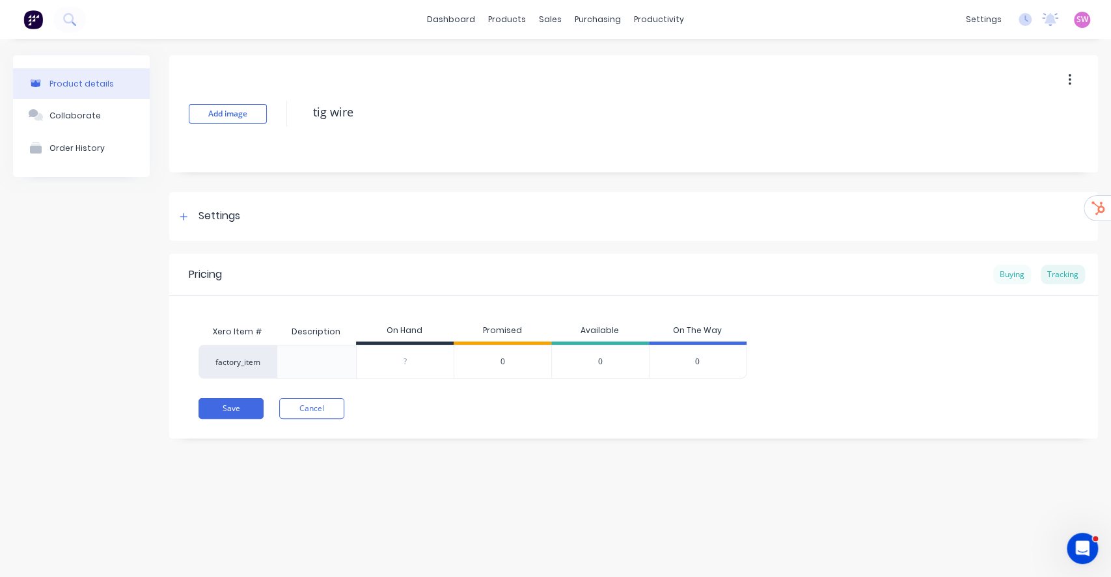
click at [1000, 275] on div "Buying" at bounding box center [1012, 275] width 38 height 20
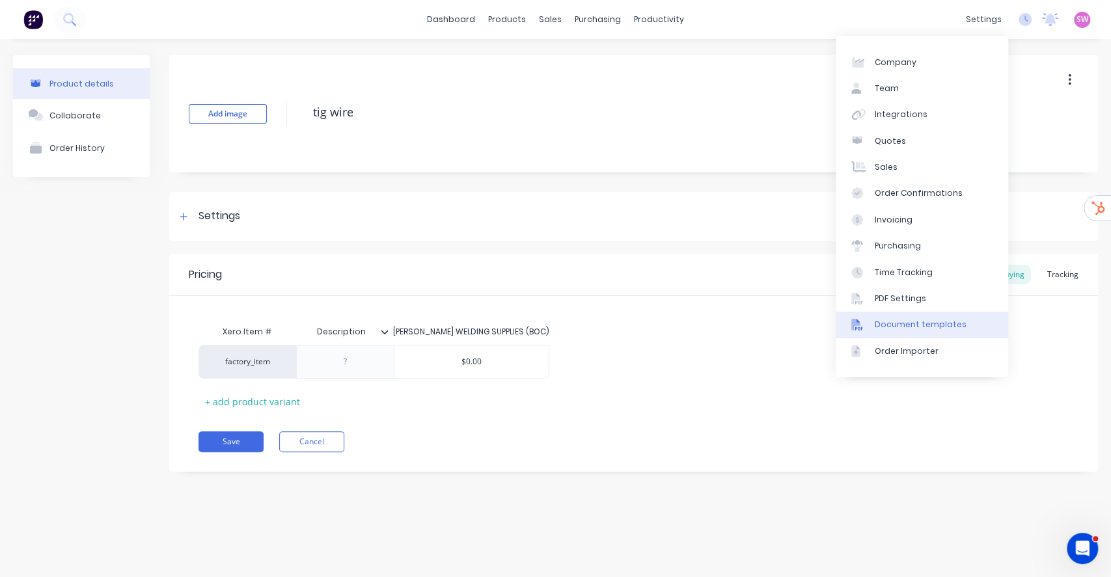
click at [920, 326] on div "Document templates" at bounding box center [921, 325] width 92 height 12
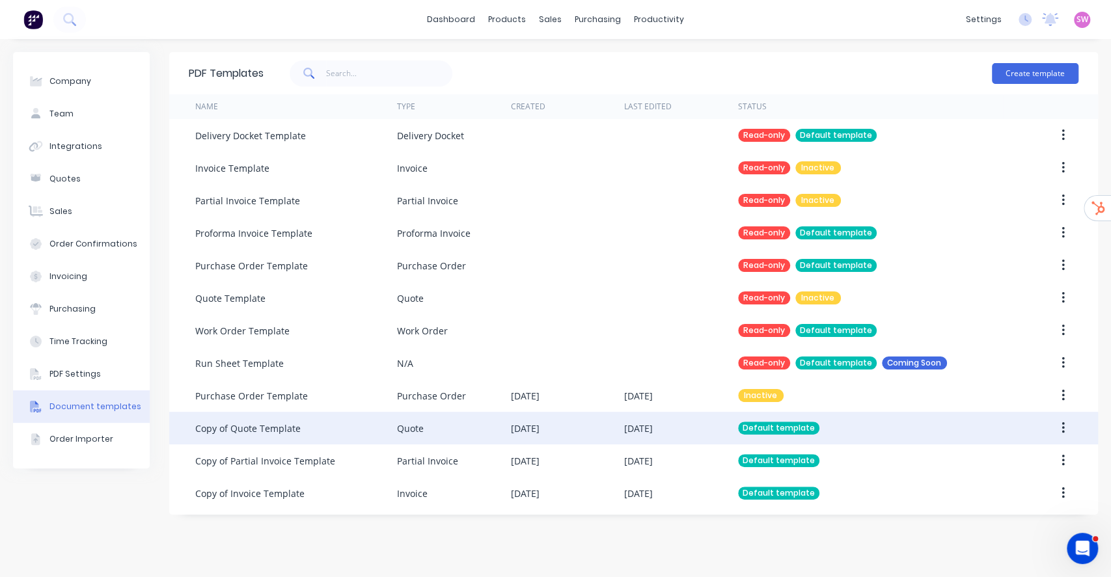
click at [540, 427] on div "[DATE]" at bounding box center [525, 429] width 29 height 14
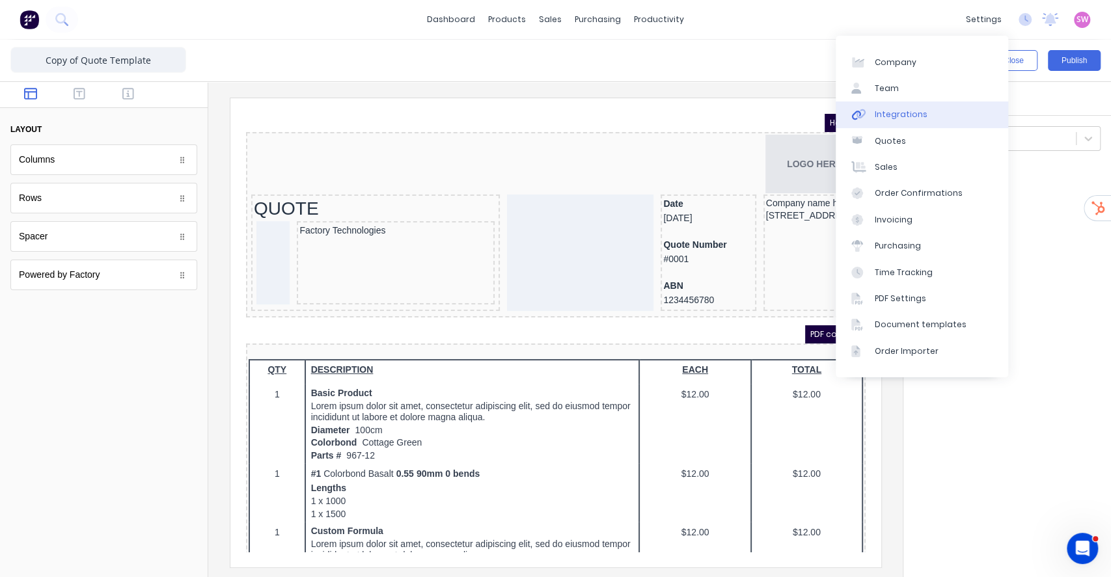
click at [927, 124] on link "Integrations" at bounding box center [922, 115] width 172 height 26
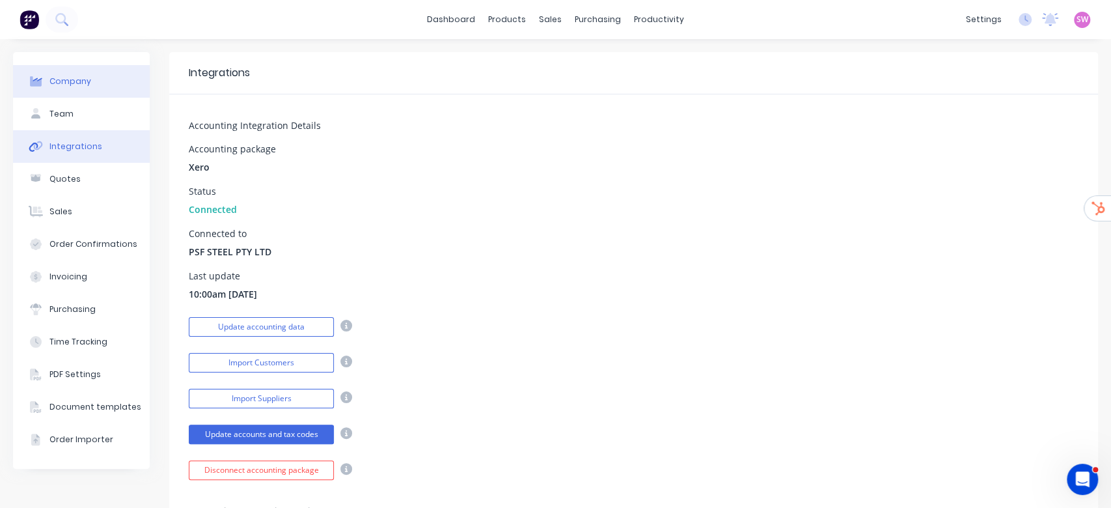
click at [79, 79] on div "Company" at bounding box center [70, 81] width 42 height 12
select select "AU"
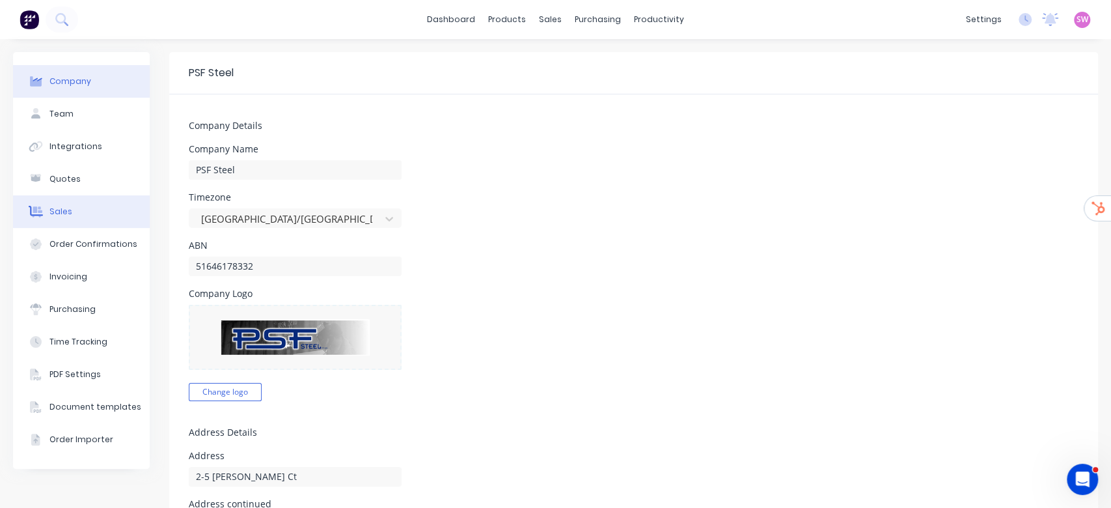
click at [52, 206] on div "Sales" at bounding box center [60, 212] width 23 height 12
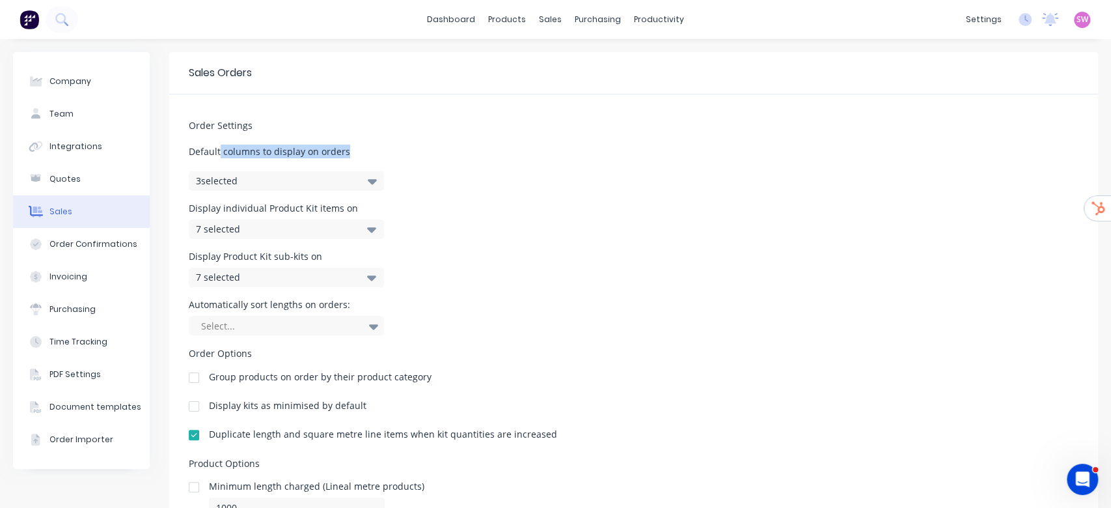
drag, startPoint x: 223, startPoint y: 156, endPoint x: 357, endPoint y: 157, distance: 134.1
click at [357, 157] on span "Default columns to display on orders" at bounding box center [634, 151] width 890 height 14
drag, startPoint x: 219, startPoint y: 206, endPoint x: 351, endPoint y: 200, distance: 132.2
click at [351, 200] on div "Order Settings Default columns to display on orders 3 selected Display individu…" at bounding box center [633, 353] width 929 height 519
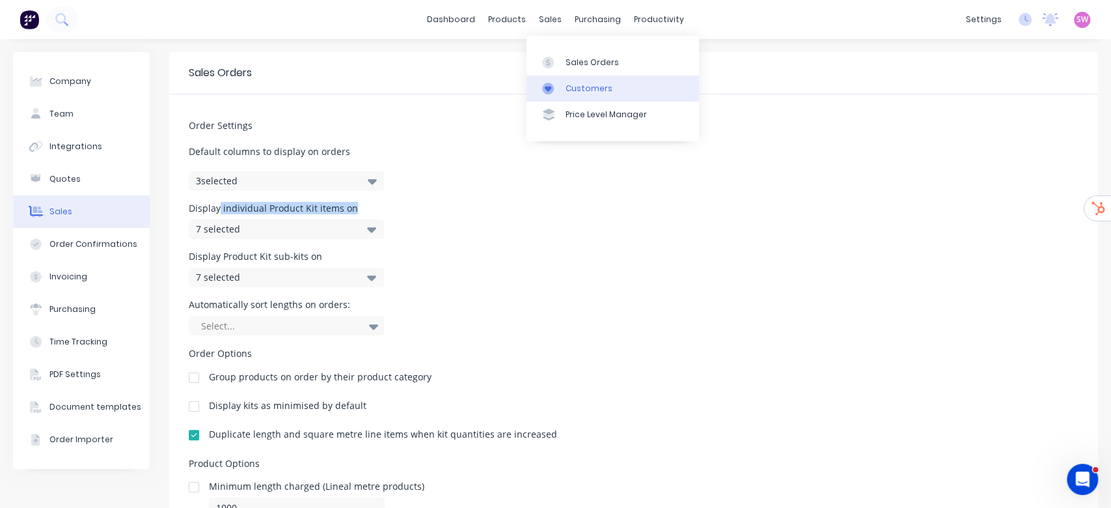
click at [590, 83] on div "Customers" at bounding box center [589, 89] width 47 height 12
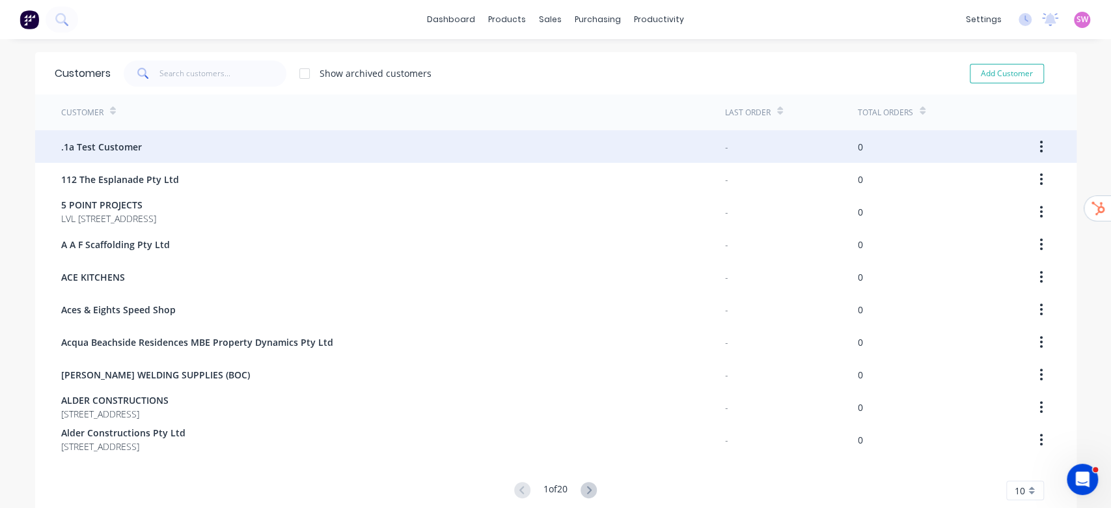
click at [141, 148] on div ".1a Test Customer" at bounding box center [393, 146] width 664 height 33
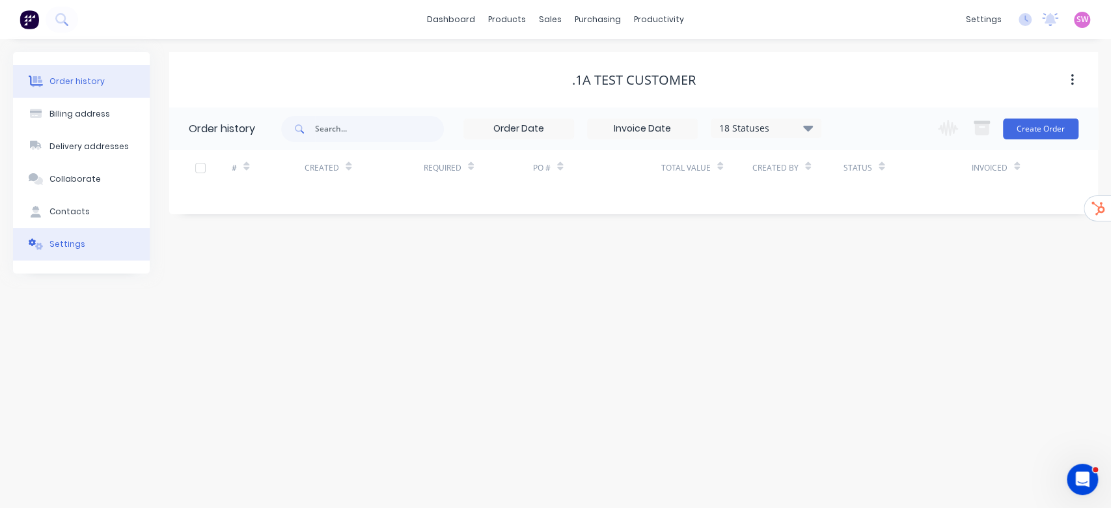
click at [64, 254] on button "Settings" at bounding box center [81, 244] width 137 height 33
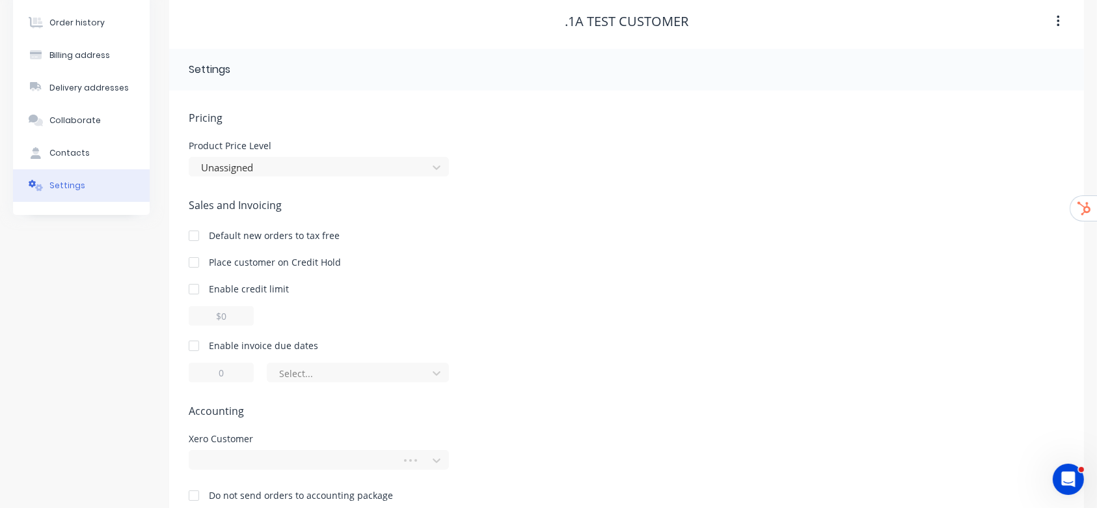
scroll to position [86, 0]
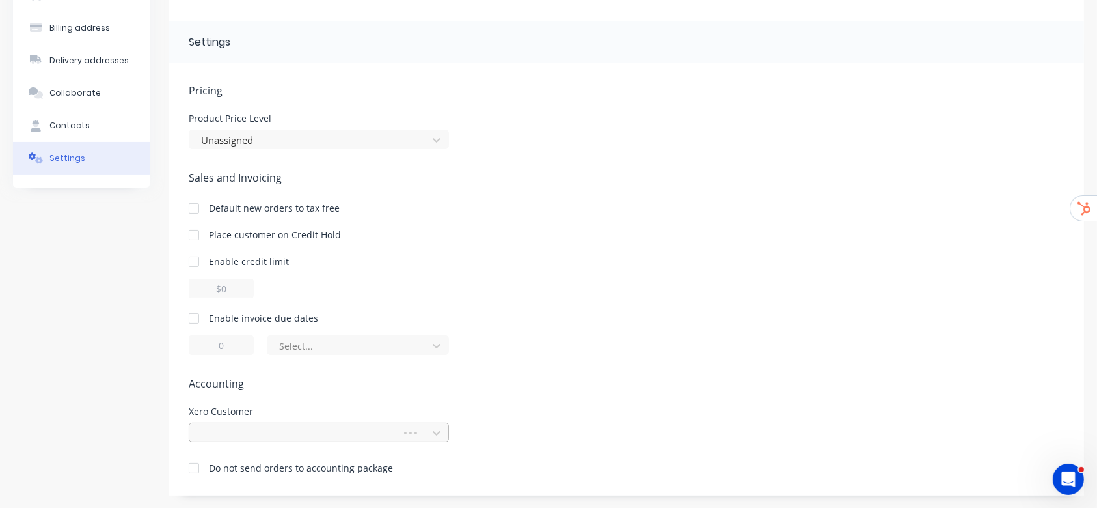
click at [271, 433] on div at bounding box center [319, 432] width 260 height 20
type input "psf"
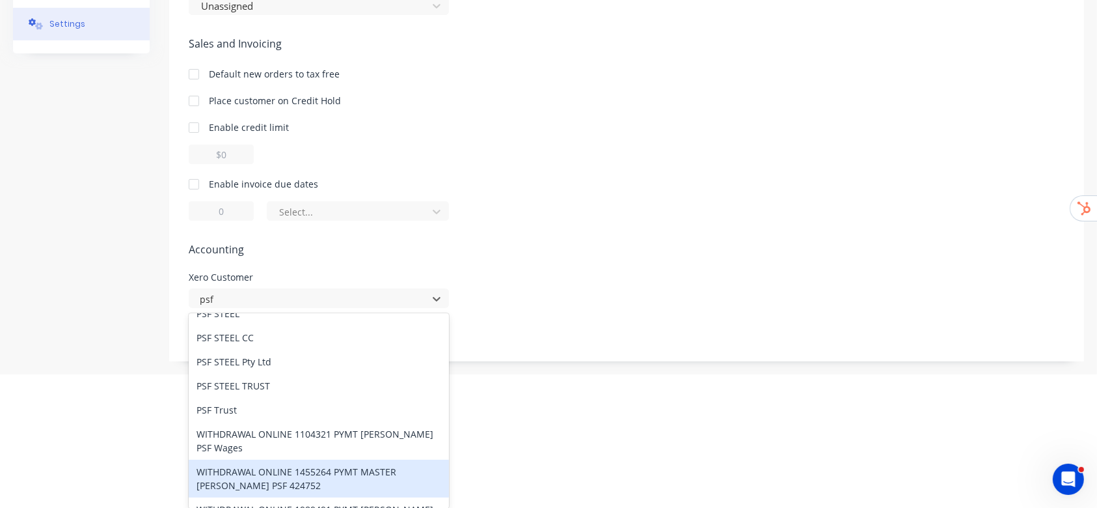
scroll to position [0, 0]
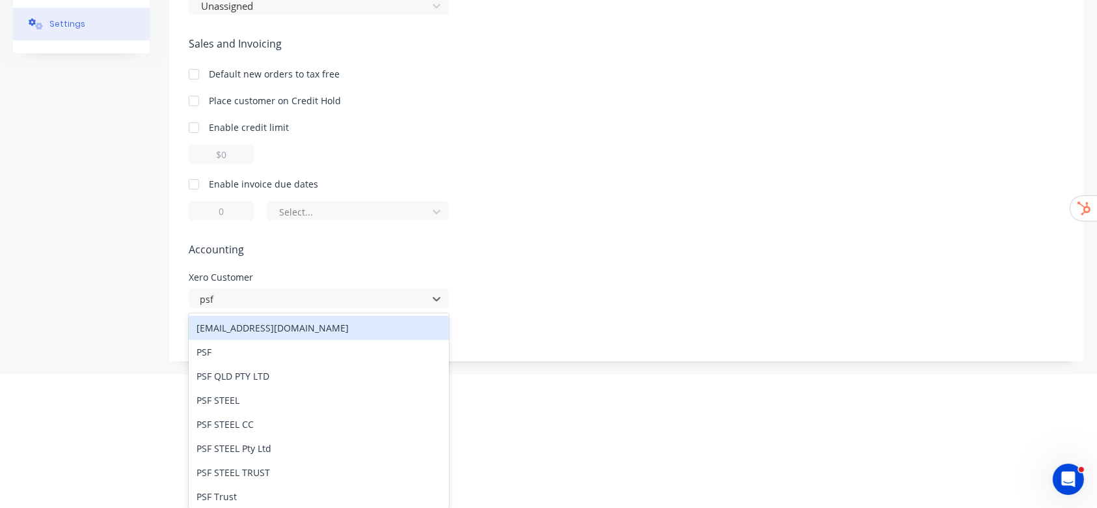
click at [257, 331] on div "[EMAIL_ADDRESS][DOMAIN_NAME]" at bounding box center [319, 328] width 260 height 24
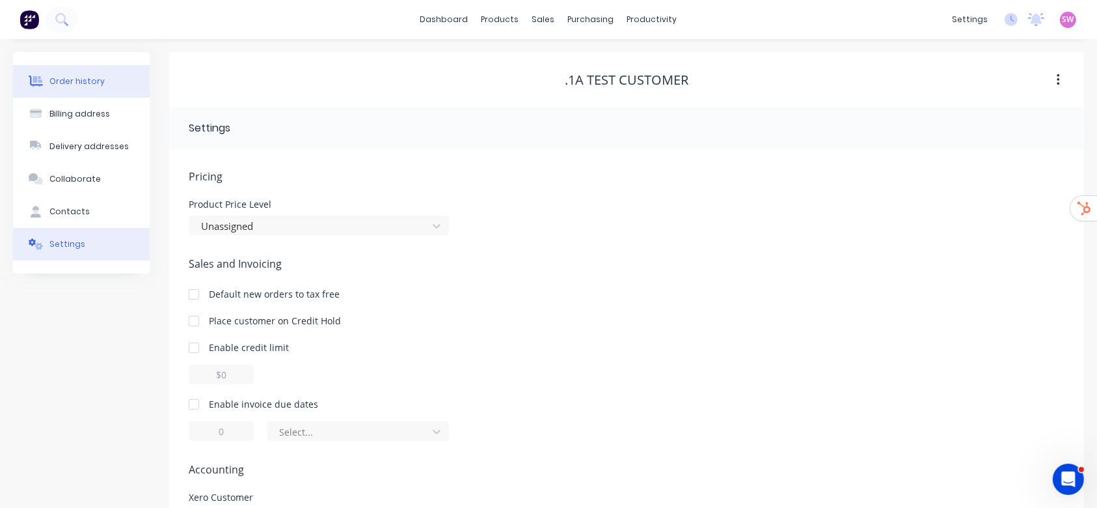
click at [73, 86] on div "Order history" at bounding box center [76, 81] width 55 height 12
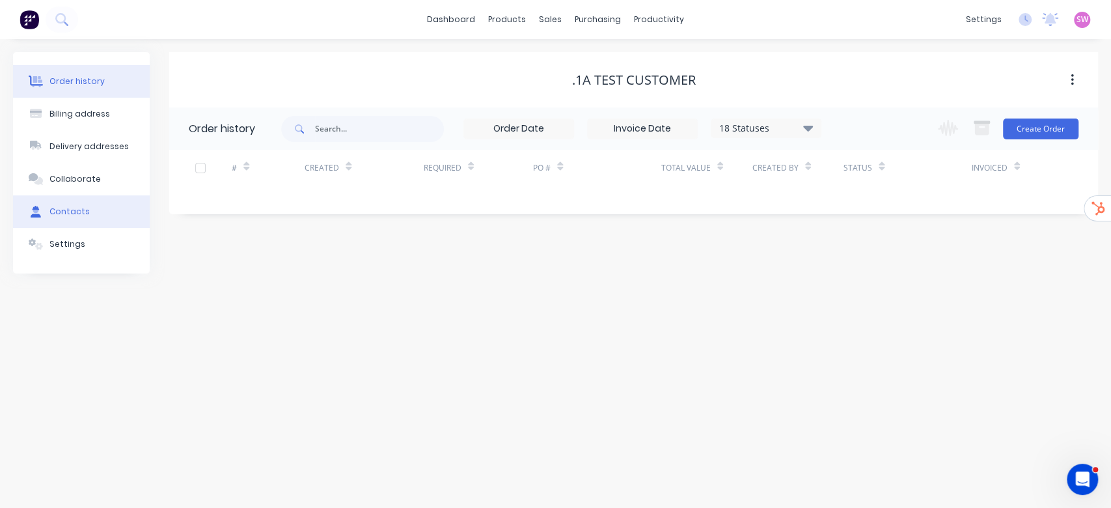
click at [71, 212] on div "Contacts" at bounding box center [69, 212] width 40 height 12
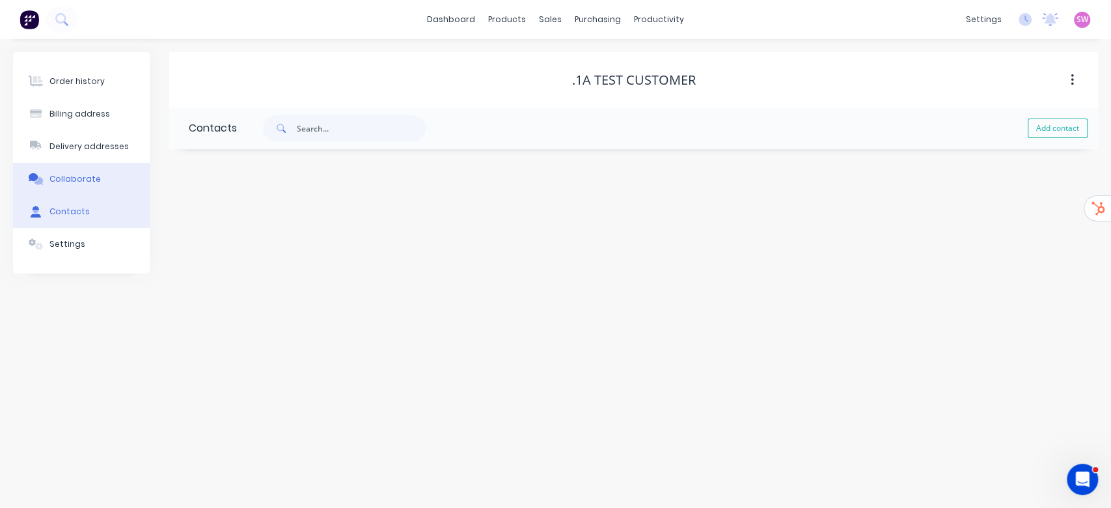
click at [90, 182] on div "Collaborate" at bounding box center [74, 179] width 51 height 12
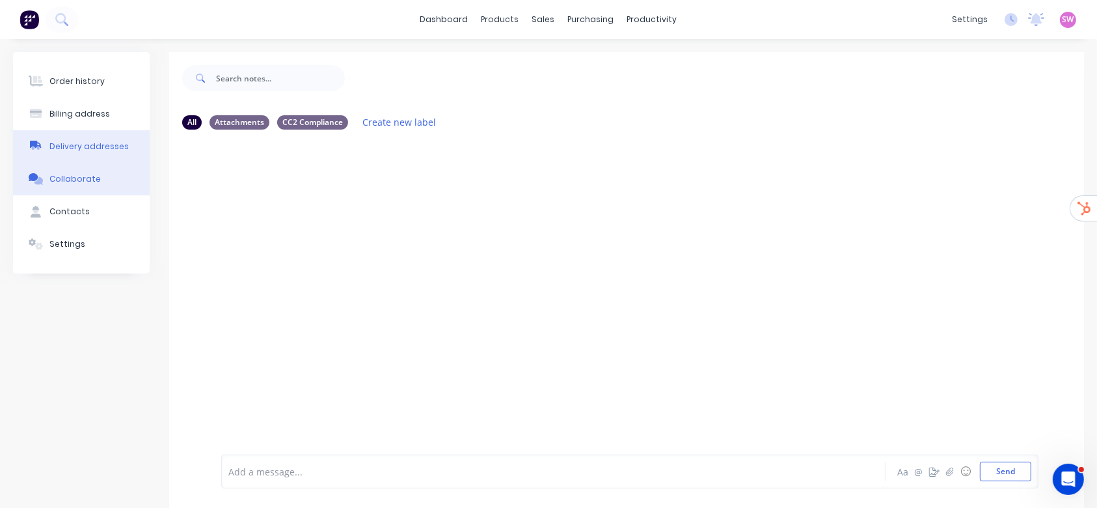
click at [90, 143] on div "Delivery addresses" at bounding box center [88, 147] width 79 height 12
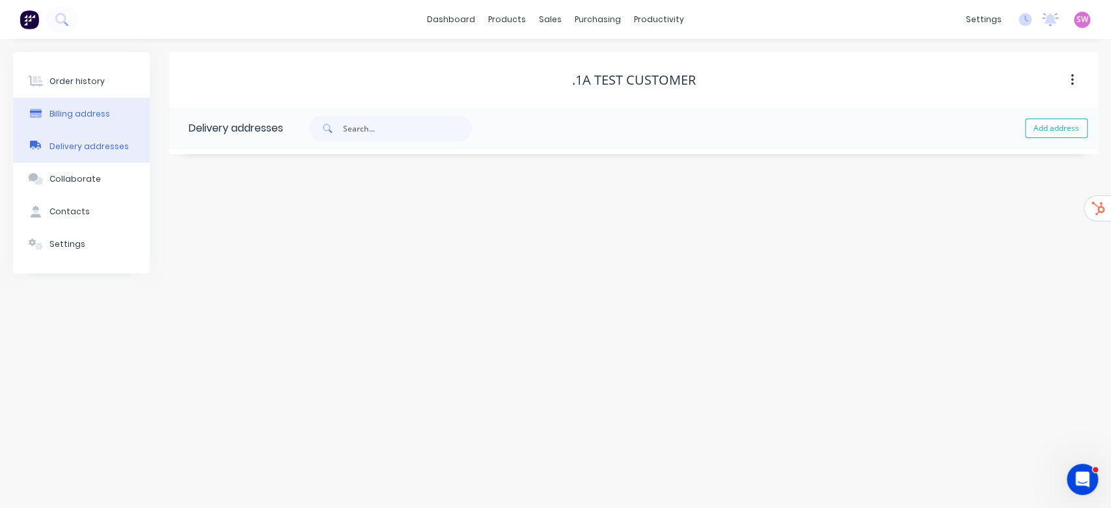
click at [85, 116] on div "Billing address" at bounding box center [79, 114] width 61 height 12
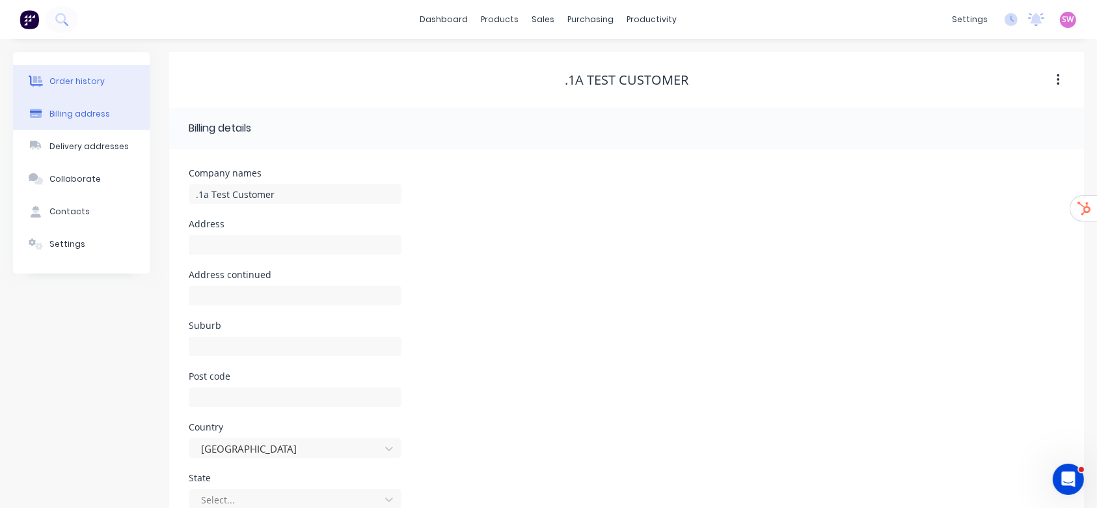
click at [89, 96] on button "Order history" at bounding box center [81, 81] width 137 height 33
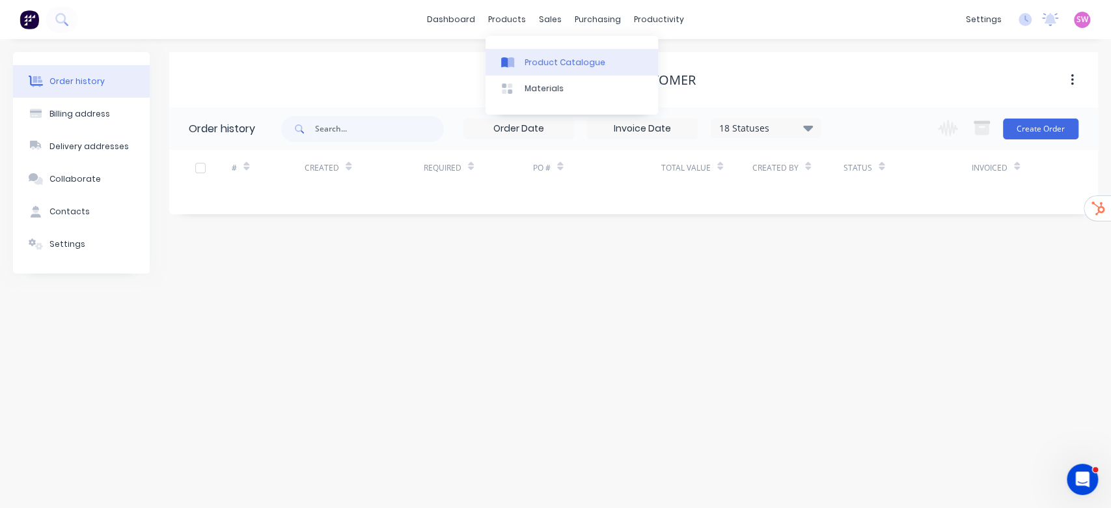
drag, startPoint x: 525, startPoint y: 48, endPoint x: 523, endPoint y: 55, distance: 7.4
click at [523, 52] on div "Product Catalogue Materials" at bounding box center [572, 75] width 172 height 79
click at [523, 57] on link "Product Catalogue" at bounding box center [572, 62] width 172 height 26
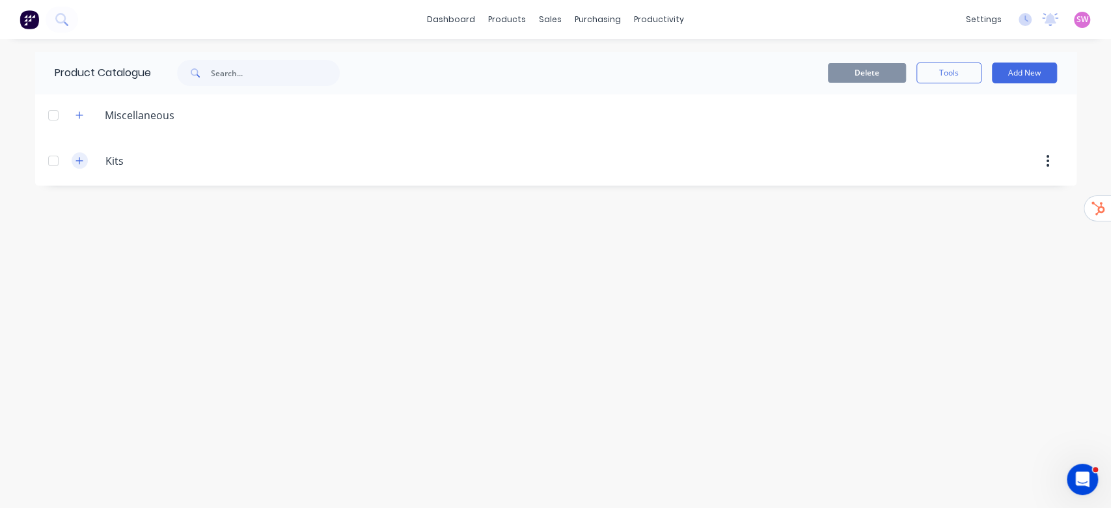
click at [81, 163] on icon "button" at bounding box center [79, 160] width 8 height 9
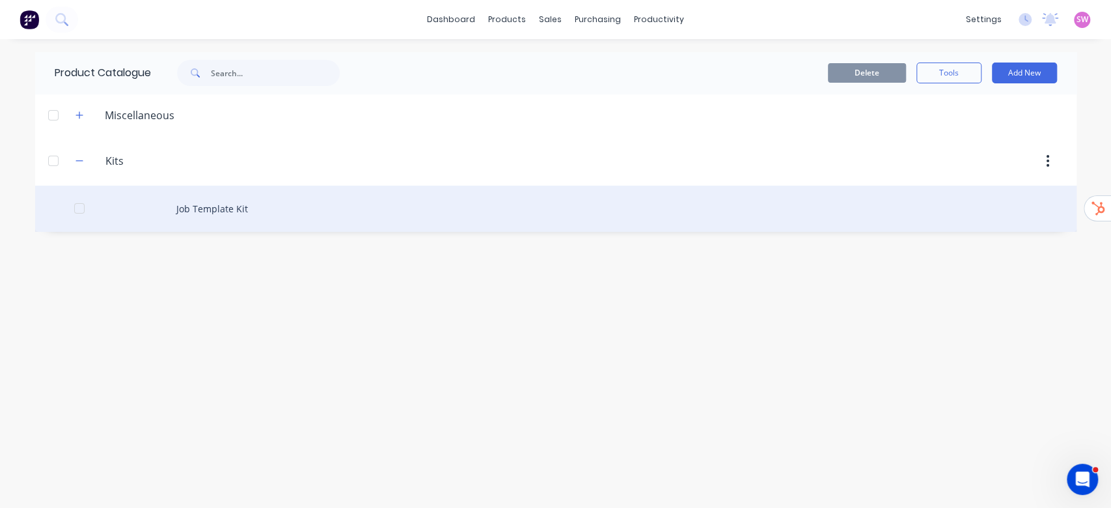
click at [172, 202] on div "Job Template Kit" at bounding box center [555, 208] width 1041 height 46
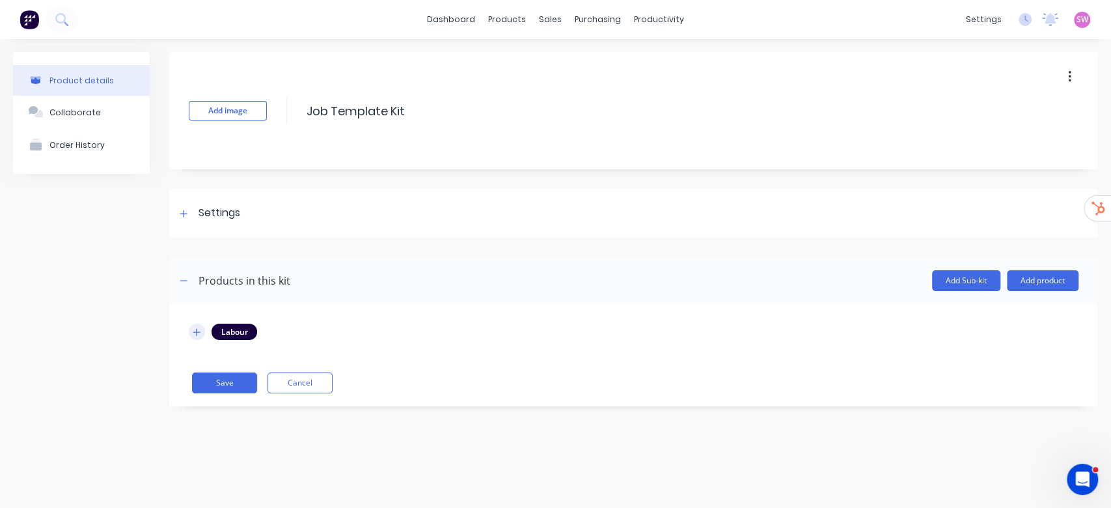
click at [193, 333] on icon "button" at bounding box center [197, 331] width 8 height 9
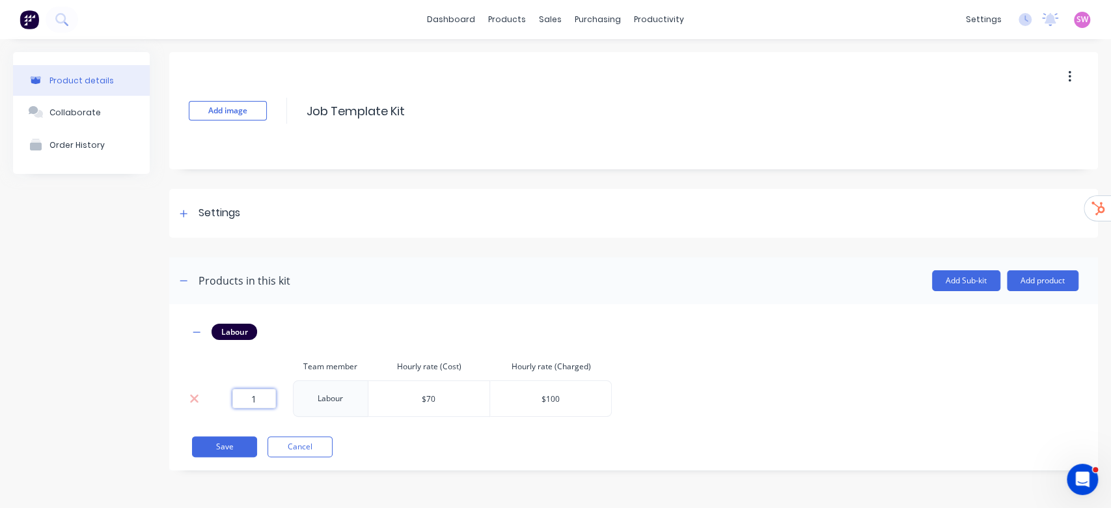
drag, startPoint x: 269, startPoint y: 400, endPoint x: 212, endPoint y: 393, distance: 57.7
click at [212, 393] on tr "1 Labour $70 $100" at bounding box center [400, 398] width 423 height 36
type input "0"
click at [234, 451] on button "Save" at bounding box center [224, 446] width 65 height 21
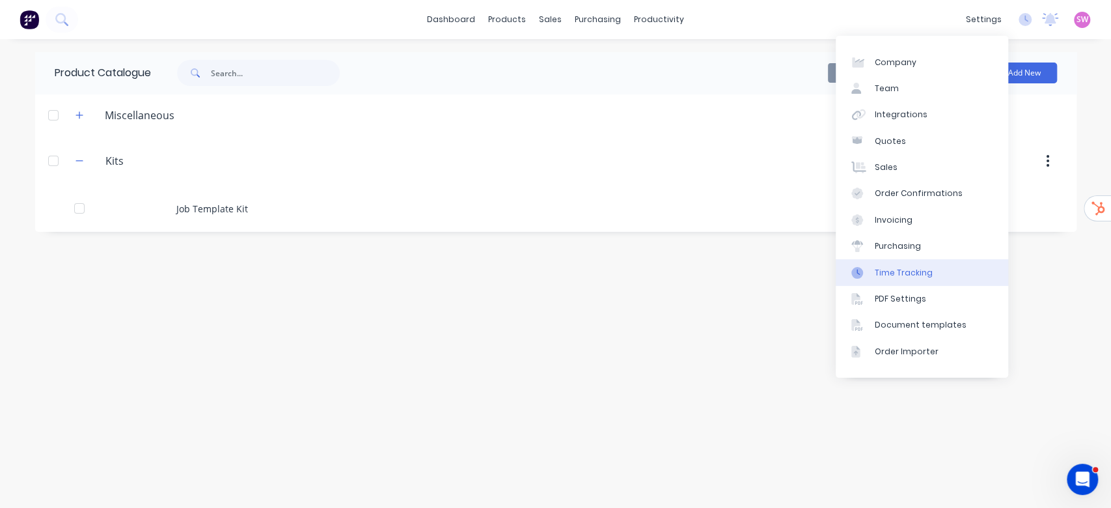
click at [914, 271] on div "Time Tracking" at bounding box center [904, 273] width 58 height 12
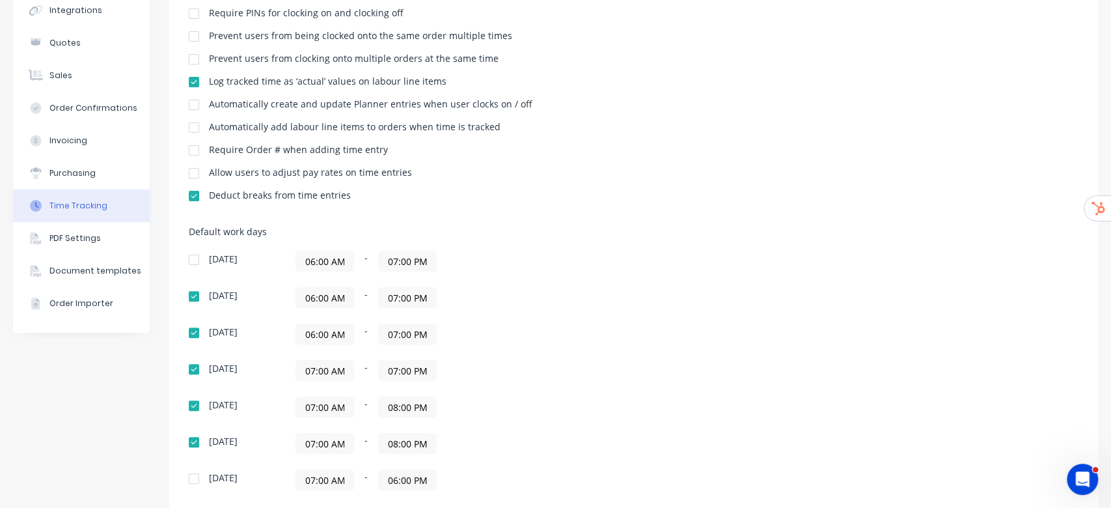
scroll to position [282, 0]
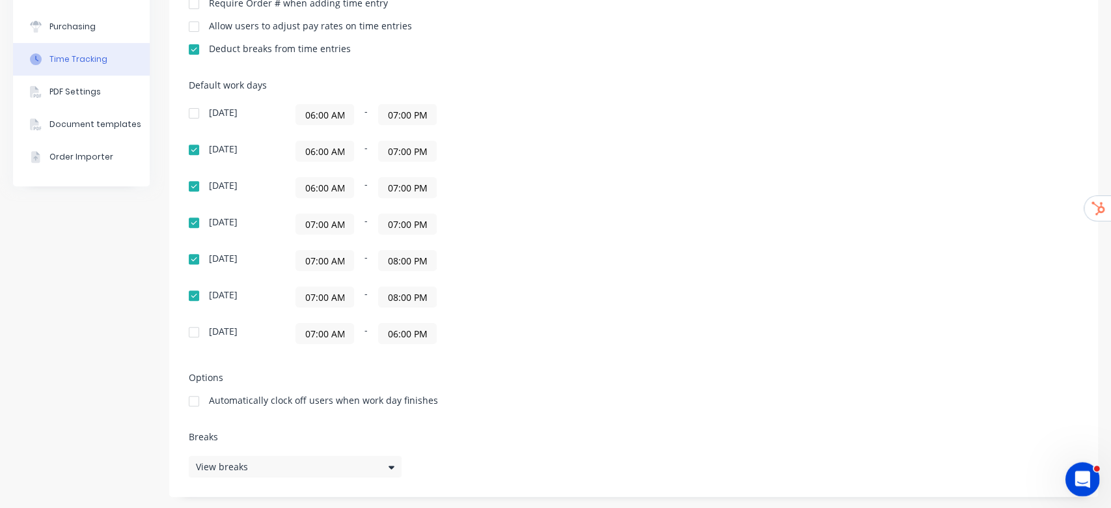
click at [1087, 463] on div "Open Intercom Messenger" at bounding box center [1080, 477] width 43 height 43
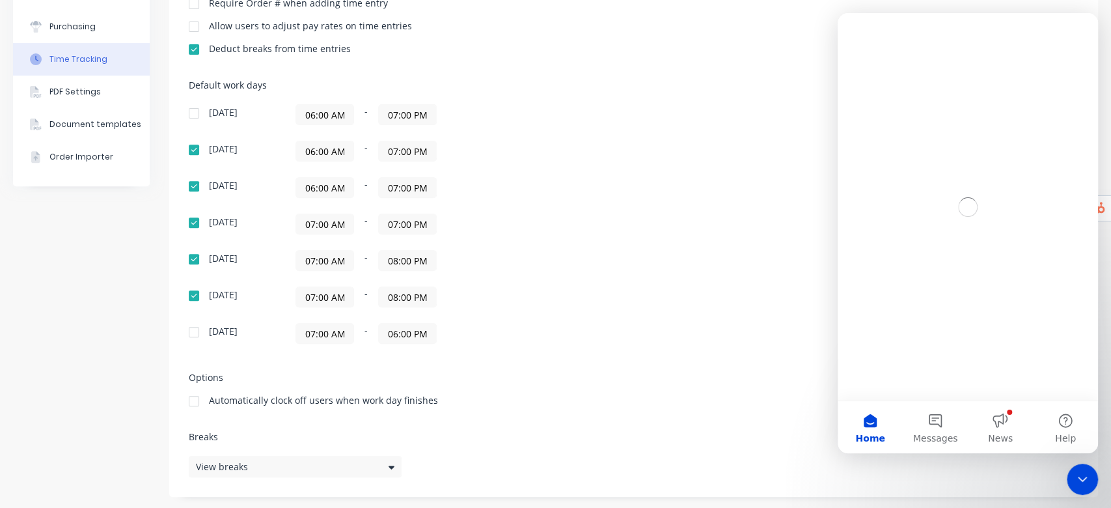
scroll to position [0, 0]
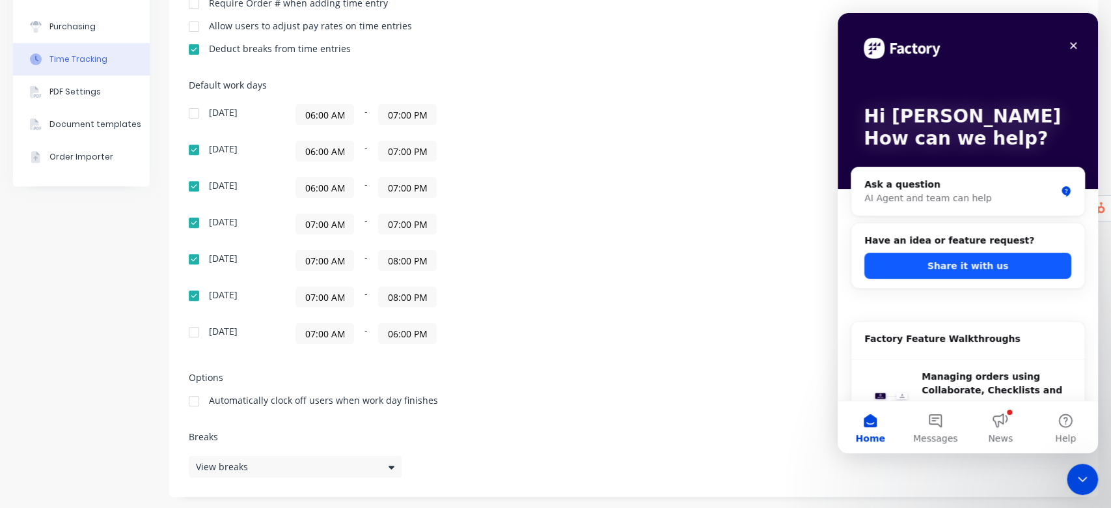
click at [1002, 265] on button "Share it with us" at bounding box center [967, 266] width 207 height 26
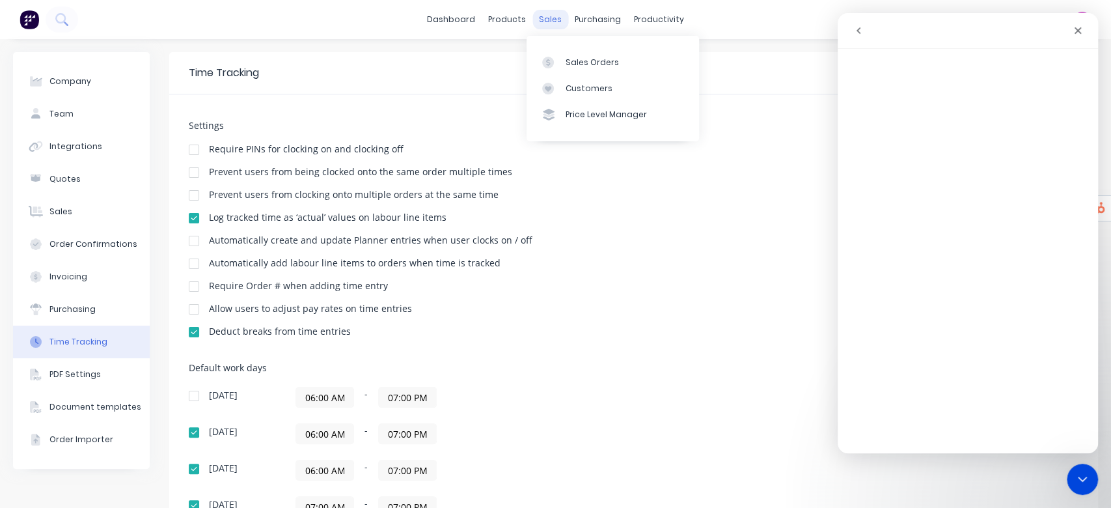
click at [542, 23] on div "sales" at bounding box center [550, 20] width 36 height 20
click at [575, 57] on div "Sales Orders" at bounding box center [592, 63] width 53 height 12
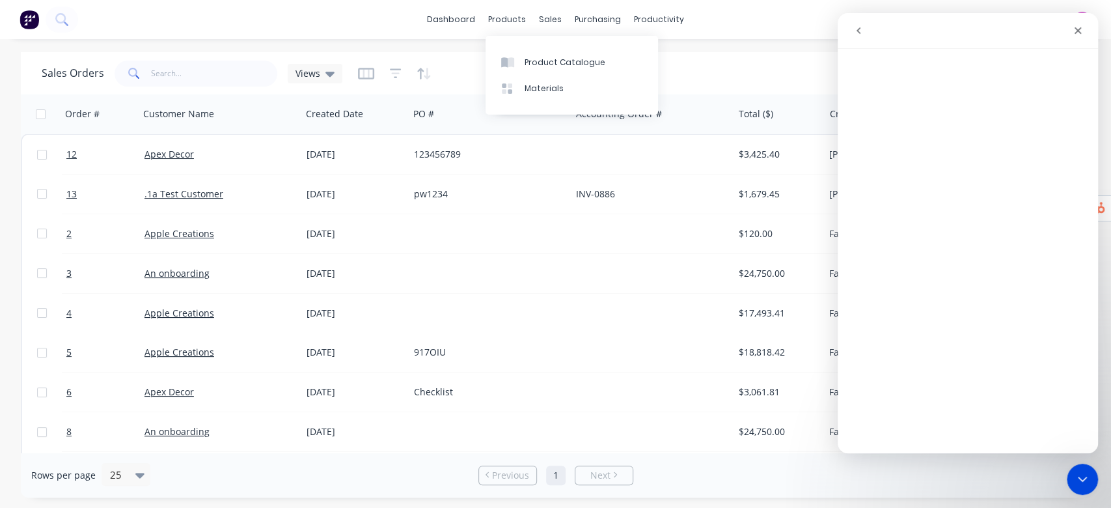
click at [447, 8] on div "dashboard products sales purchasing productivity dashboard products Product Cat…" at bounding box center [555, 19] width 1111 height 39
click at [446, 10] on link "dashboard" at bounding box center [450, 20] width 61 height 20
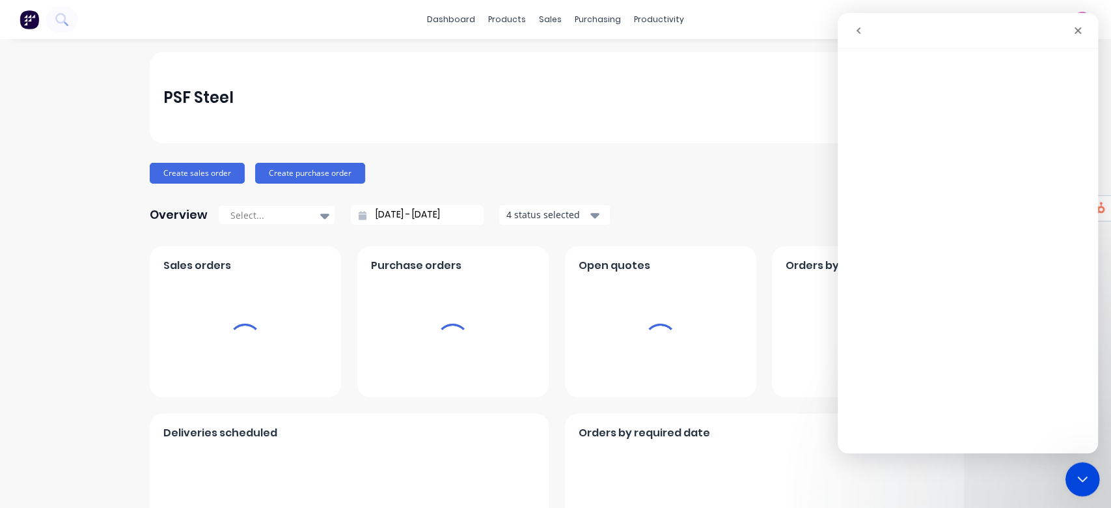
click at [1075, 481] on icon "Close Intercom Messenger" at bounding box center [1081, 477] width 16 height 16
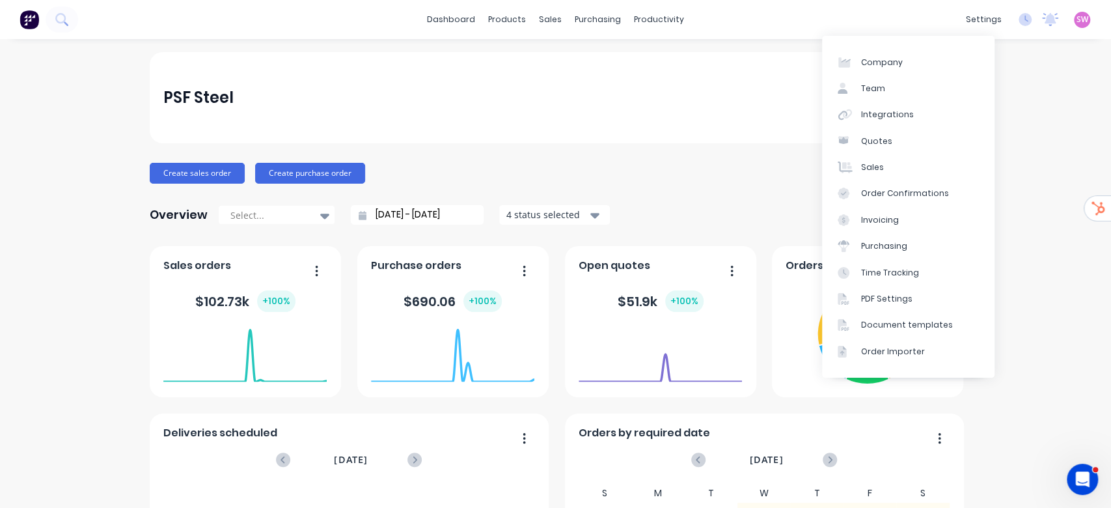
click at [1076, 21] on span "SW" at bounding box center [1082, 20] width 12 height 12
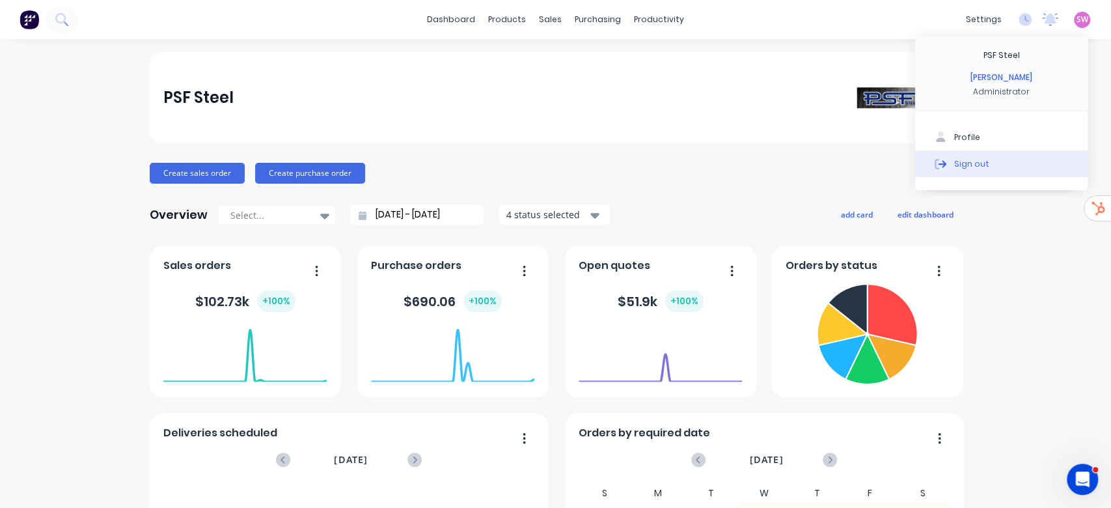
click at [974, 153] on button "Sign out" at bounding box center [1001, 163] width 172 height 26
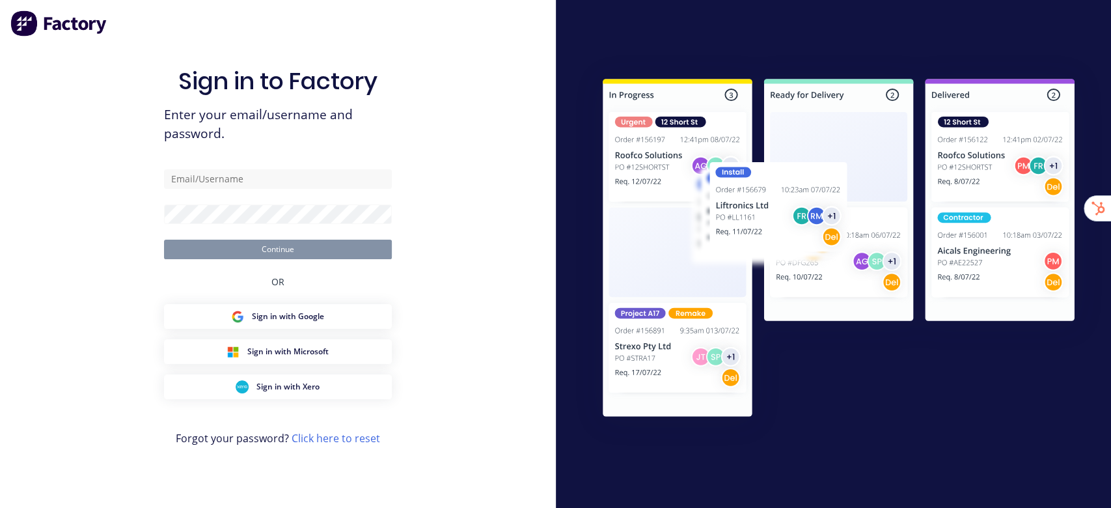
type input "[EMAIL_ADDRESS][DOMAIN_NAME]"
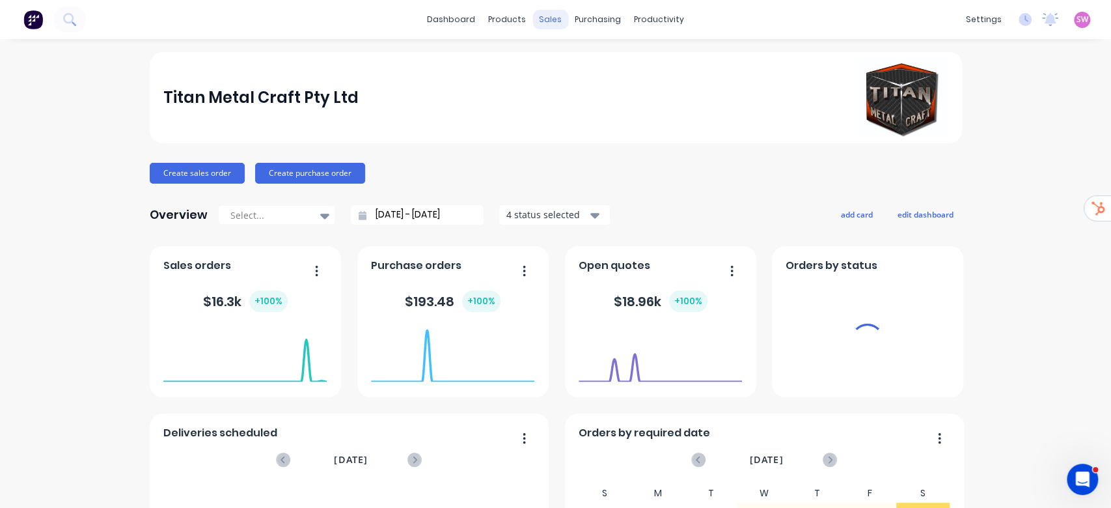
click at [547, 19] on div "sales" at bounding box center [550, 20] width 36 height 20
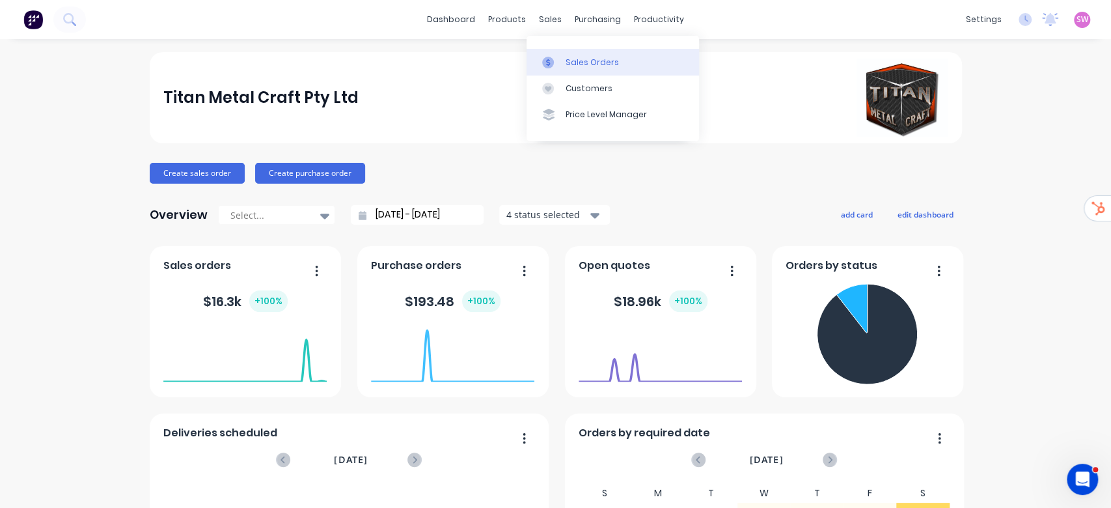
click at [556, 53] on link "Sales Orders" at bounding box center [613, 62] width 172 height 26
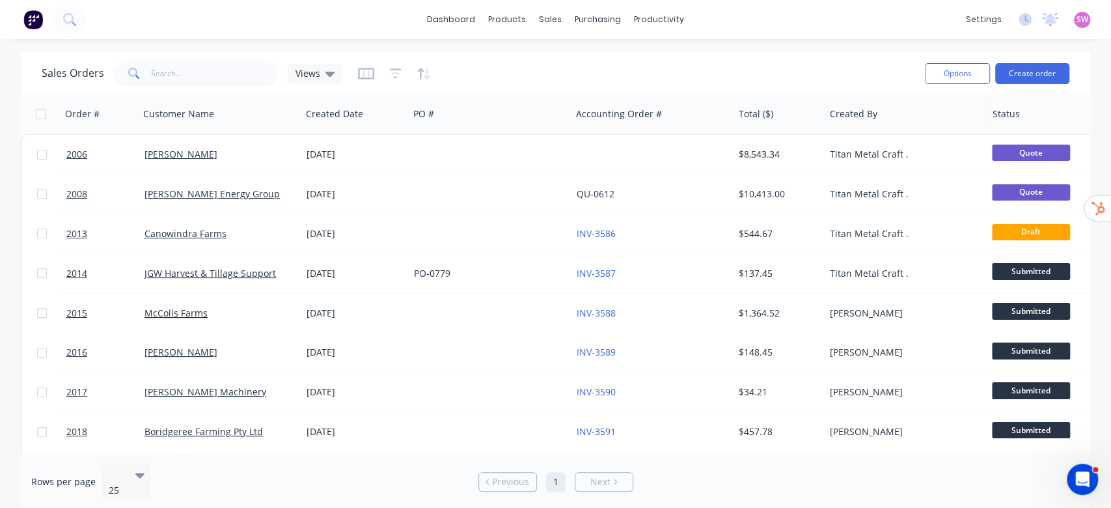
drag, startPoint x: 756, startPoint y: 456, endPoint x: 820, endPoint y: 458, distance: 63.8
click at [820, 458] on div "Rows per page 25 Previous 1 Next" at bounding box center [555, 481] width 1069 height 59
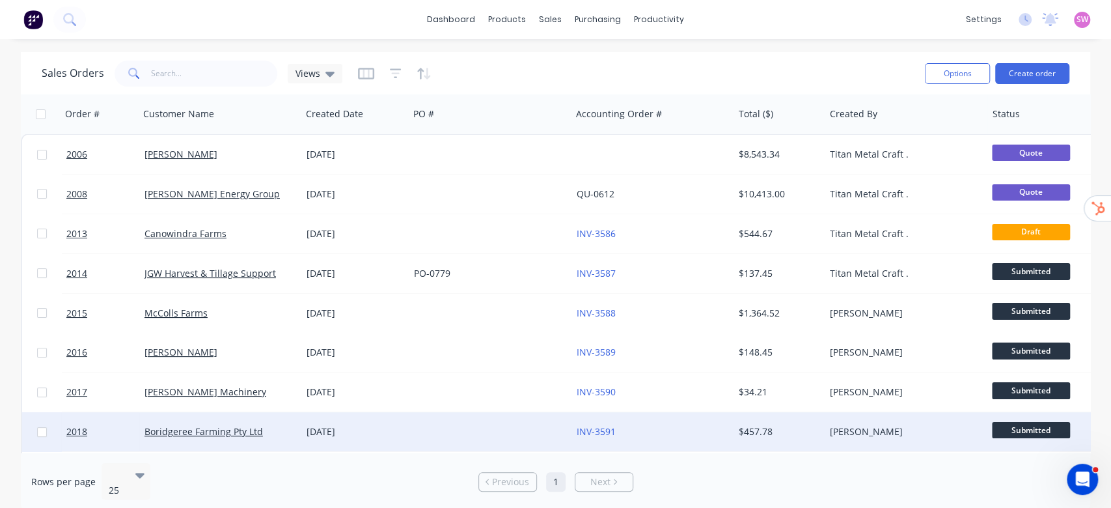
click at [840, 443] on div "[PERSON_NAME]" at bounding box center [906, 431] width 162 height 39
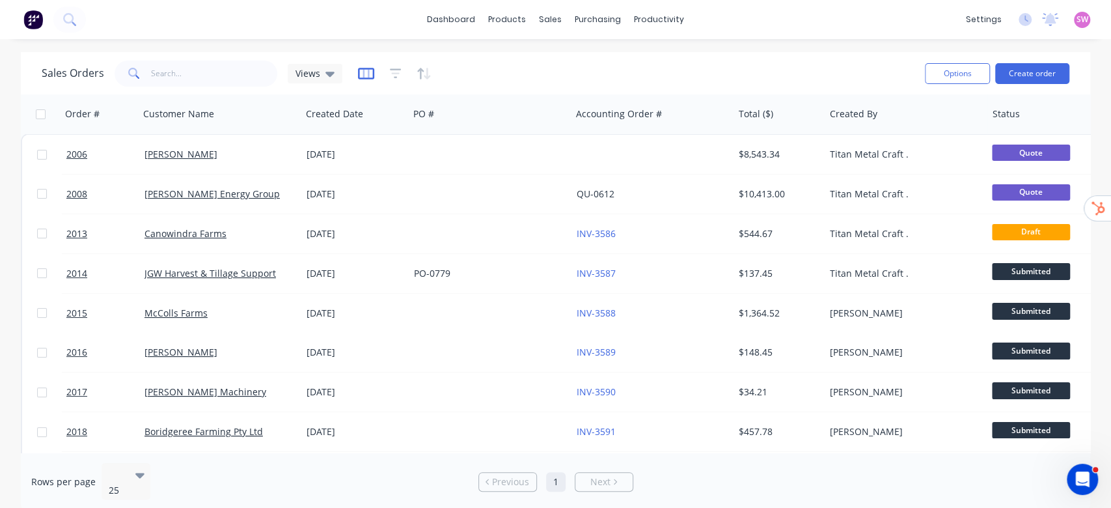
click at [364, 74] on icon "button" at bounding box center [366, 73] width 16 height 13
drag, startPoint x: 704, startPoint y: 452, endPoint x: 734, endPoint y: 453, distance: 30.0
click at [734, 453] on div "Rows per page 25 Previous 1 Next" at bounding box center [555, 481] width 1069 height 59
drag, startPoint x: 731, startPoint y: 452, endPoint x: 810, endPoint y: 456, distance: 78.8
click at [836, 459] on div "Rows per page 25 Previous 1 Next" at bounding box center [555, 481] width 1069 height 59
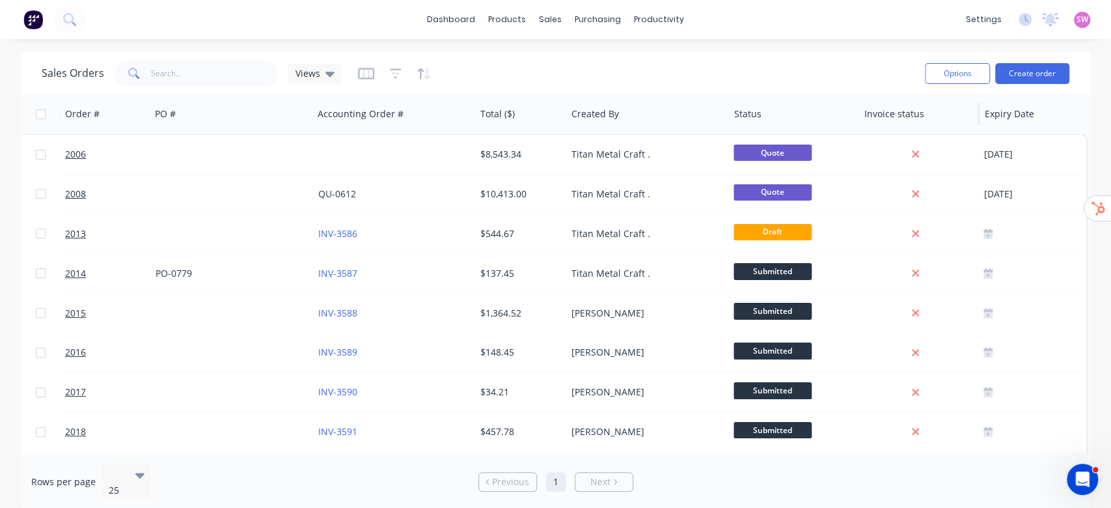
scroll to position [0, 258]
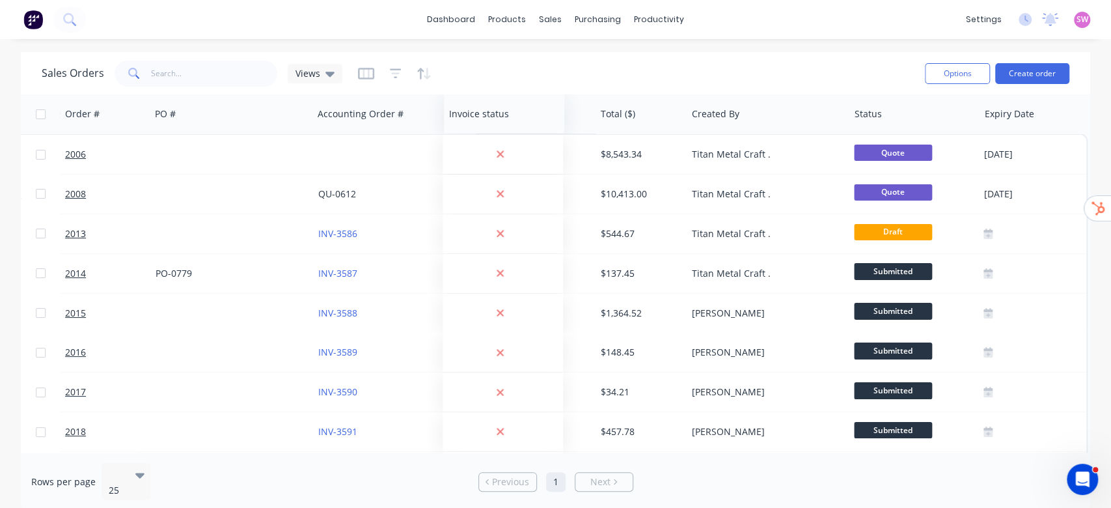
drag, startPoint x: 901, startPoint y: 113, endPoint x: 486, endPoint y: 129, distance: 415.5
click at [486, 129] on div "Invoice status" at bounding box center [504, 113] width 120 height 39
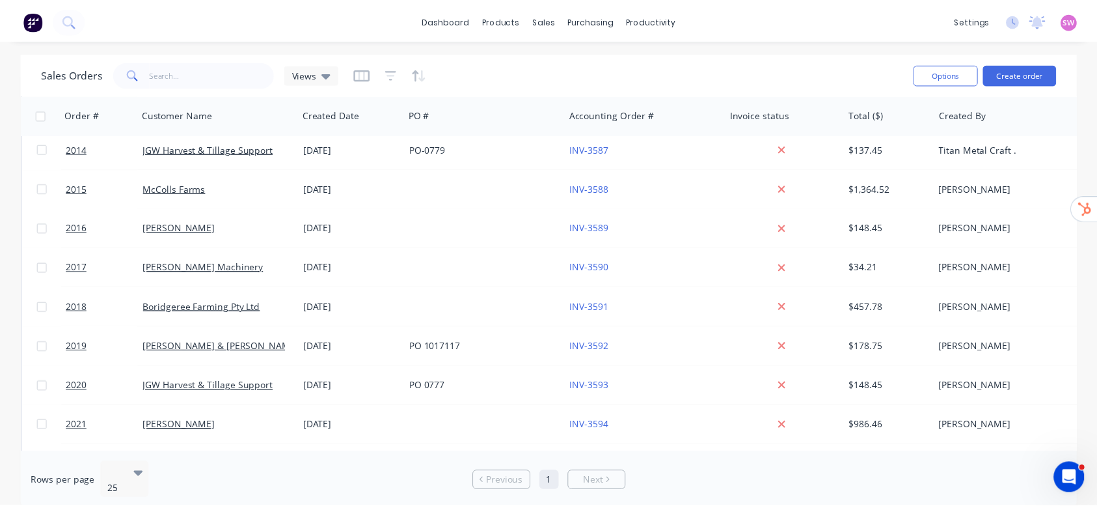
scroll to position [0, 0]
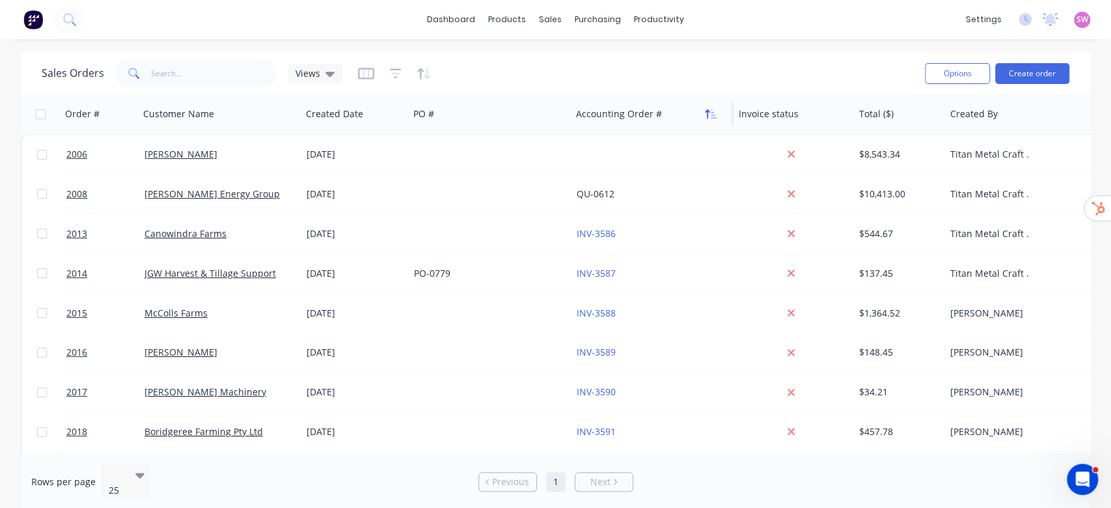
click at [703, 115] on button "button" at bounding box center [711, 114] width 20 height 20
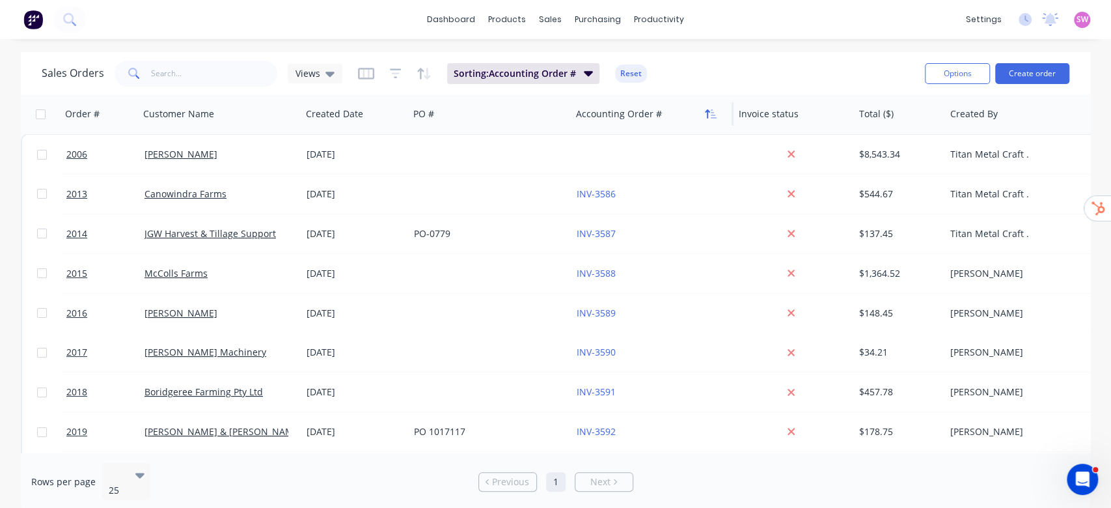
click at [707, 116] on icon "button" at bounding box center [707, 113] width 5 height 9
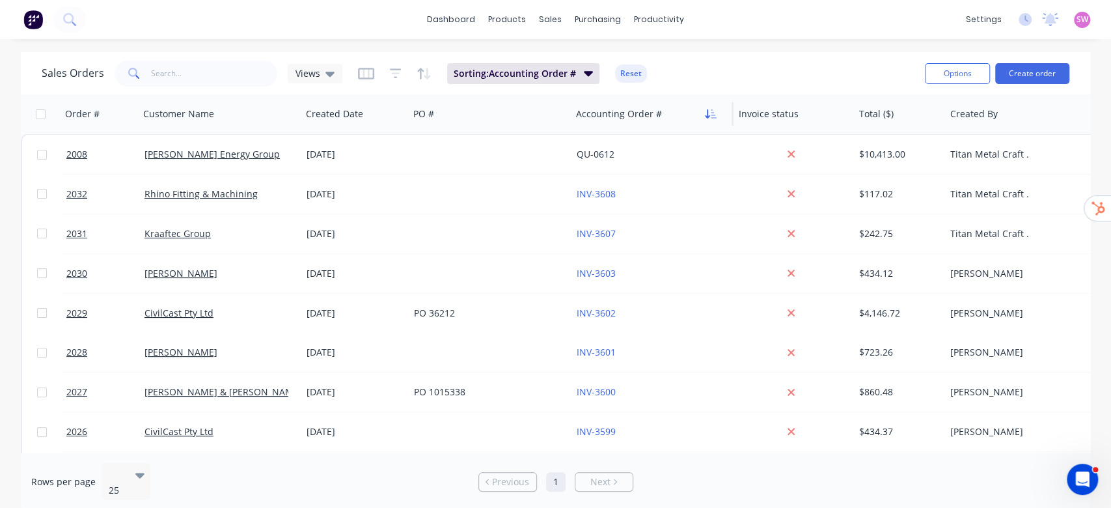
click at [708, 116] on icon "button" at bounding box center [707, 113] width 5 height 9
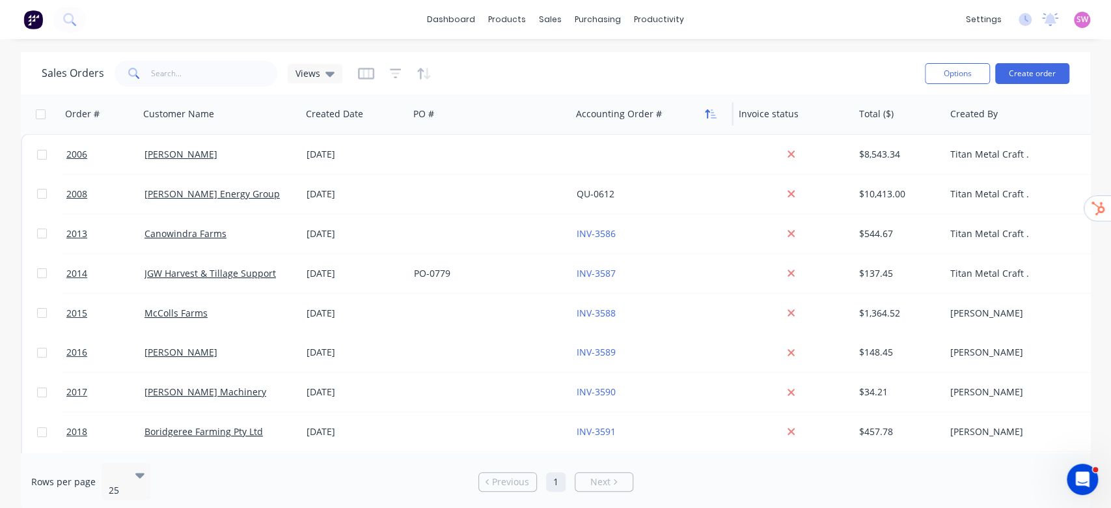
click at [709, 116] on icon "button" at bounding box center [711, 114] width 12 height 10
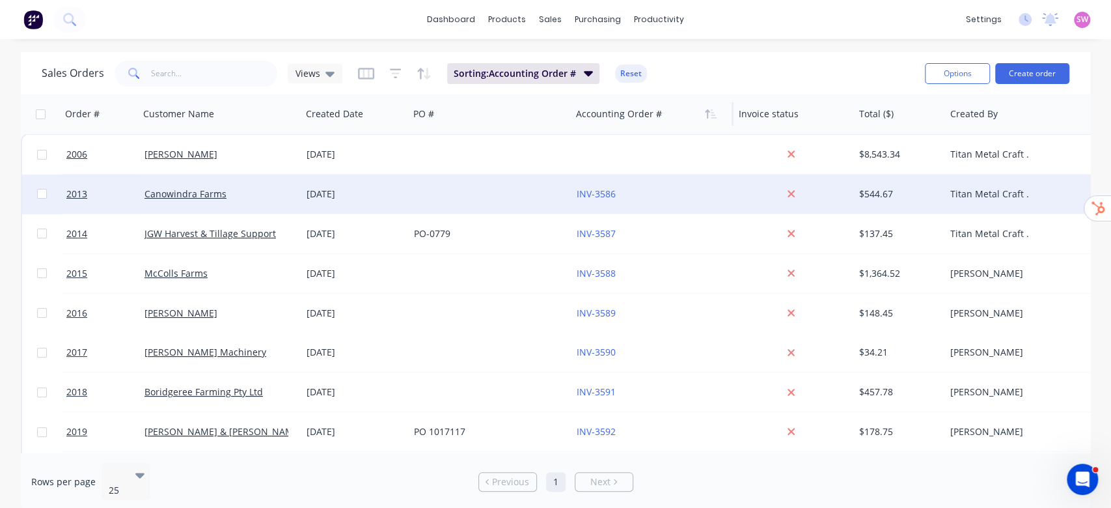
click at [317, 197] on div "[DATE]" at bounding box center [355, 193] width 97 height 13
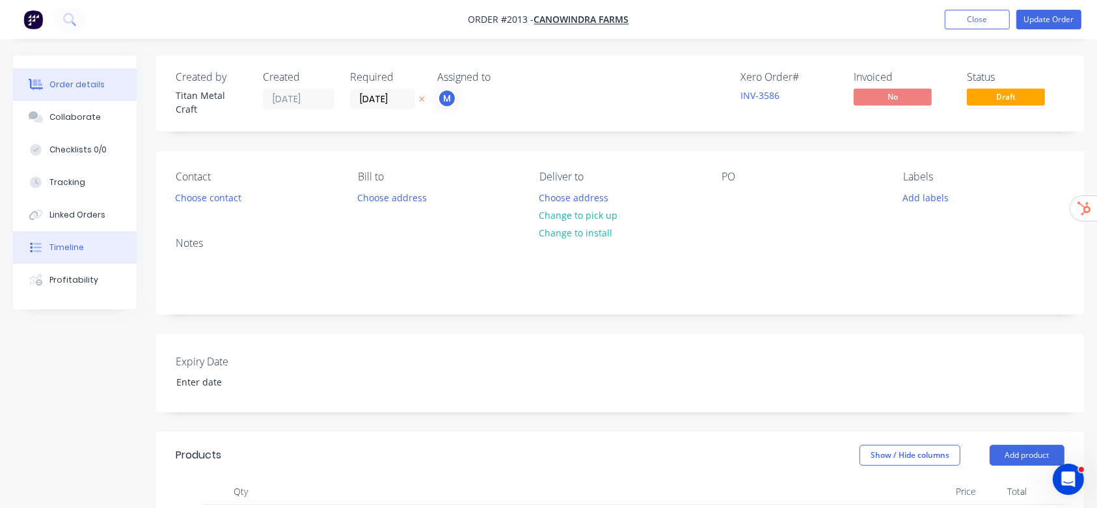
click at [81, 249] on div "Timeline" at bounding box center [66, 247] width 34 height 12
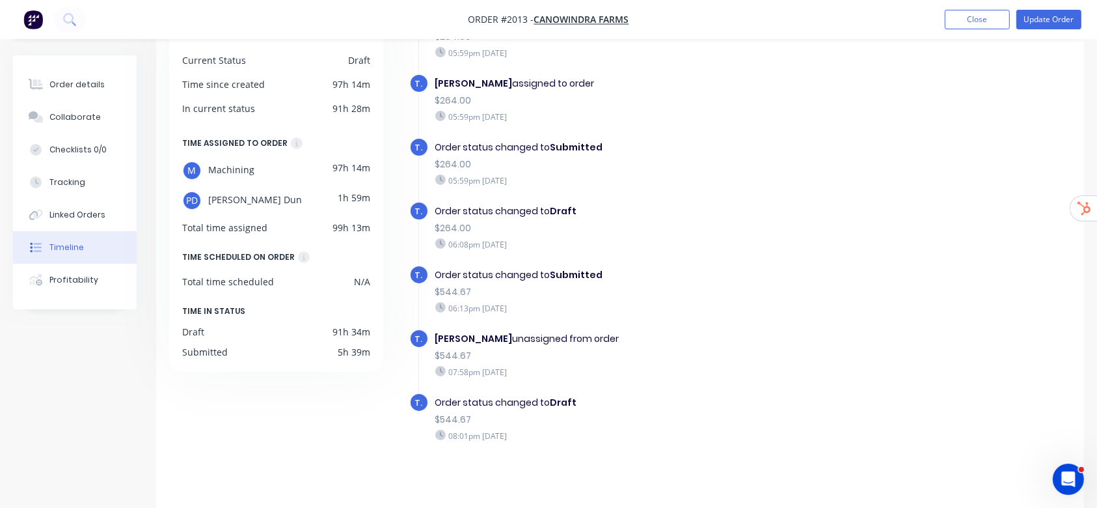
scroll to position [104, 0]
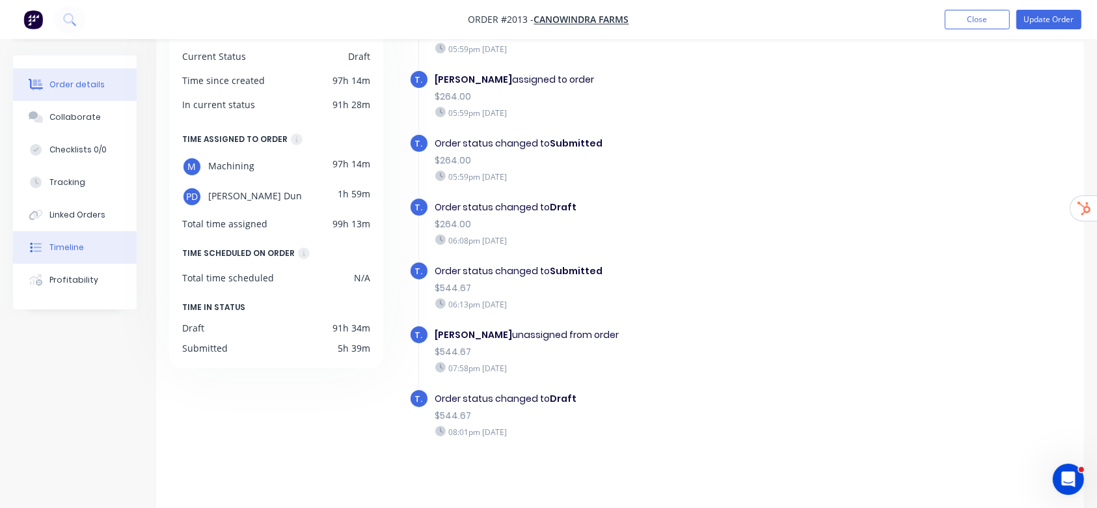
click at [74, 82] on div "Order details" at bounding box center [76, 85] width 55 height 12
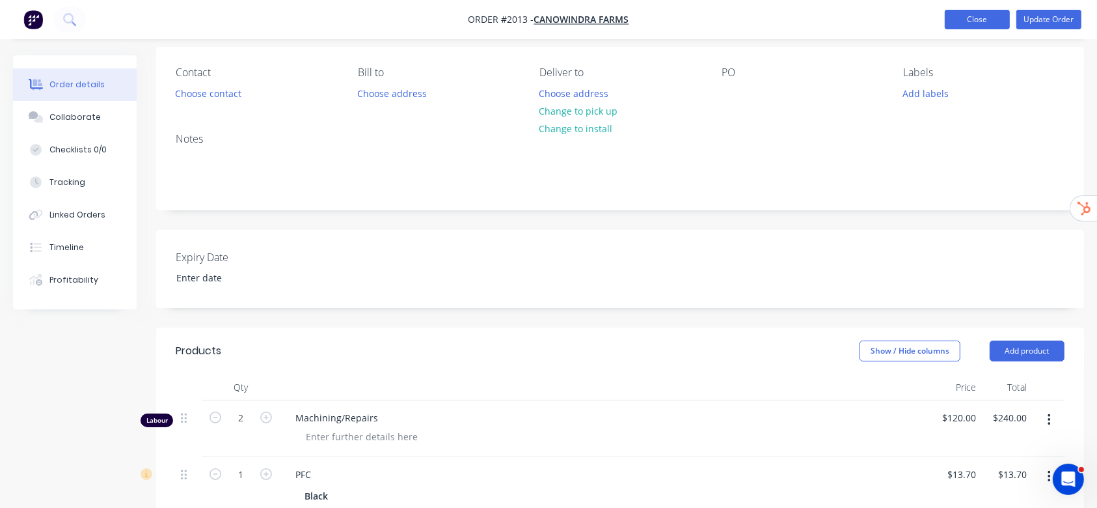
click at [989, 14] on button "Close" at bounding box center [977, 20] width 65 height 20
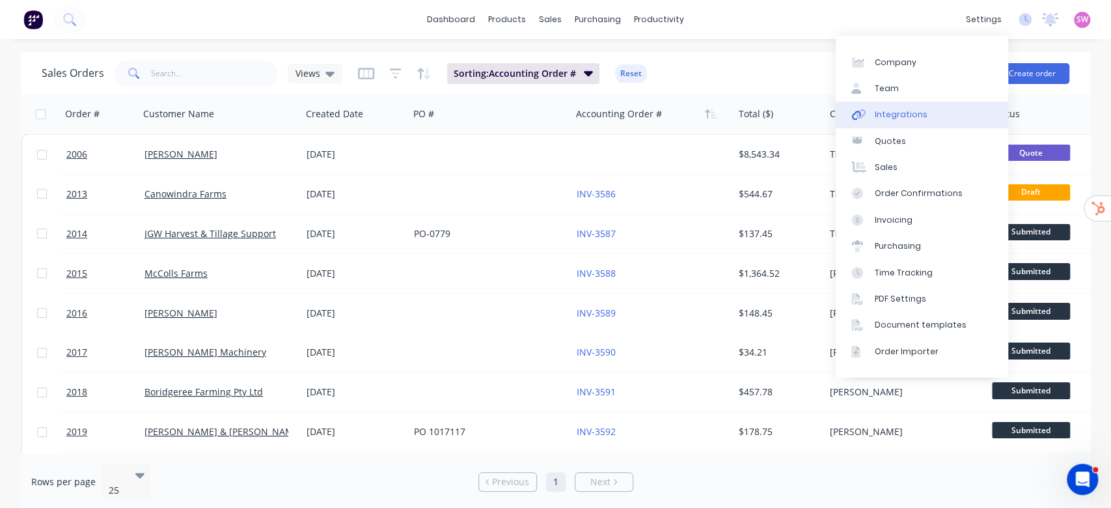
click at [937, 107] on link "Integrations" at bounding box center [922, 115] width 172 height 26
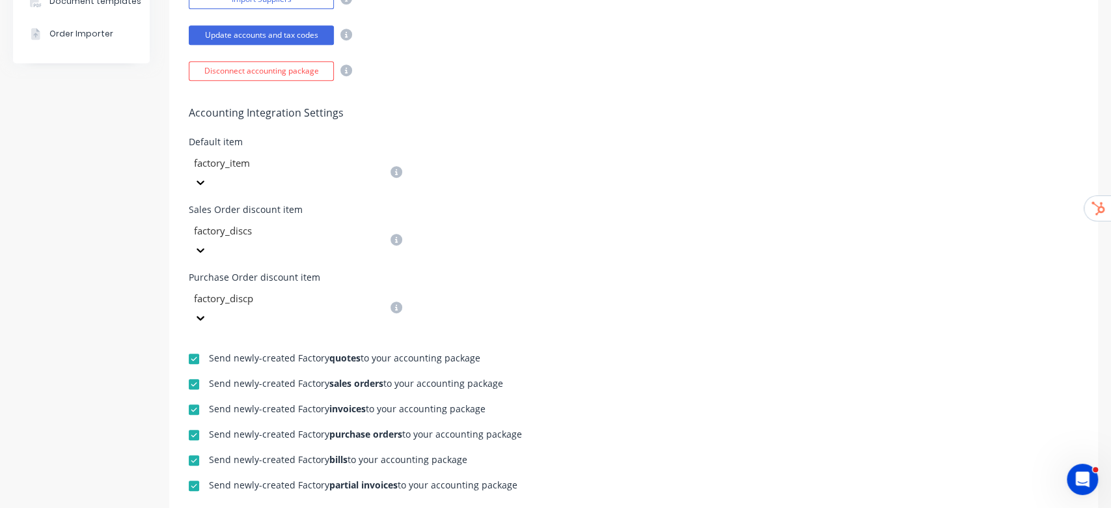
scroll to position [433, 0]
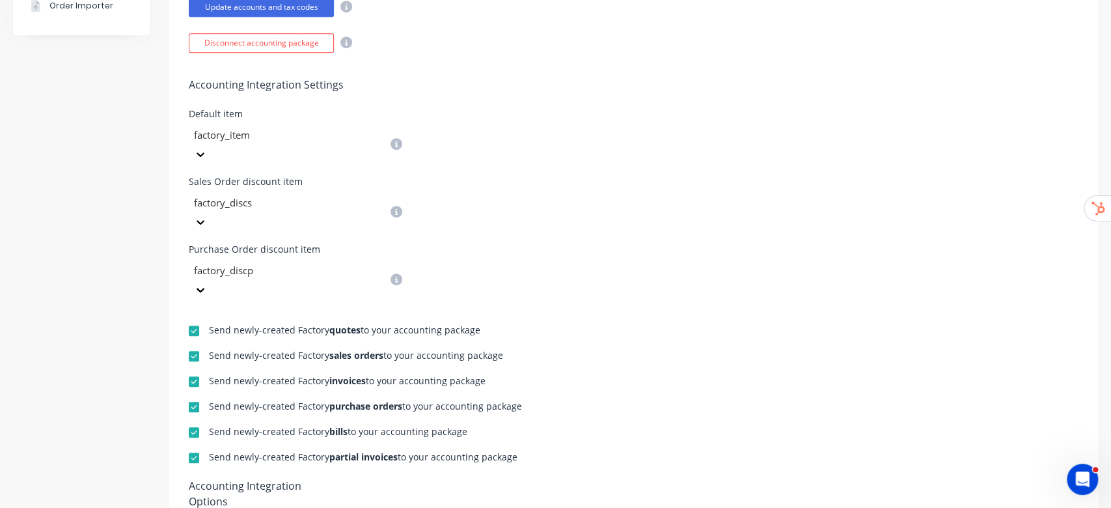
drag, startPoint x: 331, startPoint y: 298, endPoint x: 530, endPoint y: 294, distance: 199.8
click at [530, 351] on div "Send newly-created Factory sales orders to your accounting package" at bounding box center [634, 357] width 890 height 12
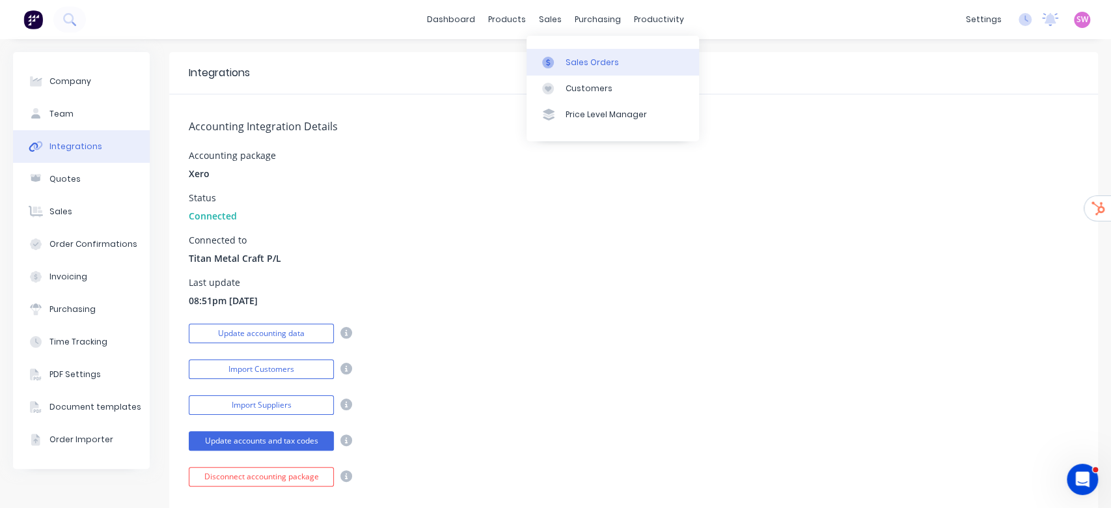
click at [586, 58] on div "Sales Orders" at bounding box center [592, 63] width 53 height 12
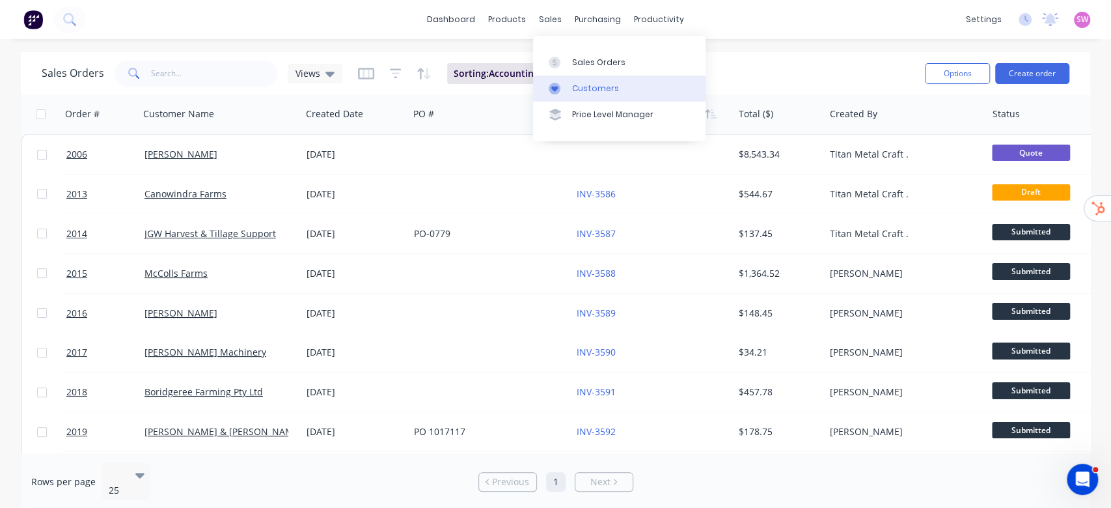
click at [584, 83] on div "Customers" at bounding box center [595, 89] width 47 height 12
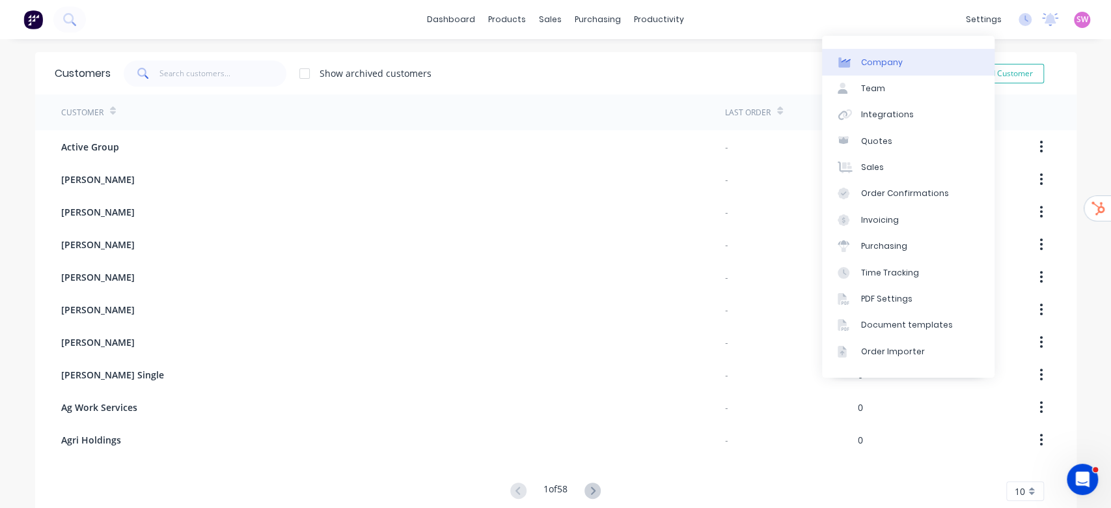
click at [937, 61] on link "Company" at bounding box center [908, 62] width 172 height 26
select select "AU"
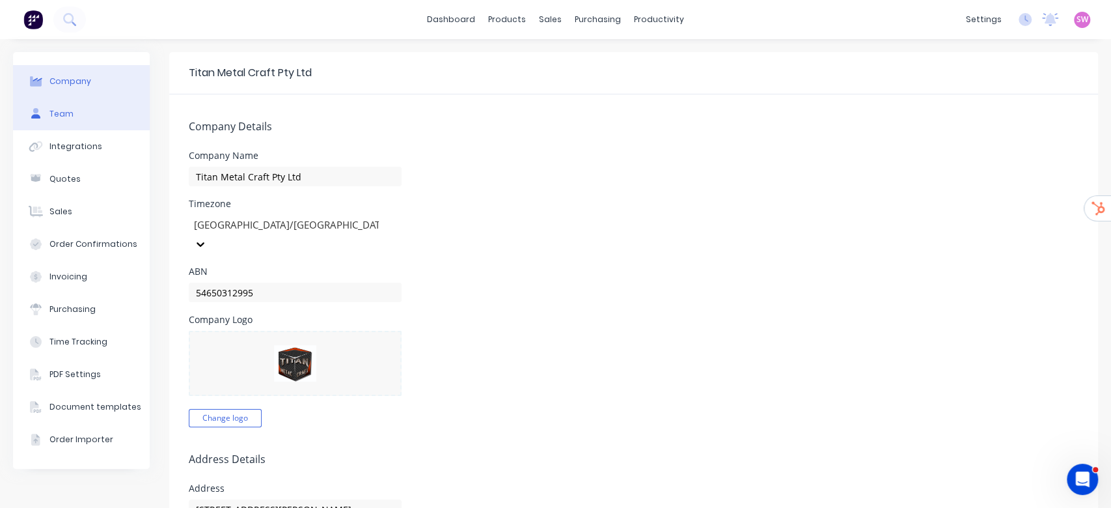
click at [57, 102] on button "Team" at bounding box center [81, 114] width 137 height 33
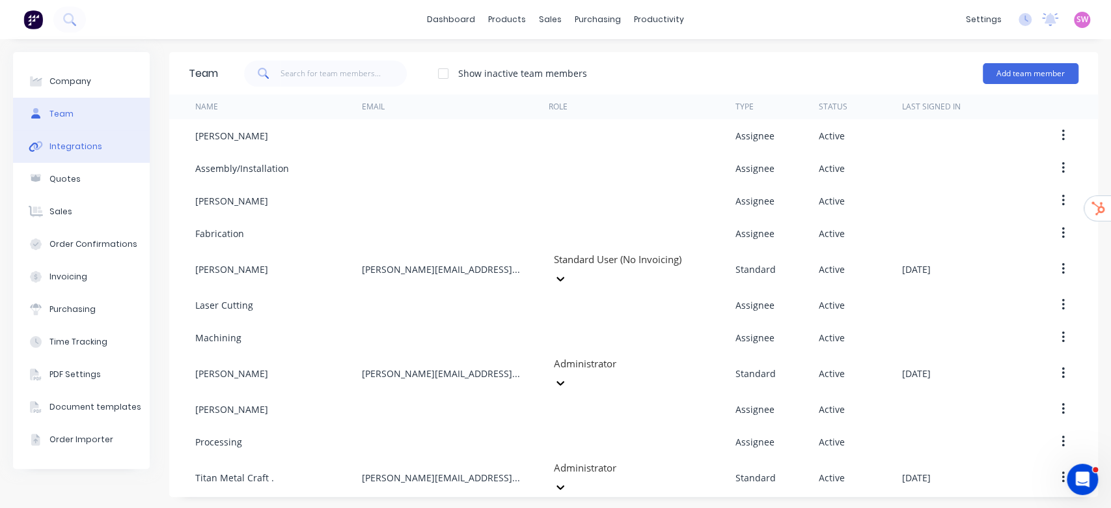
click at [69, 148] on div "Integrations" at bounding box center [75, 147] width 53 height 12
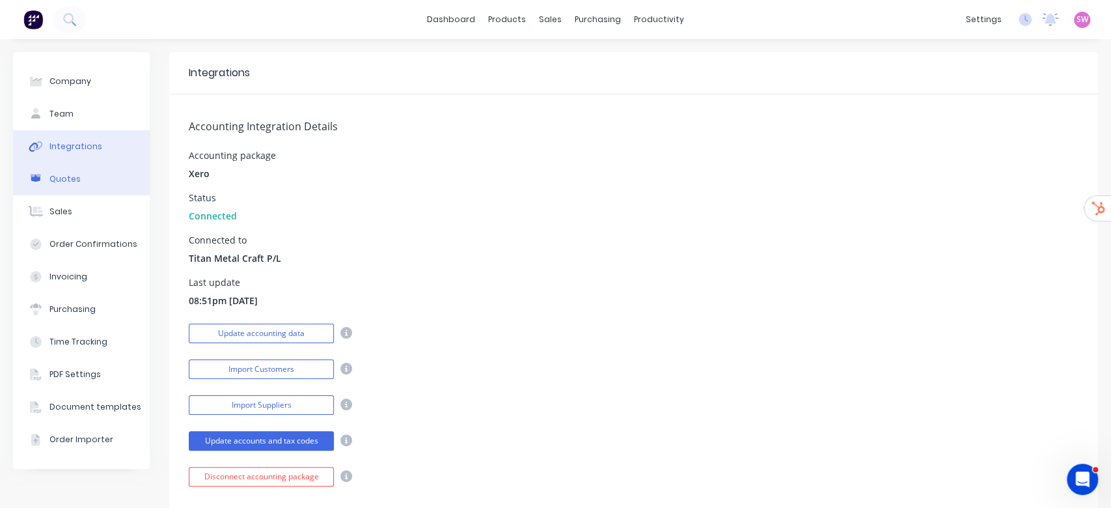
click at [50, 178] on div "Quotes" at bounding box center [64, 179] width 31 height 12
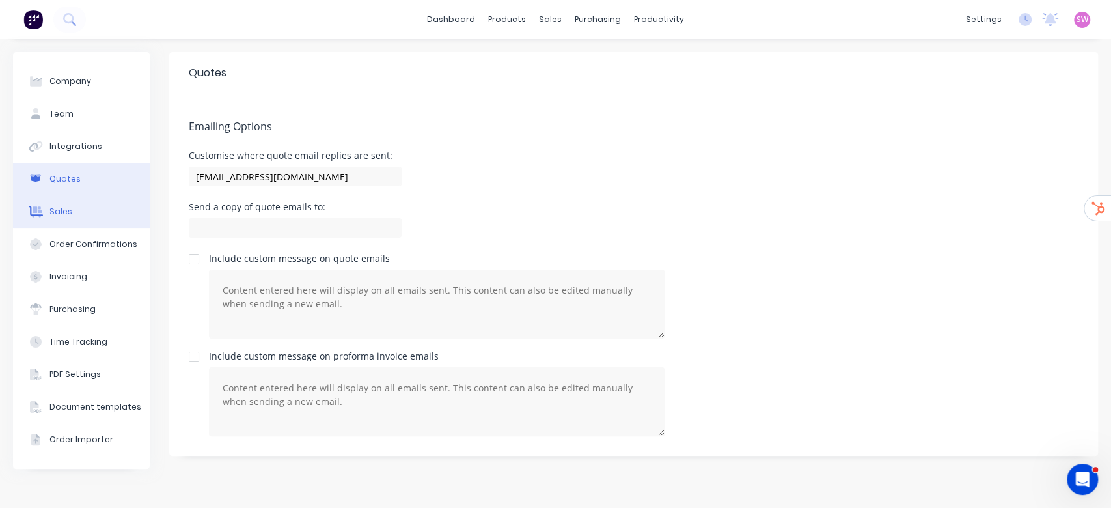
click at [78, 197] on button "Sales" at bounding box center [81, 211] width 137 height 33
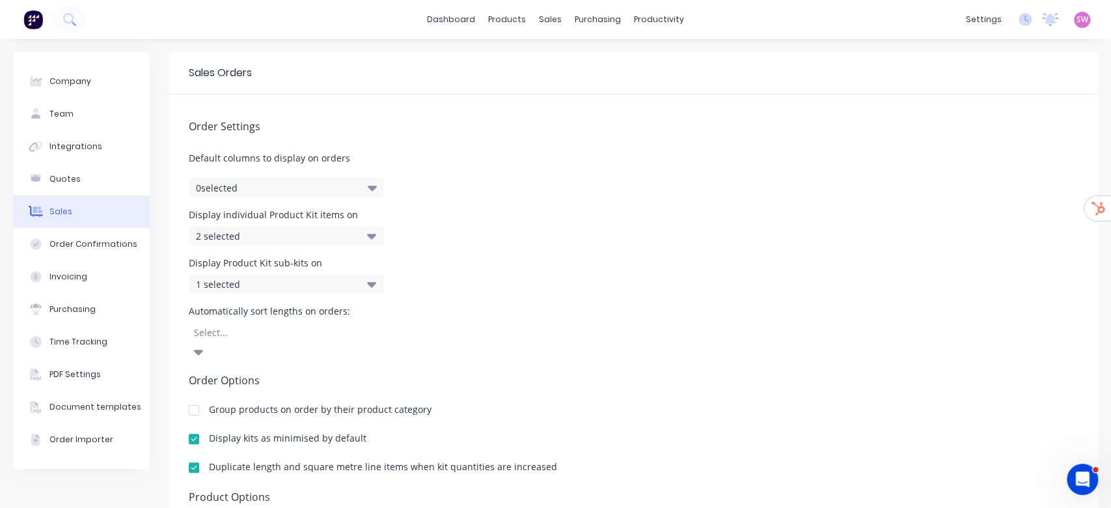
scroll to position [177, 0]
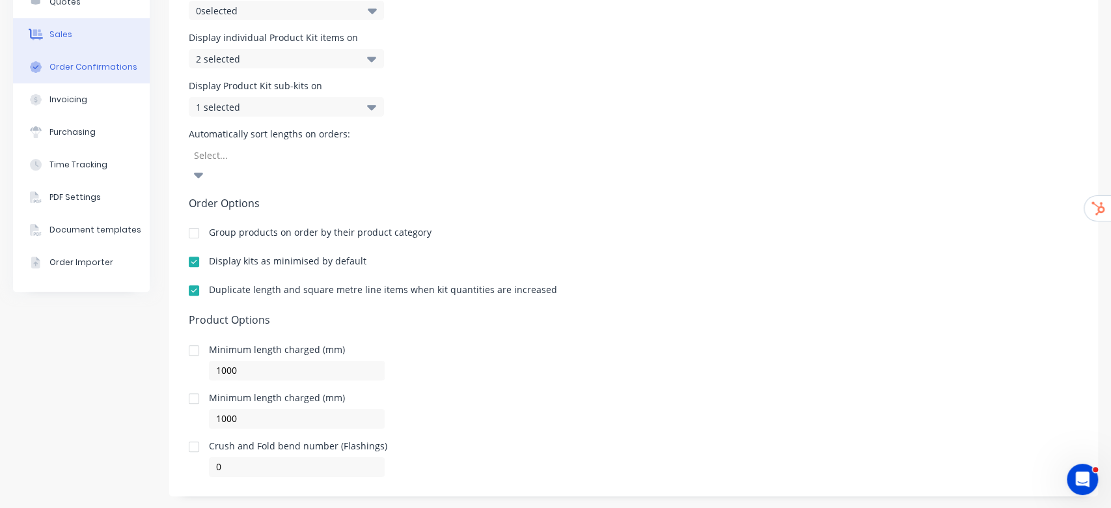
click at [77, 74] on button "Order Confirmations" at bounding box center [81, 67] width 137 height 33
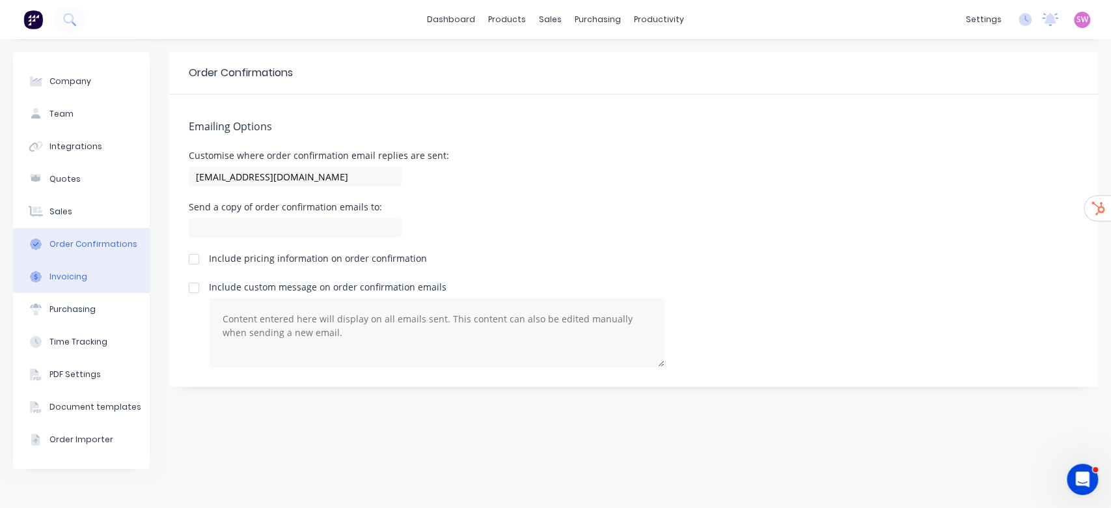
click at [49, 266] on button "Invoicing" at bounding box center [81, 276] width 137 height 33
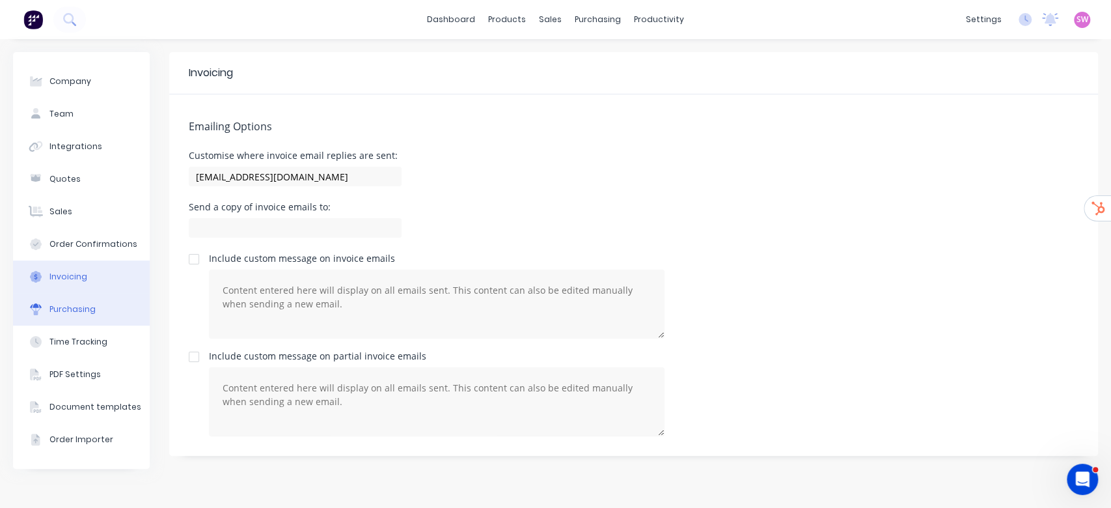
click at [68, 305] on div "Purchasing" at bounding box center [72, 309] width 46 height 12
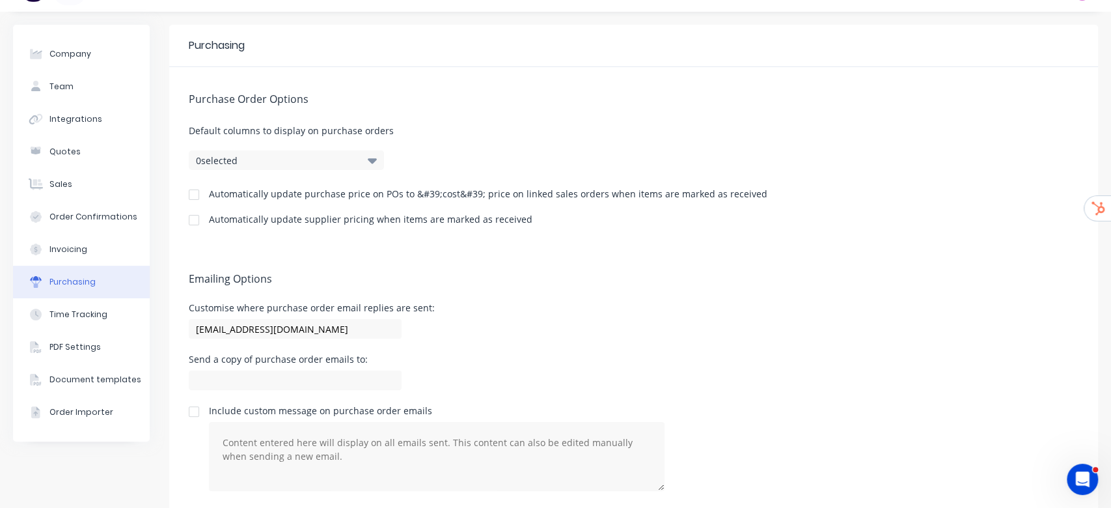
scroll to position [42, 0]
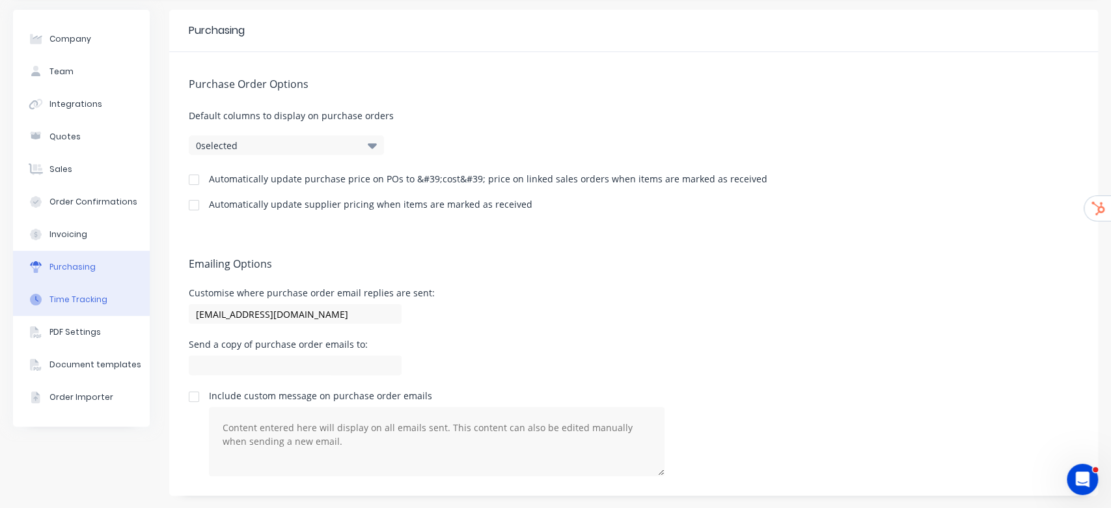
click at [74, 286] on button "Time Tracking" at bounding box center [81, 299] width 137 height 33
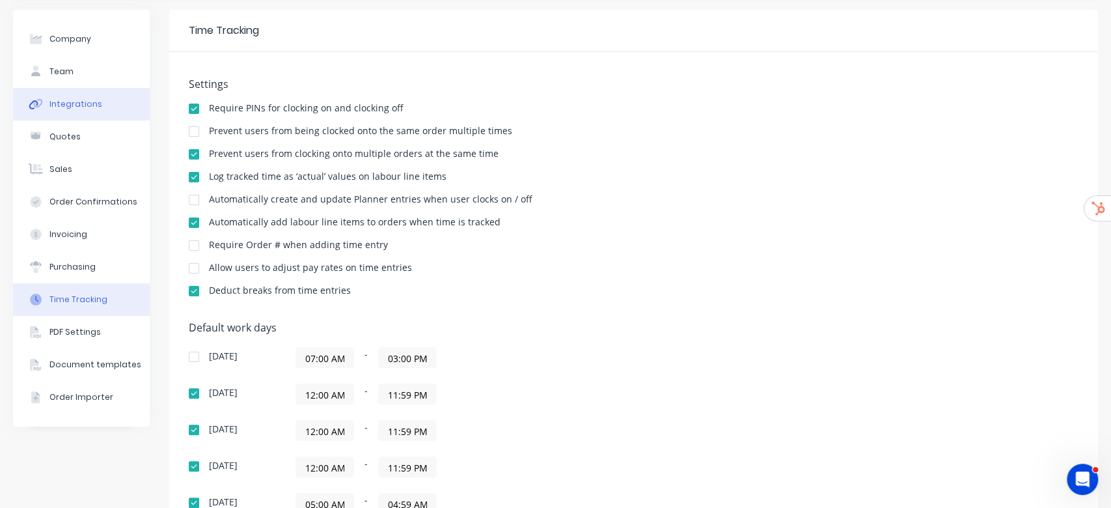
click at [81, 96] on button "Integrations" at bounding box center [81, 104] width 137 height 33
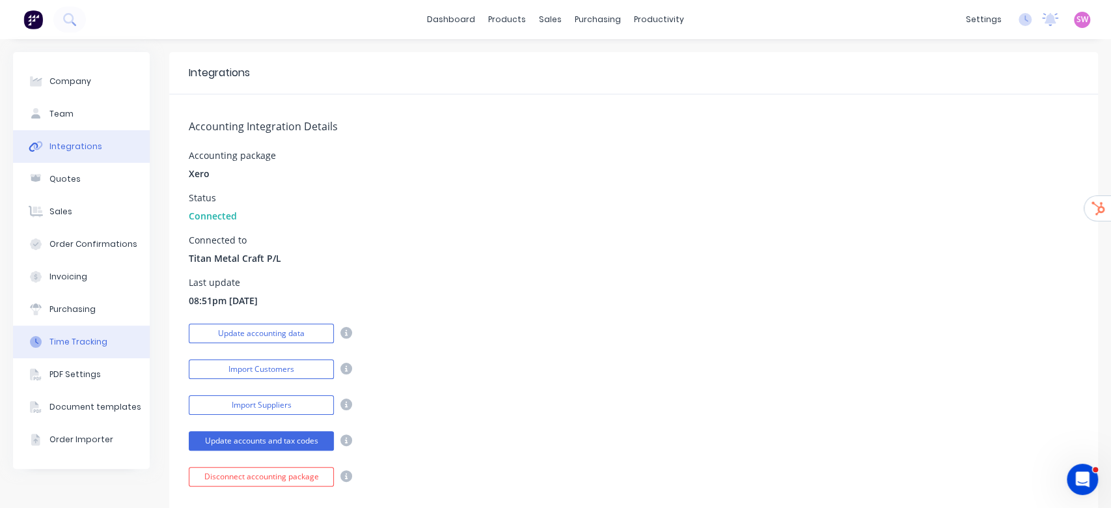
click at [82, 336] on div "Time Tracking" at bounding box center [78, 342] width 58 height 12
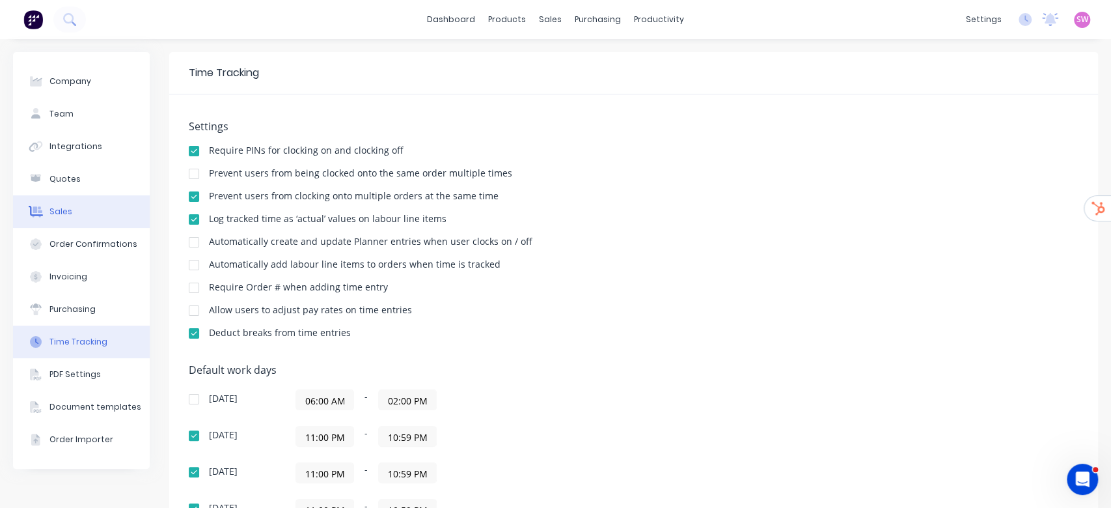
click at [94, 204] on button "Sales" at bounding box center [81, 211] width 137 height 33
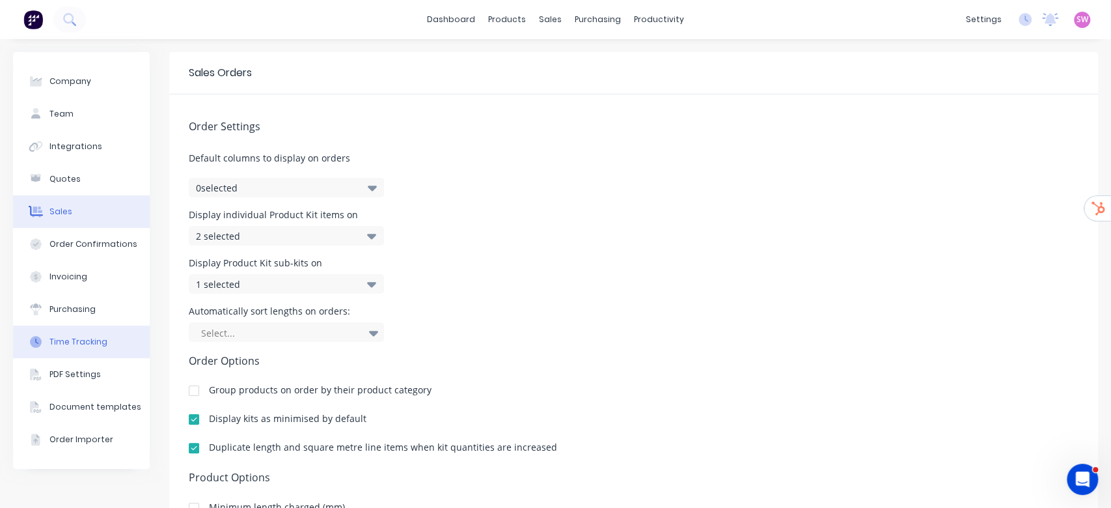
click at [97, 341] on div "Time Tracking" at bounding box center [78, 342] width 58 height 12
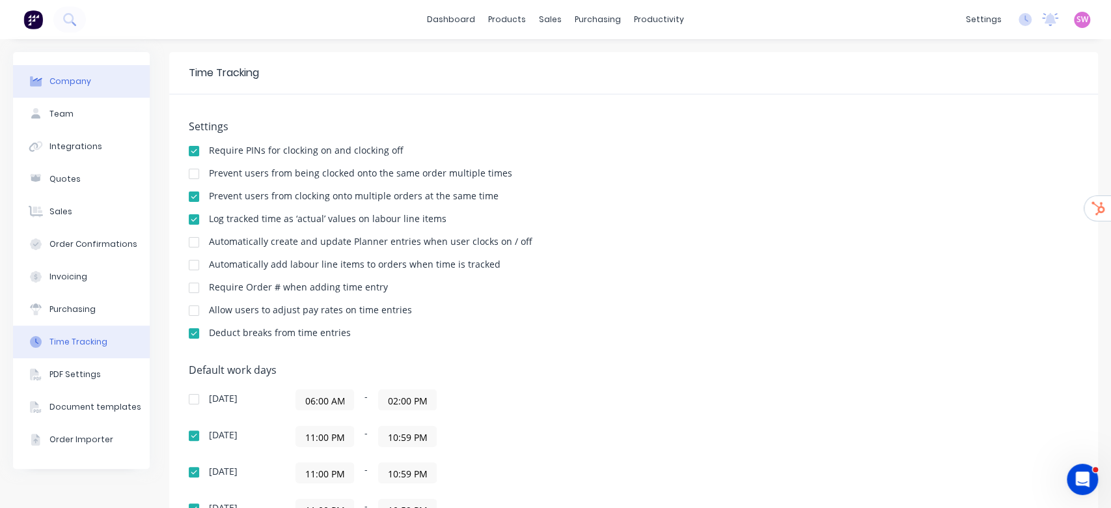
drag, startPoint x: 93, startPoint y: 77, endPoint x: 109, endPoint y: 68, distance: 19.0
click at [94, 77] on button "Company" at bounding box center [81, 81] width 137 height 33
select select "AU"
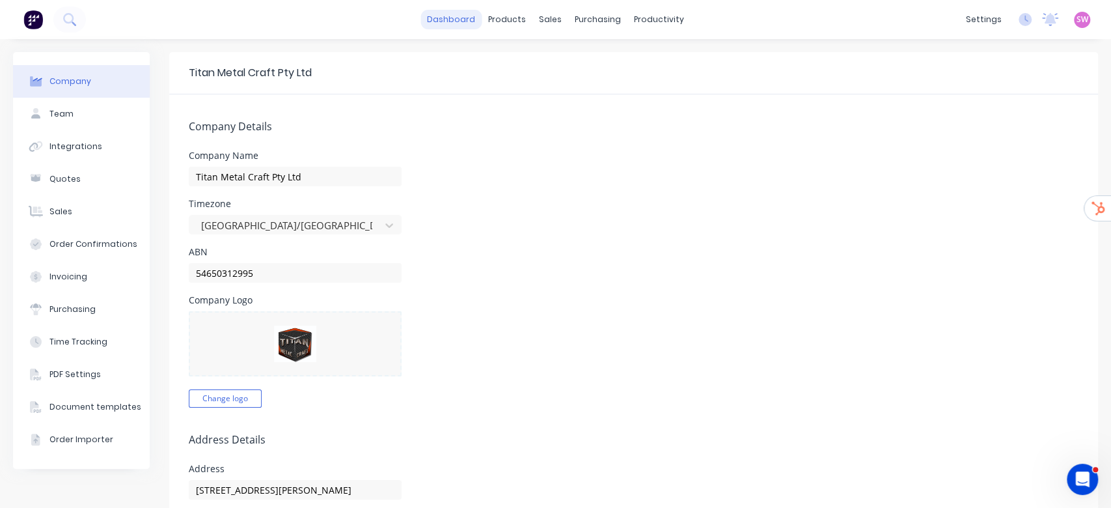
click at [462, 17] on link "dashboard" at bounding box center [450, 20] width 61 height 20
